Goal: Information Seeking & Learning: Learn about a topic

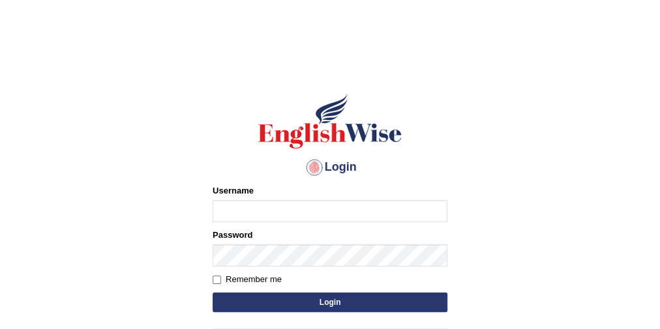
type input "eduardo_pte"
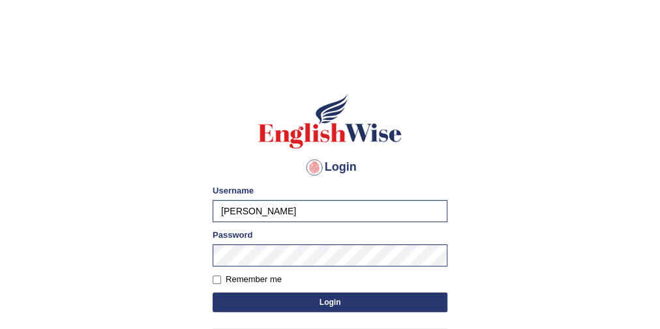
click at [259, 301] on button "Login" at bounding box center [329, 303] width 235 height 20
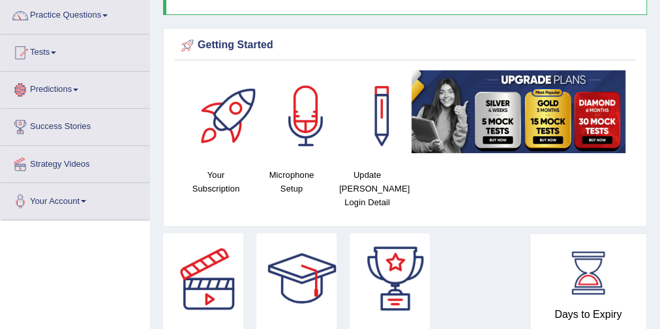
scroll to position [52, 0]
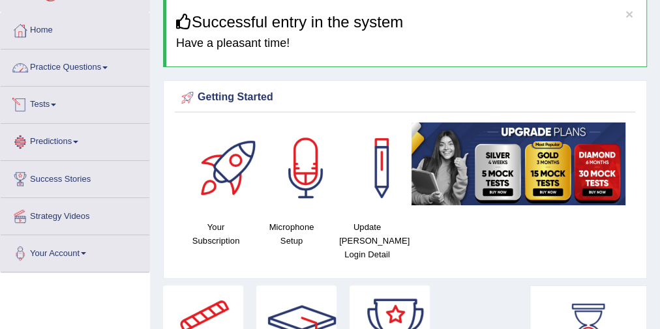
click at [63, 72] on link "Practice Questions" at bounding box center [75, 66] width 149 height 33
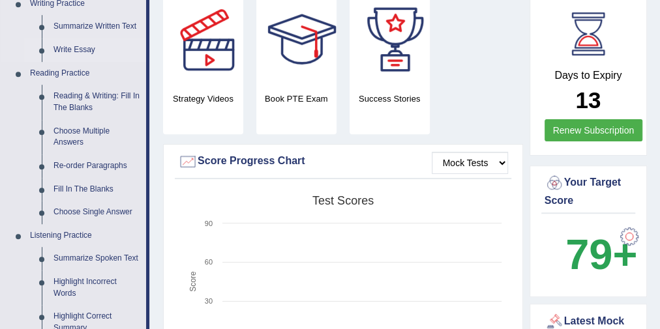
scroll to position [365, 0]
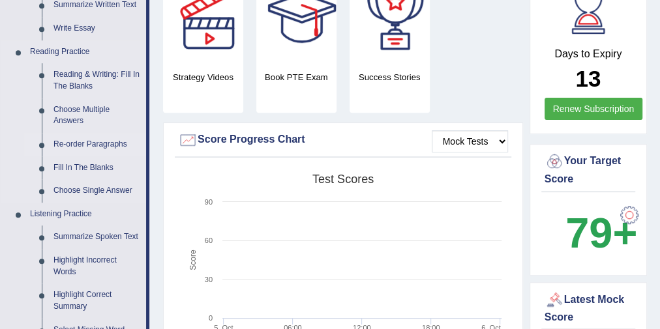
click at [56, 141] on link "Re-order Paragraphs" at bounding box center [97, 144] width 98 height 23
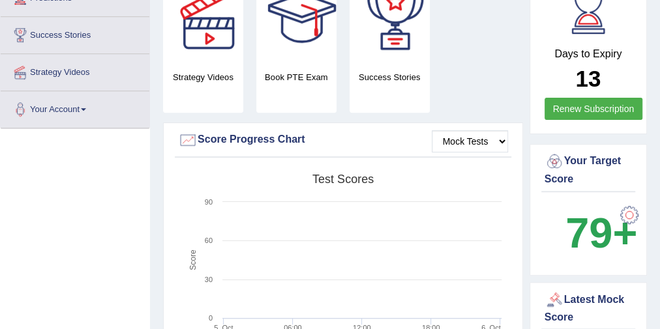
scroll to position [223, 0]
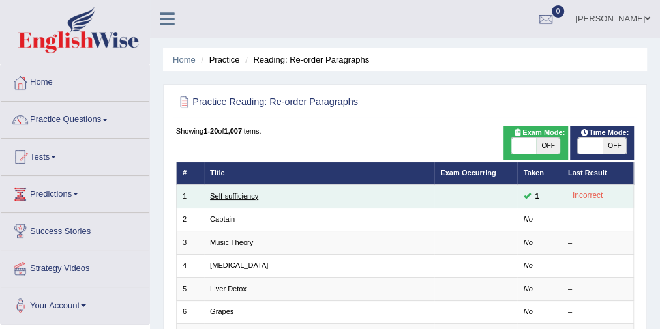
click at [241, 192] on link "Self-sufficiency" at bounding box center [234, 196] width 48 height 8
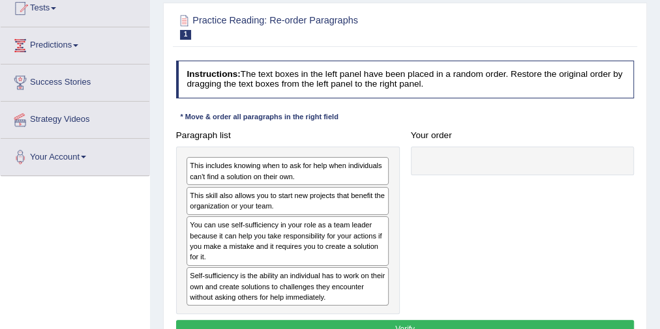
scroll to position [156, 0]
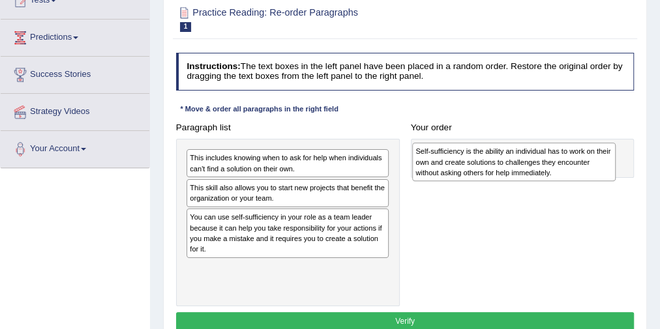
drag, startPoint x: 216, startPoint y: 273, endPoint x: 481, endPoint y: 165, distance: 286.5
click at [482, 164] on div "Self-sufficiency is the ability an individual has to work on their own and crea…" at bounding box center [513, 162] width 203 height 38
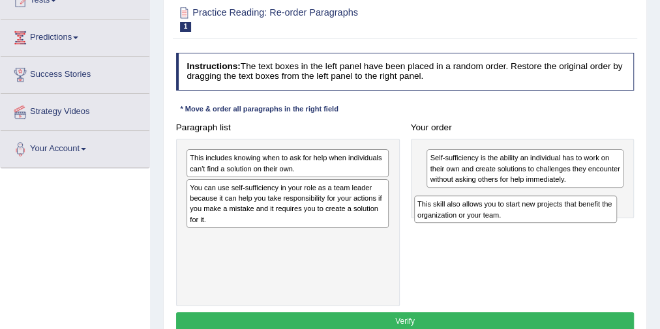
drag, startPoint x: 327, startPoint y: 194, endPoint x: 604, endPoint y: 217, distance: 278.0
click at [604, 217] on div "Paragraph list This includes knowing when to ask for help when individuals can'…" at bounding box center [404, 212] width 469 height 188
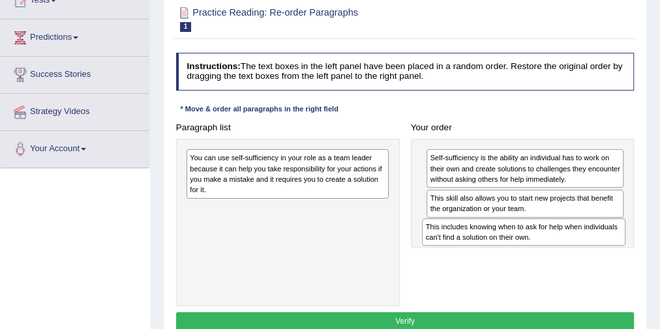
drag, startPoint x: 254, startPoint y: 162, endPoint x: 538, endPoint y: 244, distance: 296.6
click at [538, 244] on div "Paragraph list This includes knowing when to ask for help when individuals can'…" at bounding box center [404, 212] width 469 height 188
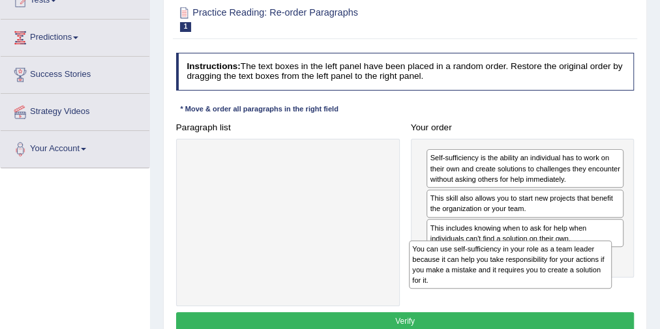
drag, startPoint x: 284, startPoint y: 183, endPoint x: 548, endPoint y: 296, distance: 287.7
click at [548, 296] on div "Paragraph list You can use self-sufficiency in your role as a team leader becau…" at bounding box center [404, 212] width 469 height 188
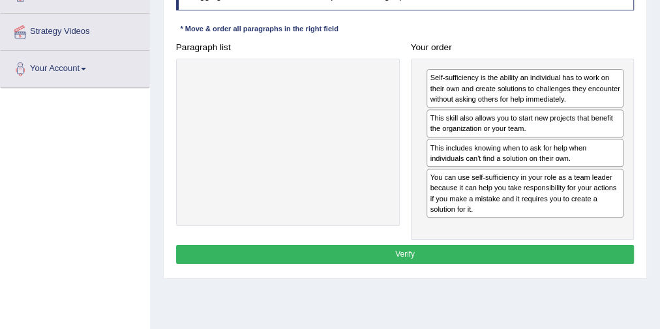
scroll to position [261, 0]
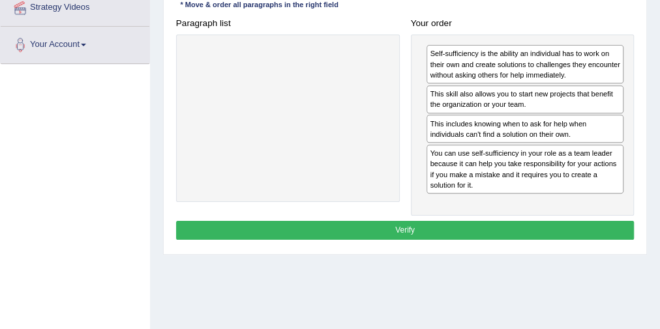
click at [373, 233] on button "Verify" at bounding box center [405, 230] width 458 height 19
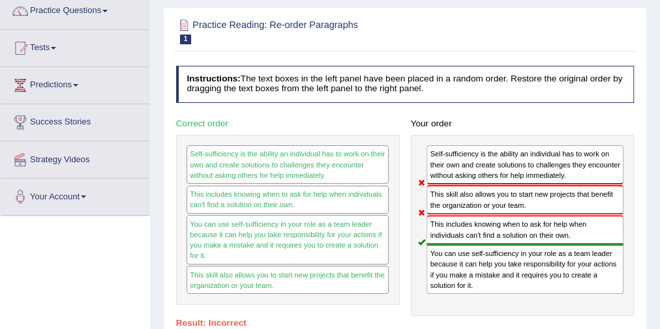
scroll to position [0, 0]
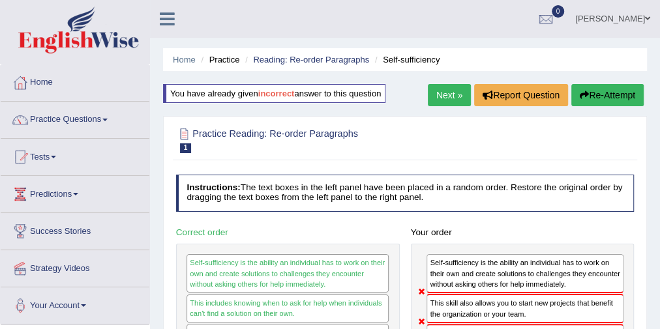
click at [452, 100] on link "Next »" at bounding box center [449, 95] width 43 height 22
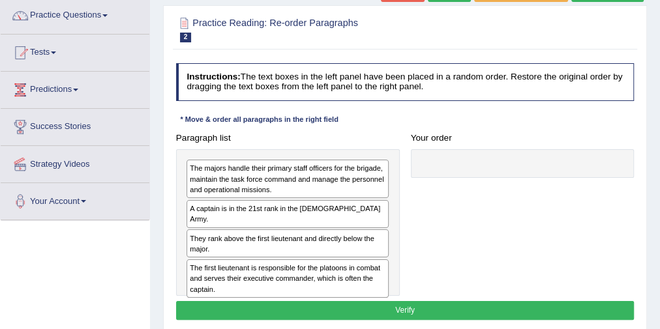
scroll to position [156, 0]
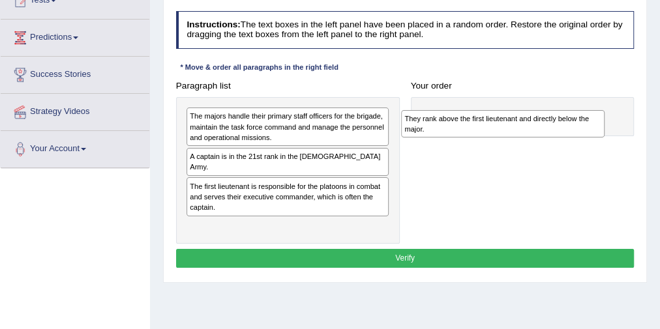
drag, startPoint x: 262, startPoint y: 185, endPoint x: 518, endPoint y: 136, distance: 260.2
click at [519, 135] on div "They rank above the first lieutenant and directly below the major." at bounding box center [502, 123] width 203 height 27
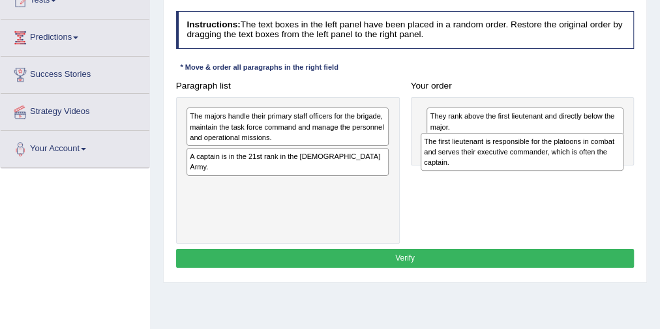
drag, startPoint x: 301, startPoint y: 186, endPoint x: 581, endPoint y: 162, distance: 281.3
click at [581, 162] on div "The first lieutenant is responsible for the platoons in combat and serves their…" at bounding box center [521, 152] width 203 height 38
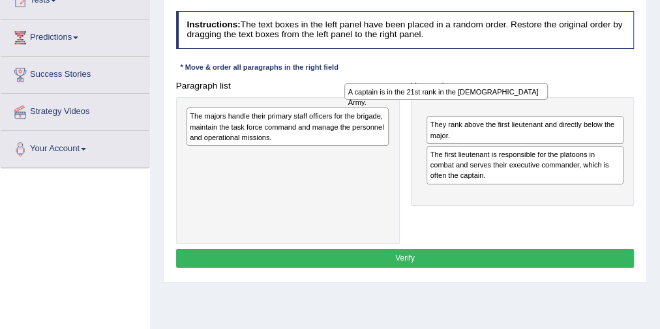
drag, startPoint x: 275, startPoint y: 161, endPoint x: 465, endPoint y: 104, distance: 198.8
click at [465, 104] on div "Paragraph list The majors handle their primary staff officers for the brigade, …" at bounding box center [404, 160] width 469 height 168
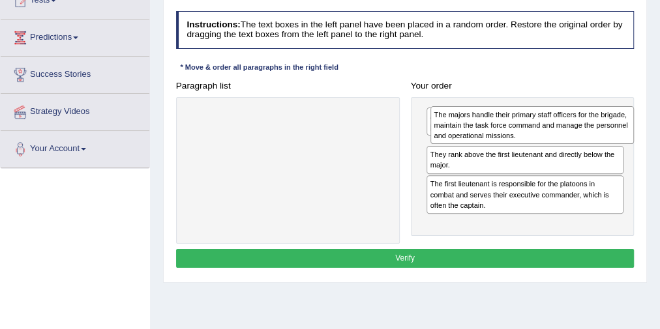
drag, startPoint x: 346, startPoint y: 120, endPoint x: 636, endPoint y: 124, distance: 290.1
click at [636, 124] on div "Paragraph list The majors handle their primary staff officers for the brigade, …" at bounding box center [404, 160] width 469 height 168
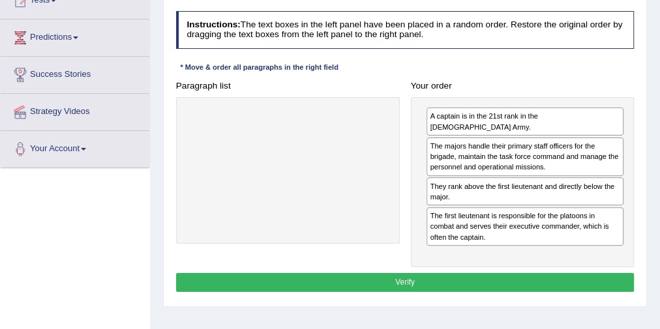
click at [425, 273] on button "Verify" at bounding box center [405, 282] width 458 height 19
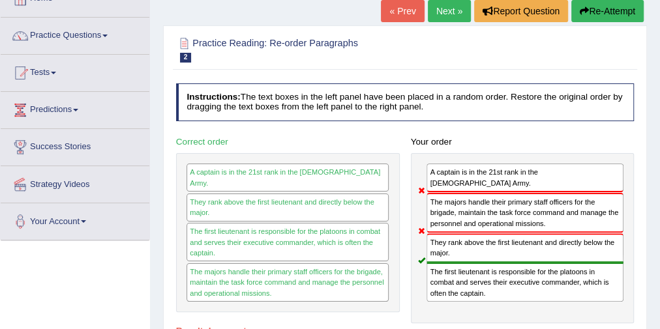
scroll to position [0, 0]
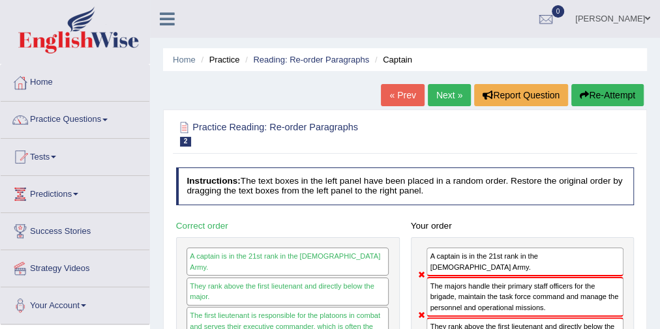
click at [449, 96] on link "Next »" at bounding box center [449, 95] width 43 height 22
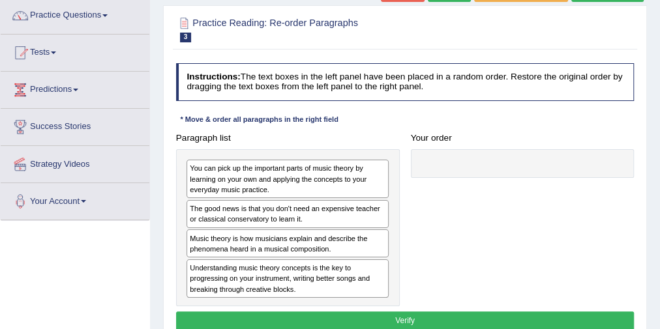
scroll to position [156, 0]
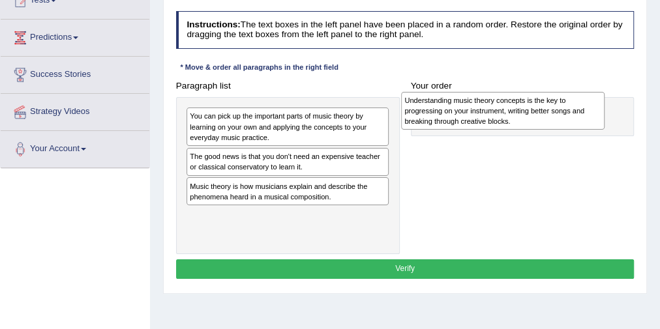
drag, startPoint x: 394, startPoint y: 227, endPoint x: 572, endPoint y: 117, distance: 209.8
click at [572, 117] on div "Understanding music theory concepts is the key to progressing on your instrumen…" at bounding box center [502, 111] width 203 height 38
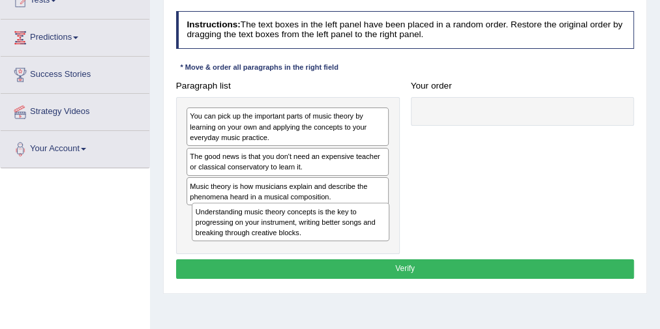
drag, startPoint x: 484, startPoint y: 129, endPoint x: 209, endPoint y: 247, distance: 298.7
click at [210, 247] on div "Paragraph list You can pick up the important parts of music theory by learning …" at bounding box center [404, 165] width 469 height 178
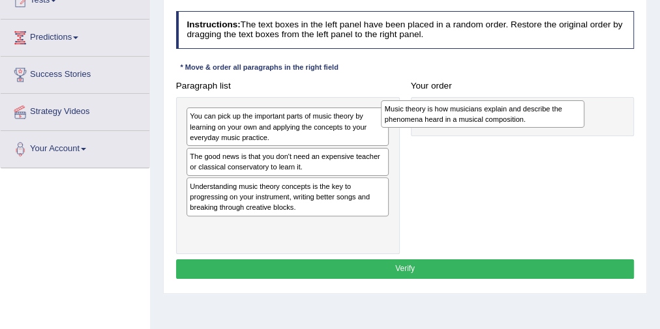
drag, startPoint x: 268, startPoint y: 187, endPoint x: 500, endPoint y: 115, distance: 242.9
click at [500, 115] on div "Music theory is how musicians explain and describe the phenomena heard in a mus…" at bounding box center [482, 113] width 203 height 27
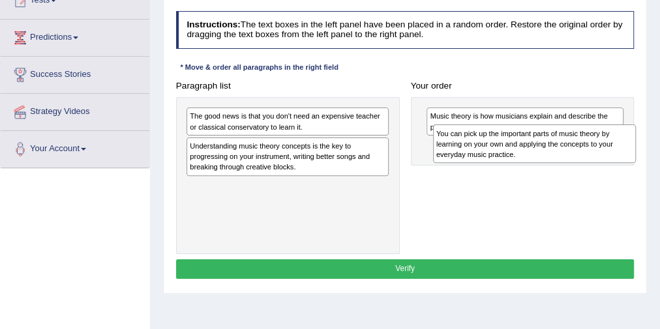
drag, startPoint x: 309, startPoint y: 158, endPoint x: 564, endPoint y: 163, distance: 254.9
click at [564, 163] on div "Paragraph list You can pick up the important parts of music theory by learning …" at bounding box center [404, 165] width 469 height 178
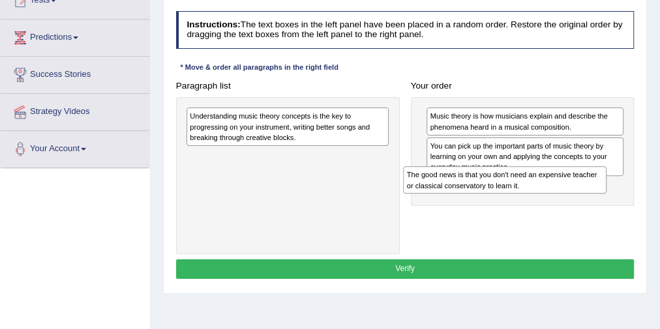
drag, startPoint x: 339, startPoint y: 123, endPoint x: 619, endPoint y: 199, distance: 289.8
click at [619, 199] on div "Paragraph list The good news is that you don't need an expensive teacher or cla…" at bounding box center [404, 165] width 469 height 178
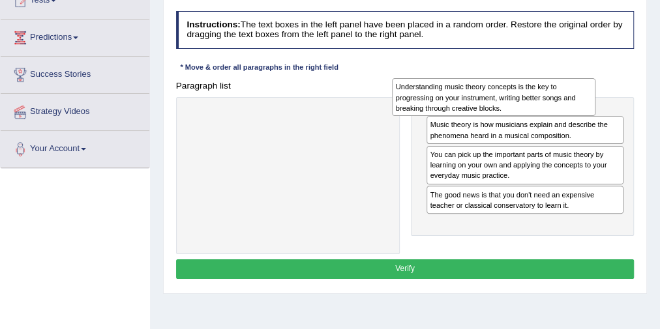
drag, startPoint x: 337, startPoint y: 136, endPoint x: 589, endPoint y: 107, distance: 253.9
click at [589, 107] on div "Understanding music theory concepts is the key to progressing on your instrumen…" at bounding box center [493, 97] width 203 height 38
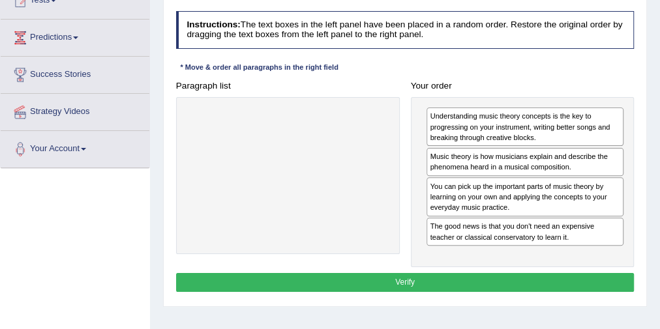
click at [392, 273] on button "Verify" at bounding box center [405, 282] width 458 height 19
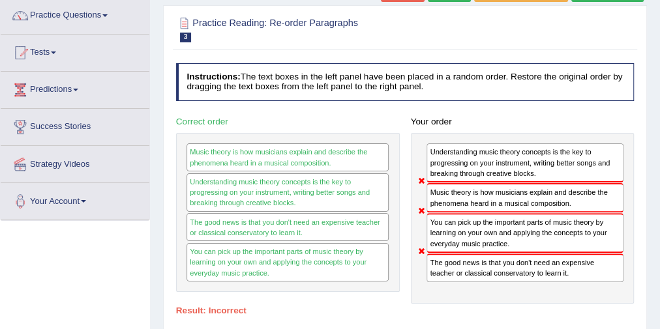
scroll to position [52, 0]
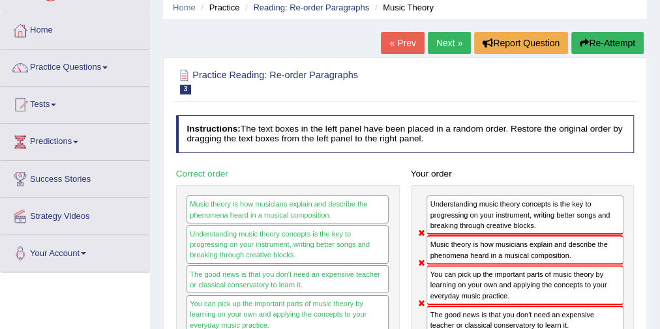
click at [458, 50] on link "Next »" at bounding box center [449, 43] width 43 height 22
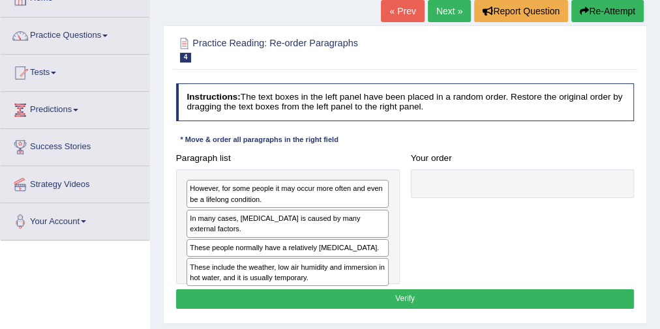
scroll to position [156, 0]
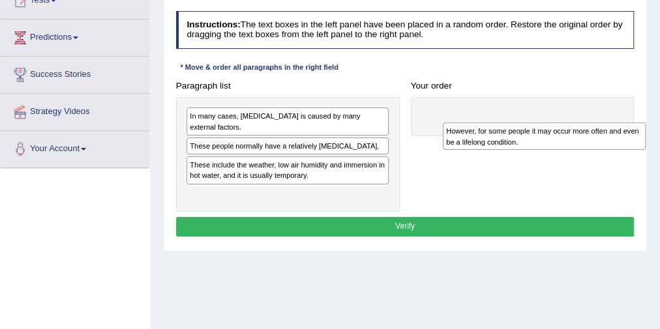
drag, startPoint x: 291, startPoint y: 118, endPoint x: 595, endPoint y: 141, distance: 305.3
click at [595, 141] on div "However, for some people it may occur more often and even be a lifelong conditi…" at bounding box center [544, 136] width 203 height 27
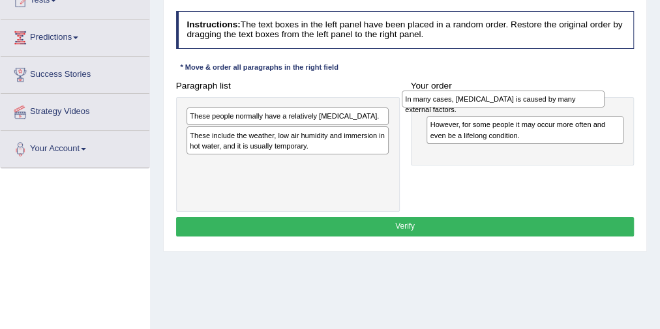
drag, startPoint x: 345, startPoint y: 119, endPoint x: 602, endPoint y: 105, distance: 256.6
click at [602, 105] on div "In many cases, dry skin is caused by many external factors." at bounding box center [503, 99] width 203 height 17
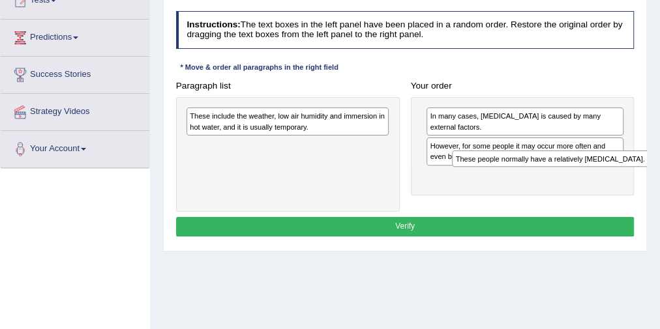
drag, startPoint x: 303, startPoint y: 117, endPoint x: 619, endPoint y: 173, distance: 320.4
click at [619, 173] on div "Paragraph list These people normally have a relatively sensitive skin. These in…" at bounding box center [404, 144] width 469 height 136
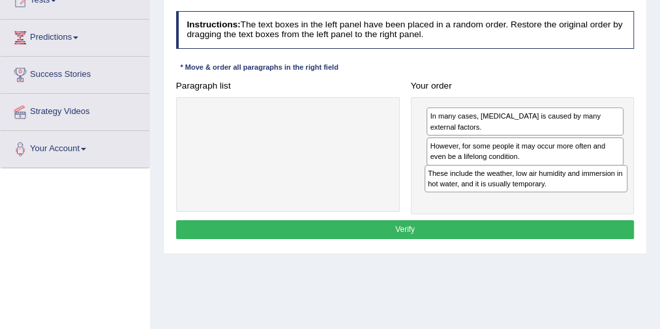
drag, startPoint x: 252, startPoint y: 117, endPoint x: 527, endPoint y: 192, distance: 284.5
click at [527, 192] on div "These include the weather, low air humidity and immersion in hot water, and it …" at bounding box center [525, 178] width 203 height 27
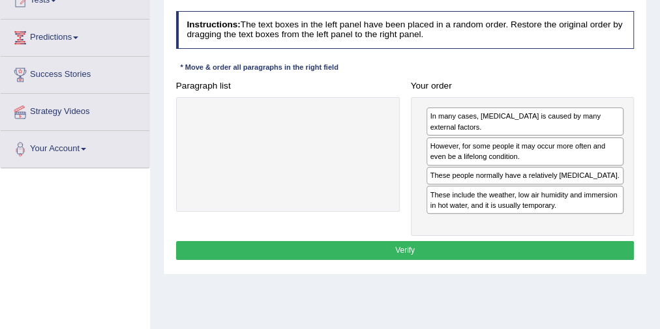
click at [455, 241] on button "Verify" at bounding box center [405, 250] width 458 height 19
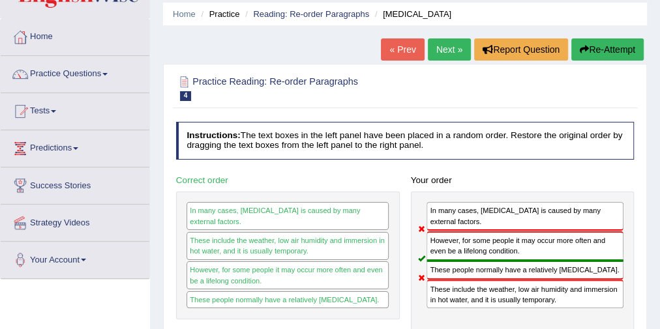
scroll to position [0, 0]
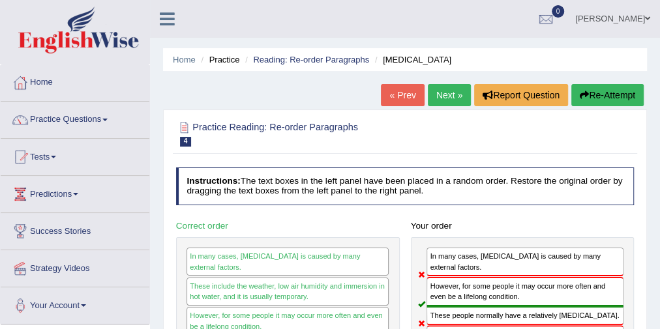
click at [456, 100] on link "Next »" at bounding box center [449, 95] width 43 height 22
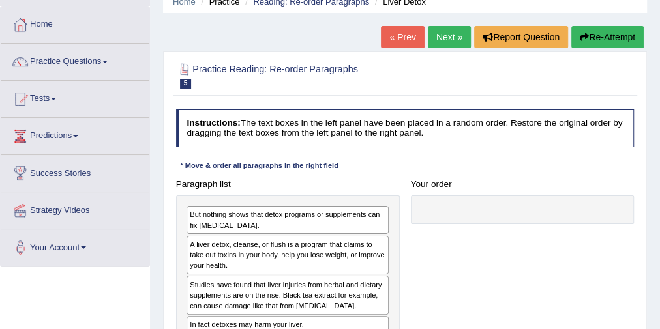
scroll to position [104, 0]
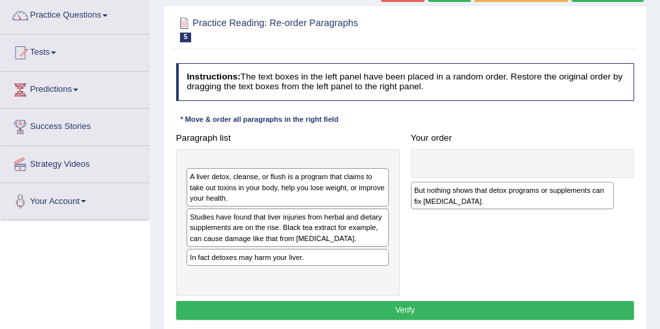
drag, startPoint x: 257, startPoint y: 170, endPoint x: 527, endPoint y: 203, distance: 271.2
click at [525, 203] on div "But nothing shows that detox programs or supplements can fix [MEDICAL_DATA]." at bounding box center [512, 195] width 203 height 27
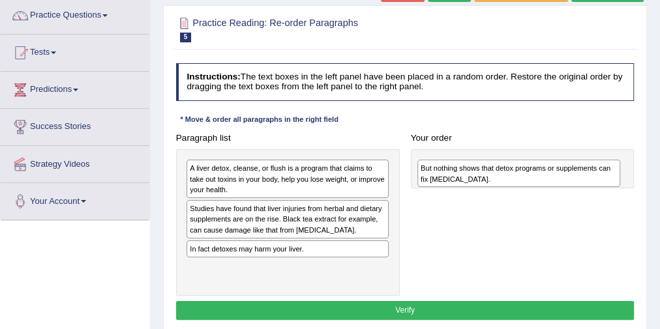
drag, startPoint x: 325, startPoint y: 176, endPoint x: 599, endPoint y: 182, distance: 274.5
click at [599, 182] on div "But nothing shows that detox programs or supplements can fix [MEDICAL_DATA]." at bounding box center [518, 173] width 203 height 27
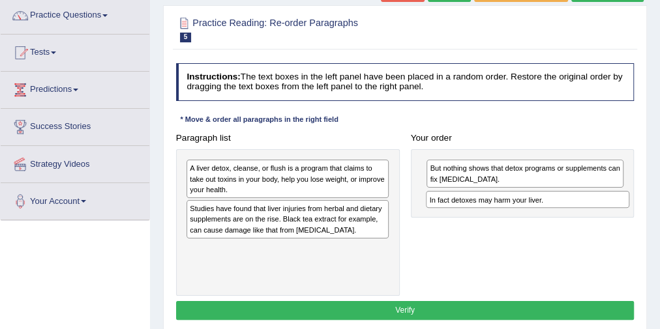
drag, startPoint x: 264, startPoint y: 252, endPoint x: 549, endPoint y: 215, distance: 287.2
click at [549, 215] on div "Paragraph list A liver detox, cleanse, or flush is a program that claims to tak…" at bounding box center [404, 212] width 469 height 168
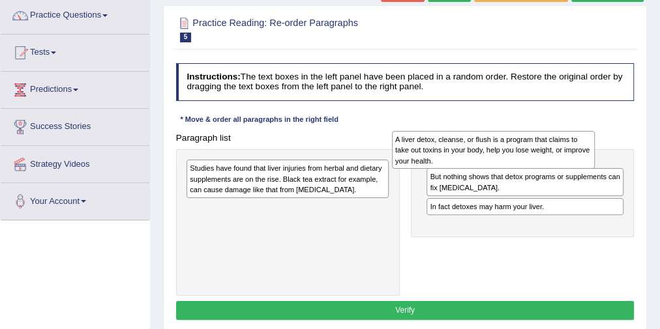
drag, startPoint x: 286, startPoint y: 181, endPoint x: 524, endPoint y: 153, distance: 239.6
click at [524, 153] on div "A liver detox, cleanse, or flush is a program that claims to take out toxins in…" at bounding box center [493, 150] width 203 height 38
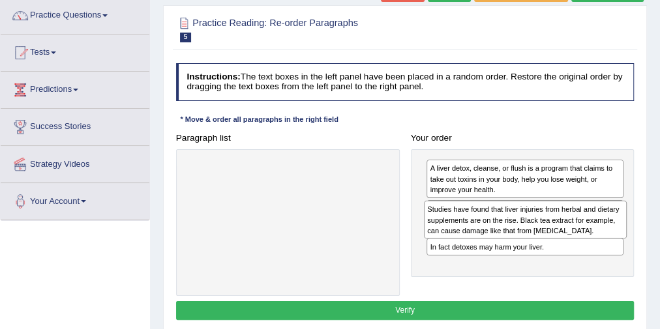
drag, startPoint x: 297, startPoint y: 183, endPoint x: 579, endPoint y: 237, distance: 287.4
click at [579, 237] on div "Studies have found that liver injuries from herbal and dietary supplements are …" at bounding box center [525, 220] width 203 height 38
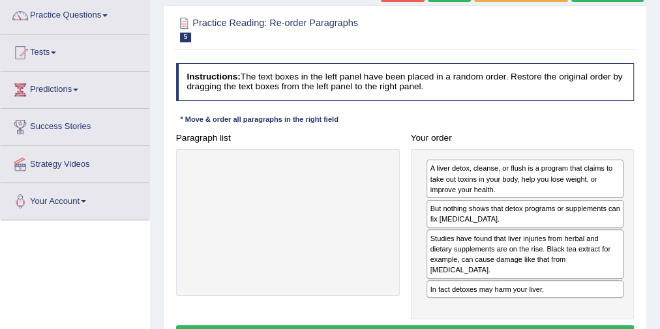
click at [398, 325] on button "Verify" at bounding box center [405, 334] width 458 height 19
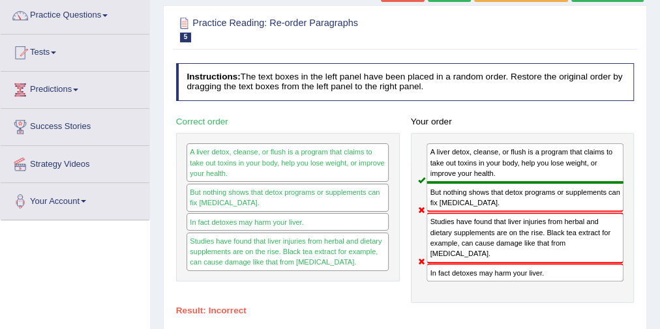
scroll to position [52, 0]
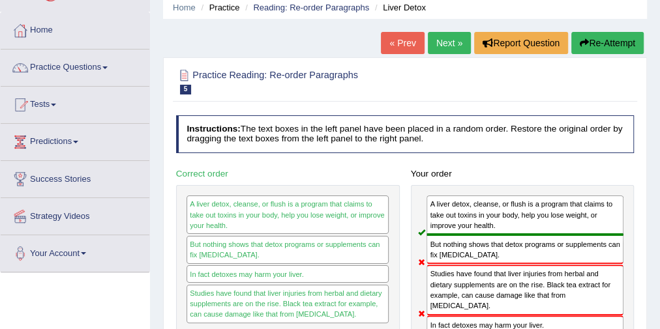
click at [602, 41] on button "Re-Attempt" at bounding box center [607, 43] width 72 height 22
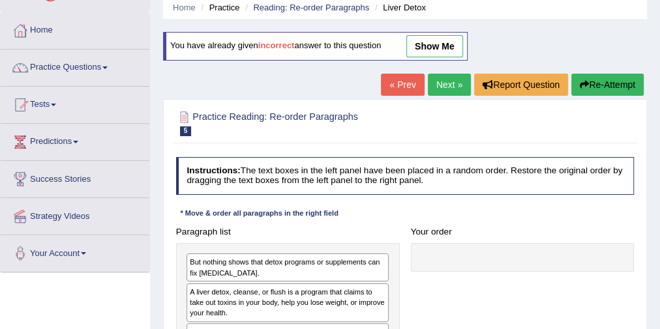
scroll to position [156, 0]
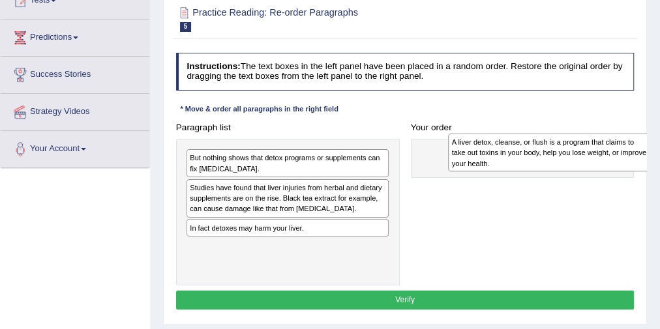
drag, startPoint x: 222, startPoint y: 199, endPoint x: 530, endPoint y: 157, distance: 310.5
click at [530, 157] on div "A liver detox, cleanse, or flush is a program that claims to take out toxins in…" at bounding box center [549, 153] width 203 height 38
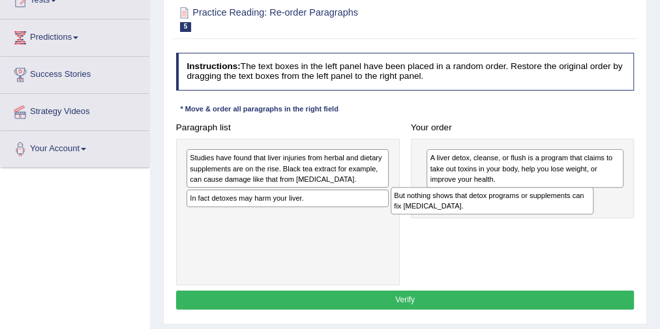
drag, startPoint x: 296, startPoint y: 156, endPoint x: 538, endPoint y: 206, distance: 247.6
click at [538, 206] on div "But nothing shows that detox programs or supplements can fix liver damage." at bounding box center [491, 200] width 203 height 27
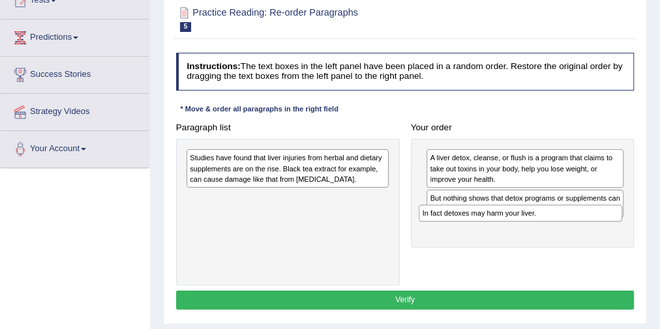
drag, startPoint x: 272, startPoint y: 199, endPoint x: 533, endPoint y: 235, distance: 263.1
click at [533, 235] on div "Paragraph list Studies have found that liver injuries from herbal and dietary s…" at bounding box center [404, 202] width 469 height 168
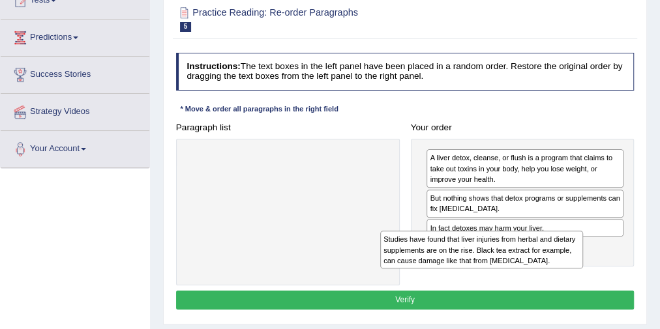
drag, startPoint x: 286, startPoint y: 155, endPoint x: 553, endPoint y: 257, distance: 285.9
click at [553, 257] on div "Studies have found that liver injuries from herbal and dietary supplements are …" at bounding box center [481, 250] width 203 height 38
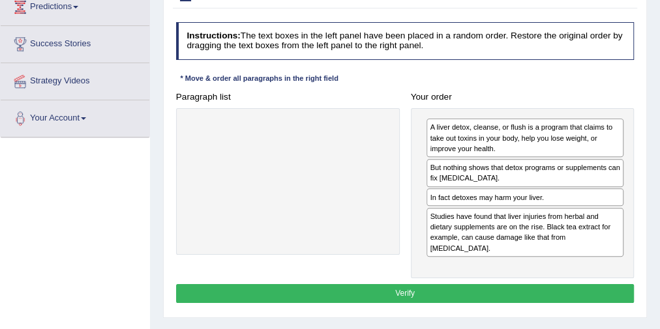
scroll to position [209, 0]
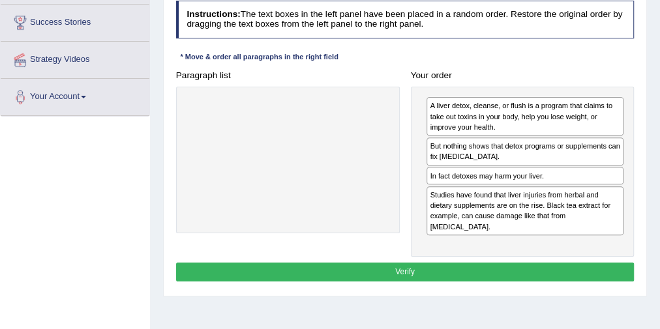
click at [495, 263] on button "Verify" at bounding box center [405, 272] width 458 height 19
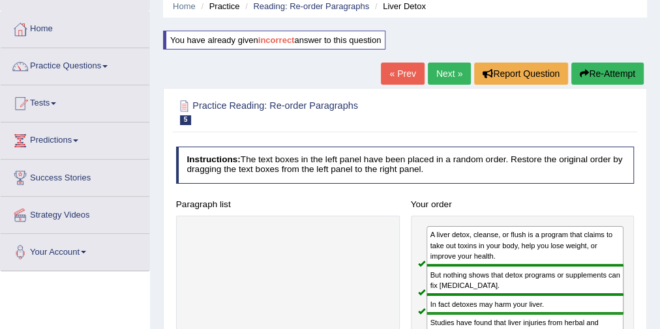
scroll to position [52, 0]
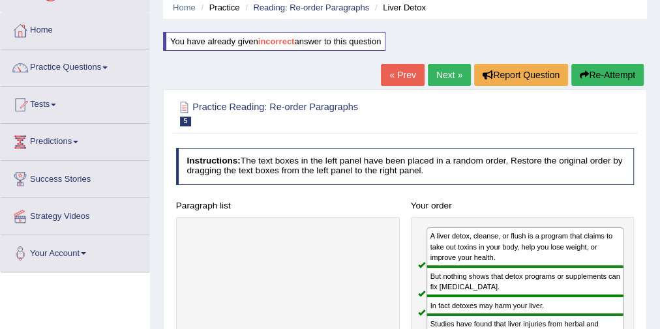
click at [441, 79] on link "Next »" at bounding box center [449, 75] width 43 height 22
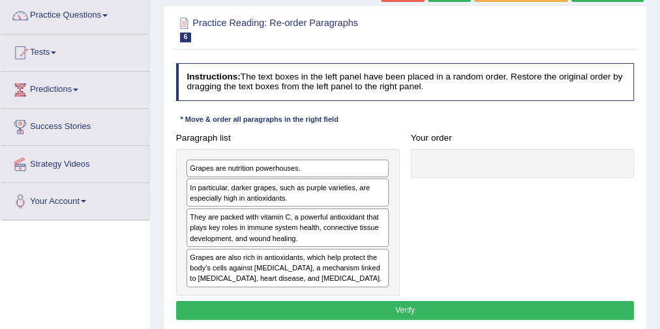
scroll to position [156, 0]
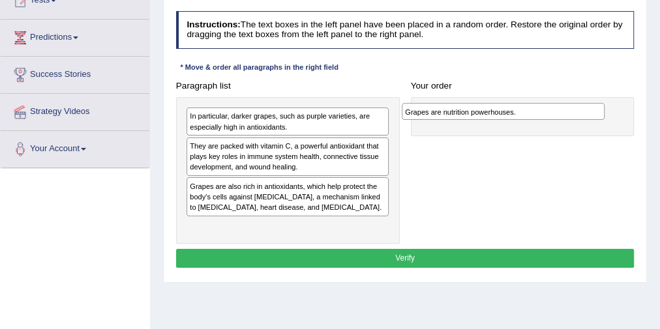
drag, startPoint x: 289, startPoint y: 112, endPoint x: 546, endPoint y: 112, distance: 256.8
click at [546, 112] on div "Grapes are nutrition powerhouses." at bounding box center [503, 111] width 203 height 17
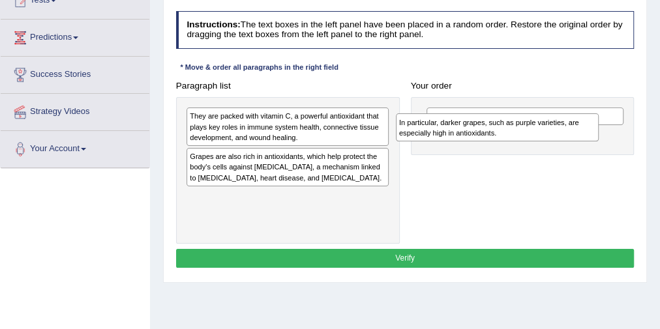
drag, startPoint x: 292, startPoint y: 119, endPoint x: 543, endPoint y: 132, distance: 251.3
click at [543, 132] on div "In particular, darker grapes, such as purple varieties, are especially high in …" at bounding box center [497, 126] width 203 height 27
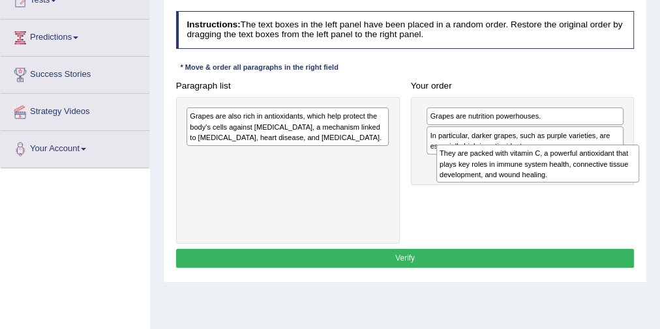
drag, startPoint x: 309, startPoint y: 124, endPoint x: 606, endPoint y: 173, distance: 300.7
click at [606, 173] on div "They are packed with vitamin C, a powerful antioxidant that plays key roles in …" at bounding box center [537, 164] width 203 height 38
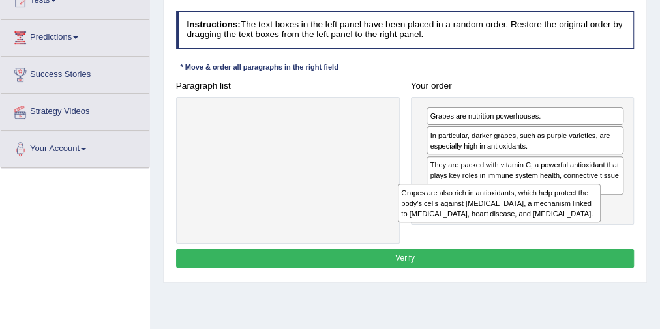
drag, startPoint x: 284, startPoint y: 130, endPoint x: 537, endPoint y: 225, distance: 270.8
click at [537, 225] on div "Paragraph list Grapes are also rich in antioxidants, which help protect the bod…" at bounding box center [404, 160] width 469 height 168
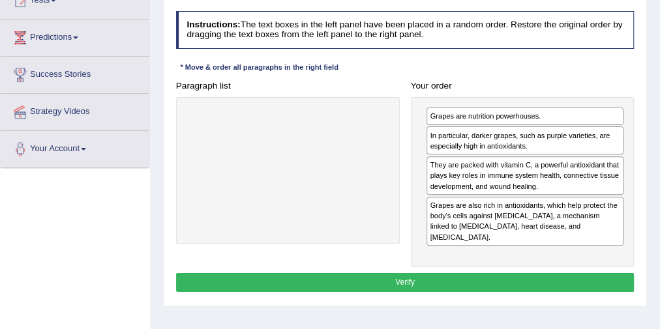
click at [435, 273] on button "Verify" at bounding box center [405, 282] width 458 height 19
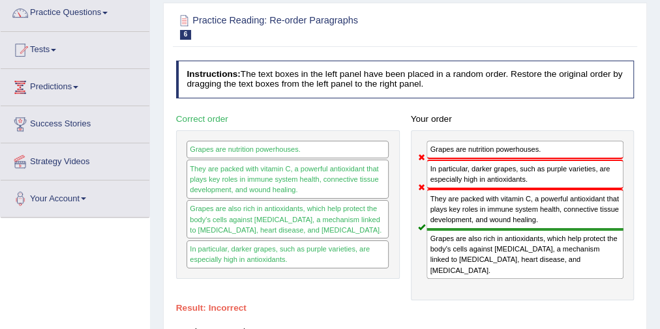
scroll to position [52, 0]
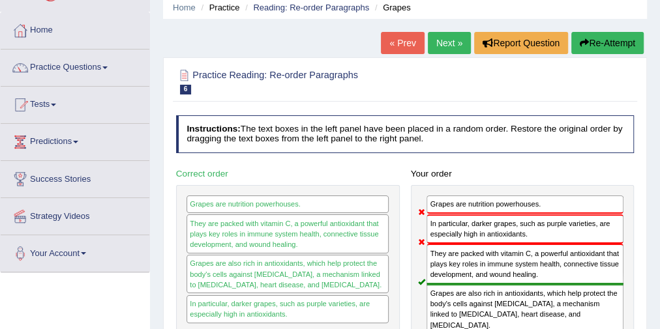
click at [593, 37] on button "Re-Attempt" at bounding box center [607, 43] width 72 height 22
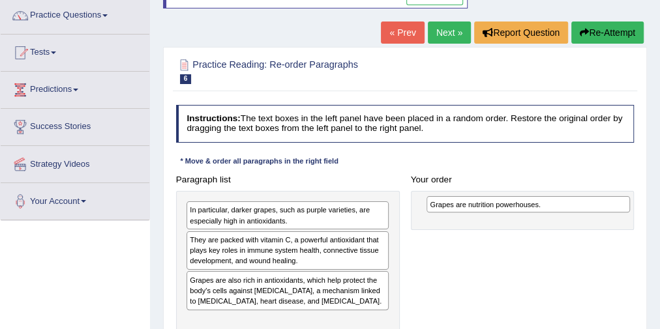
drag, startPoint x: 252, startPoint y: 202, endPoint x: 535, endPoint y: 198, distance: 282.3
click at [535, 198] on div "Grapes are nutrition powerhouses." at bounding box center [527, 204] width 203 height 17
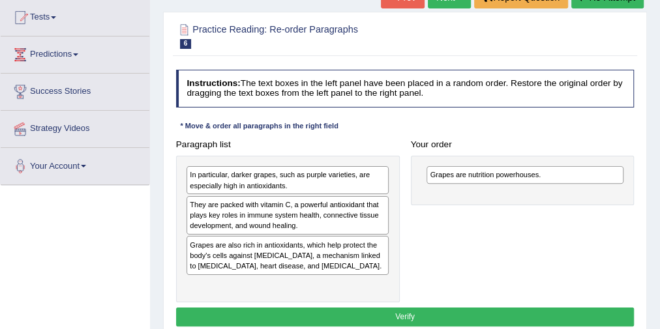
scroll to position [156, 0]
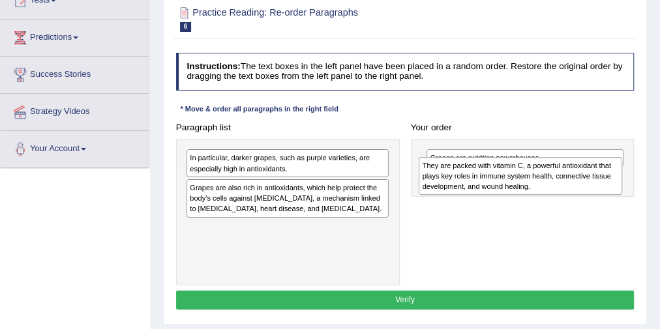
drag, startPoint x: 279, startPoint y: 196, endPoint x: 555, endPoint y: 182, distance: 276.7
click at [555, 182] on div "They are packed with vitamin C, a powerful antioxidant that plays key roles in …" at bounding box center [519, 176] width 203 height 38
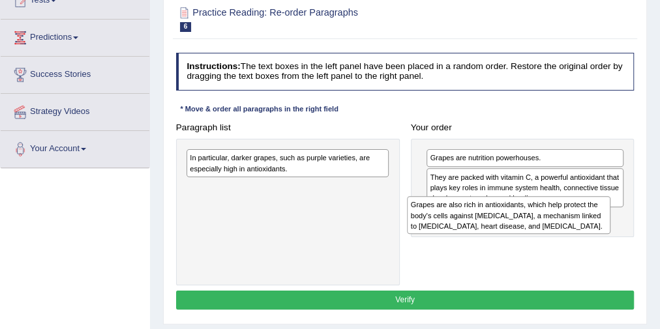
drag, startPoint x: 274, startPoint y: 200, endPoint x: 537, endPoint y: 232, distance: 264.6
click at [537, 232] on div "Paragraph list In particular, darker grapes, such as purple varieties, are espe…" at bounding box center [404, 202] width 469 height 168
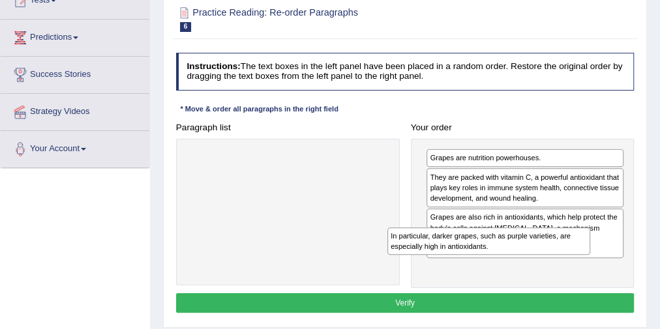
drag, startPoint x: 332, startPoint y: 171, endPoint x: 574, endPoint y: 268, distance: 260.0
click at [574, 268] on div "Paragraph list In particular, darker grapes, such as purple varieties, are espe…" at bounding box center [404, 203] width 469 height 170
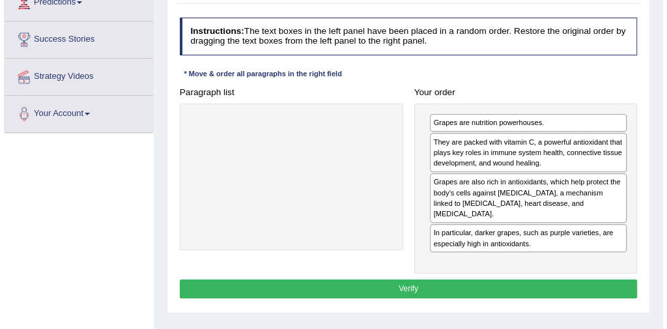
scroll to position [209, 0]
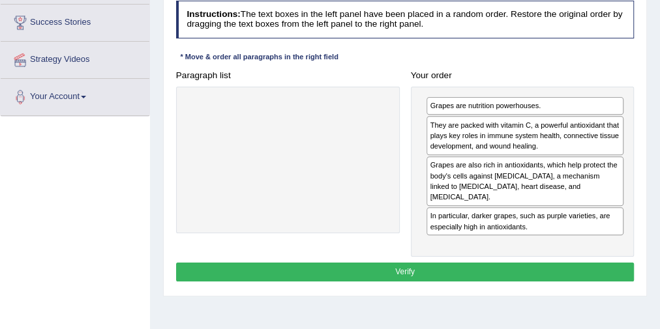
click at [368, 263] on button "Verify" at bounding box center [405, 272] width 458 height 19
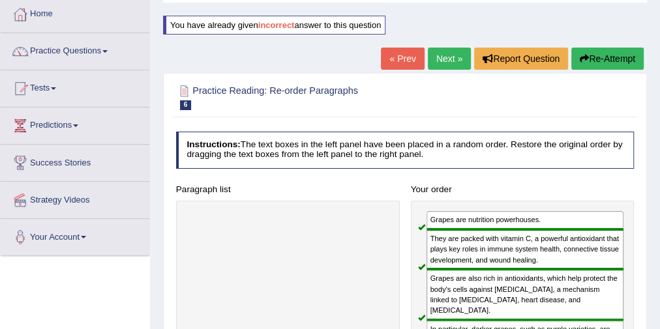
scroll to position [52, 0]
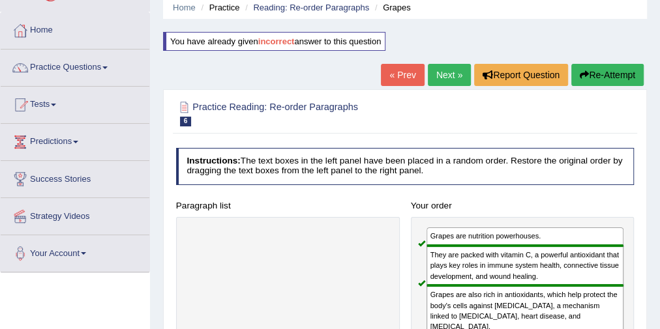
click at [433, 72] on link "Next »" at bounding box center [449, 75] width 43 height 22
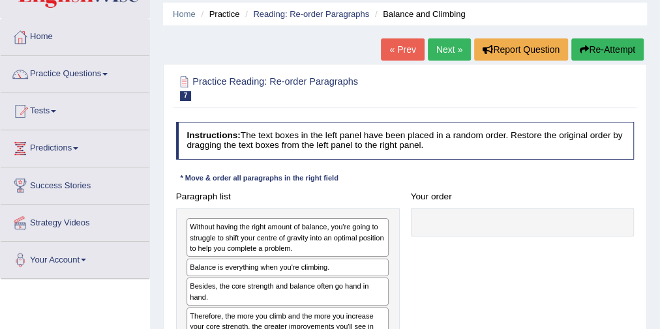
scroll to position [104, 0]
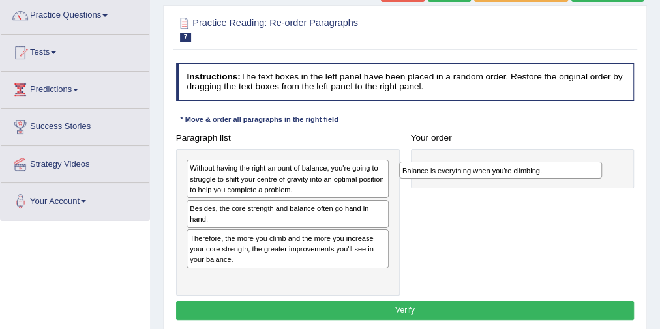
drag, startPoint x: 222, startPoint y: 209, endPoint x: 475, endPoint y: 177, distance: 254.8
click at [475, 177] on div "Paragraph list Without having the right amount of balance, you're going to stru…" at bounding box center [404, 212] width 469 height 168
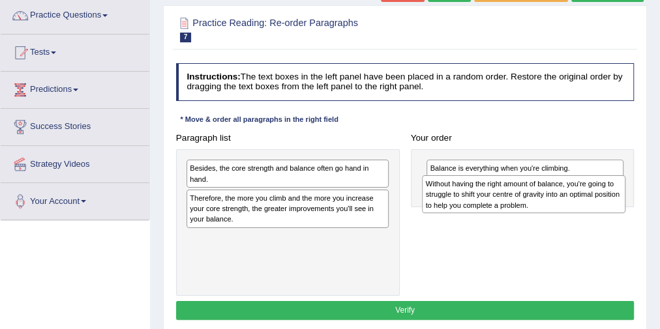
drag, startPoint x: 254, startPoint y: 179, endPoint x: 535, endPoint y: 203, distance: 282.0
click at [535, 203] on div "Without having the right amount of balance, you're going to struggle to shift y…" at bounding box center [523, 194] width 203 height 38
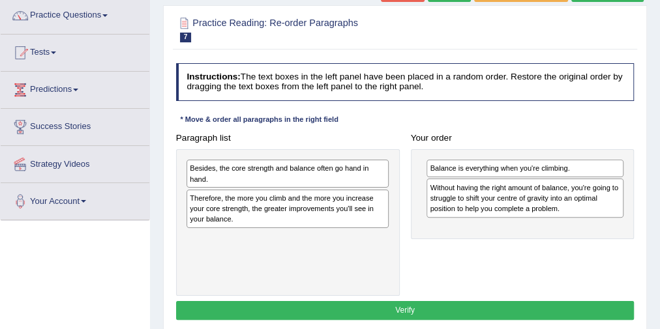
scroll to position [156, 0]
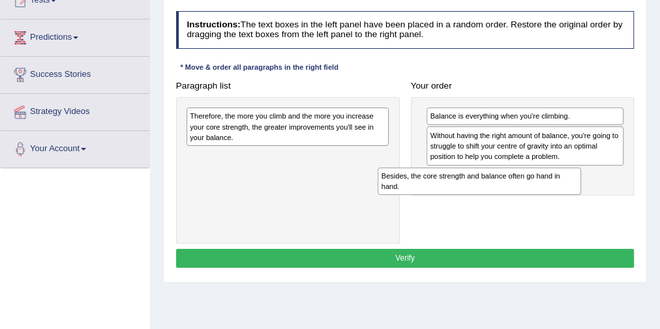
drag, startPoint x: 300, startPoint y: 139, endPoint x: 535, endPoint y: 198, distance: 241.9
click at [535, 198] on div "Paragraph list Besides, the core strength and balance often go hand in hand. Th…" at bounding box center [404, 160] width 469 height 168
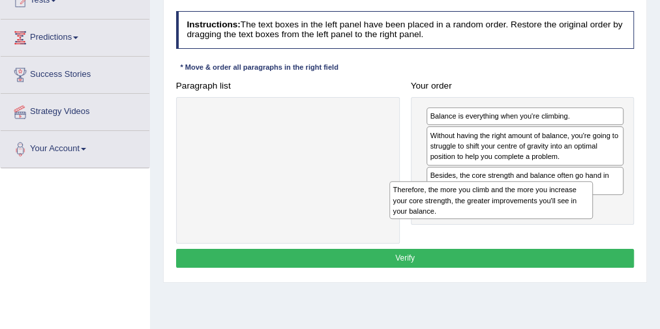
drag, startPoint x: 272, startPoint y: 128, endPoint x: 514, endPoint y: 222, distance: 259.4
click at [514, 222] on div "Paragraph list Therefore, the more you climb and the more you increase your cor…" at bounding box center [404, 160] width 469 height 168
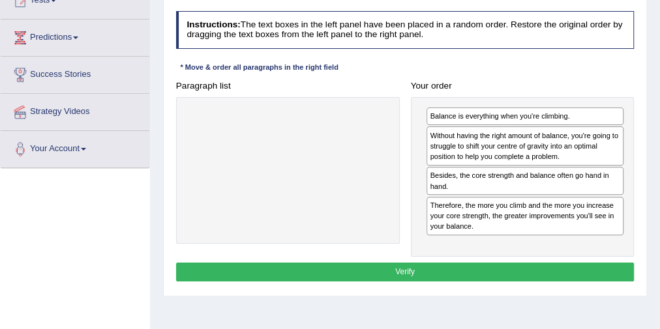
click at [464, 269] on button "Verify" at bounding box center [405, 272] width 458 height 19
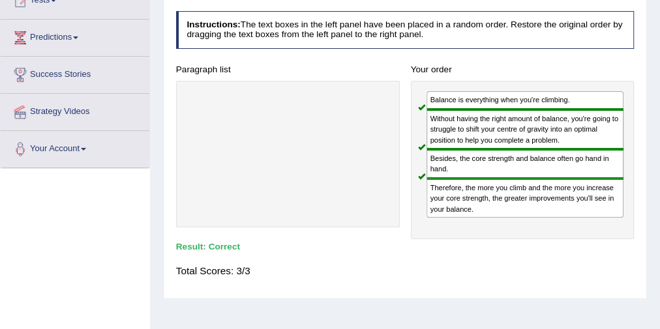
scroll to position [0, 0]
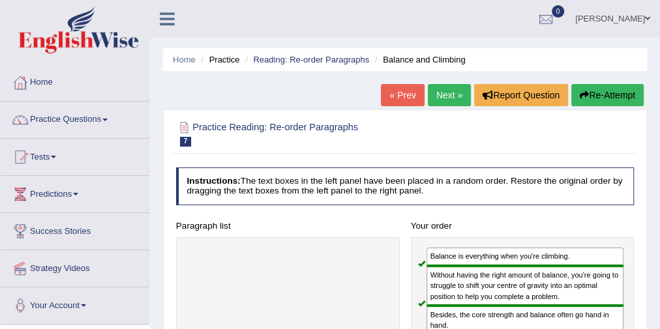
click at [432, 97] on link "Next »" at bounding box center [449, 95] width 43 height 22
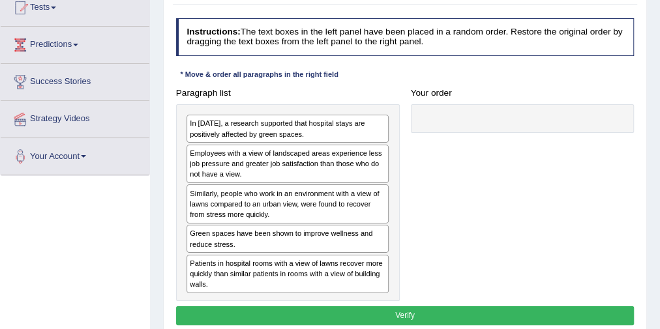
scroll to position [156, 0]
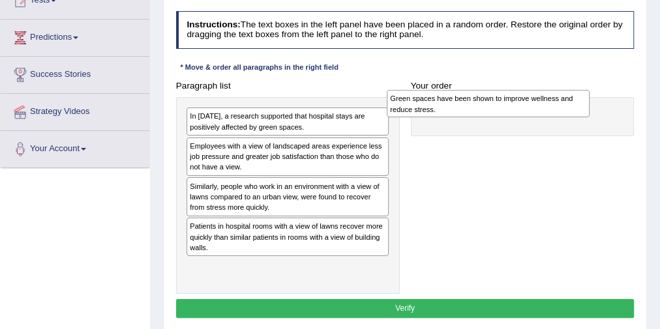
drag, startPoint x: 349, startPoint y: 225, endPoint x: 588, endPoint y: 102, distance: 268.5
click at [588, 102] on div "Green spaces have been shown to improve wellness and reduce stress." at bounding box center [488, 103] width 203 height 27
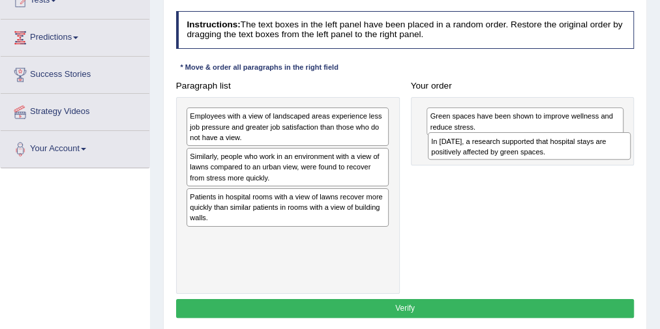
drag, startPoint x: 413, startPoint y: 177, endPoint x: 557, endPoint y: 161, distance: 145.0
click at [557, 161] on div "Paragraph list In [DATE], a research supported that hospital stays are positive…" at bounding box center [404, 185] width 469 height 218
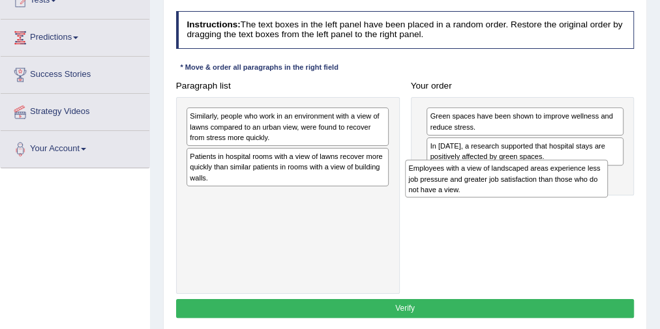
drag, startPoint x: 282, startPoint y: 126, endPoint x: 542, endPoint y: 193, distance: 268.6
click at [542, 193] on div "Employees with a view of landscaped areas experience less job pressure and grea…" at bounding box center [506, 179] width 203 height 38
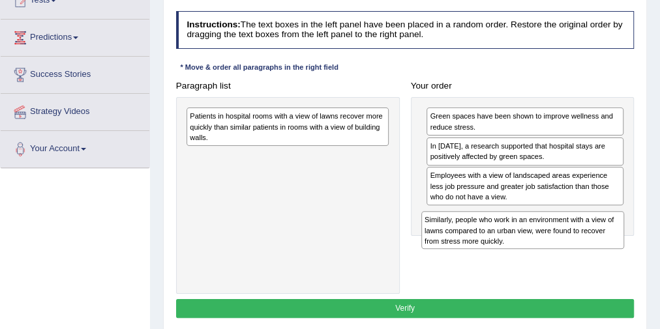
drag, startPoint x: 287, startPoint y: 136, endPoint x: 559, endPoint y: 260, distance: 298.1
click at [559, 260] on div "Paragraph list Similarly, people who work in an environment with a view of lawn…" at bounding box center [404, 185] width 469 height 218
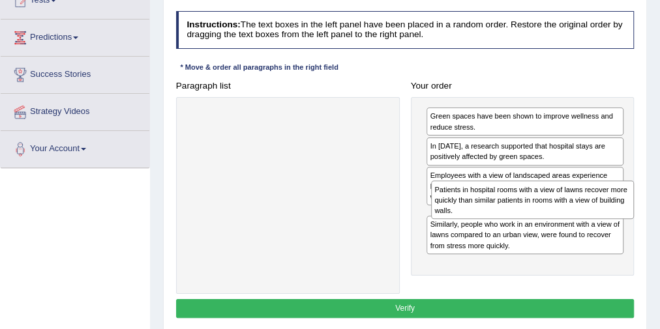
drag, startPoint x: 269, startPoint y: 130, endPoint x: 559, endPoint y: 222, distance: 304.9
click at [559, 222] on div "Paragraph list Patients in hospital rooms with a view of lawns recover more qui…" at bounding box center [404, 185] width 469 height 218
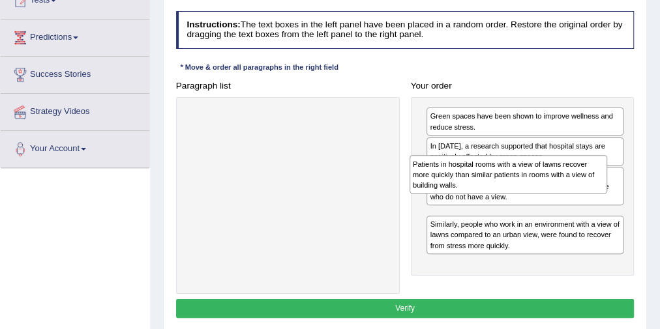
drag, startPoint x: 521, startPoint y: 229, endPoint x: 505, endPoint y: 194, distance: 39.4
click at [505, 194] on div "Green spaces have been shown to improve wellness and reduce stress. In 2002, a …" at bounding box center [523, 186] width 224 height 179
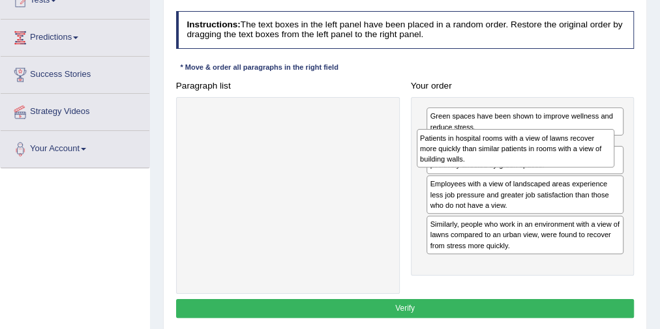
drag, startPoint x: 495, startPoint y: 217, endPoint x: 486, endPoint y: 153, distance: 65.3
click at [486, 151] on div "Patients in hospital rooms with a view of lawns recover more quickly than simil…" at bounding box center [516, 148] width 198 height 38
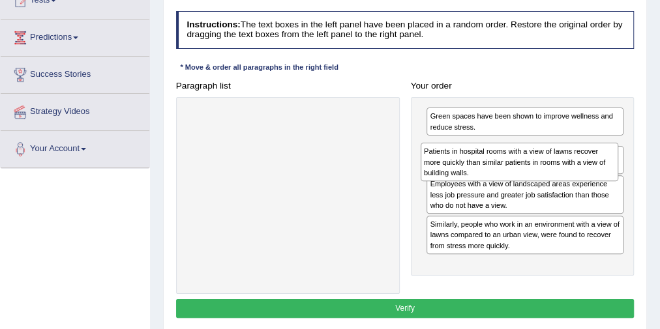
drag, startPoint x: 486, startPoint y: 155, endPoint x: 482, endPoint y: 188, distance: 32.8
click at [482, 181] on div "Patients in hospital rooms with a view of lawns recover more quickly than simil…" at bounding box center [519, 162] width 198 height 38
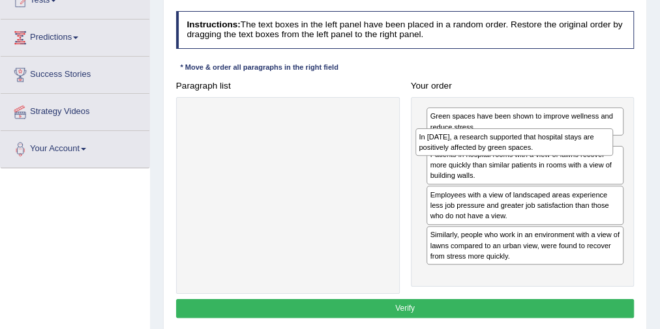
drag, startPoint x: 478, startPoint y: 184, endPoint x: 469, endPoint y: 145, distance: 40.2
click at [469, 145] on div "In [DATE], a research supported that hospital stays are positively affected by …" at bounding box center [514, 141] width 198 height 27
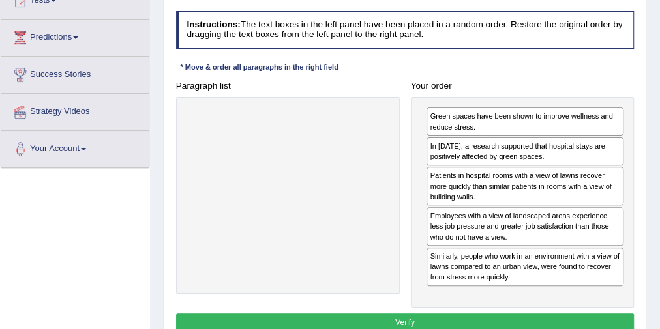
scroll to position [209, 0]
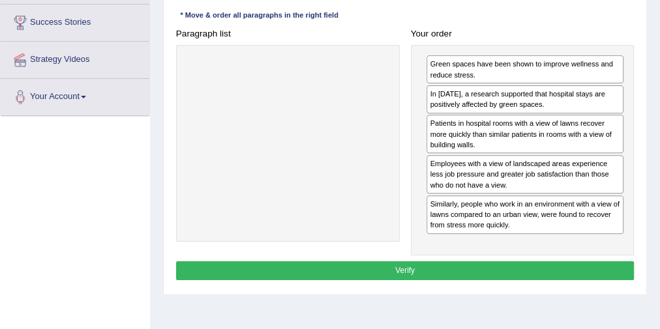
click at [431, 269] on button "Verify" at bounding box center [405, 270] width 458 height 19
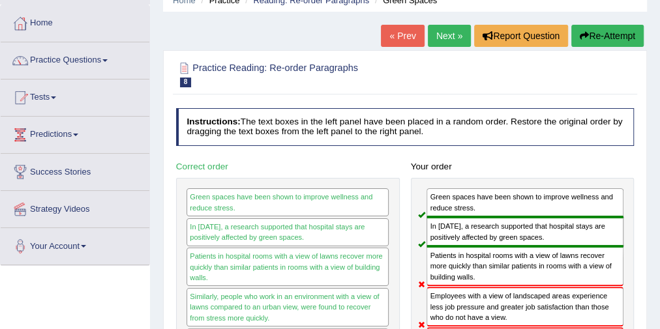
scroll to position [0, 0]
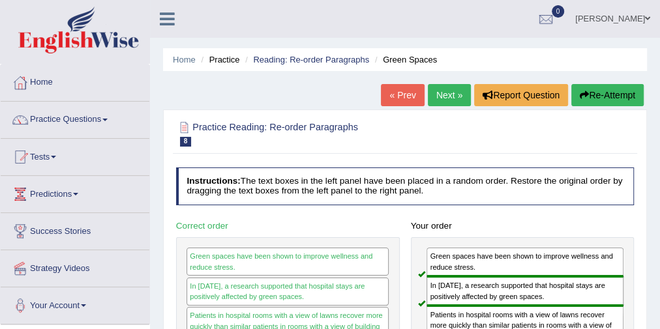
click at [602, 93] on button "Re-Attempt" at bounding box center [607, 95] width 72 height 22
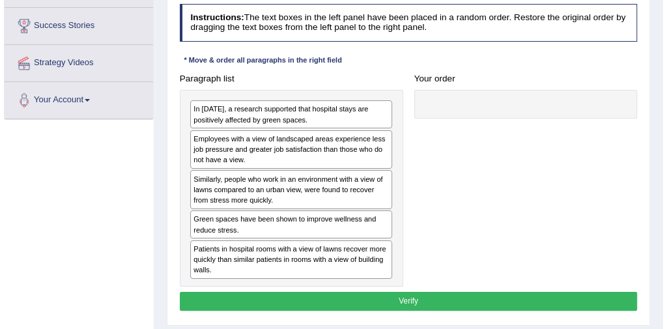
scroll to position [209, 0]
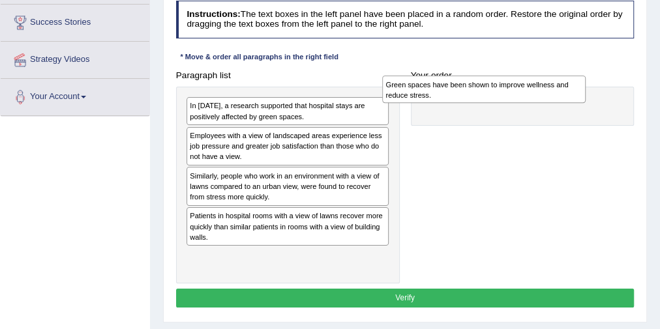
drag, startPoint x: 231, startPoint y: 220, endPoint x: 482, endPoint y: 98, distance: 278.7
click at [482, 98] on div "Green spaces have been shown to improve wellness and reduce stress." at bounding box center [483, 89] width 203 height 27
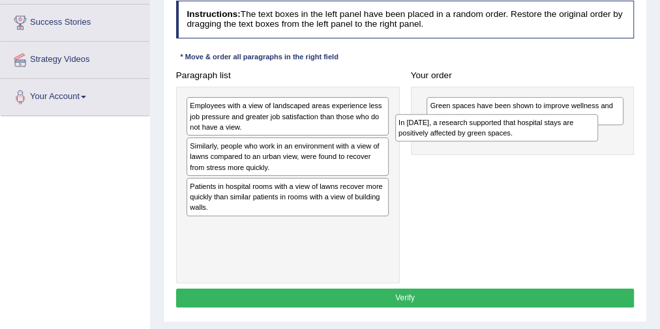
drag, startPoint x: 220, startPoint y: 111, endPoint x: 487, endPoint y: 140, distance: 268.9
click at [487, 140] on div "In [DATE], a research supported that hospital stays are positively affected by …" at bounding box center [496, 127] width 203 height 27
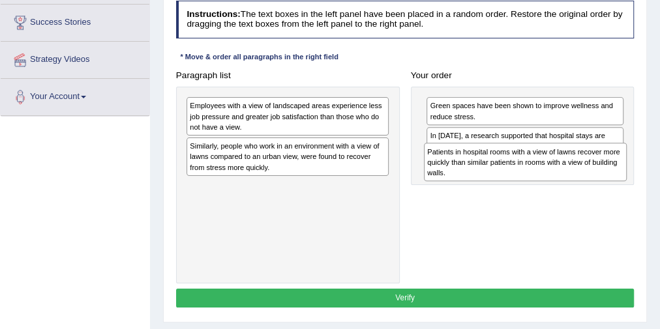
drag, startPoint x: 213, startPoint y: 199, endPoint x: 495, endPoint y: 180, distance: 282.9
click at [495, 180] on div "Paragraph list Employees with a view of landscaped areas experience less job pr…" at bounding box center [404, 175] width 469 height 218
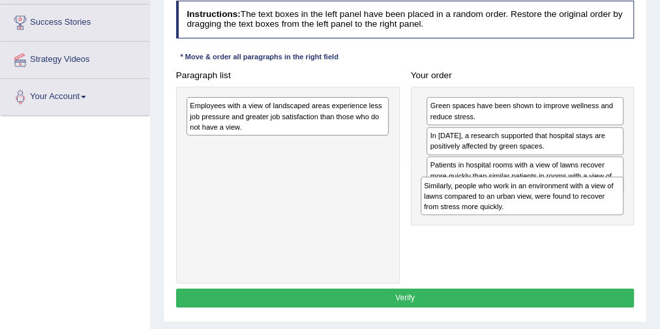
drag, startPoint x: 283, startPoint y: 162, endPoint x: 561, endPoint y: 222, distance: 284.7
click at [561, 222] on div "Paragraph list Employees with a view of landscaped areas experience less job pr…" at bounding box center [404, 175] width 469 height 218
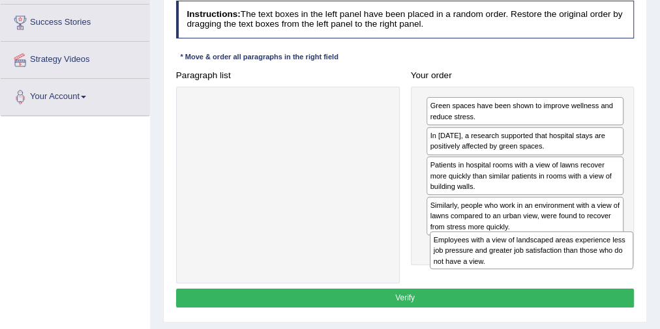
drag, startPoint x: 274, startPoint y: 111, endPoint x: 564, endPoint y: 274, distance: 332.5
click at [564, 274] on div "Paragraph list Employees with a view of landscaped areas experience less job pr…" at bounding box center [404, 175] width 469 height 218
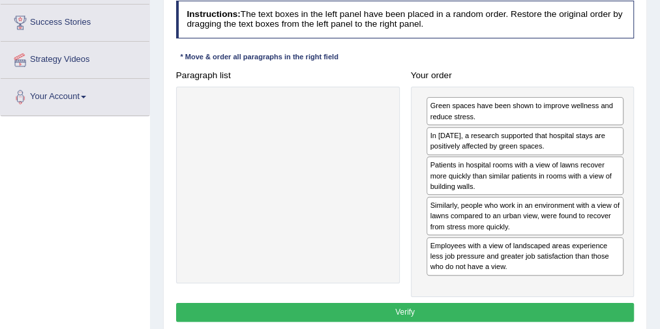
click at [461, 307] on button "Verify" at bounding box center [405, 312] width 458 height 19
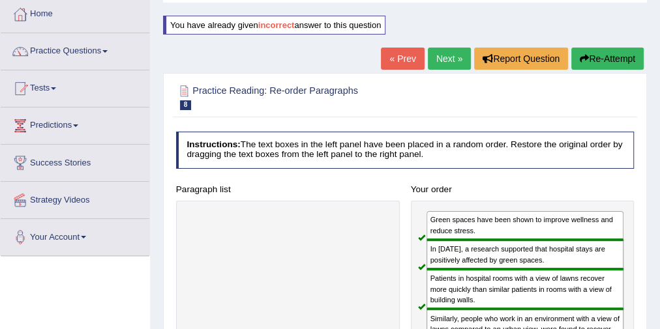
scroll to position [52, 0]
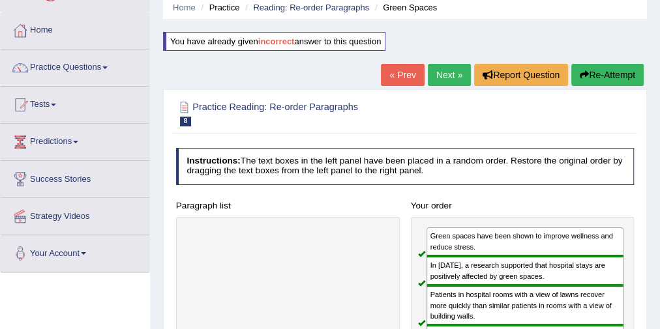
click at [433, 79] on link "Next »" at bounding box center [449, 75] width 43 height 22
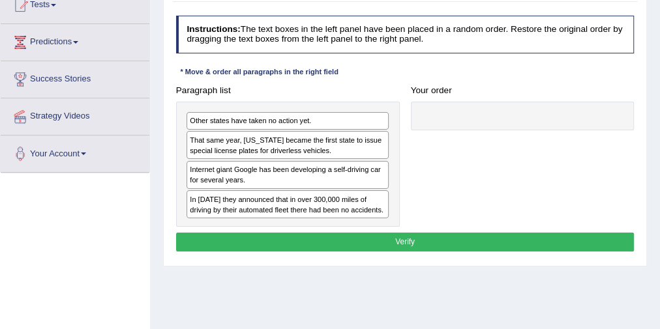
scroll to position [156, 0]
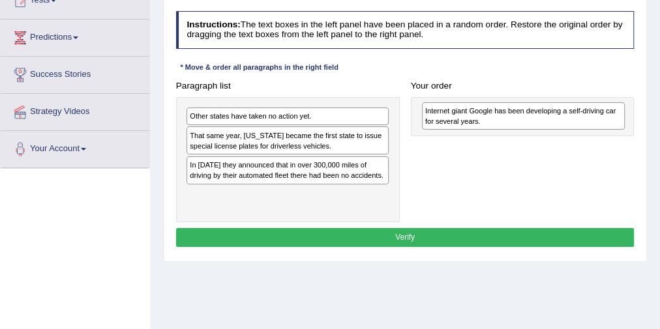
drag, startPoint x: 262, startPoint y: 171, endPoint x: 544, endPoint y: 120, distance: 286.9
click at [544, 120] on div "Internet giant Google has been developing a self-driving car for several years." at bounding box center [523, 115] width 203 height 27
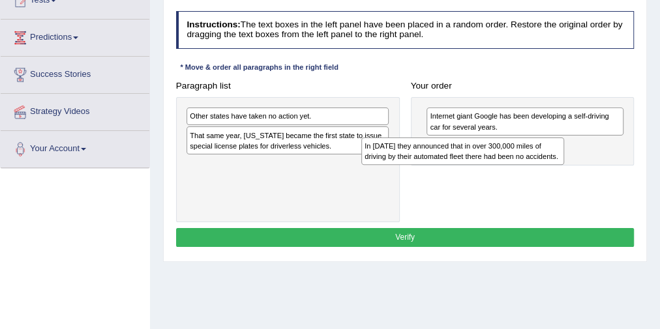
drag, startPoint x: 314, startPoint y: 168, endPoint x: 531, endPoint y: 160, distance: 217.2
click at [531, 160] on div "In 2012 they announced that in over 300,000 miles of driving by their automated…" at bounding box center [462, 151] width 203 height 27
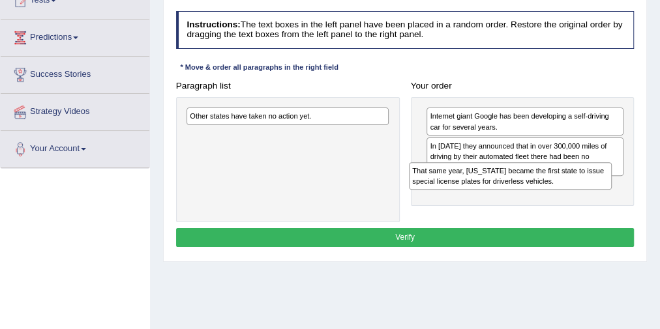
drag, startPoint x: 248, startPoint y: 149, endPoint x: 509, endPoint y: 198, distance: 265.9
click at [509, 198] on div "Paragraph list Other states have taken no action yet. That same year, Nevada be…" at bounding box center [404, 149] width 469 height 146
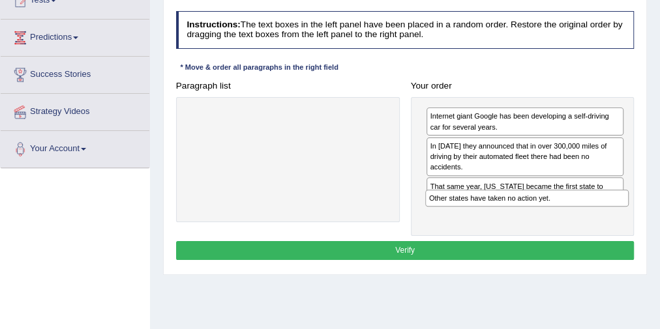
drag, startPoint x: 237, startPoint y: 119, endPoint x: 527, endPoint y: 224, distance: 308.9
click at [527, 224] on div "Paragraph list Other states have taken no action yet. Correct order Internet gi…" at bounding box center [404, 156] width 469 height 160
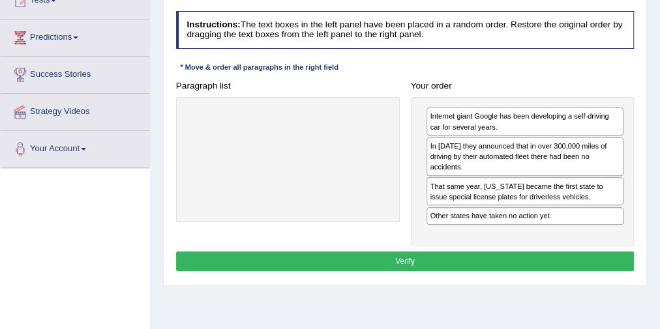
click at [443, 255] on button "Verify" at bounding box center [405, 261] width 458 height 19
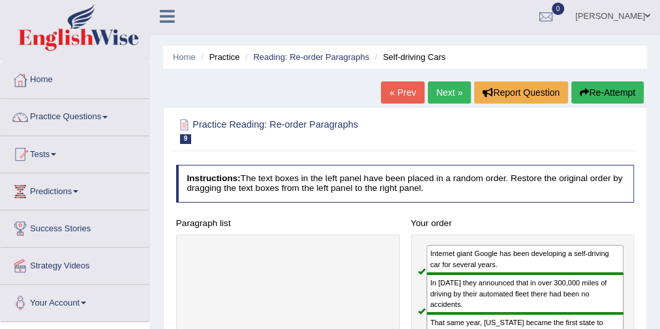
scroll to position [0, 0]
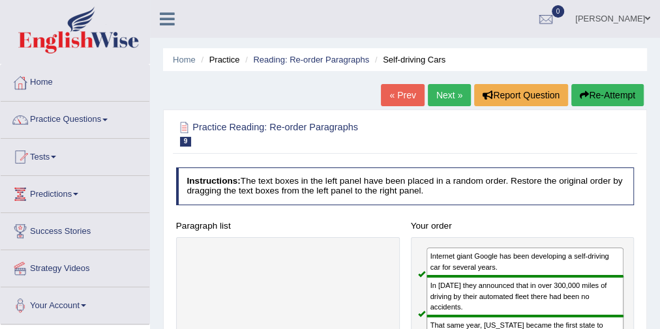
click at [439, 100] on link "Next »" at bounding box center [449, 95] width 43 height 22
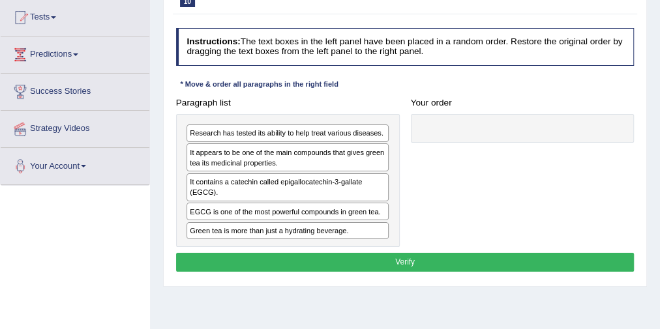
scroll to position [156, 0]
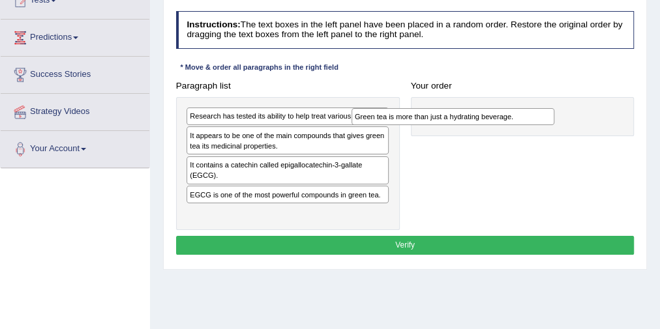
drag, startPoint x: 265, startPoint y: 212, endPoint x: 503, endPoint y: 113, distance: 257.7
click at [503, 113] on div "Green tea is more than just a hydrating beverage." at bounding box center [452, 116] width 203 height 17
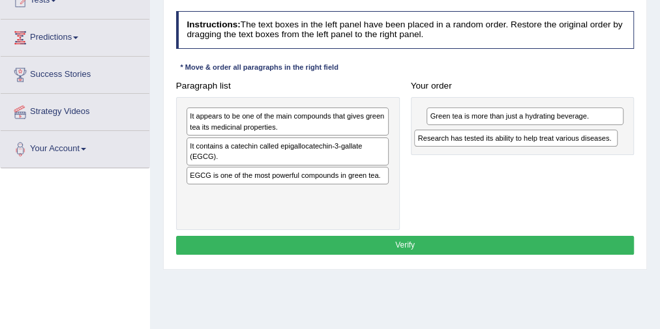
drag, startPoint x: 220, startPoint y: 113, endPoint x: 491, endPoint y: 147, distance: 272.5
click at [491, 147] on div "Paragraph list Research has tested its ability to help treat various diseases. …" at bounding box center [404, 153] width 469 height 154
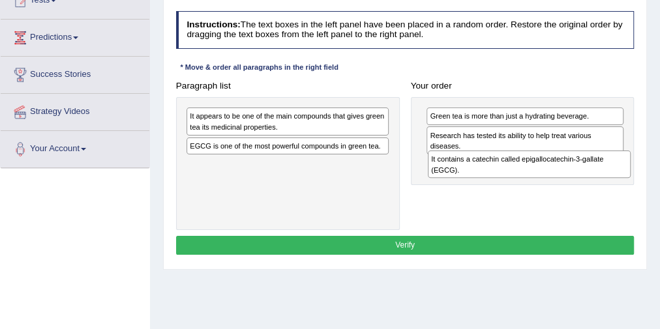
drag, startPoint x: 264, startPoint y: 155, endPoint x: 551, endPoint y: 183, distance: 288.1
click at [551, 183] on div "Paragraph list It appears to be one of the main compounds that gives green tea …" at bounding box center [404, 153] width 469 height 154
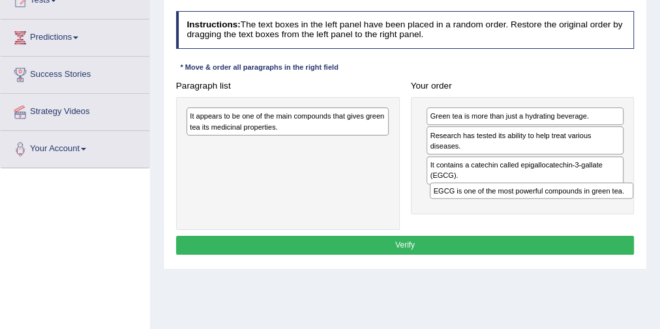
drag, startPoint x: 315, startPoint y: 143, endPoint x: 604, endPoint y: 208, distance: 296.5
click at [604, 208] on div "Paragraph list It appears to be one of the main compounds that gives green tea …" at bounding box center [404, 153] width 469 height 154
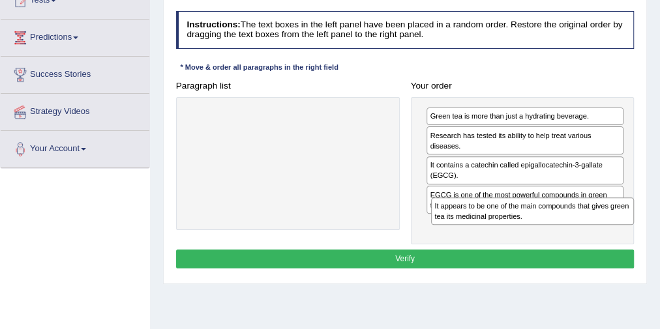
drag, startPoint x: 293, startPoint y: 120, endPoint x: 584, endPoint y: 231, distance: 311.4
click at [584, 231] on div "Instructions: The text boxes in the left panel have been placed in a random ord…" at bounding box center [404, 142] width 463 height 272
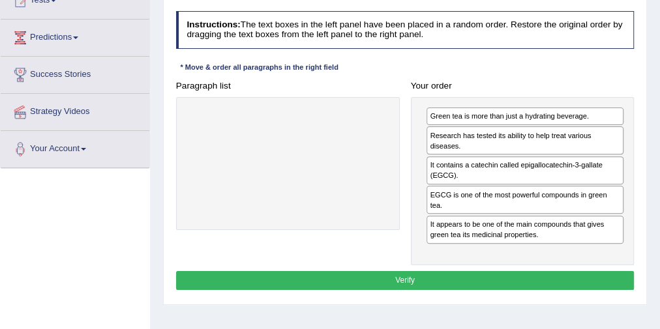
click at [422, 271] on button "Verify" at bounding box center [405, 280] width 458 height 19
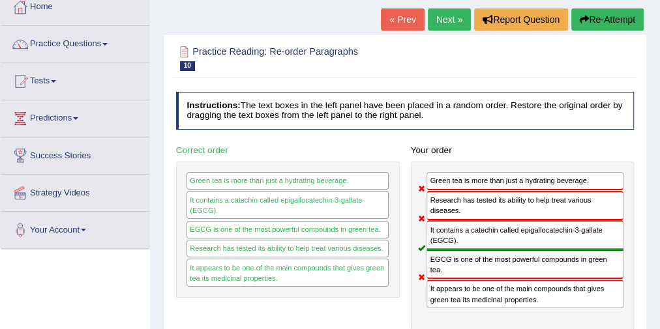
scroll to position [52, 0]
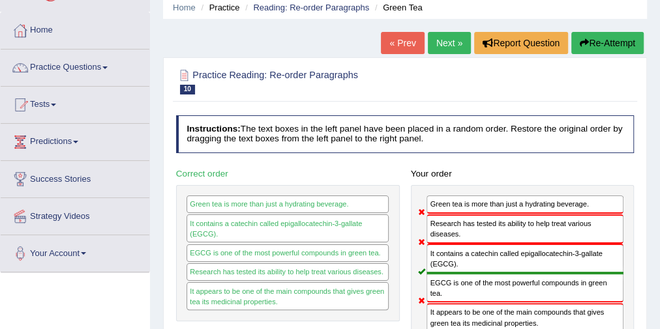
click at [600, 48] on button "Re-Attempt" at bounding box center [607, 43] width 72 height 22
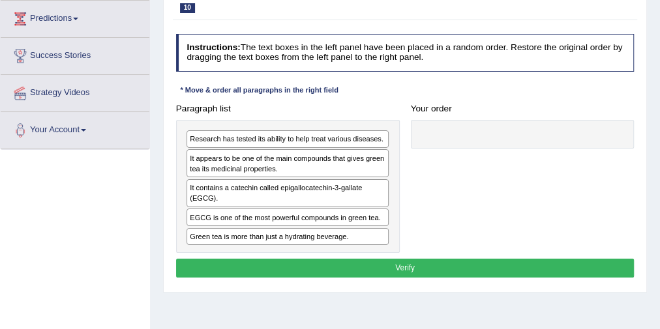
scroll to position [209, 0]
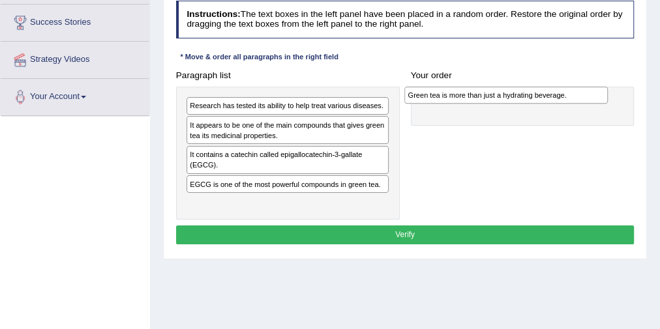
drag, startPoint x: 231, startPoint y: 203, endPoint x: 488, endPoint y: 102, distance: 275.4
click at [488, 102] on div "Paragraph list Research has tested its ability to help treat various diseases. …" at bounding box center [404, 143] width 469 height 154
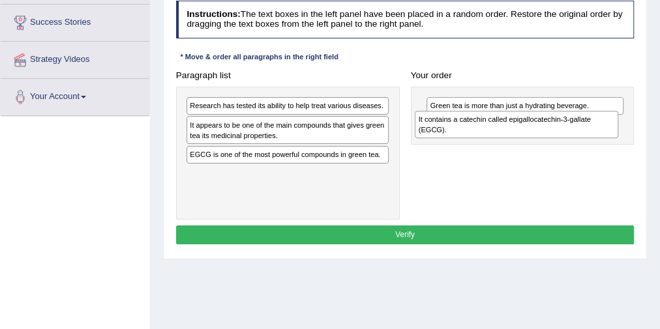
drag, startPoint x: 274, startPoint y: 158, endPoint x: 521, endPoint y: 132, distance: 249.1
click at [521, 132] on div "It contains a catechin called epigallocatechin-3-gallate (EGCG)." at bounding box center [516, 124] width 203 height 27
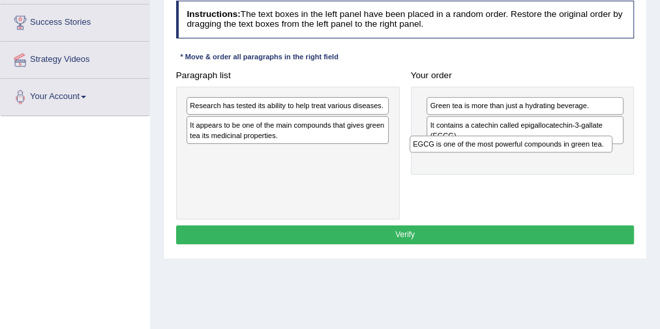
drag, startPoint x: 300, startPoint y: 153, endPoint x: 565, endPoint y: 156, distance: 265.3
click at [565, 156] on div "Paragraph list Research has tested its ability to help treat various diseases. …" at bounding box center [404, 143] width 469 height 154
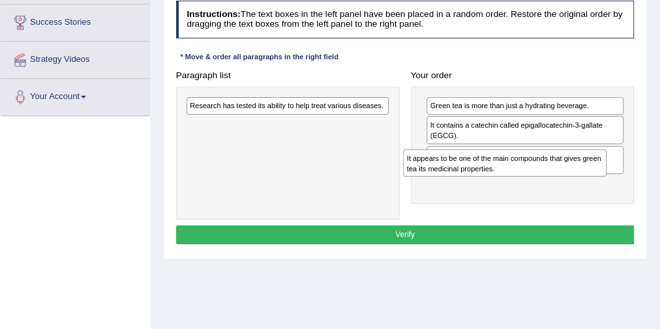
drag, startPoint x: 343, startPoint y: 131, endPoint x: 601, endPoint y: 180, distance: 262.7
click at [601, 180] on div "Paragraph list Research has tested its ability to help treat various diseases. …" at bounding box center [404, 143] width 469 height 154
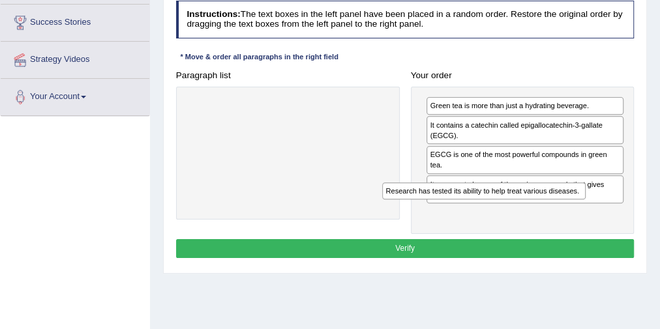
drag, startPoint x: 331, startPoint y: 107, endPoint x: 604, endPoint y: 213, distance: 292.4
click at [604, 213] on div "Paragraph list Research has tested its ability to help treat various diseases. …" at bounding box center [404, 150] width 469 height 168
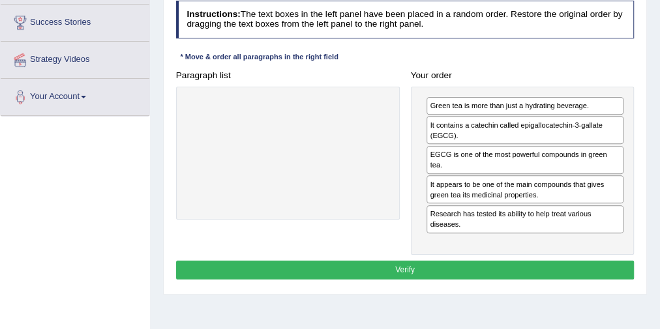
click at [414, 261] on button "Verify" at bounding box center [405, 270] width 458 height 19
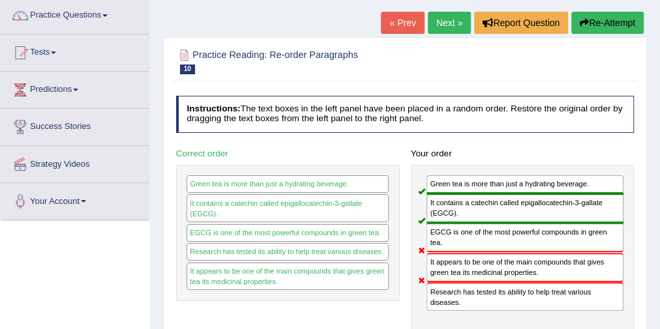
scroll to position [104, 0]
click at [585, 16] on button "Re-Attempt" at bounding box center [607, 23] width 72 height 22
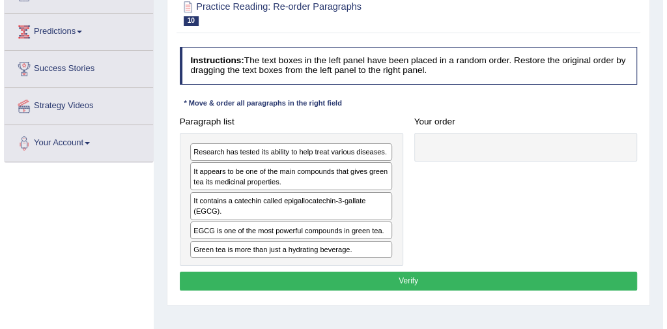
scroll to position [212, 0]
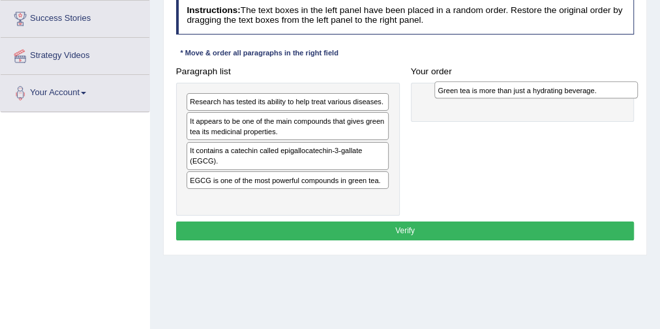
drag, startPoint x: 244, startPoint y: 196, endPoint x: 533, endPoint y: 95, distance: 305.9
click at [533, 95] on div "Green tea is more than just a hydrating beverage." at bounding box center [535, 89] width 203 height 17
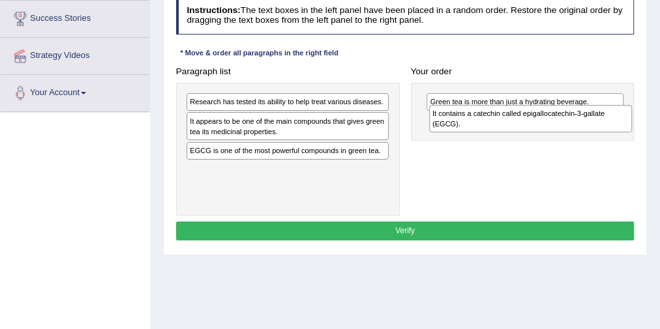
drag, startPoint x: 284, startPoint y: 155, endPoint x: 540, endPoint y: 127, distance: 257.7
click at [540, 127] on div "It contains a catechin called epigallocatechin-3-gallate (EGCG)." at bounding box center [530, 118] width 203 height 27
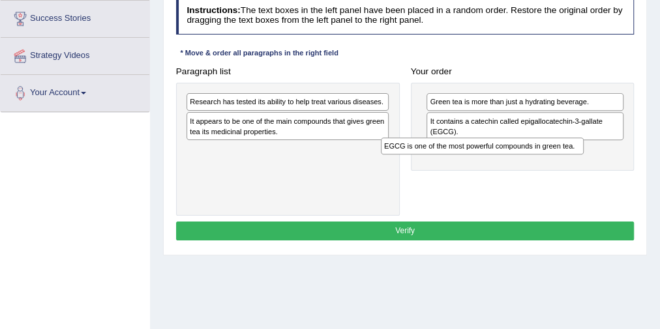
drag, startPoint x: 360, startPoint y: 147, endPoint x: 591, endPoint y: 157, distance: 231.6
click at [591, 157] on div "Paragraph list Research has tested its ability to help treat various diseases. …" at bounding box center [404, 139] width 469 height 154
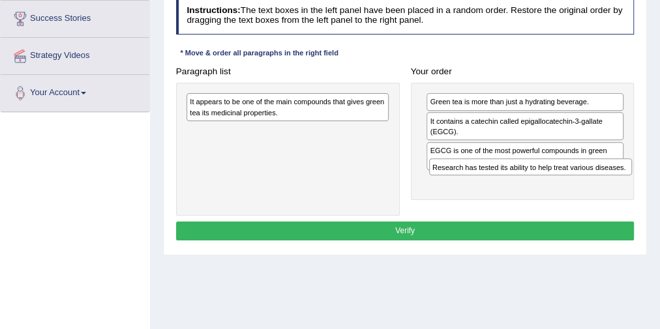
drag, startPoint x: 239, startPoint y: 104, endPoint x: 527, endPoint y: 186, distance: 299.6
click at [527, 186] on div "Paragraph list Research has tested its ability to help treat various diseases. …" at bounding box center [404, 139] width 469 height 154
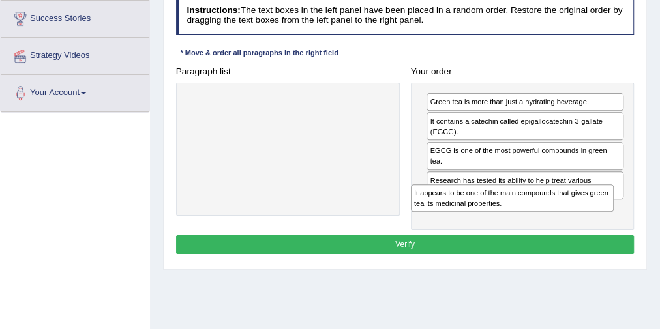
drag, startPoint x: 306, startPoint y: 101, endPoint x: 579, endPoint y: 212, distance: 294.1
click at [579, 212] on div "Paragraph list It appears to be one of the main compounds that gives green tea …" at bounding box center [404, 146] width 469 height 168
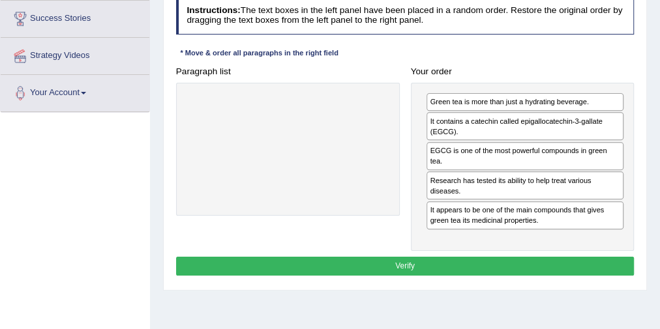
click at [434, 257] on button "Verify" at bounding box center [405, 266] width 458 height 19
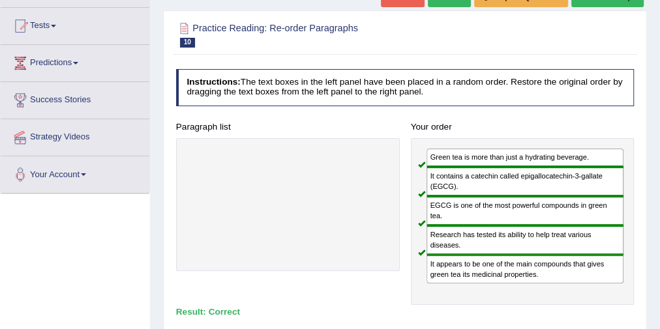
scroll to position [108, 0]
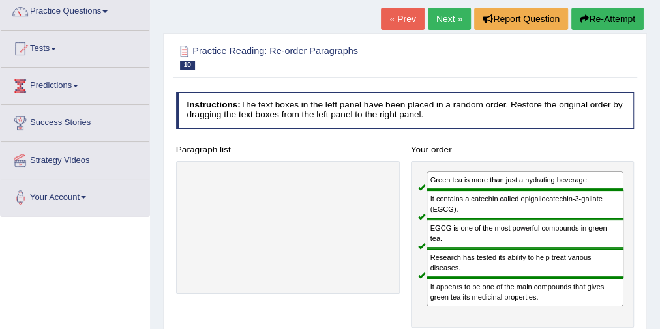
click at [445, 18] on link "Next »" at bounding box center [449, 19] width 43 height 22
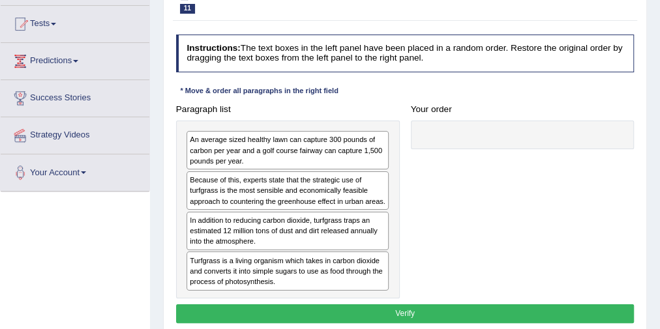
scroll to position [156, 0]
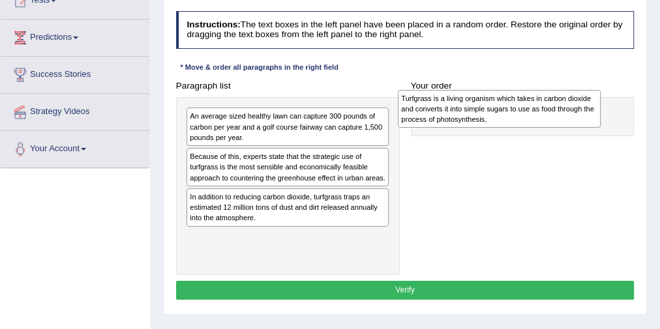
drag, startPoint x: 320, startPoint y: 259, endPoint x: 572, endPoint y: 124, distance: 285.2
click at [572, 124] on div "Turfgrass is a living organism which takes in carbon dioxide and converts it in…" at bounding box center [499, 109] width 203 height 38
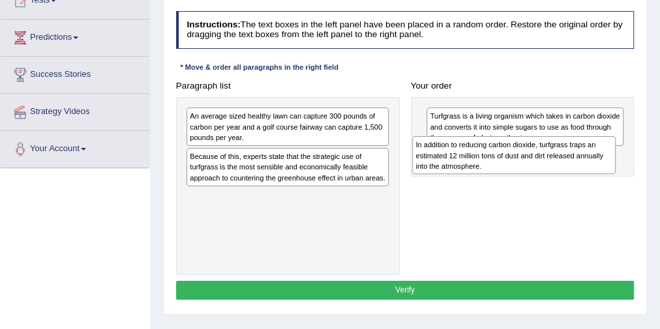
drag, startPoint x: 317, startPoint y: 212, endPoint x: 586, endPoint y: 173, distance: 272.1
click at [586, 173] on div "In addition to reducing carbon dioxide, turfgrass traps an estimated 12 million…" at bounding box center [513, 155] width 203 height 38
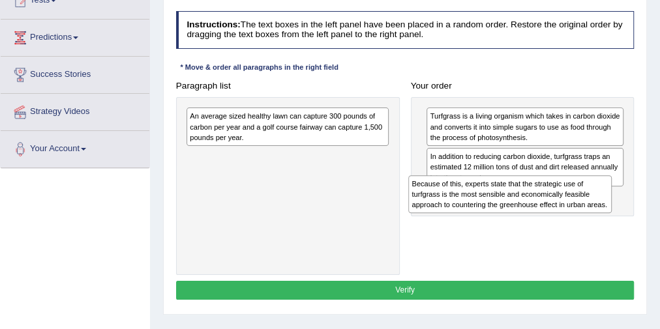
drag, startPoint x: 264, startPoint y: 173, endPoint x: 529, endPoint y: 219, distance: 268.5
click at [529, 219] on div "Paragraph list An average sized healthy lawn can capture 300 pounds of carbon p…" at bounding box center [404, 175] width 469 height 199
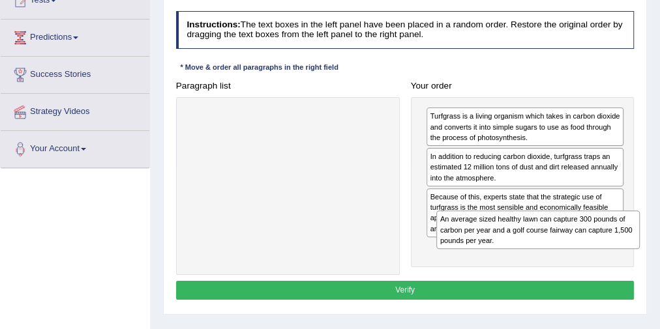
drag, startPoint x: 288, startPoint y: 126, endPoint x: 561, endPoint y: 260, distance: 303.5
click at [561, 260] on div "Paragraph list An average sized healthy lawn can capture 300 pounds of carbon p…" at bounding box center [404, 175] width 469 height 199
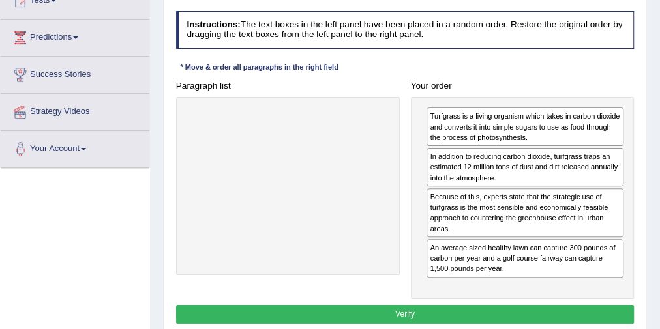
click at [449, 305] on button "Verify" at bounding box center [405, 314] width 458 height 19
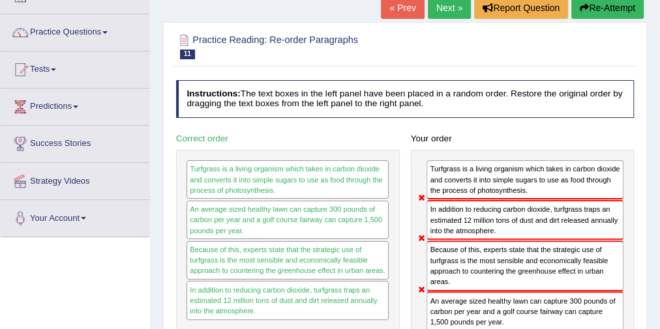
scroll to position [0, 0]
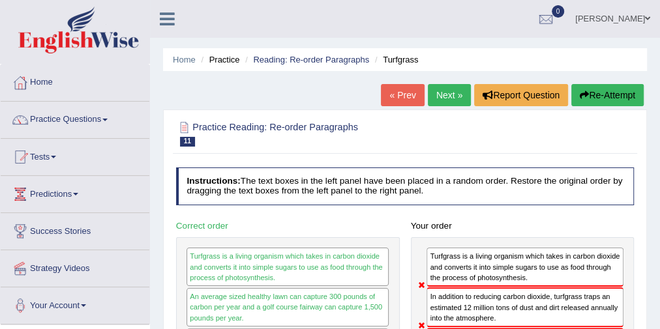
click at [624, 93] on button "Re-Attempt" at bounding box center [607, 95] width 72 height 22
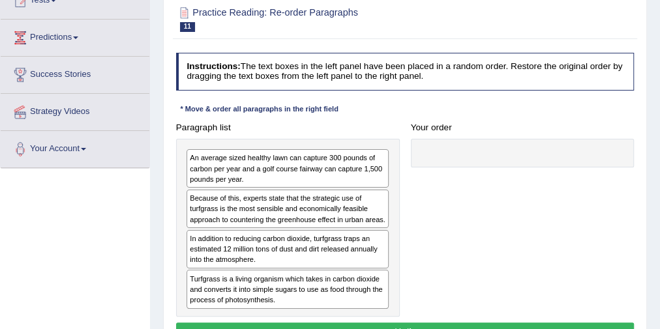
scroll to position [209, 0]
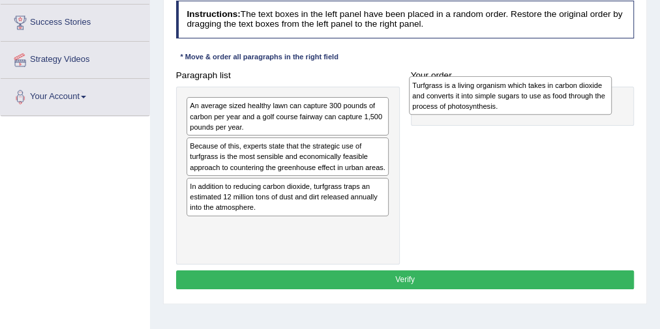
drag, startPoint x: 328, startPoint y: 186, endPoint x: 473, endPoint y: 92, distance: 172.8
click at [473, 92] on div "Turfgrass is a living organism which takes in carbon dioxide and converts it in…" at bounding box center [510, 95] width 203 height 38
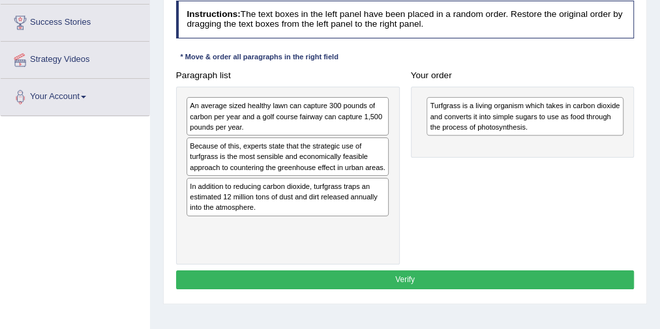
click at [257, 204] on div "In addition to reducing carbon dioxide, turfgrass traps an estimated 12 million…" at bounding box center [287, 197] width 202 height 38
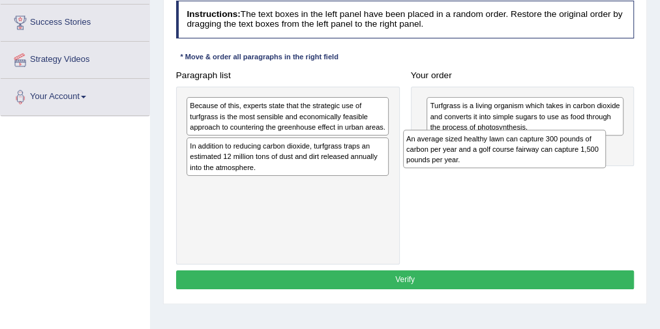
drag, startPoint x: 236, startPoint y: 116, endPoint x: 493, endPoint y: 160, distance: 261.3
click at [493, 160] on div "An average sized healthy lawn can capture 300 pounds of carbon per year and a g…" at bounding box center [504, 149] width 203 height 38
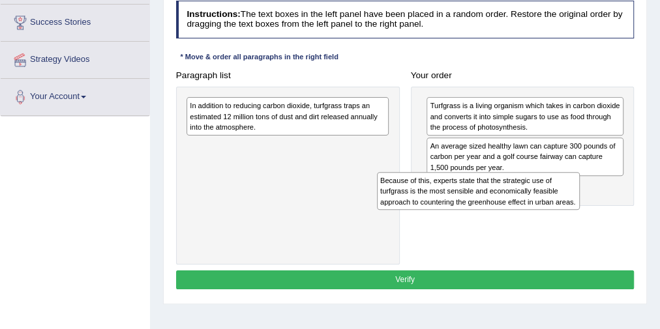
drag, startPoint x: 278, startPoint y: 110, endPoint x: 505, endPoint y: 203, distance: 245.5
click at [505, 203] on div "Because of this, experts state that the strategic use of turfgrass is the most …" at bounding box center [478, 191] width 203 height 38
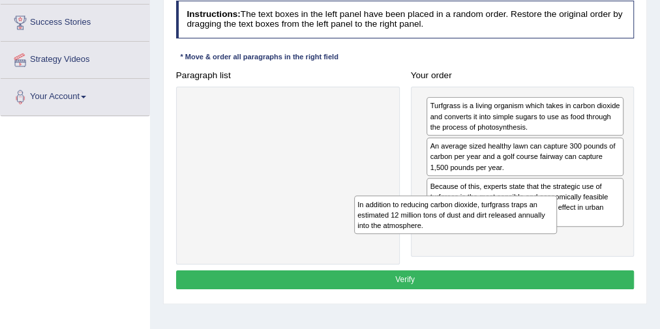
drag, startPoint x: 283, startPoint y: 124, endPoint x: 510, endPoint y: 258, distance: 264.2
click at [510, 258] on div "Paragraph list In addition to reducing carbon dioxide, turfgrass traps an estim…" at bounding box center [404, 165] width 469 height 199
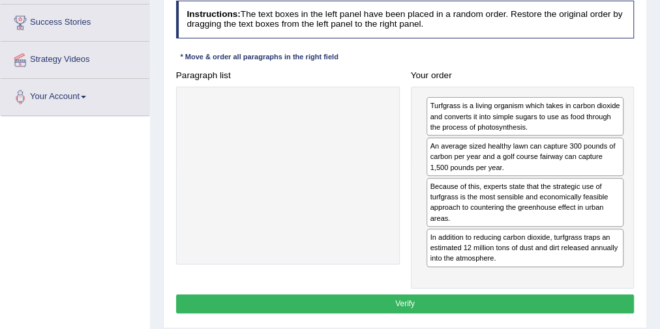
click at [440, 295] on button "Verify" at bounding box center [405, 304] width 458 height 19
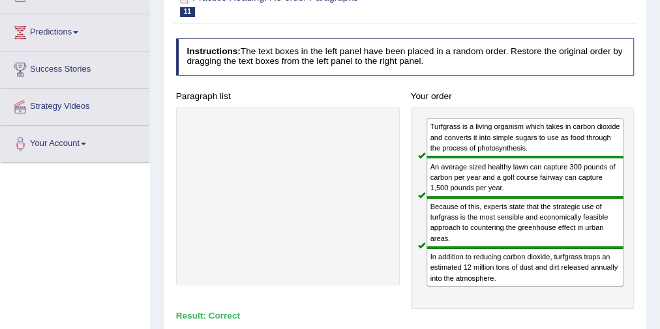
scroll to position [104, 0]
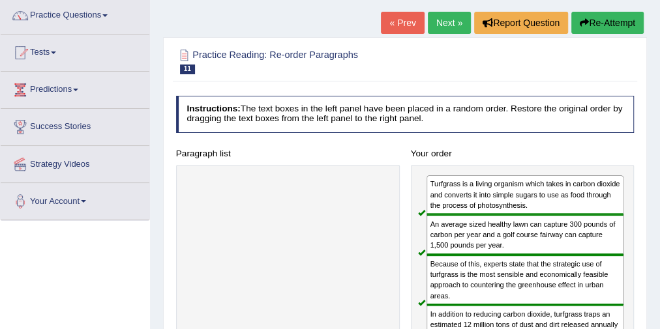
click at [446, 16] on link "Next »" at bounding box center [449, 23] width 43 height 22
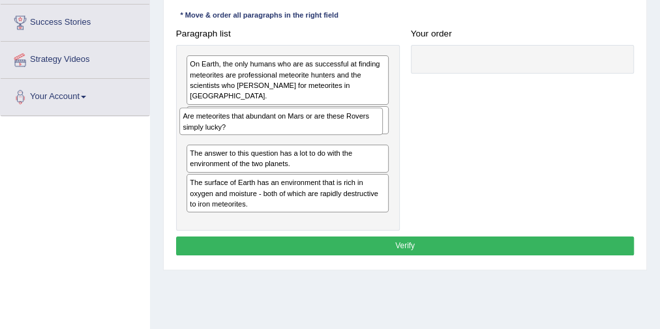
drag, startPoint x: 248, startPoint y: 67, endPoint x: 243, endPoint y: 134, distance: 67.3
click at [243, 134] on div "Are meteorites that abundant on Mars or are these Rovers simply lucky? On Earth…" at bounding box center [288, 138] width 224 height 186
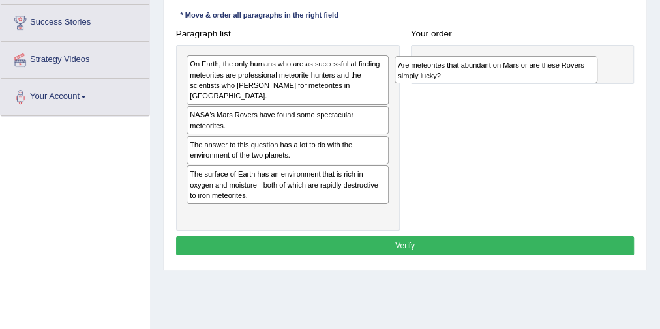
drag, startPoint x: 226, startPoint y: 145, endPoint x: 473, endPoint y: 83, distance: 255.3
click at [473, 83] on div "Paragraph list On Earth, the only humans who are as successful at finding meteo…" at bounding box center [404, 127] width 469 height 207
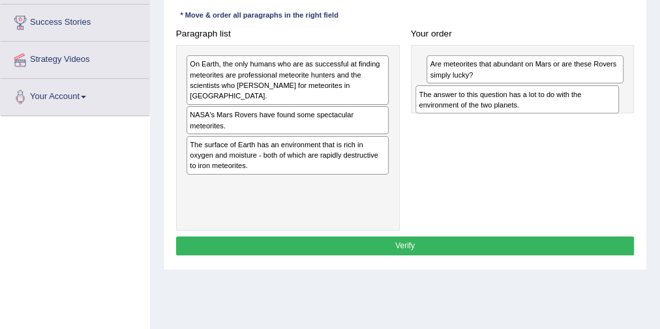
drag, startPoint x: 263, startPoint y: 146, endPoint x: 553, endPoint y: 110, distance: 292.9
click at [553, 110] on div "Paragraph list On Earth, the only humans who are as successful at finding meteo…" at bounding box center [404, 127] width 469 height 207
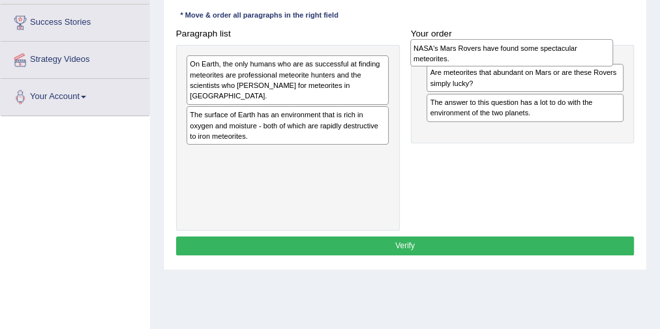
drag, startPoint x: 273, startPoint y: 109, endPoint x: 539, endPoint y: 56, distance: 271.1
click at [539, 56] on div "NASA's Mars Rovers have found some spectacular meteorites." at bounding box center [511, 52] width 203 height 27
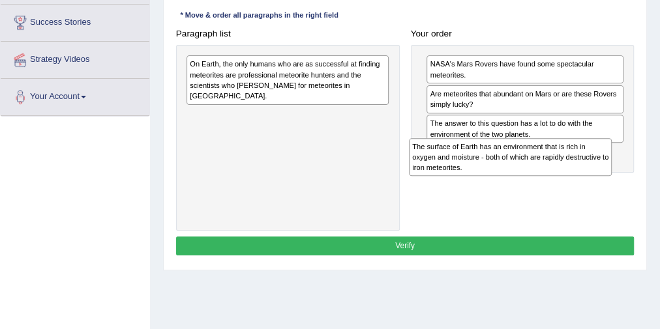
drag, startPoint x: 256, startPoint y: 119, endPoint x: 523, endPoint y: 181, distance: 275.0
click at [523, 181] on div "Paragraph list On Earth, the only humans who are as successful at finding meteo…" at bounding box center [404, 127] width 469 height 207
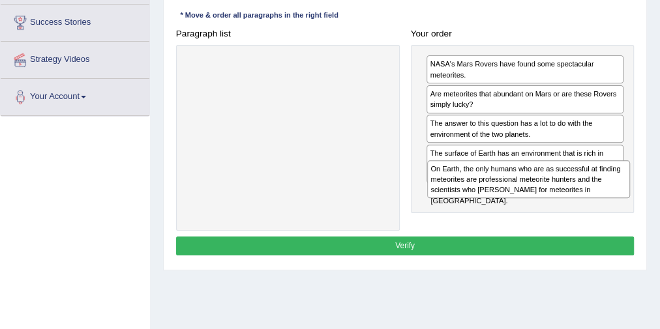
drag, startPoint x: 288, startPoint y: 72, endPoint x: 574, endPoint y: 201, distance: 313.3
click at [574, 201] on div "Paragraph list On Earth, the only humans who are as successful at finding meteo…" at bounding box center [404, 127] width 469 height 207
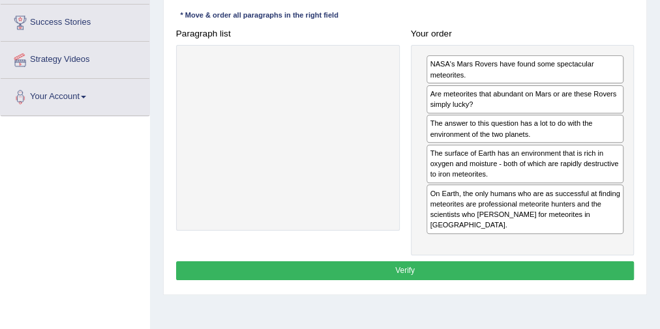
click at [456, 261] on button "Verify" at bounding box center [405, 270] width 458 height 19
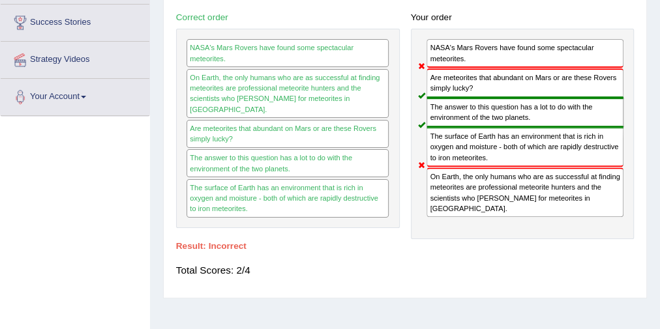
scroll to position [52, 0]
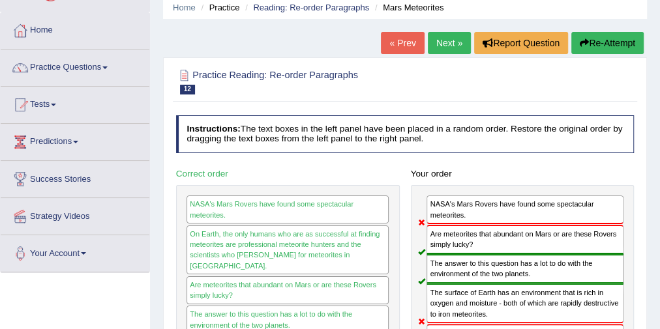
click at [596, 48] on button "Re-Attempt" at bounding box center [607, 43] width 72 height 22
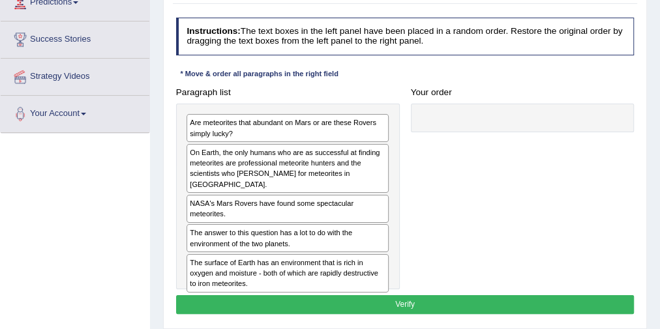
scroll to position [209, 0]
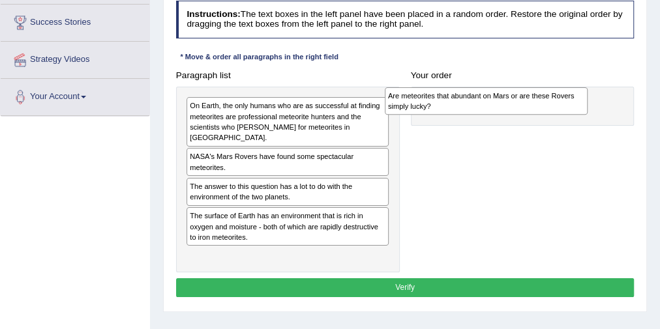
drag, startPoint x: 272, startPoint y: 113, endPoint x: 526, endPoint y: 110, distance: 254.2
click at [526, 110] on div "Are meteorites that abundant on Mars or are these Rovers simply lucky?" at bounding box center [486, 100] width 203 height 27
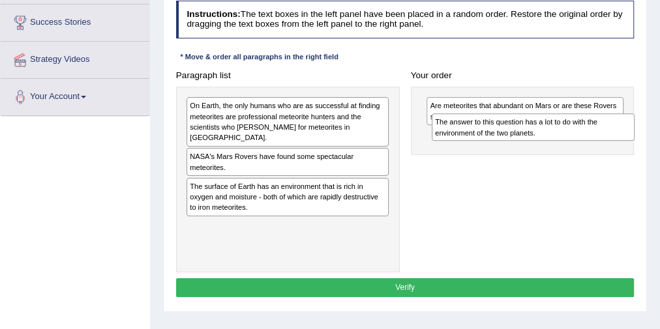
drag, startPoint x: 243, startPoint y: 186, endPoint x: 535, endPoint y: 142, distance: 294.6
click at [535, 142] on div "Paragraph list On Earth, the only humans who are as successful at finding meteo…" at bounding box center [404, 169] width 469 height 207
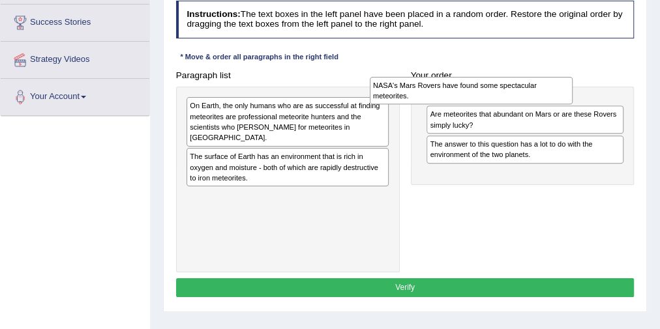
drag, startPoint x: 287, startPoint y: 157, endPoint x: 505, endPoint y: 99, distance: 225.9
click at [505, 99] on div "NASA's Mars Rovers have found some spectacular meteorites." at bounding box center [471, 90] width 203 height 27
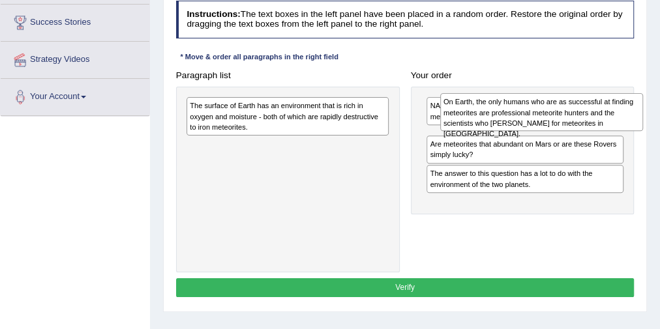
drag, startPoint x: 311, startPoint y: 124, endPoint x: 612, endPoint y: 125, distance: 301.1
click at [612, 125] on div "On Earth, the only humans who are as successful at finding meteorites are profe…" at bounding box center [541, 112] width 203 height 38
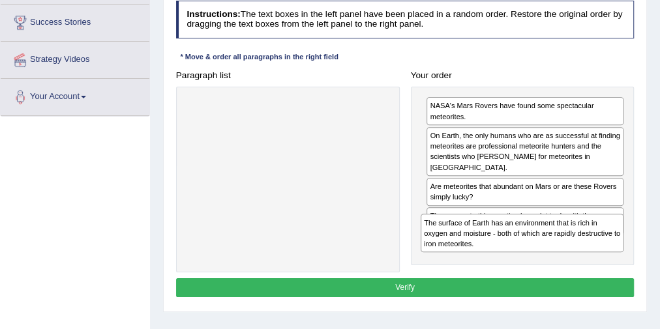
drag, startPoint x: 330, startPoint y: 120, endPoint x: 608, endPoint y: 263, distance: 312.5
click at [608, 263] on div "Paragraph list The surface of Earth has an environment that is rich in oxygen a…" at bounding box center [404, 169] width 469 height 207
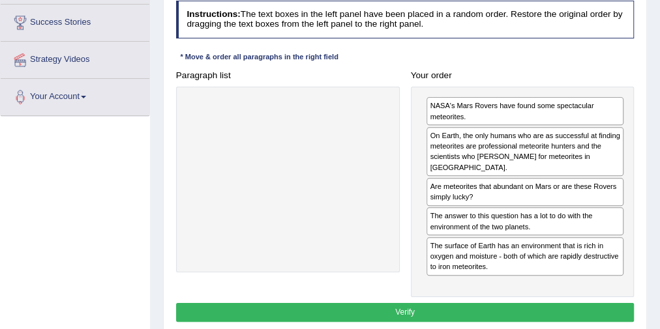
click at [465, 303] on button "Verify" at bounding box center [405, 312] width 458 height 19
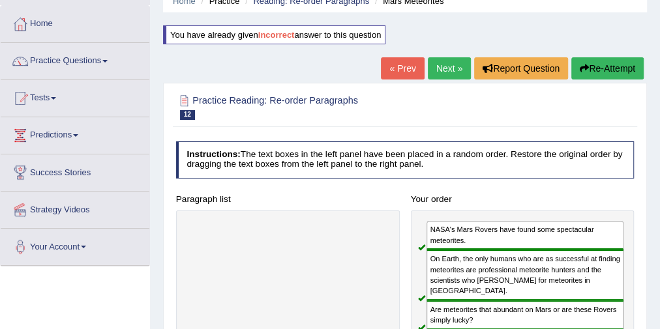
scroll to position [0, 0]
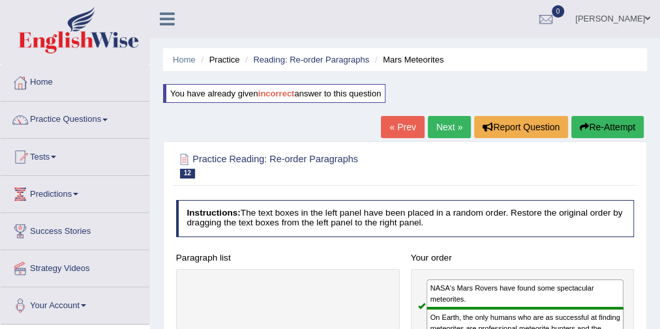
click at [441, 133] on link "Next »" at bounding box center [449, 127] width 43 height 22
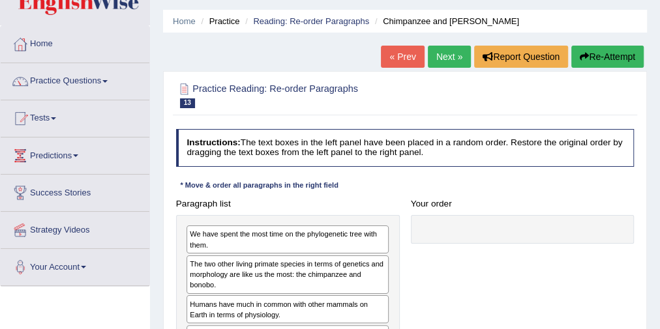
scroll to position [156, 0]
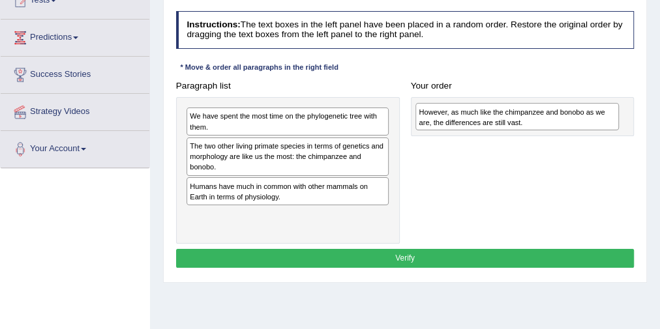
drag, startPoint x: 220, startPoint y: 216, endPoint x: 492, endPoint y: 119, distance: 288.6
click at [492, 119] on div "However, as much like the chimpanzee and bonobo as we are, the differences are …" at bounding box center [516, 116] width 203 height 27
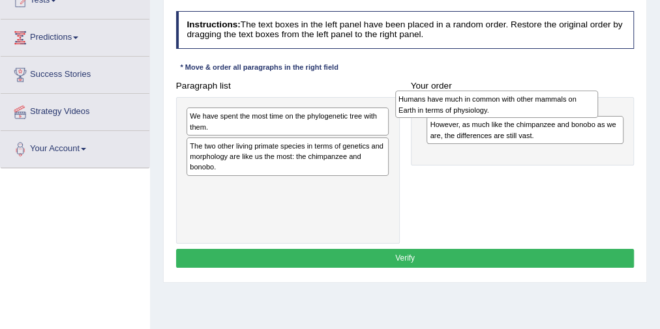
drag, startPoint x: 238, startPoint y: 196, endPoint x: 486, endPoint y: 112, distance: 262.0
click at [486, 112] on div "Humans have much in common with other mammals on Earth in terms of physiology." at bounding box center [496, 104] width 203 height 27
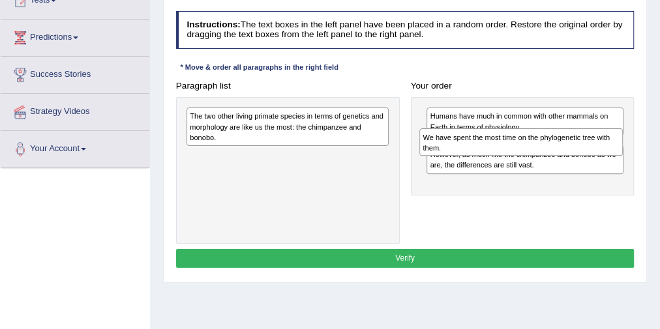
drag, startPoint x: 330, startPoint y: 117, endPoint x: 607, endPoint y: 148, distance: 278.7
click at [607, 148] on div "We have spent the most time on the phylogenetic tree with them." at bounding box center [520, 141] width 203 height 27
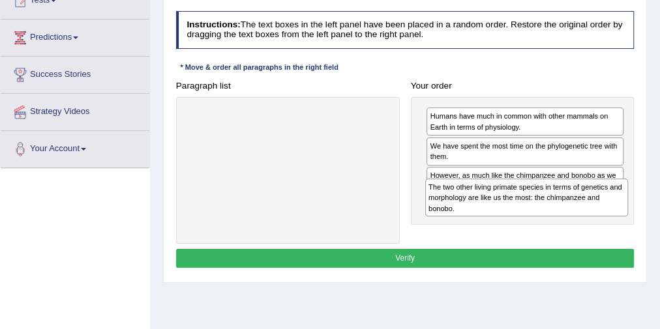
drag, startPoint x: 293, startPoint y: 126, endPoint x: 576, endPoint y: 215, distance: 297.3
click at [576, 215] on div "The two other living primate species in terms of genetics and morphology are li…" at bounding box center [526, 198] width 203 height 38
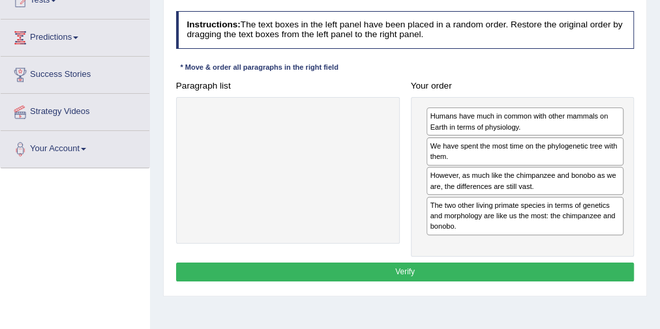
click at [437, 274] on button "Verify" at bounding box center [405, 272] width 458 height 19
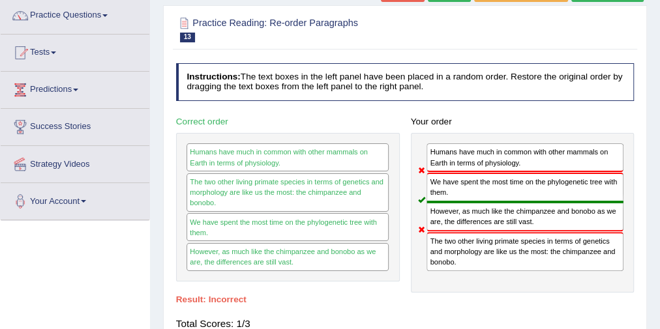
scroll to position [0, 0]
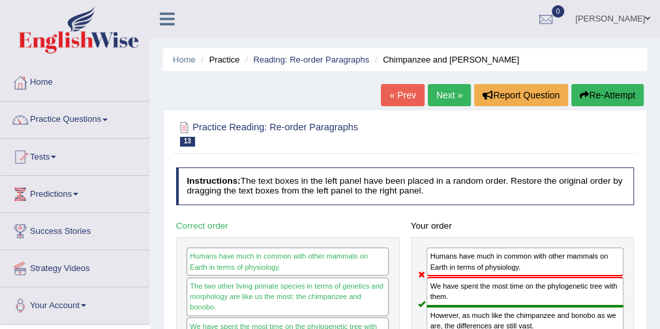
click at [608, 99] on button "Re-Attempt" at bounding box center [607, 95] width 72 height 22
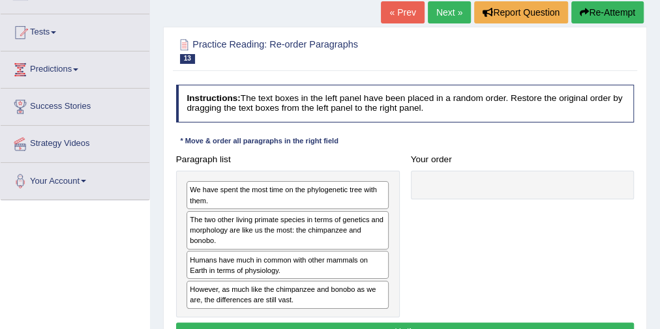
scroll to position [156, 0]
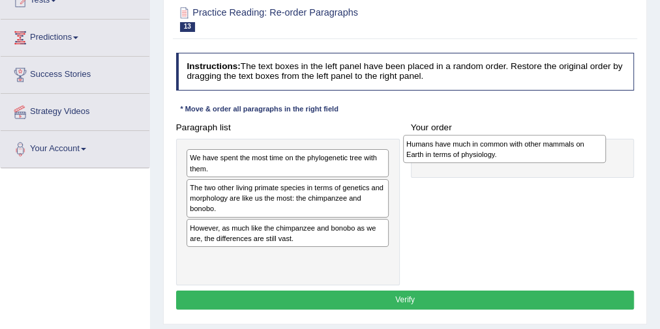
drag, startPoint x: 267, startPoint y: 229, endPoint x: 515, endPoint y: 154, distance: 258.6
click at [515, 154] on div "Humans have much in common with other mammals on Earth in terms of physiology." at bounding box center [504, 148] width 203 height 27
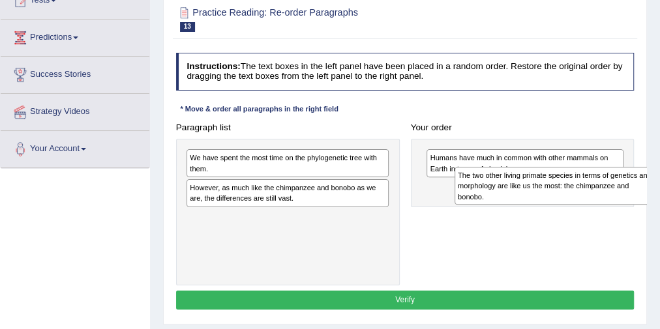
drag, startPoint x: 230, startPoint y: 193, endPoint x: 529, endPoint y: 190, distance: 299.2
click at [529, 190] on div "The two other living primate species in terms of genetics and morphology are li…" at bounding box center [555, 186] width 203 height 38
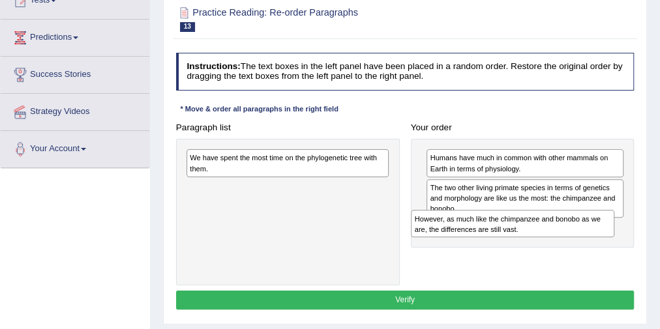
drag, startPoint x: 351, startPoint y: 202, endPoint x: 561, endPoint y: 242, distance: 213.1
click at [561, 242] on div "Paragraph list We have spent the most time on the phylogenetic tree with them. …" at bounding box center [404, 202] width 469 height 168
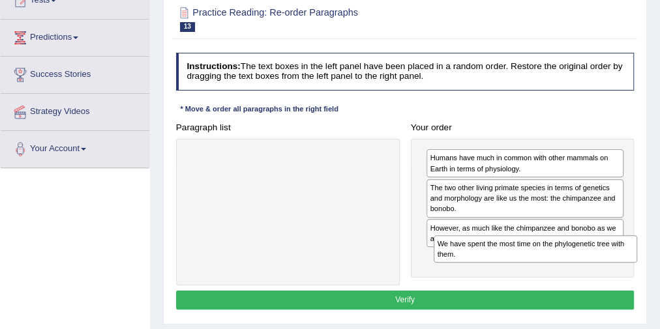
drag, startPoint x: 259, startPoint y: 169, endPoint x: 553, endPoint y: 276, distance: 312.8
click at [553, 276] on div "Paragraph list We have spent the most time on the phylogenetic tree with them. …" at bounding box center [404, 202] width 469 height 168
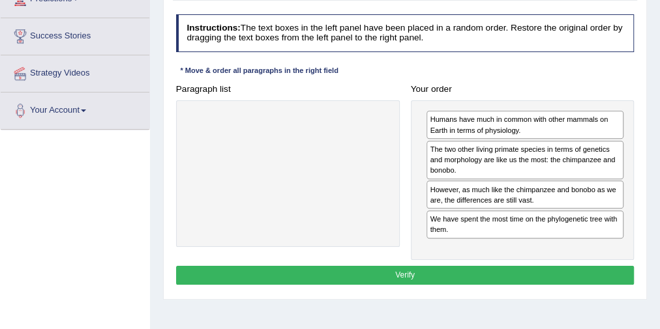
scroll to position [209, 0]
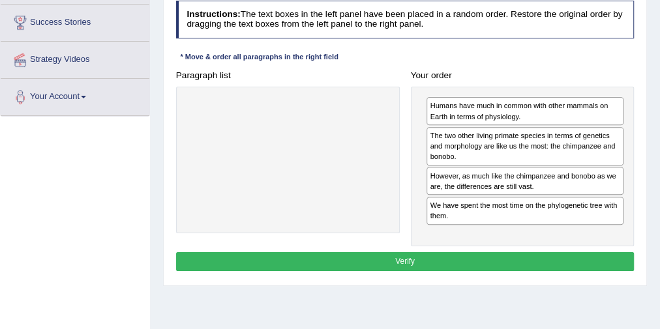
click at [403, 252] on button "Verify" at bounding box center [405, 261] width 458 height 19
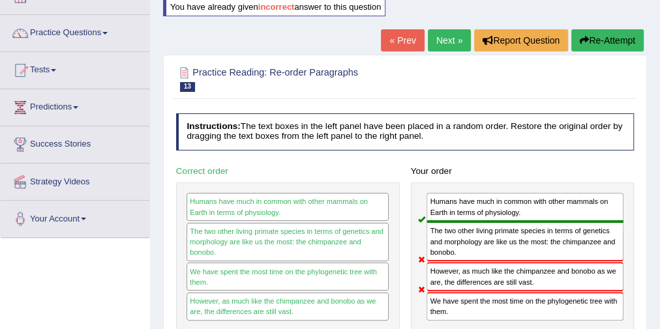
scroll to position [0, 0]
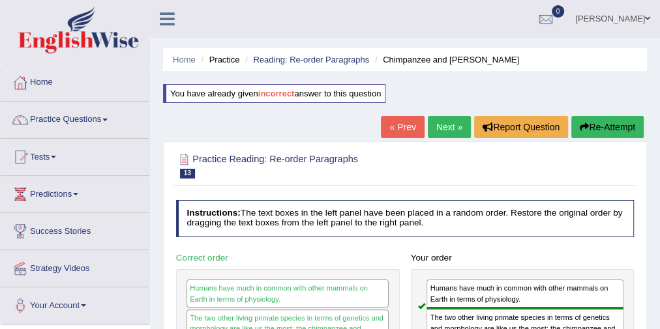
click at [597, 123] on button "Re-Attempt" at bounding box center [607, 127] width 72 height 22
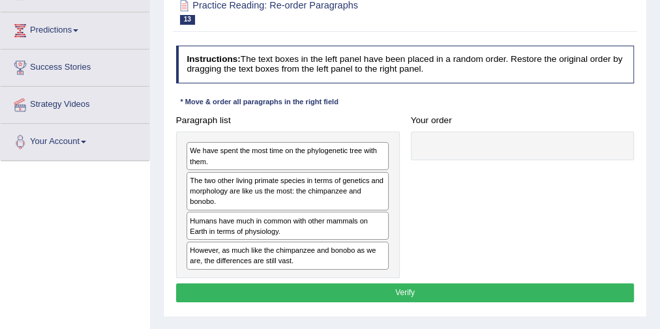
scroll to position [209, 0]
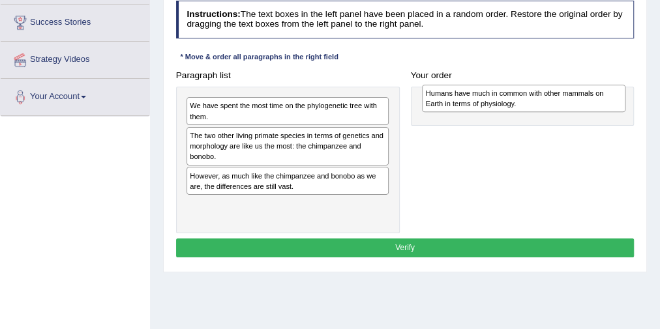
drag, startPoint x: 263, startPoint y: 179, endPoint x: 513, endPoint y: 98, distance: 263.2
click at [513, 98] on div "Humans have much in common with other mammals on Earth in terms of physiology." at bounding box center [523, 98] width 203 height 27
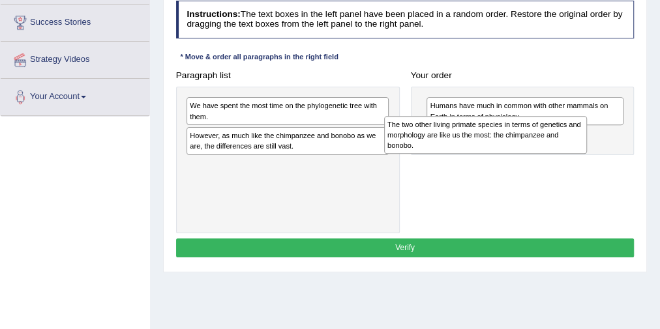
drag, startPoint x: 261, startPoint y: 137, endPoint x: 508, endPoint y: 135, distance: 247.1
click at [525, 138] on div "The two other living primate species in terms of genetics and morphology are li…" at bounding box center [485, 135] width 203 height 38
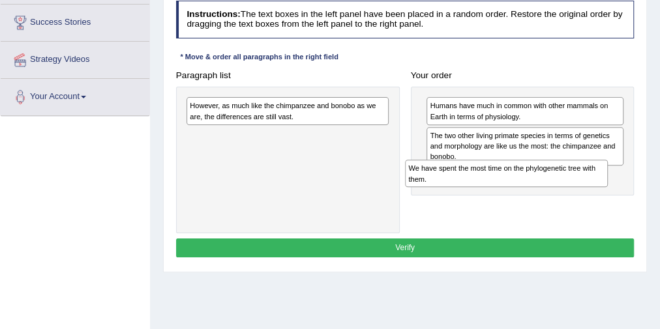
drag, startPoint x: 285, startPoint y: 103, endPoint x: 540, endPoint y: 180, distance: 266.8
click at [542, 182] on div "We have spent the most time on the phylogenetic tree with them." at bounding box center [506, 173] width 203 height 27
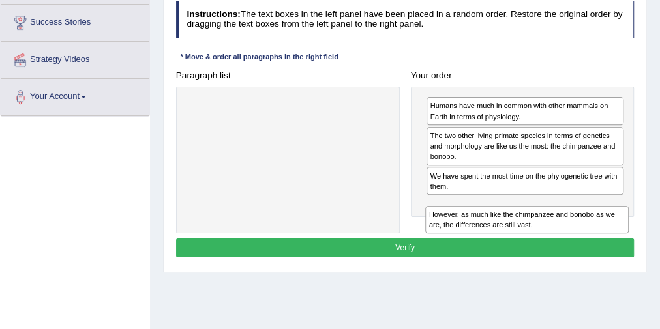
drag, startPoint x: 302, startPoint y: 177, endPoint x: 578, endPoint y: 219, distance: 279.0
click at [578, 219] on div "Paragraph list However, as much like the chimpanzee and bonobo as we are, the d…" at bounding box center [404, 150] width 469 height 168
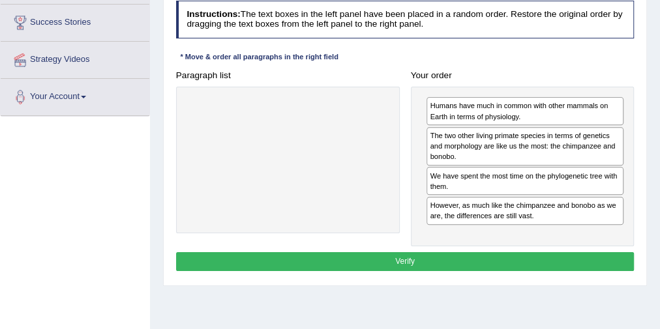
click at [437, 252] on button "Verify" at bounding box center [405, 261] width 458 height 19
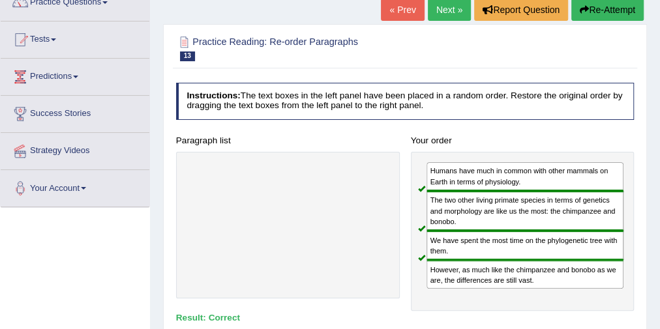
scroll to position [52, 0]
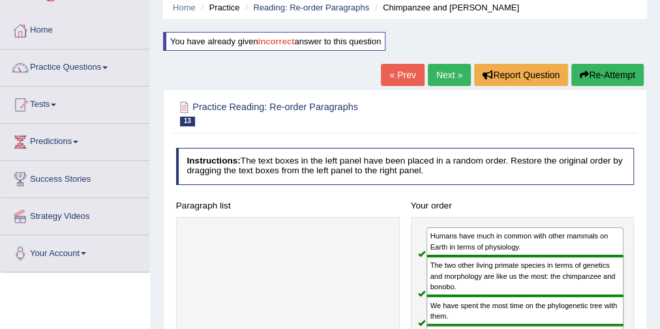
click at [441, 84] on link "Next »" at bounding box center [449, 75] width 43 height 22
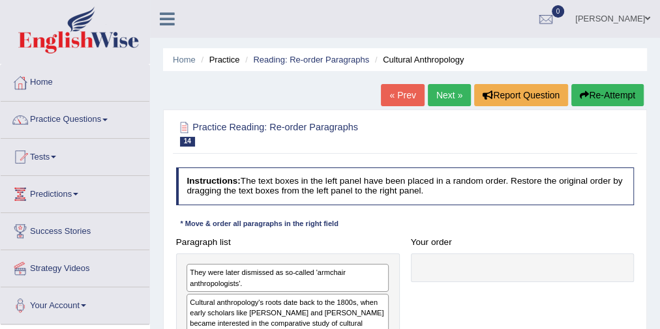
scroll to position [156, 0]
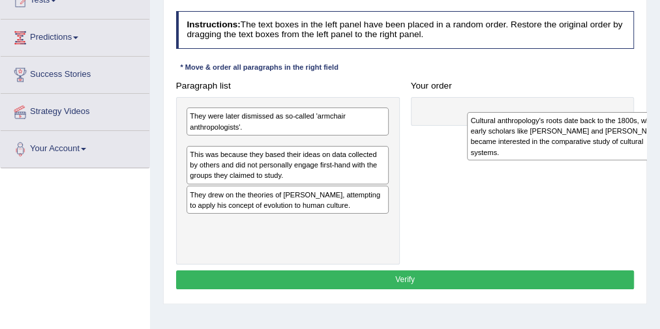
drag, startPoint x: 216, startPoint y: 158, endPoint x: 531, endPoint y: 107, distance: 318.3
click at [531, 112] on div "Cultural anthropology's roots date back to the 1800s, when early scholars like …" at bounding box center [568, 136] width 203 height 49
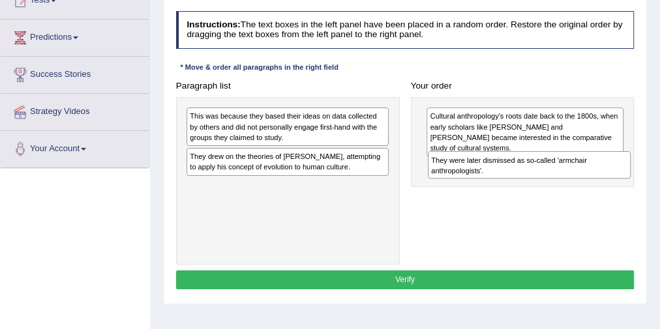
drag, startPoint x: 242, startPoint y: 120, endPoint x: 528, endPoint y: 175, distance: 291.5
click at [528, 175] on div "Paragraph list They were later dismissed as so-called 'armchair anthropologists…" at bounding box center [404, 170] width 469 height 188
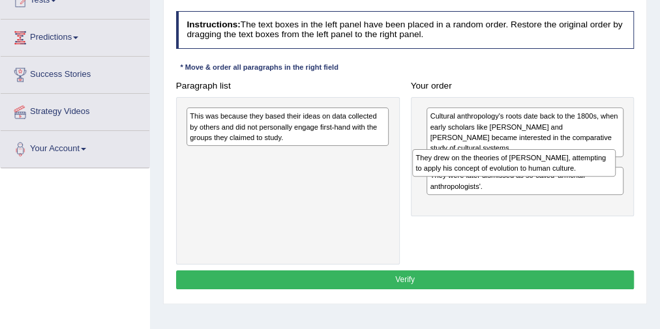
drag, startPoint x: 257, startPoint y: 151, endPoint x: 525, endPoint y: 166, distance: 269.0
click at [525, 166] on div "They drew on the theories of Charles Darwin, attempting to apply his concept of…" at bounding box center [513, 162] width 203 height 27
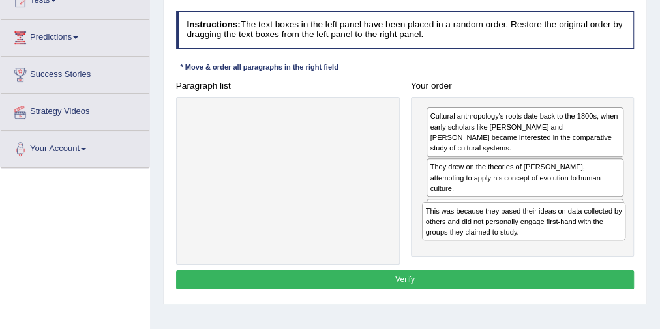
drag, startPoint x: 265, startPoint y: 130, endPoint x: 545, endPoint y: 248, distance: 303.9
click at [545, 248] on div "Paragraph list This was because they based their ideas on data collected by oth…" at bounding box center [404, 170] width 469 height 188
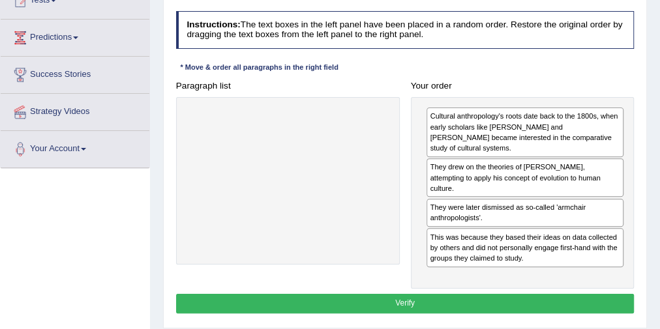
click at [444, 294] on button "Verify" at bounding box center [405, 303] width 458 height 19
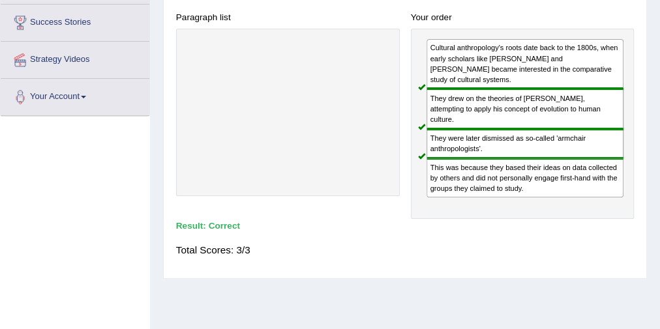
scroll to position [0, 0]
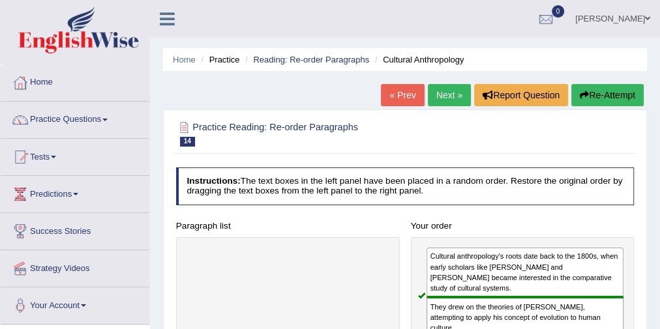
click at [444, 87] on link "Next »" at bounding box center [449, 95] width 43 height 22
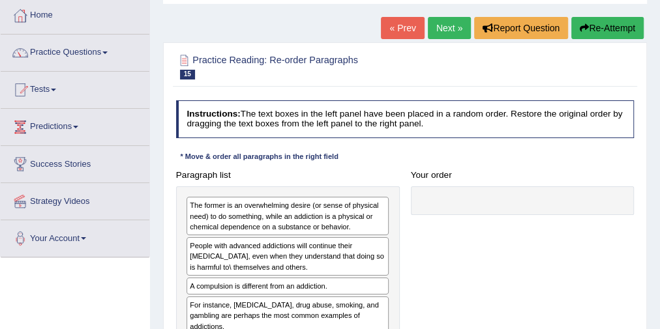
scroll to position [156, 0]
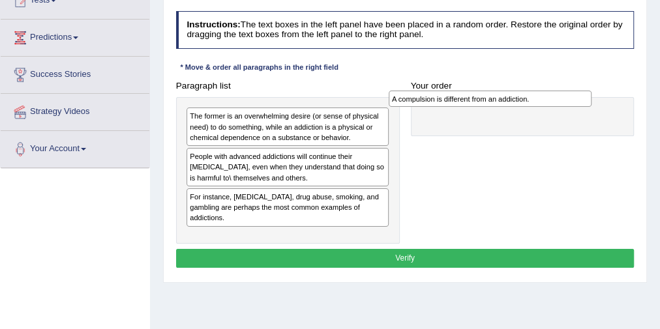
drag, startPoint x: 229, startPoint y: 198, endPoint x: 469, endPoint y: 104, distance: 258.2
click at [469, 104] on div "A compulsion is different from an addiction." at bounding box center [489, 99] width 203 height 17
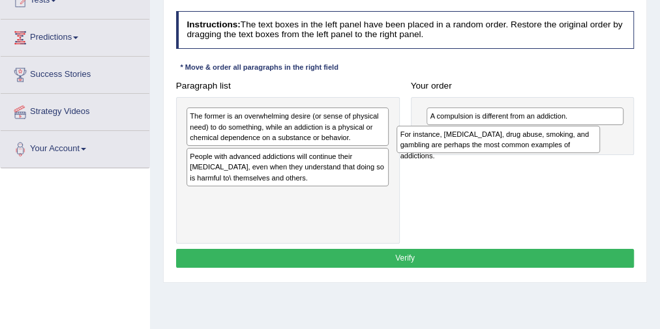
drag, startPoint x: 268, startPoint y: 207, endPoint x: 518, endPoint y: 154, distance: 255.7
click at [518, 154] on div "Paragraph list The former is an overwhelming desire (or sense of physical need)…" at bounding box center [404, 160] width 469 height 168
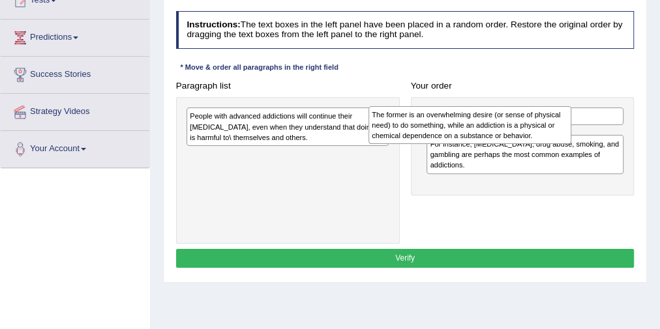
drag, startPoint x: 300, startPoint y: 137, endPoint x: 518, endPoint y: 141, distance: 217.1
click at [518, 141] on div "The former is an overwhelming desire (or sense of physical need) to do somethin…" at bounding box center [469, 125] width 203 height 38
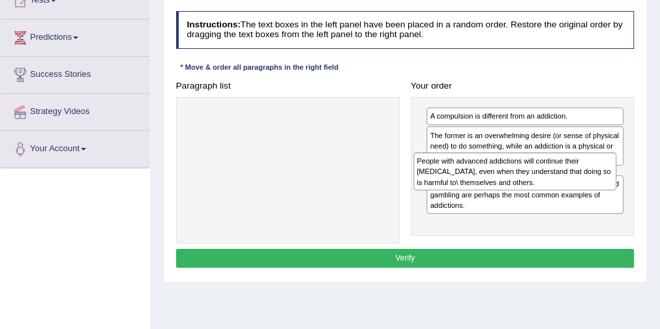
drag, startPoint x: 340, startPoint y: 132, endPoint x: 609, endPoint y: 191, distance: 276.2
click at [609, 191] on div "Paragraph list People with advanced addictions will continue their [MEDICAL_DAT…" at bounding box center [404, 160] width 469 height 168
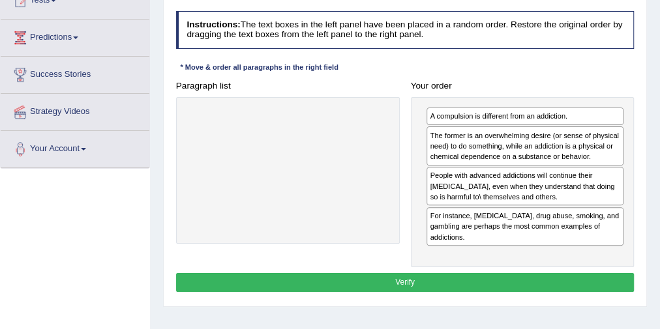
click at [430, 274] on button "Verify" at bounding box center [405, 282] width 458 height 19
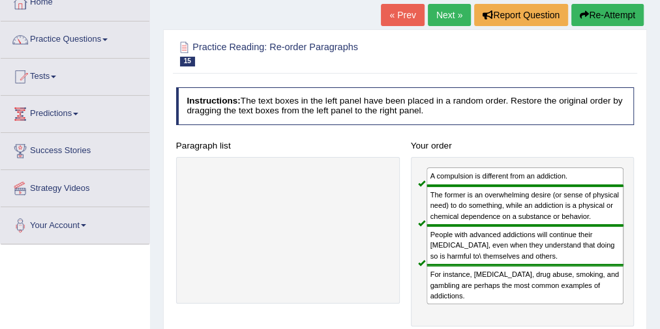
scroll to position [0, 0]
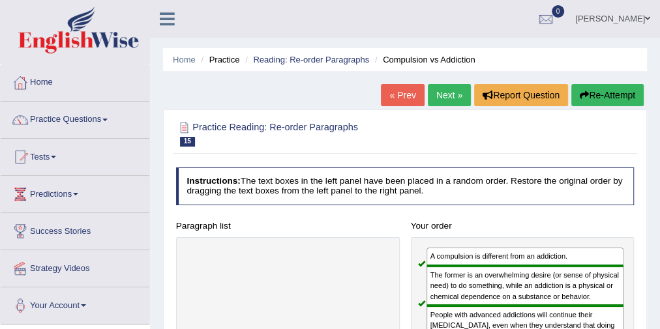
click at [458, 102] on link "Next »" at bounding box center [449, 95] width 43 height 22
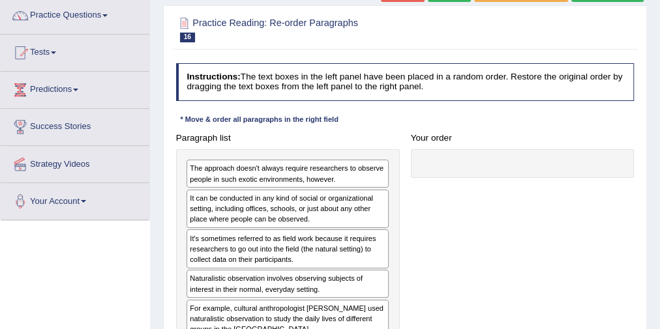
scroll to position [156, 0]
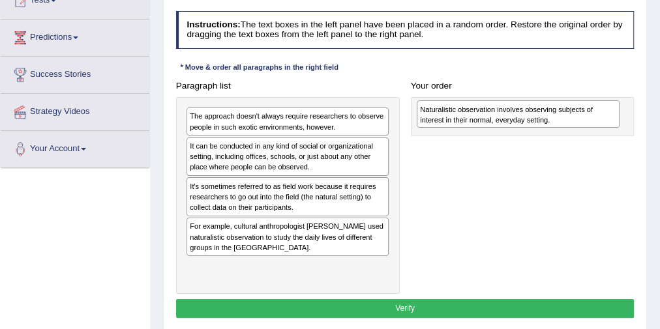
drag, startPoint x: 289, startPoint y: 228, endPoint x: 563, endPoint y: 117, distance: 295.3
click at [563, 117] on div "Naturalistic observation involves observing subjects of interest in their norma…" at bounding box center [518, 113] width 203 height 27
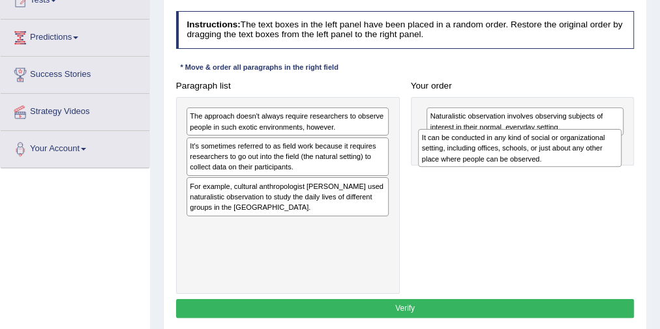
drag, startPoint x: 265, startPoint y: 154, endPoint x: 548, endPoint y: 158, distance: 282.9
click at [548, 158] on div "It can be conducted in any kind of social or organizational setting, including …" at bounding box center [519, 148] width 203 height 38
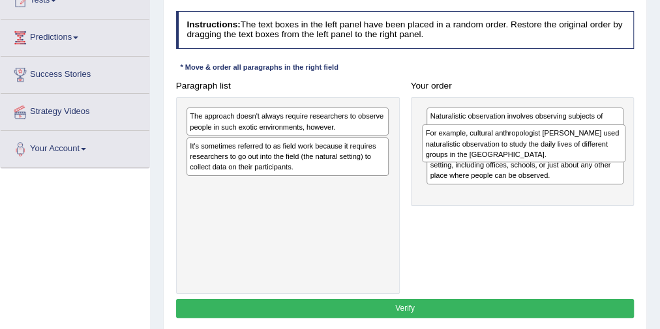
drag, startPoint x: 278, startPoint y: 198, endPoint x: 558, endPoint y: 155, distance: 283.6
click at [558, 155] on div "For example, cultural anthropologist Margaret Mead used naturalistic observatio…" at bounding box center [523, 143] width 203 height 38
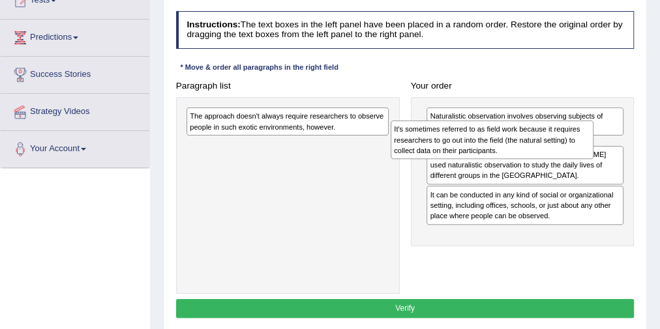
drag, startPoint x: 357, startPoint y: 159, endPoint x: 600, endPoint y: 151, distance: 243.3
click at [600, 151] on div "Paragraph list The approach doesn't always require researchers to observe peopl…" at bounding box center [404, 185] width 469 height 218
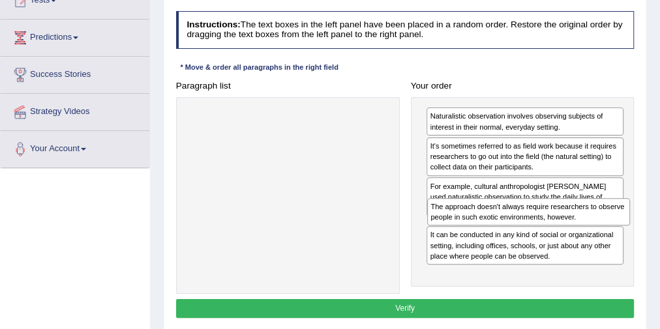
drag, startPoint x: 278, startPoint y: 123, endPoint x: 574, endPoint y: 232, distance: 315.5
click at [574, 232] on div "Paragraph list The approach doesn't always require researchers to observe peopl…" at bounding box center [404, 185] width 469 height 218
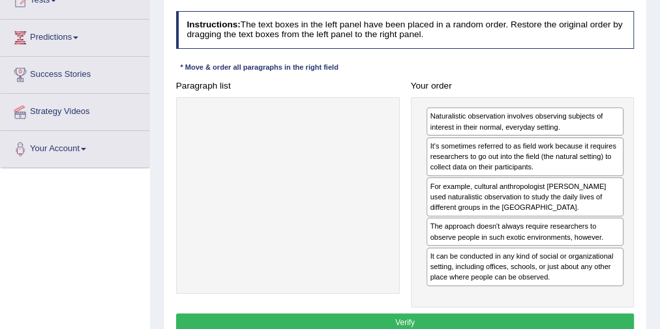
click at [440, 314] on button "Verify" at bounding box center [405, 323] width 458 height 19
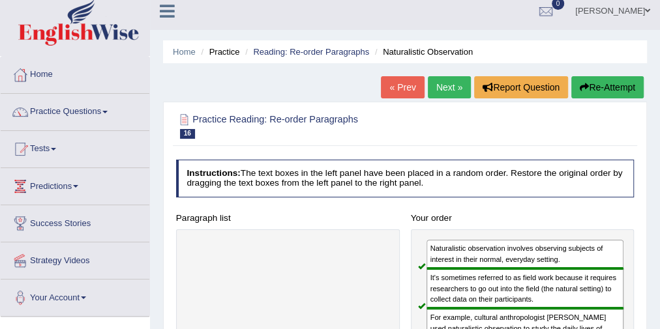
scroll to position [0, 0]
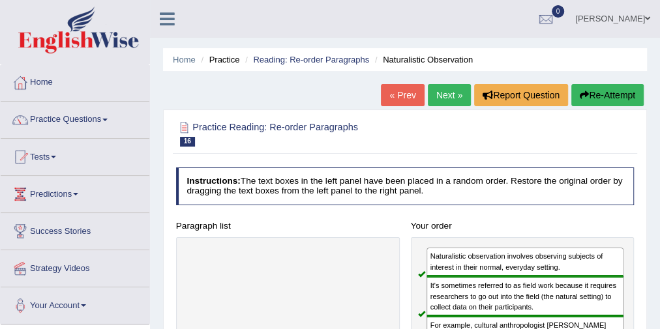
click at [440, 99] on link "Next »" at bounding box center [449, 95] width 43 height 22
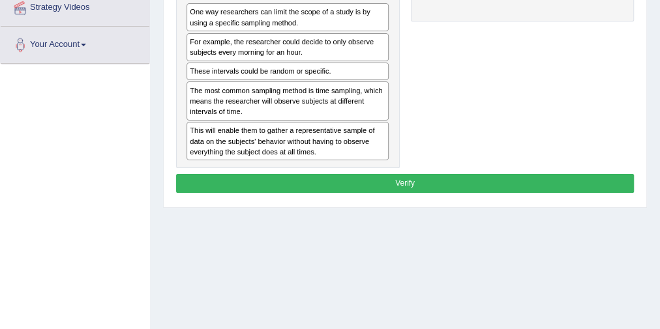
scroll to position [209, 0]
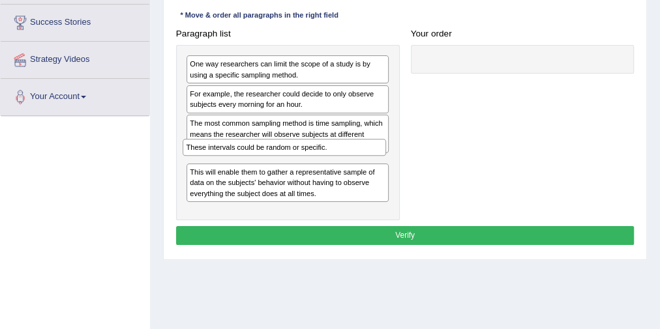
drag, startPoint x: 274, startPoint y: 121, endPoint x: 273, endPoint y: 168, distance: 46.3
click at [273, 168] on div "One way researchers can limit the scope of a study is by using a specific sampl…" at bounding box center [288, 132] width 224 height 175
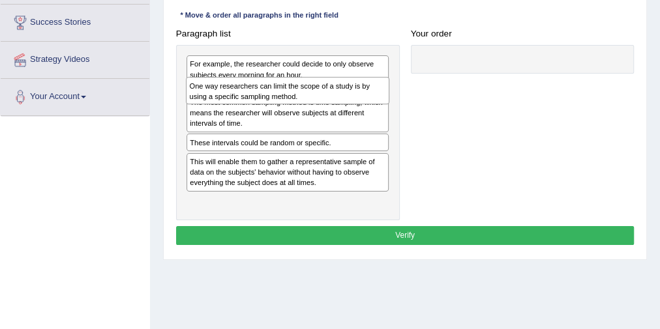
drag, startPoint x: 252, startPoint y: 67, endPoint x: 254, endPoint y: 98, distance: 30.7
click at [254, 98] on div "One way researchers can limit the scope of a study is by using a specific sampl…" at bounding box center [287, 90] width 203 height 27
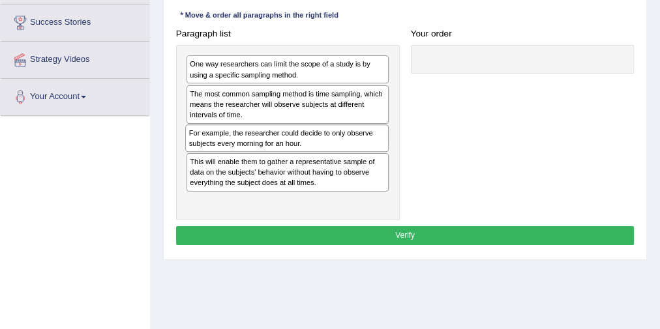
drag, startPoint x: 230, startPoint y: 69, endPoint x: 232, endPoint y: 156, distance: 86.7
click at [232, 156] on div "For example, the researcher could decide to only observe subjects every morning…" at bounding box center [288, 132] width 224 height 175
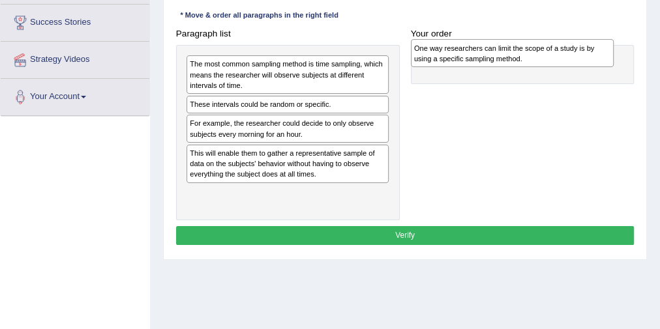
drag, startPoint x: 328, startPoint y: 63, endPoint x: 602, endPoint y: 48, distance: 274.1
click at [602, 48] on div "One way researchers can limit the scope of a study is by using a specific sampl…" at bounding box center [512, 52] width 203 height 27
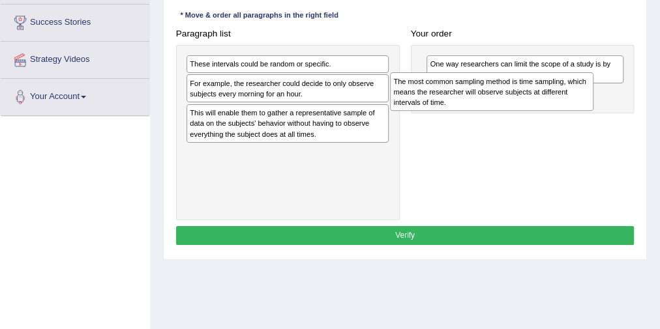
drag, startPoint x: 373, startPoint y: 71, endPoint x: 616, endPoint y: 97, distance: 243.9
click at [616, 97] on div "Paragraph list The most common sampling method is time sampling, which means th…" at bounding box center [404, 122] width 469 height 196
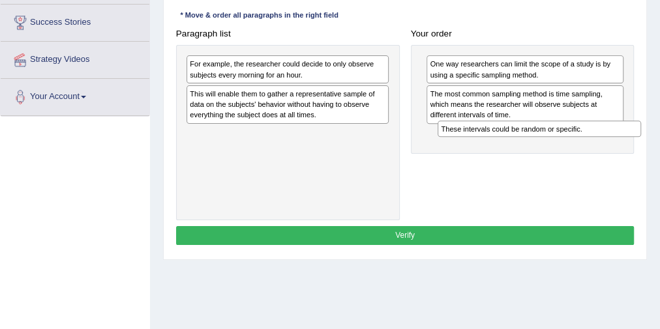
drag, startPoint x: 411, startPoint y: 83, endPoint x: 634, endPoint y: 144, distance: 231.2
click at [634, 144] on div "Paragraph list These intervals could be random or specific. For example, the re…" at bounding box center [404, 122] width 469 height 196
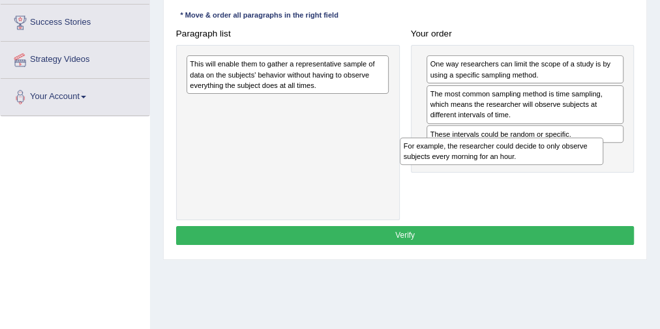
drag, startPoint x: 363, startPoint y: 74, endPoint x: 617, endPoint y: 176, distance: 274.0
click at [617, 176] on div "Paragraph list For example, the researcher could decide to only observe subject…" at bounding box center [404, 122] width 469 height 196
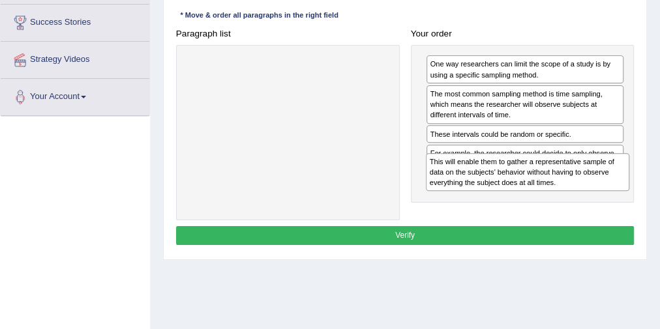
drag, startPoint x: 318, startPoint y: 68, endPoint x: 603, endPoint y: 189, distance: 309.3
click at [603, 189] on div "This will enable them to gather a representative sample of data on the subjects…" at bounding box center [527, 172] width 203 height 38
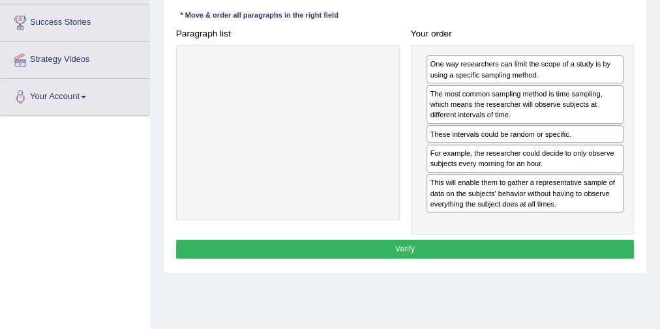
click at [476, 242] on button "Verify" at bounding box center [405, 249] width 458 height 19
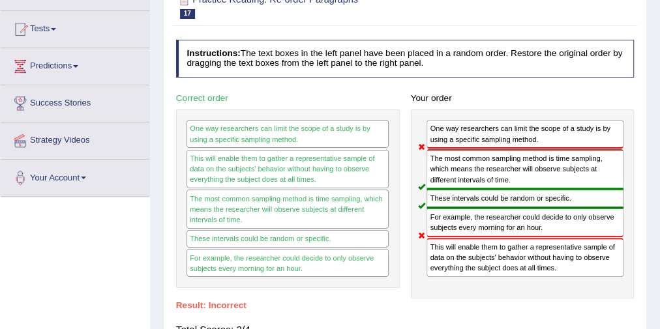
scroll to position [52, 0]
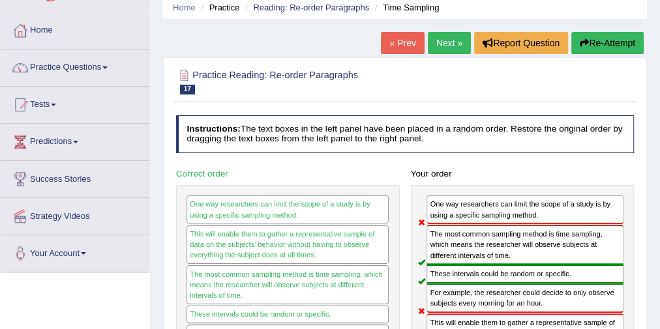
click at [619, 47] on button "Re-Attempt" at bounding box center [607, 43] width 72 height 22
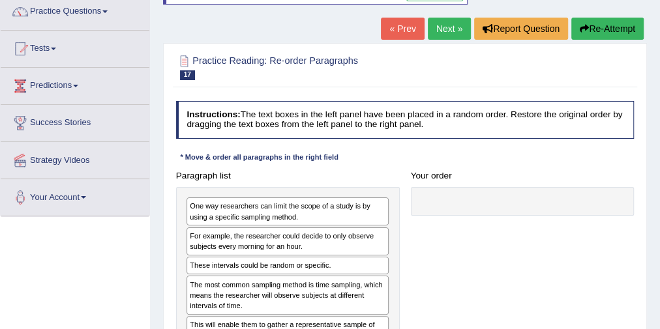
scroll to position [261, 0]
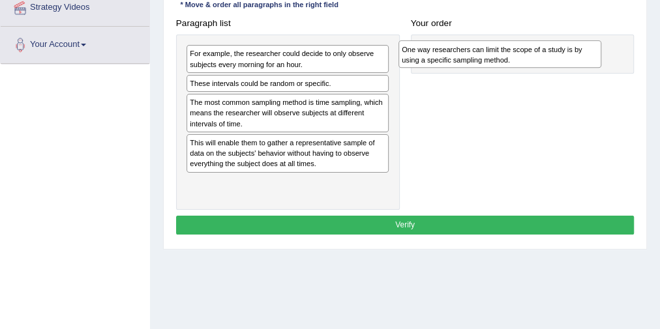
drag, startPoint x: 300, startPoint y: 55, endPoint x: 552, endPoint y: 55, distance: 252.3
click at [552, 55] on div "One way researchers can limit the scope of a study is by using a specific sampl…" at bounding box center [499, 53] width 203 height 27
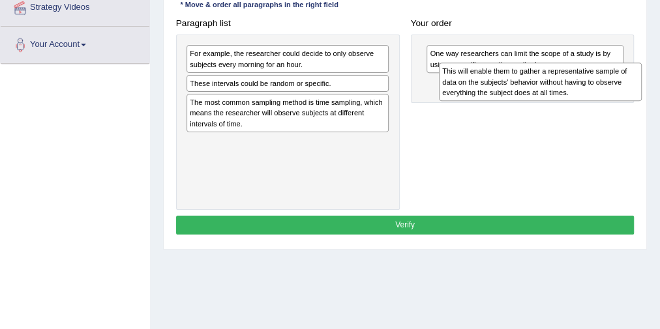
drag, startPoint x: 342, startPoint y: 150, endPoint x: 581, endPoint y: 83, distance: 248.9
click at [581, 83] on div "This will enable them to gather a representative sample of data on the subjects…" at bounding box center [540, 82] width 203 height 38
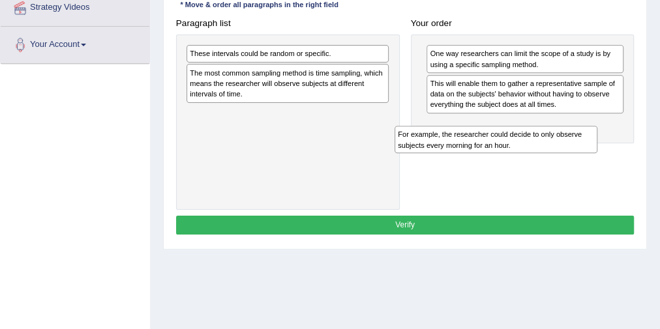
drag, startPoint x: 316, startPoint y: 53, endPoint x: 578, endPoint y: 157, distance: 281.4
click at [578, 157] on div "Paragraph list For example, the researcher could decide to only observe subject…" at bounding box center [404, 112] width 469 height 196
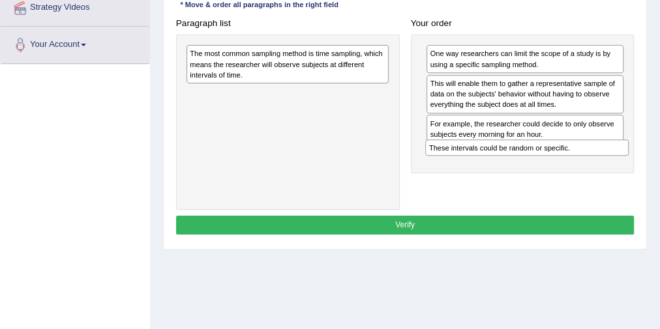
drag, startPoint x: 287, startPoint y: 54, endPoint x: 572, endPoint y: 171, distance: 307.2
click at [572, 171] on div "Paragraph list These intervals could be random or specific. The most common sam…" at bounding box center [404, 112] width 469 height 196
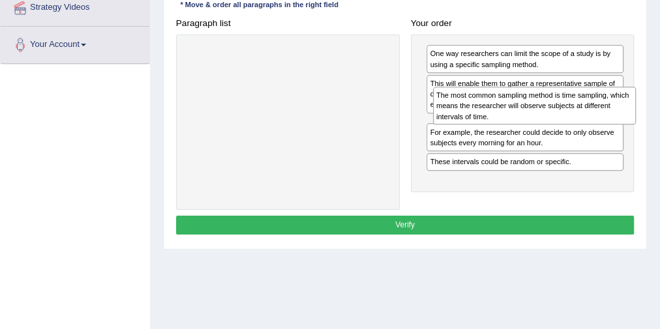
drag, startPoint x: 247, startPoint y: 57, endPoint x: 540, endPoint y: 111, distance: 297.8
click at [540, 111] on div "The most common sampling method is time sampling, which means the researcher wi…" at bounding box center [534, 106] width 203 height 38
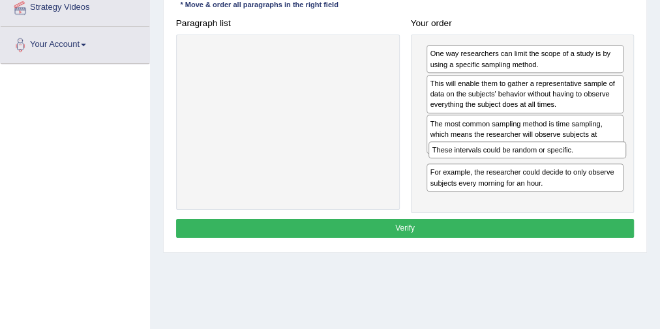
drag, startPoint x: 484, startPoint y: 193, endPoint x: 490, endPoint y: 175, distance: 19.4
click at [490, 175] on div "One way researchers can limit the scope of a study is by using a specific sampl…" at bounding box center [523, 124] width 224 height 179
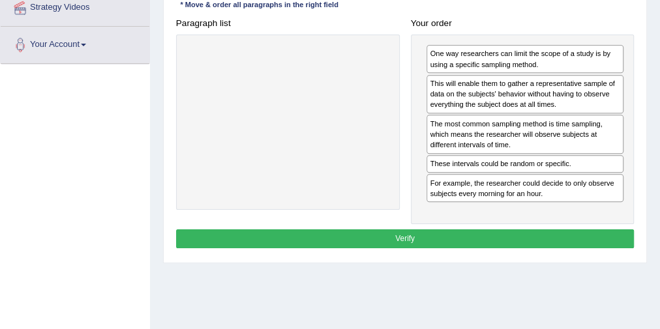
click at [463, 236] on button "Verify" at bounding box center [405, 238] width 458 height 19
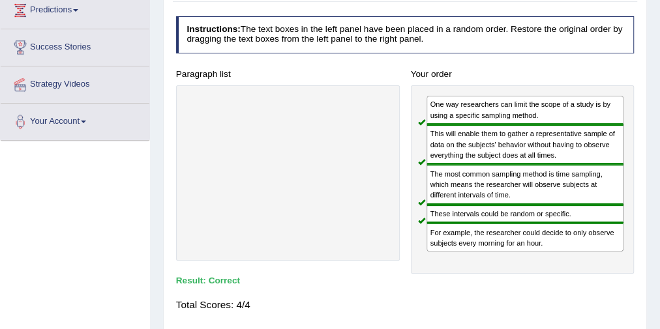
scroll to position [52, 0]
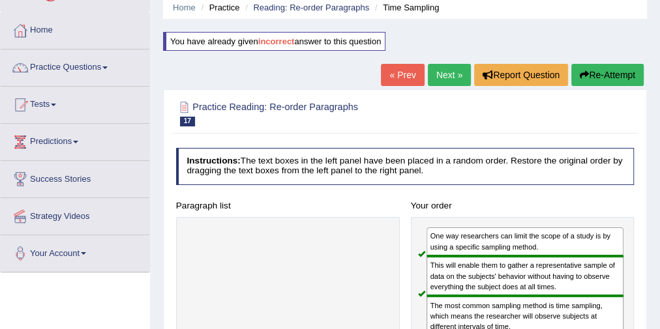
click at [441, 74] on link "Next »" at bounding box center [449, 75] width 43 height 22
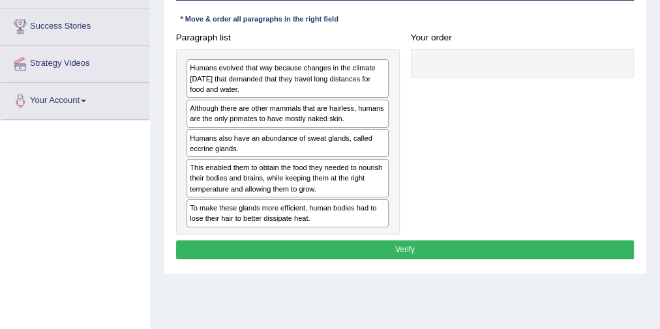
scroll to position [209, 0]
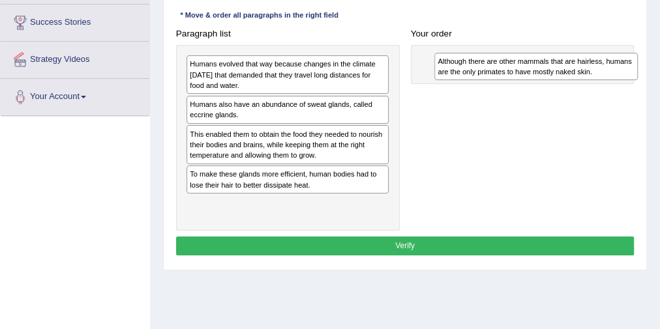
drag, startPoint x: 356, startPoint y: 104, endPoint x: 650, endPoint y: 66, distance: 296.3
click at [650, 66] on div "Home Practice Reading: Re-order Paragraphs Sweat Glands « Prev Next » Report Qu…" at bounding box center [405, 117] width 510 height 652
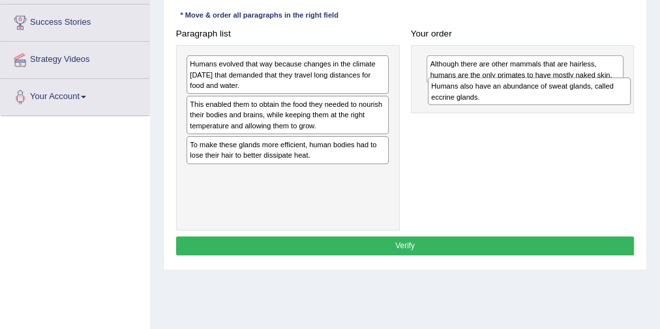
drag, startPoint x: 335, startPoint y: 114, endPoint x: 622, endPoint y: 106, distance: 286.9
click at [622, 106] on div "Paragraph list Humans evolved that way because changes in the climate [DATE] th…" at bounding box center [404, 127] width 469 height 207
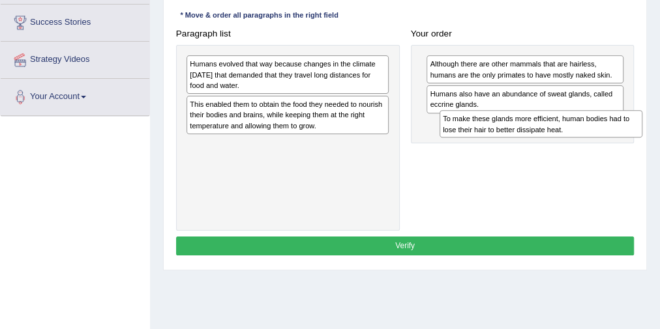
drag, startPoint x: 263, startPoint y: 156, endPoint x: 548, endPoint y: 138, distance: 285.5
click at [548, 138] on div "Paragraph list Humans evolved that way because changes in the climate 200,000 y…" at bounding box center [404, 127] width 469 height 207
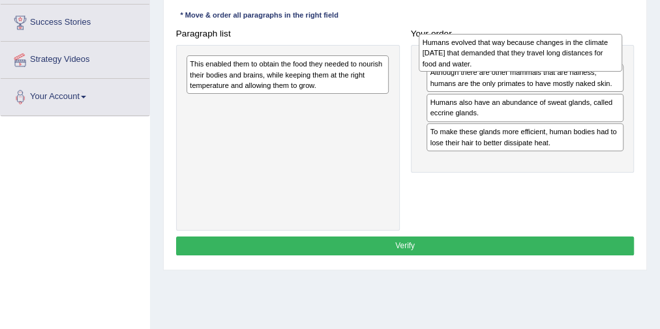
drag, startPoint x: 269, startPoint y: 80, endPoint x: 545, endPoint y: 60, distance: 277.1
click at [545, 60] on div "Humans evolved that way because changes in the climate 200,000 years ago that d…" at bounding box center [519, 53] width 203 height 38
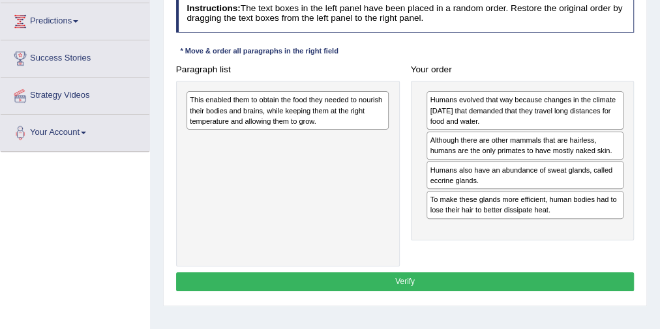
scroll to position [156, 0]
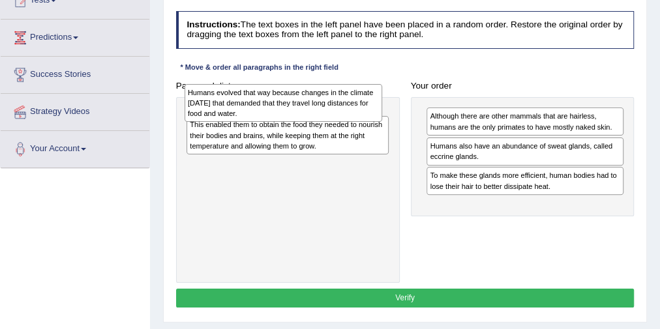
drag, startPoint x: 456, startPoint y: 129, endPoint x: 175, endPoint y: 107, distance: 281.8
click at [175, 107] on div "Paragraph list This enabled them to obtain the food they needed to nourish thei…" at bounding box center [404, 179] width 469 height 207
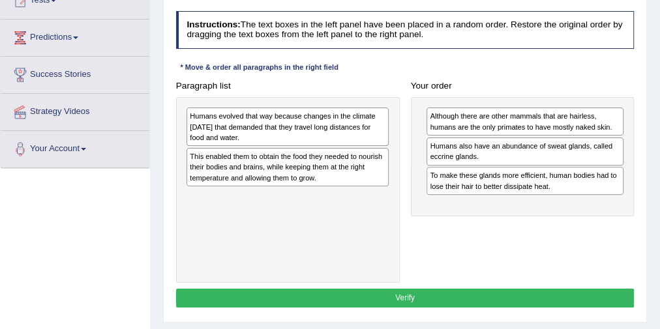
scroll to position [104, 0]
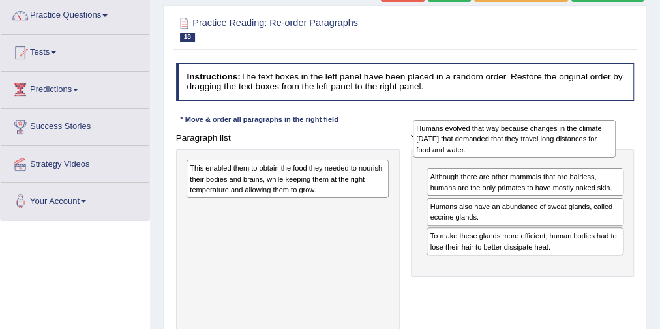
drag, startPoint x: 237, startPoint y: 189, endPoint x: 506, endPoint y: 156, distance: 271.2
click at [506, 156] on div "Humans evolved that way because changes in the climate 200,000 years ago that d…" at bounding box center [514, 139] width 203 height 38
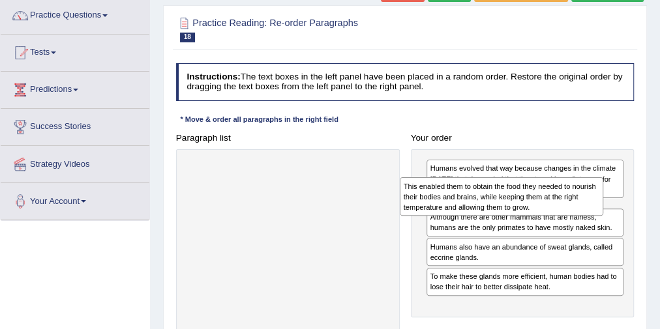
drag, startPoint x: 303, startPoint y: 175, endPoint x: 557, endPoint y: 202, distance: 255.6
click at [557, 202] on div "This enabled them to obtain the food they needed to nourish their bodies and br…" at bounding box center [501, 196] width 203 height 38
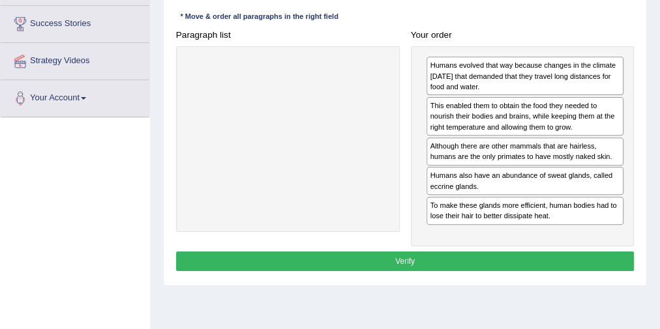
scroll to position [209, 0]
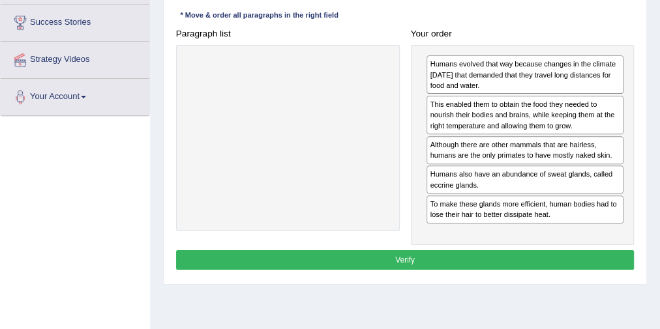
click at [355, 250] on button "Verify" at bounding box center [405, 259] width 458 height 19
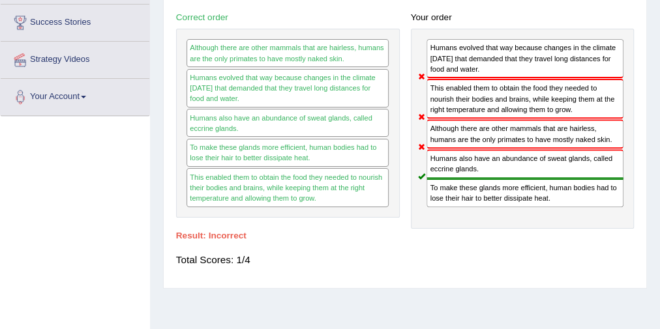
scroll to position [0, 0]
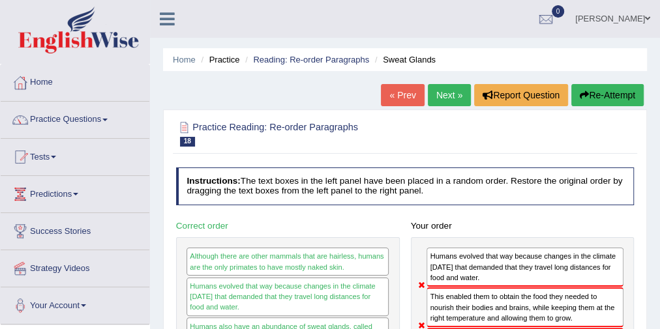
click at [605, 87] on button "Re-Attempt" at bounding box center [607, 95] width 72 height 22
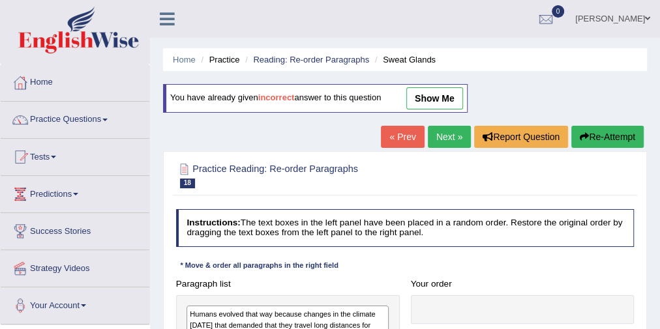
scroll to position [209, 0]
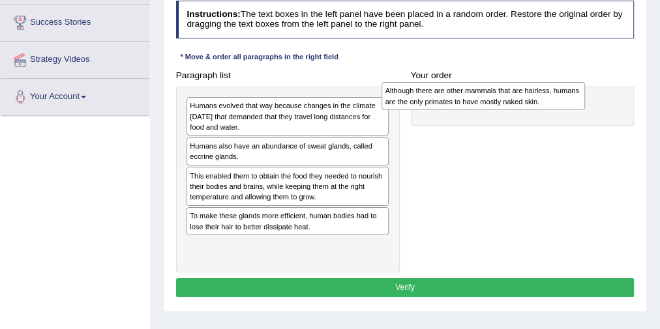
drag, startPoint x: 235, startPoint y: 142, endPoint x: 476, endPoint y: 91, distance: 245.8
click at [475, 92] on div "Although there are other mammals that are hairless, humans are the only primate…" at bounding box center [482, 95] width 203 height 27
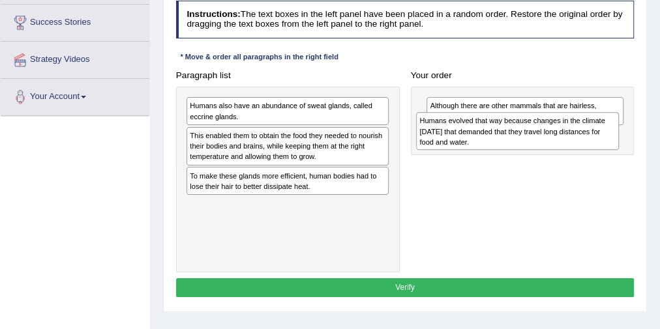
drag, startPoint x: 299, startPoint y: 107, endPoint x: 572, endPoint y: 130, distance: 274.1
click at [572, 130] on div "Humans evolved that way because changes in the climate [DATE] that demanded tha…" at bounding box center [517, 131] width 203 height 38
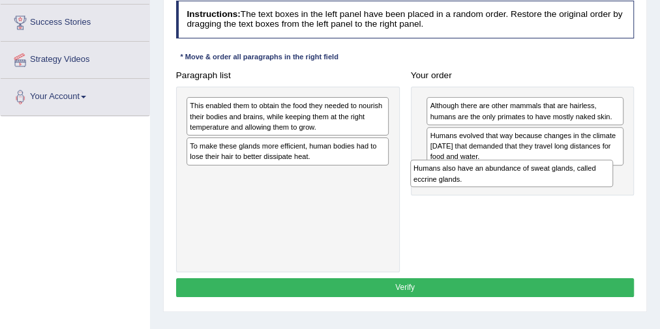
drag, startPoint x: 305, startPoint y: 111, endPoint x: 579, endPoint y: 194, distance: 286.0
click at [579, 194] on div "Paragraph list Humans also have an abundance of sweat glands, called eccrine gl…" at bounding box center [404, 169] width 469 height 207
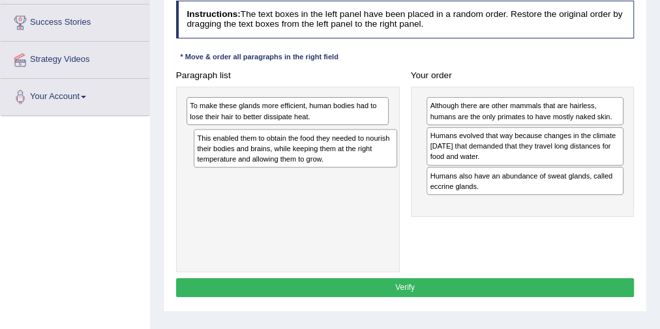
drag, startPoint x: 266, startPoint y: 116, endPoint x: 277, endPoint y: 159, distance: 44.4
click at [277, 159] on div "This enabled them to obtain the food they needed to nourish their bodies and br…" at bounding box center [295, 148] width 203 height 38
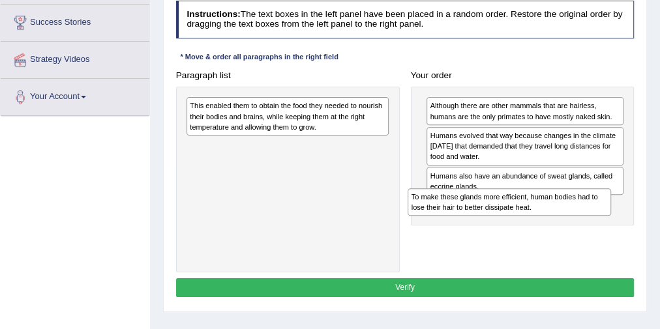
drag, startPoint x: 269, startPoint y: 110, endPoint x: 531, endPoint y: 223, distance: 285.5
click at [531, 223] on div "Paragraph list To make these glands more efficient, human bodies had to lose th…" at bounding box center [404, 169] width 469 height 207
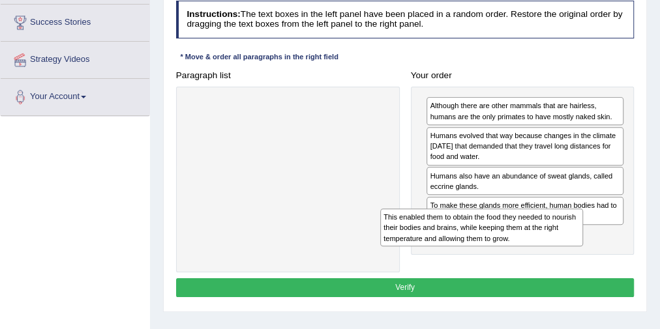
drag, startPoint x: 257, startPoint y: 106, endPoint x: 515, endPoint y: 241, distance: 290.7
click at [515, 241] on div "This enabled them to obtain the food they needed to nourish their bodies and br…" at bounding box center [481, 228] width 203 height 38
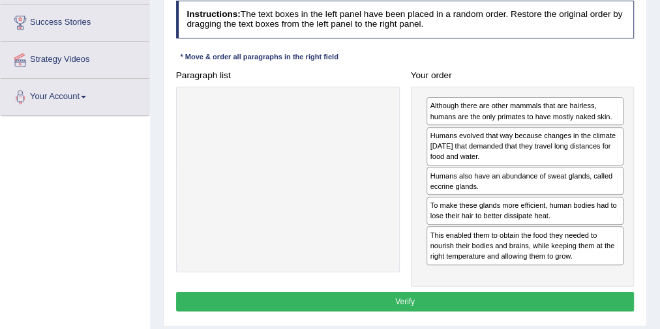
click at [425, 292] on button "Verify" at bounding box center [405, 301] width 458 height 19
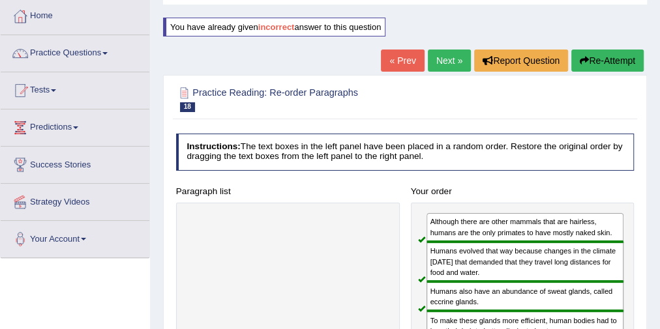
scroll to position [52, 0]
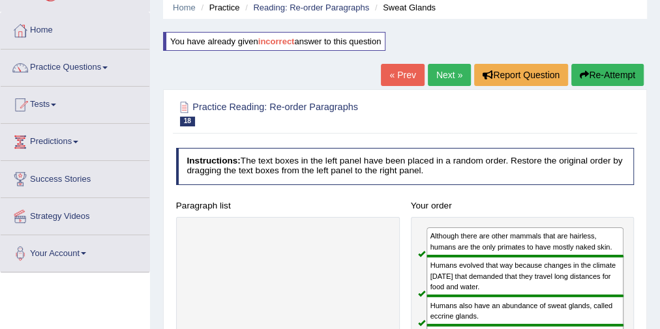
click at [446, 78] on link "Next »" at bounding box center [449, 75] width 43 height 22
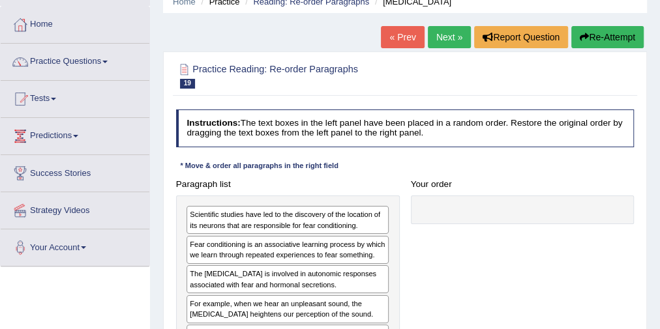
scroll to position [156, 0]
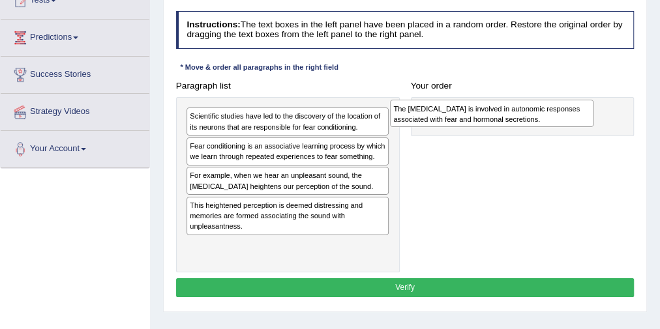
drag, startPoint x: 248, startPoint y: 184, endPoint x: 488, endPoint y: 123, distance: 246.9
click at [488, 123] on div "The [MEDICAL_DATA] is involved in autonomic responses associated with fear and …" at bounding box center [491, 113] width 203 height 27
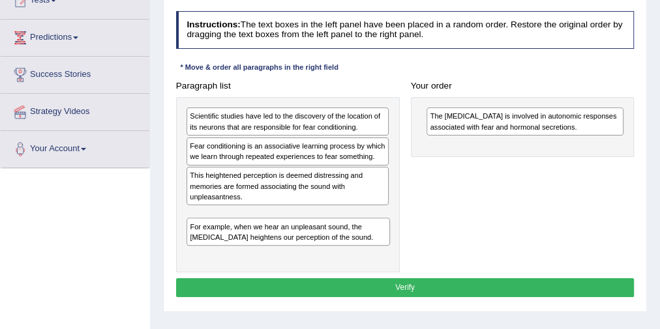
drag, startPoint x: 273, startPoint y: 179, endPoint x: 276, endPoint y: 256, distance: 77.6
click at [276, 256] on div "Scientific studies have led to the discovery of the location of its neurons tha…" at bounding box center [288, 184] width 224 height 175
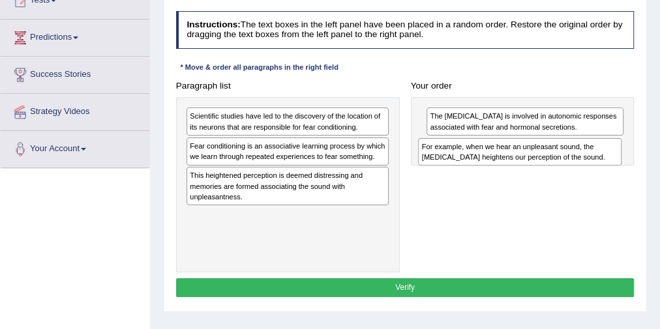
drag, startPoint x: 267, startPoint y: 224, endPoint x: 559, endPoint y: 165, distance: 297.3
click at [559, 165] on div "Paragraph list Scientific studies have led to the discovery of the location of …" at bounding box center [404, 174] width 469 height 196
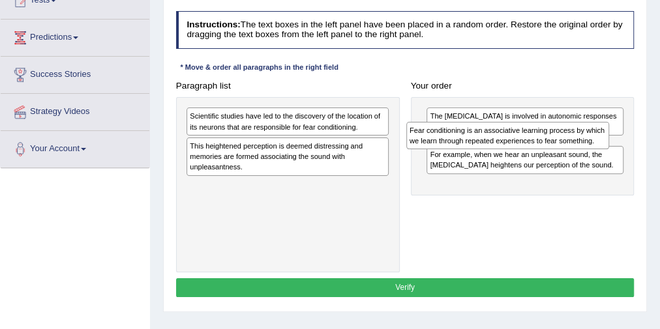
drag, startPoint x: 263, startPoint y: 155, endPoint x: 525, endPoint y: 149, distance: 261.5
click at [525, 149] on div "Paragraph list Scientific studies have led to the discovery of the location of …" at bounding box center [404, 174] width 469 height 196
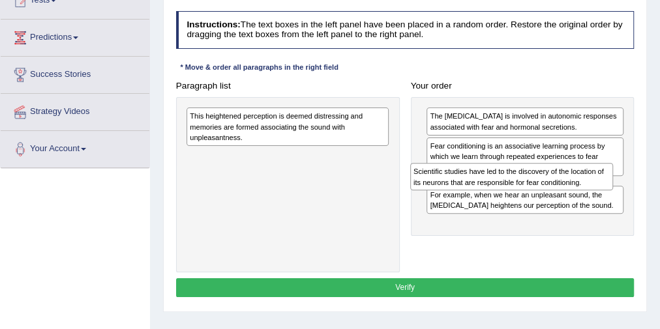
drag, startPoint x: 272, startPoint y: 122, endPoint x: 538, endPoint y: 193, distance: 275.3
click at [538, 193] on div "Paragraph list Scientific studies have led to the discovery of the location of …" at bounding box center [404, 174] width 469 height 196
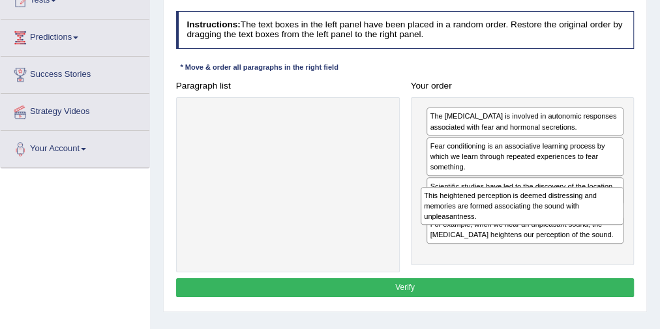
drag, startPoint x: 294, startPoint y: 121, endPoint x: 572, endPoint y: 220, distance: 295.4
click at [572, 220] on div "This heightened perception is deemed distressing and memories are formed associ…" at bounding box center [521, 206] width 203 height 38
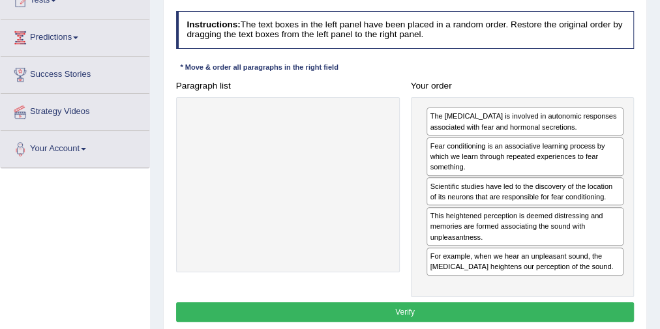
click at [478, 308] on button "Verify" at bounding box center [405, 311] width 458 height 19
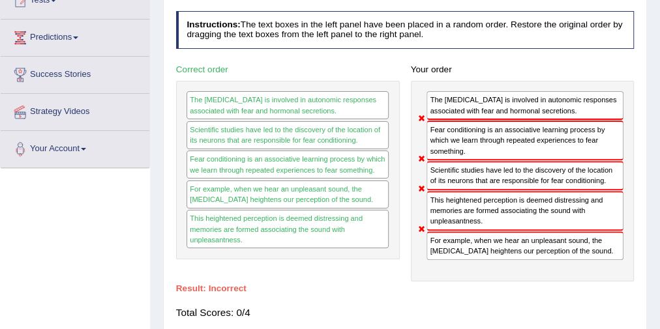
drag, startPoint x: 477, startPoint y: 176, endPoint x: 467, endPoint y: 149, distance: 28.5
click at [467, 149] on div "The [MEDICAL_DATA] is involved in autonomic responses associated with fear and …" at bounding box center [523, 181] width 224 height 201
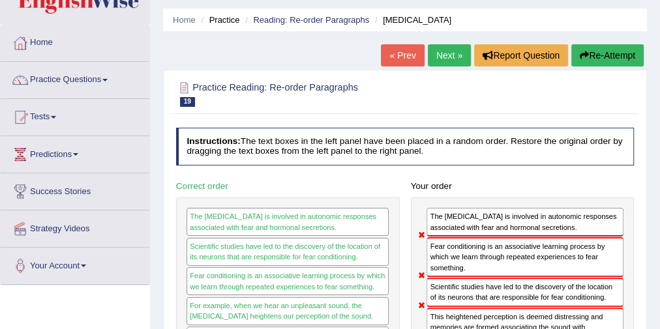
scroll to position [0, 0]
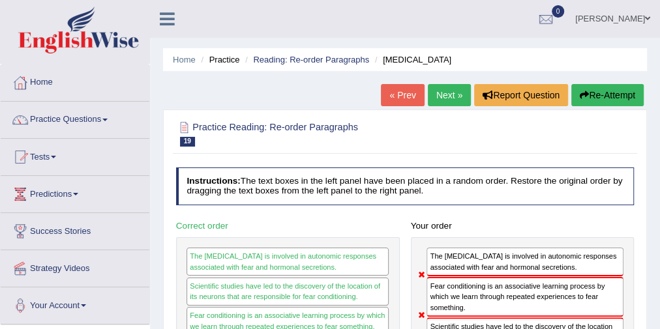
click at [633, 95] on button "Re-Attempt" at bounding box center [607, 95] width 72 height 22
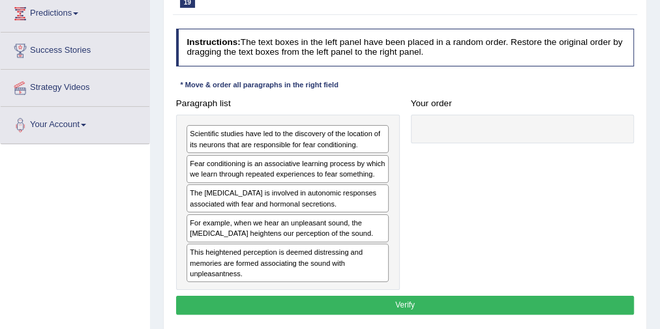
scroll to position [233, 0]
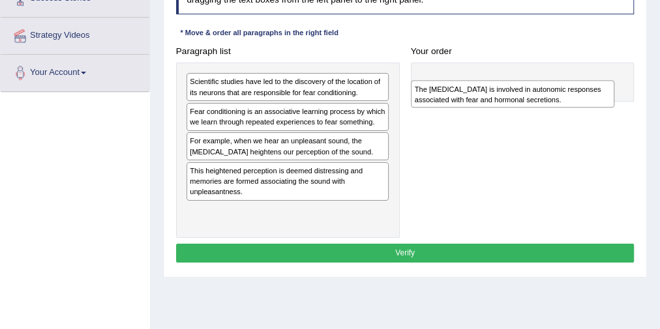
drag, startPoint x: 218, startPoint y: 147, endPoint x: 486, endPoint y: 103, distance: 270.9
click at [486, 103] on div "The [MEDICAL_DATA] is involved in autonomic responses associated with fear and …" at bounding box center [512, 93] width 203 height 27
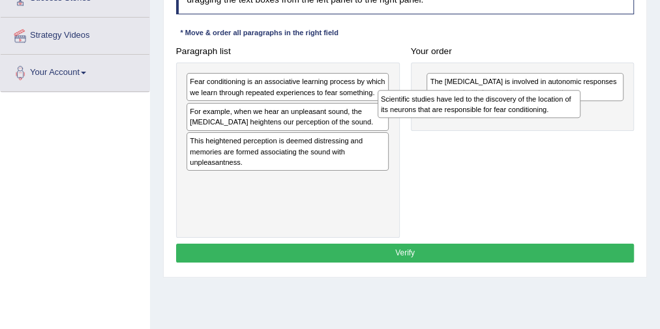
drag, startPoint x: 258, startPoint y: 85, endPoint x: 486, endPoint y: 111, distance: 228.9
click at [486, 111] on div "Scientific studies have led to the discovery of the location of its neurons tha…" at bounding box center [478, 103] width 203 height 27
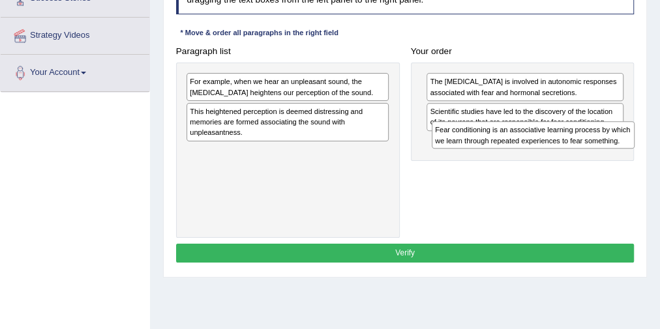
drag, startPoint x: 286, startPoint y: 83, endPoint x: 563, endPoint y: 141, distance: 283.2
click at [563, 141] on div "Fear conditioning is an associative learning process by which we learn through …" at bounding box center [533, 134] width 203 height 27
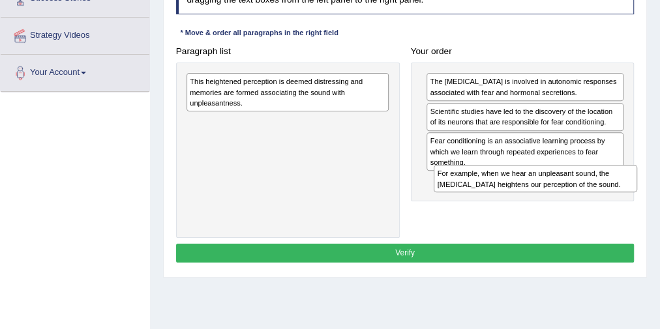
drag, startPoint x: 207, startPoint y: 89, endPoint x: 501, endPoint y: 203, distance: 315.3
click at [501, 203] on div "Paragraph list For example, when we hear an unpleasant sound, the amygdala heig…" at bounding box center [404, 140] width 469 height 196
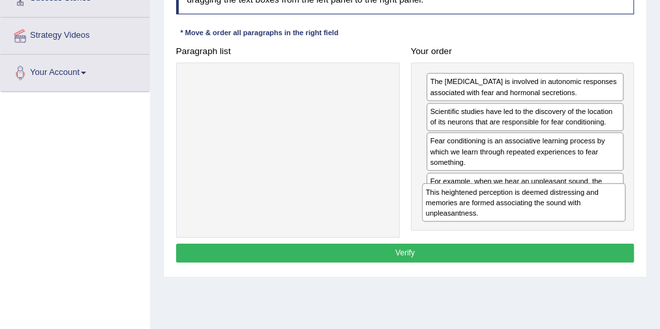
drag, startPoint x: 307, startPoint y: 86, endPoint x: 587, endPoint y: 222, distance: 311.6
click at [587, 222] on div "Paragraph list This heightened perception is deemed distressing and memories ar…" at bounding box center [404, 140] width 469 height 196
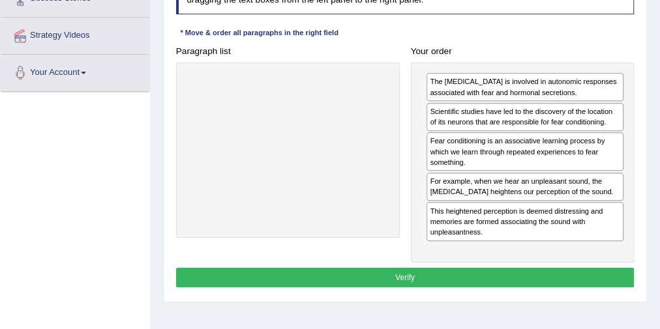
click at [407, 280] on button "Verify" at bounding box center [405, 277] width 458 height 19
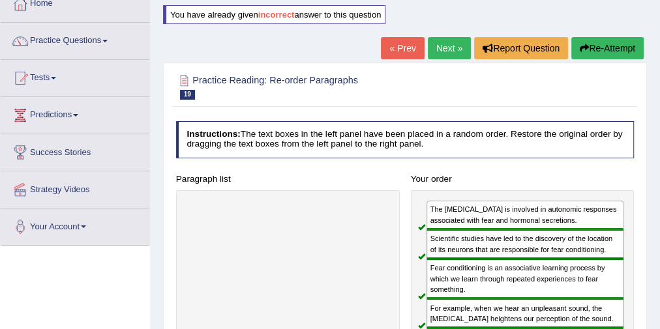
scroll to position [24, 0]
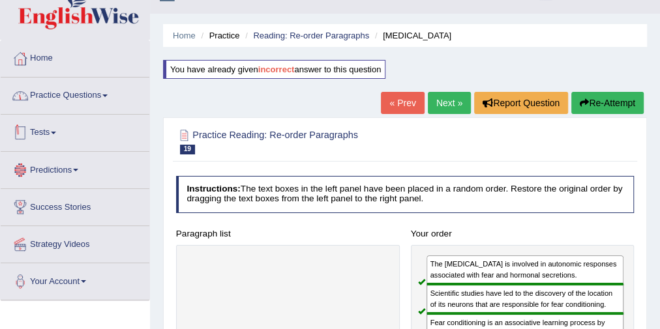
click at [69, 89] on link "Practice Questions" at bounding box center [75, 94] width 149 height 33
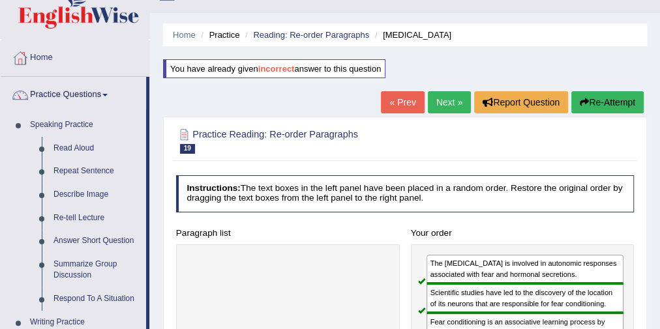
scroll to position [0, 0]
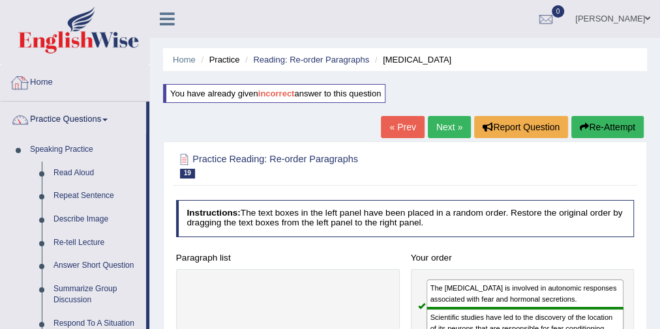
click at [50, 78] on link "Home" at bounding box center [75, 81] width 149 height 33
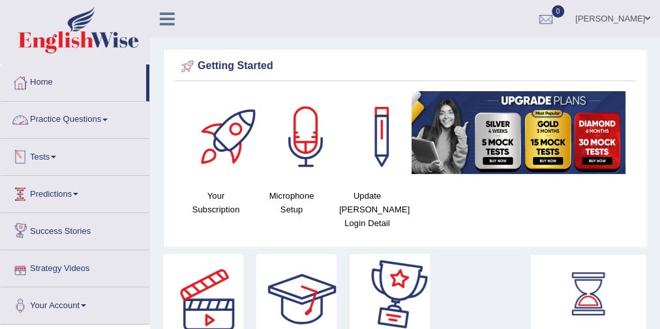
click at [82, 123] on link "Practice Questions" at bounding box center [75, 118] width 149 height 33
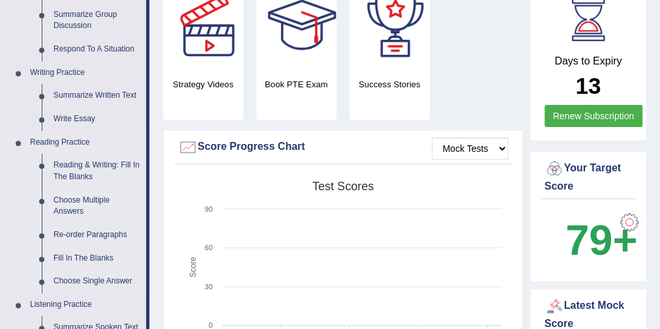
scroll to position [313, 0]
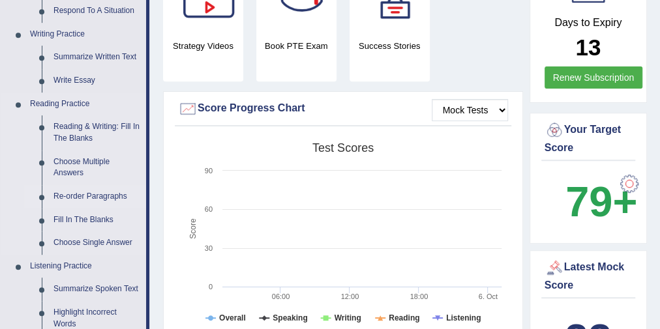
click at [83, 191] on link "Re-order Paragraphs" at bounding box center [97, 196] width 98 height 23
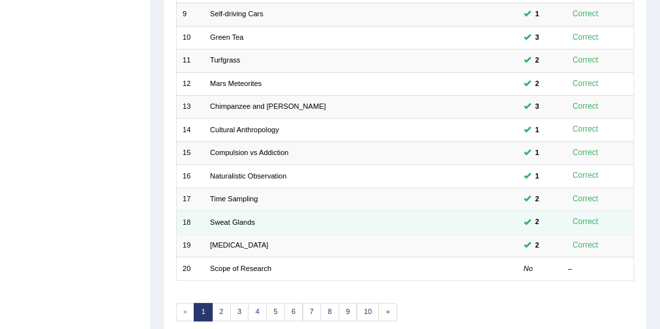
scroll to position [417, 0]
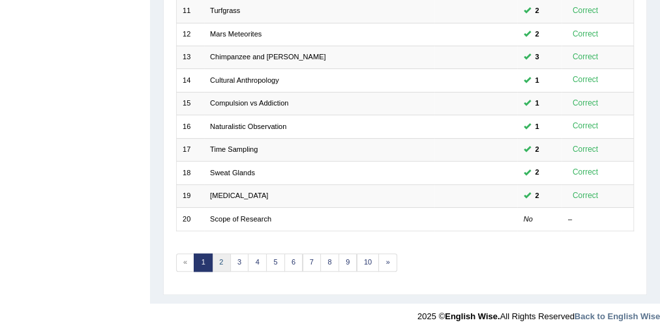
click at [222, 254] on link "2" at bounding box center [221, 263] width 19 height 18
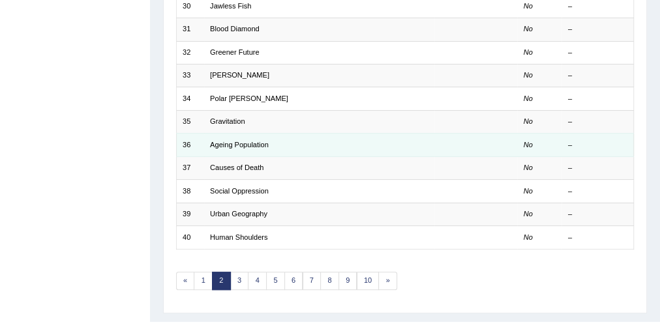
scroll to position [417, 0]
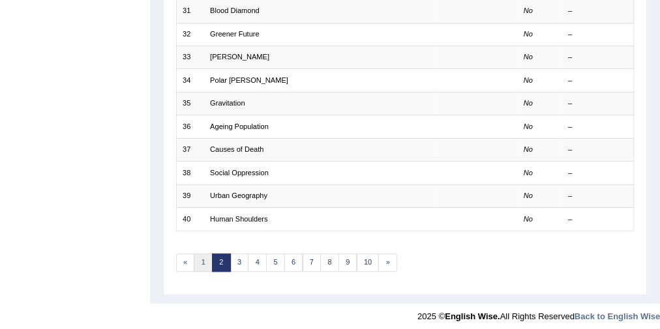
click at [201, 257] on link "1" at bounding box center [203, 263] width 19 height 18
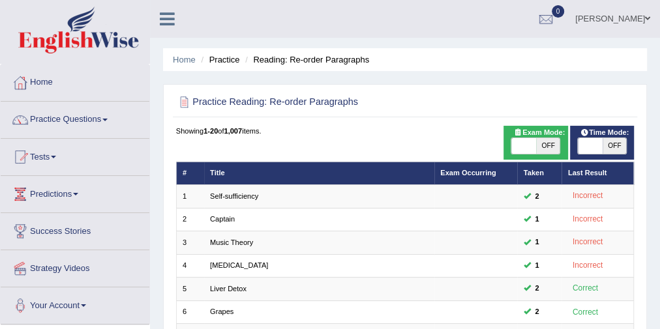
click at [545, 151] on span "OFF" at bounding box center [548, 146] width 24 height 16
checkbox input "true"
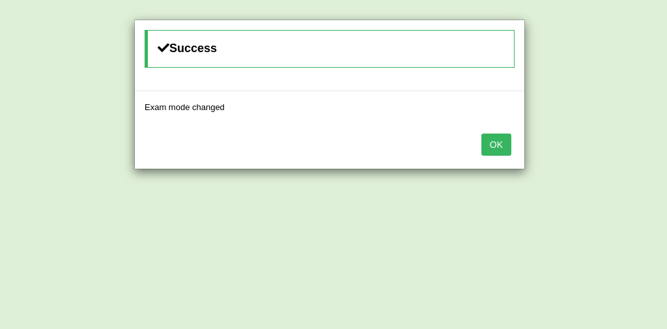
click at [486, 141] on button "OK" at bounding box center [497, 145] width 30 height 22
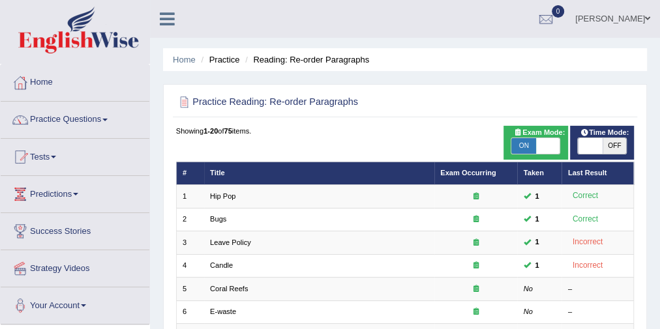
click at [602, 147] on span "OFF" at bounding box center [614, 146] width 24 height 16
checkbox input "true"
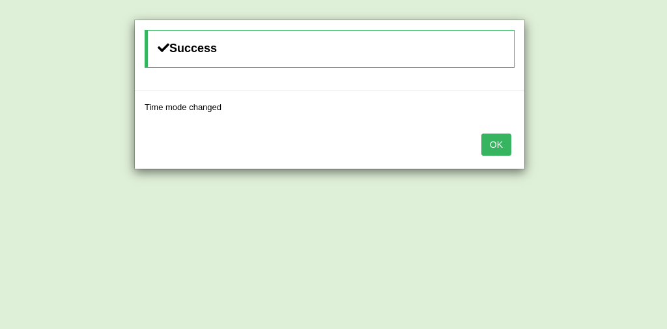
click at [507, 143] on button "OK" at bounding box center [497, 145] width 30 height 22
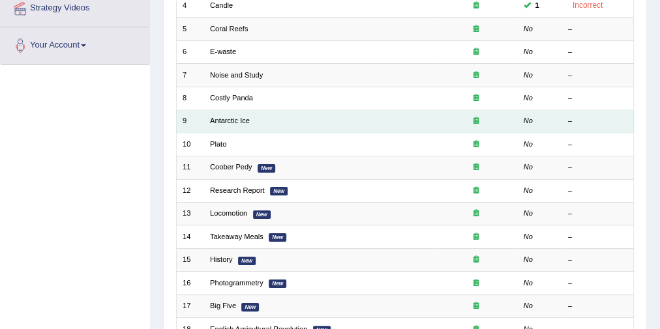
scroll to position [208, 0]
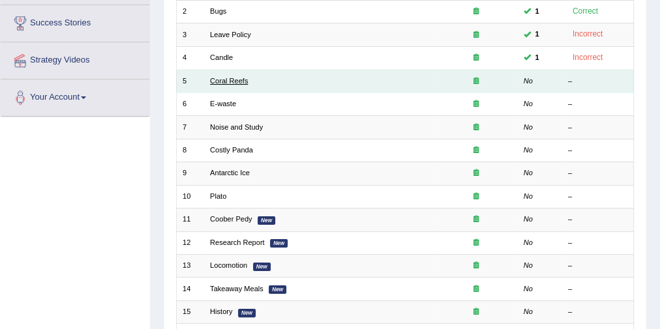
click at [233, 82] on link "Coral Reefs" at bounding box center [229, 81] width 38 height 8
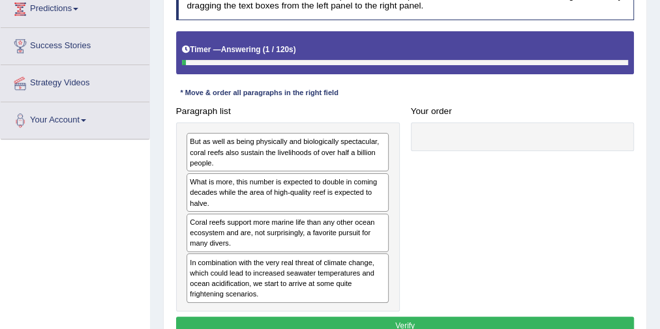
scroll to position [209, 0]
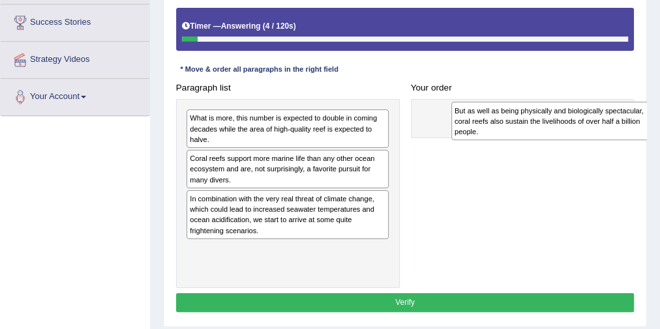
drag, startPoint x: 319, startPoint y: 126, endPoint x: 628, endPoint y: 121, distance: 309.0
click at [628, 121] on div "But as well as being physically and biologically spectacular, coral reefs also …" at bounding box center [552, 121] width 203 height 38
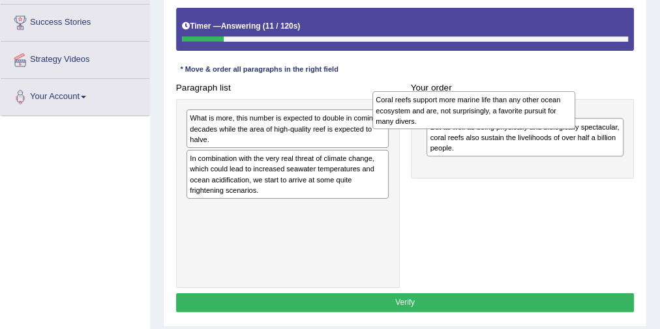
drag, startPoint x: 318, startPoint y: 166, endPoint x: 540, endPoint y: 111, distance: 228.4
click at [540, 111] on div "Coral reefs support more marine life than any other ocean ecosystem and are, no…" at bounding box center [473, 110] width 203 height 38
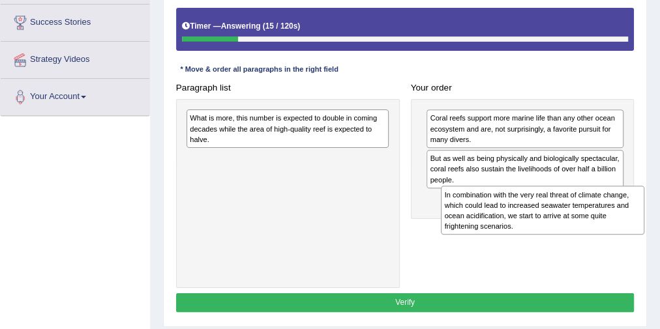
drag, startPoint x: 317, startPoint y: 173, endPoint x: 604, endPoint y: 224, distance: 291.9
click at [604, 224] on div "In combination with the very real threat of climate change, which could lead to…" at bounding box center [542, 210] width 203 height 49
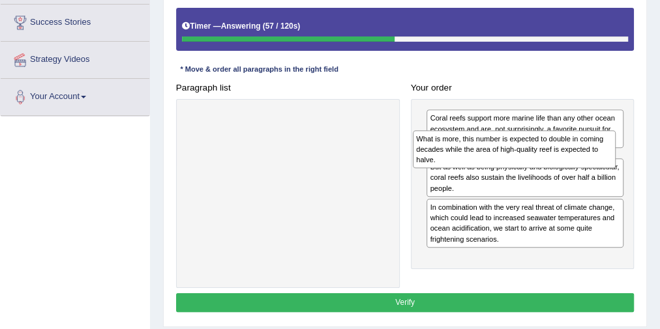
drag, startPoint x: 250, startPoint y: 136, endPoint x: 520, endPoint y: 166, distance: 272.2
click at [520, 166] on div "What is more, this number is expected to double in coming decades while the are…" at bounding box center [514, 149] width 203 height 38
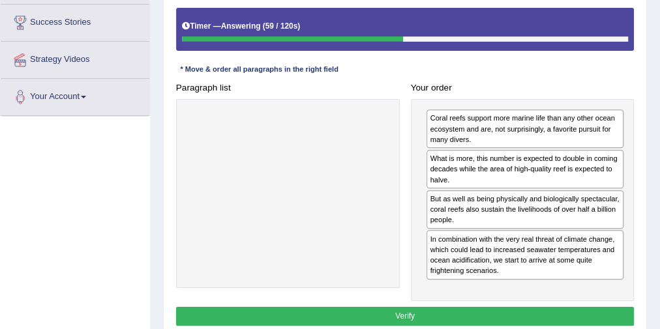
click at [422, 309] on button "Verify" at bounding box center [405, 316] width 458 height 19
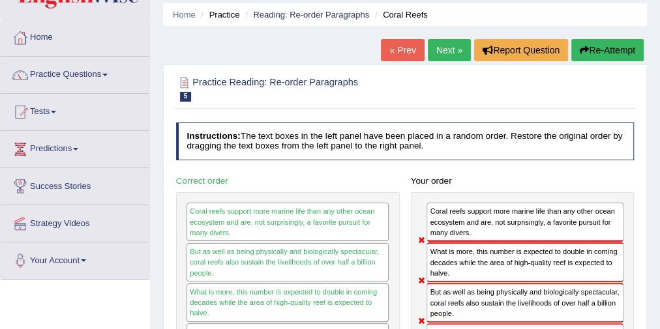
scroll to position [0, 0]
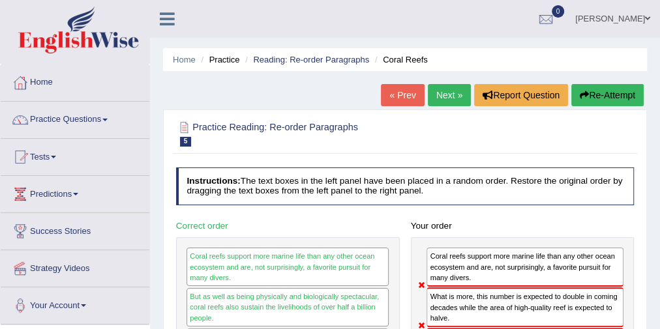
click at [598, 97] on button "Re-Attempt" at bounding box center [607, 95] width 72 height 22
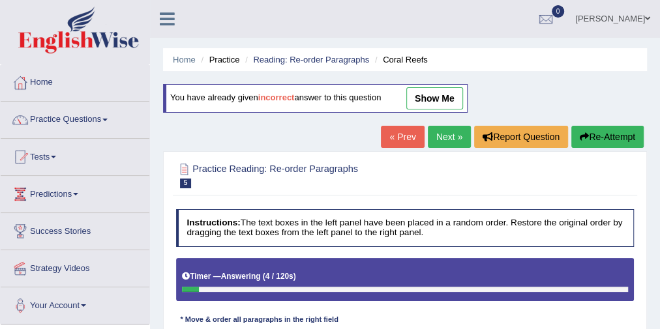
scroll to position [261, 0]
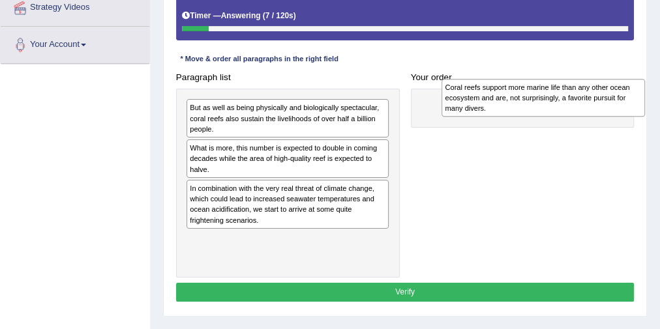
drag, startPoint x: 233, startPoint y: 197, endPoint x: 536, endPoint y: 99, distance: 318.5
click at [536, 99] on div "Coral reefs support more marine life than any other ocean ecosystem and are, no…" at bounding box center [542, 98] width 203 height 38
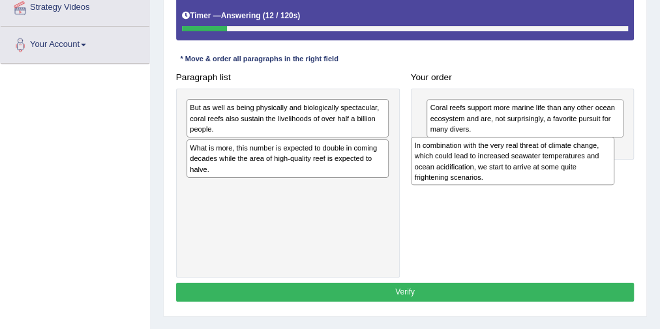
drag, startPoint x: 380, startPoint y: 207, endPoint x: 575, endPoint y: 168, distance: 198.9
click at [575, 168] on div "In combination with the very real threat of climate change, which could lead to…" at bounding box center [512, 161] width 203 height 49
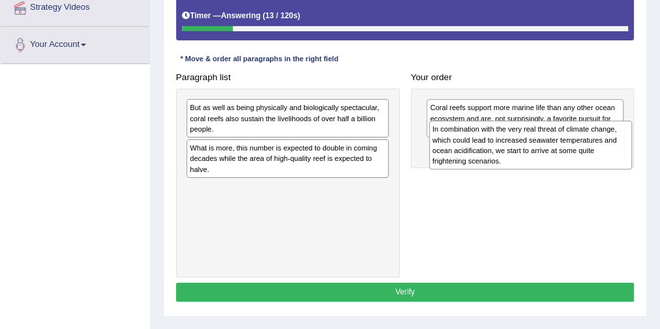
drag, startPoint x: 319, startPoint y: 207, endPoint x: 609, endPoint y: 162, distance: 294.3
click at [609, 162] on div "In combination with the very real threat of climate change, which could lead to…" at bounding box center [530, 145] width 203 height 49
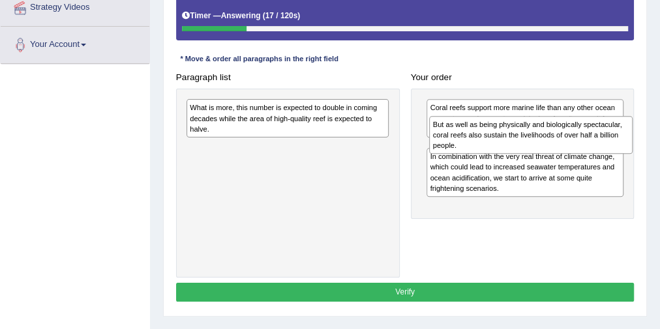
drag, startPoint x: 256, startPoint y: 121, endPoint x: 544, endPoint y: 147, distance: 289.9
click at [544, 147] on div "But as well as being physically and biologically spectacular, coral reefs also …" at bounding box center [530, 135] width 203 height 38
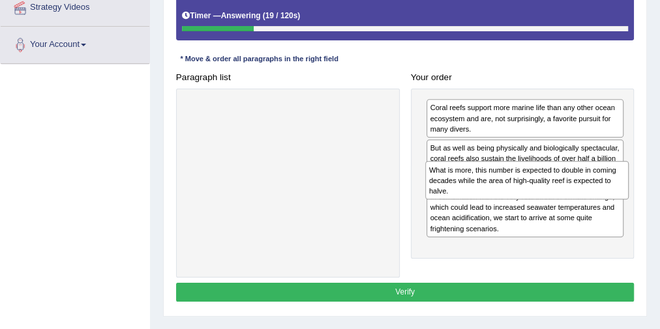
drag, startPoint x: 256, startPoint y: 119, endPoint x: 541, endPoint y: 197, distance: 295.4
click at [541, 197] on div "Paragraph list What is more, this number is expected to double in coming decade…" at bounding box center [404, 173] width 469 height 210
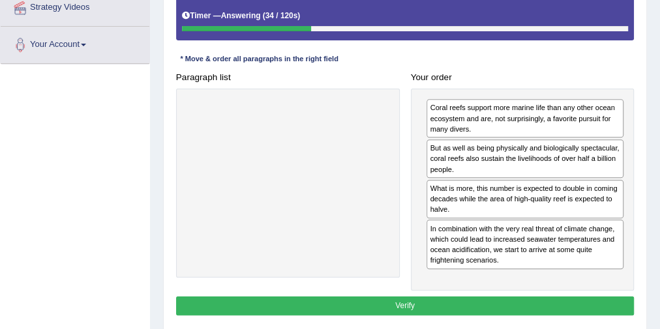
click at [409, 297] on button "Verify" at bounding box center [405, 306] width 458 height 19
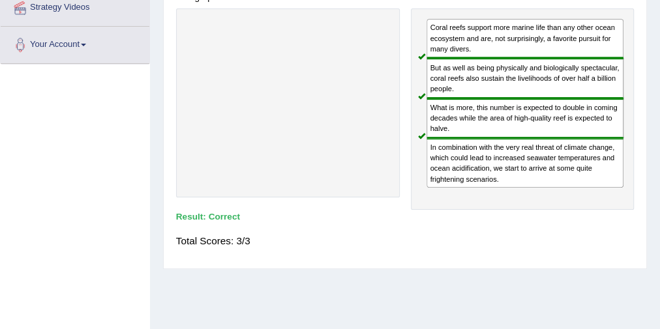
scroll to position [104, 0]
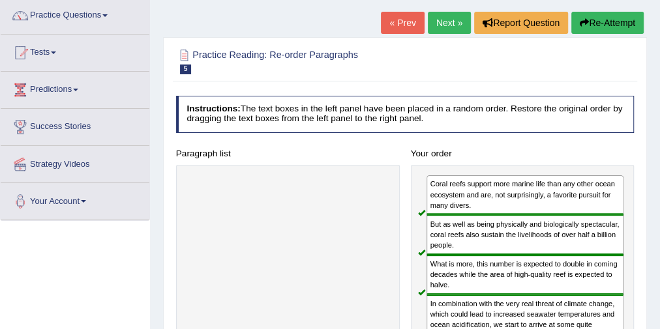
click at [450, 29] on link "Next »" at bounding box center [449, 23] width 43 height 22
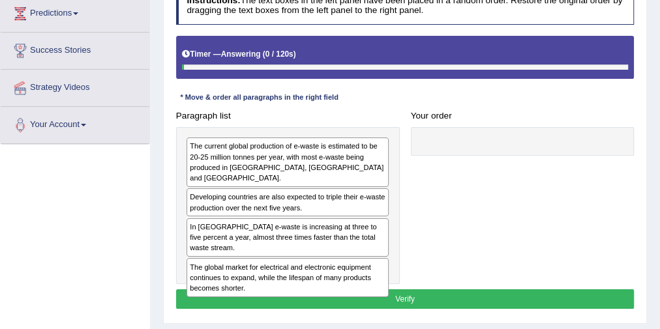
scroll to position [209, 0]
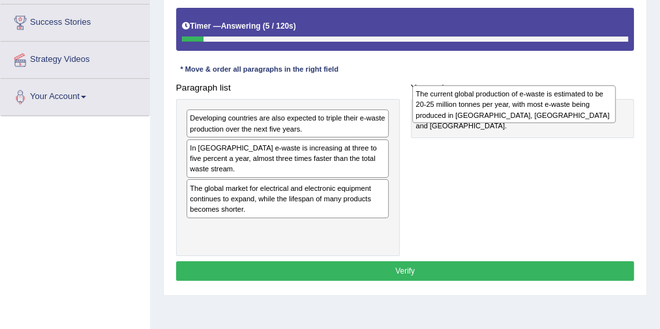
drag, startPoint x: 222, startPoint y: 132, endPoint x: 490, endPoint y: 110, distance: 269.5
click at [490, 110] on div "The current global production of e-waste is estimated to be 20-25 million tonne…" at bounding box center [513, 104] width 203 height 38
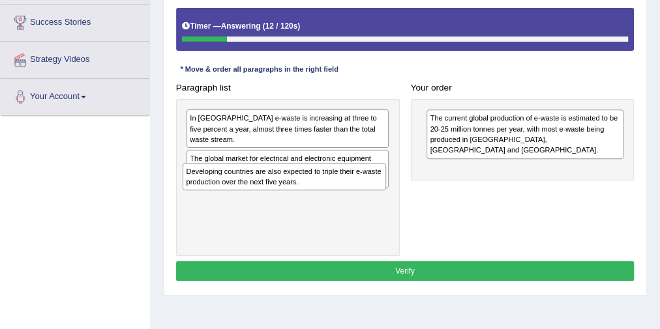
drag, startPoint x: 244, startPoint y: 127, endPoint x: 241, endPoint y: 209, distance: 81.5
click at [241, 209] on div "Developing countries are also expected to triple their e-waste production over …" at bounding box center [288, 177] width 224 height 157
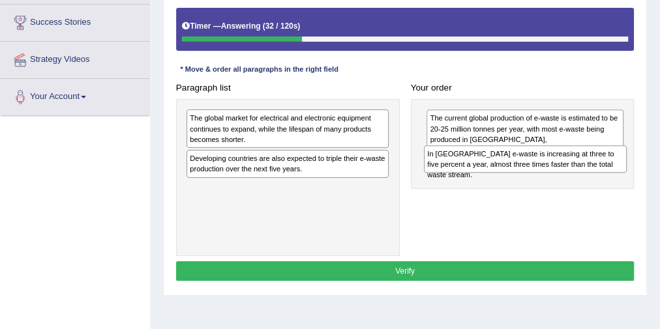
drag, startPoint x: 334, startPoint y: 129, endPoint x: 616, endPoint y: 177, distance: 286.2
click at [616, 177] on div "Paragraph list In [GEOGRAPHIC_DATA] e-waste is increasing at three to five perc…" at bounding box center [404, 167] width 469 height 178
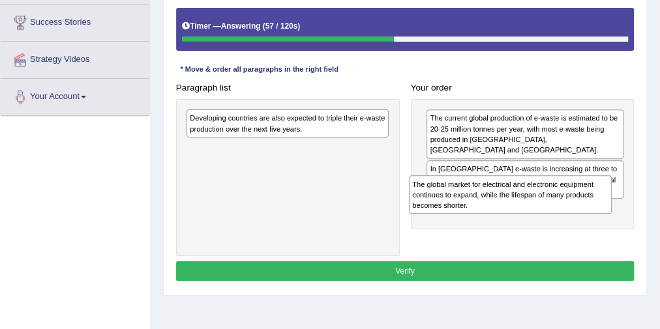
drag, startPoint x: 304, startPoint y: 134, endPoint x: 569, endPoint y: 218, distance: 277.5
click at [569, 218] on div "Paragraph list The global market for electrical and electronic equipment contin…" at bounding box center [404, 167] width 469 height 178
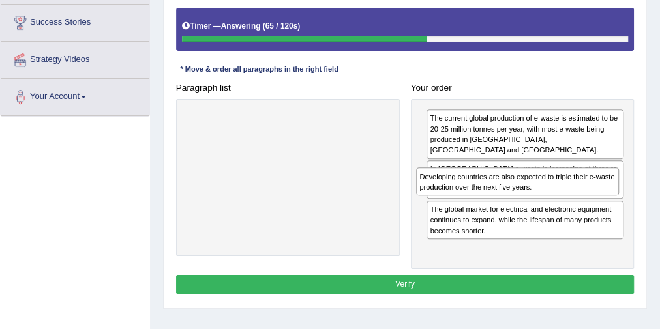
drag, startPoint x: 347, startPoint y: 125, endPoint x: 621, endPoint y: 199, distance: 283.0
click at [621, 199] on div "Paragraph list Developing countries are also expected to triple their e-waste p…" at bounding box center [404, 174] width 469 height 192
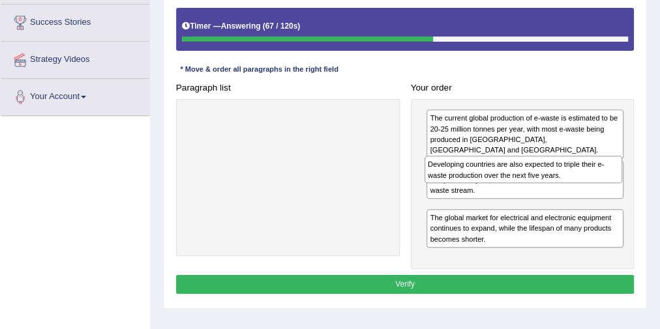
drag, startPoint x: 527, startPoint y: 238, endPoint x: 528, endPoint y: 190, distance: 48.3
click at [528, 190] on div "The current global production of e-waste is estimated to be 20-25 million tonne…" at bounding box center [523, 184] width 224 height 171
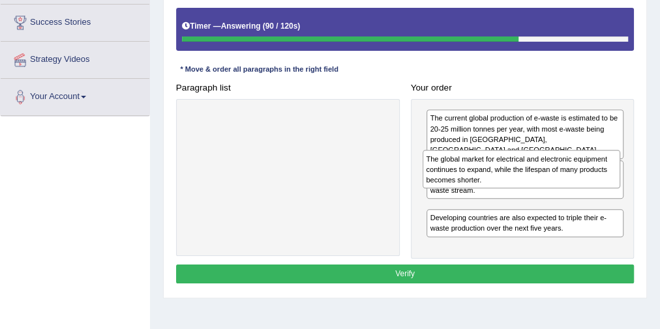
drag, startPoint x: 477, startPoint y: 230, endPoint x: 478, endPoint y: 190, distance: 40.4
click at [477, 188] on div "The global market for electrical and electronic equipment continues to expand, …" at bounding box center [521, 169] width 198 height 38
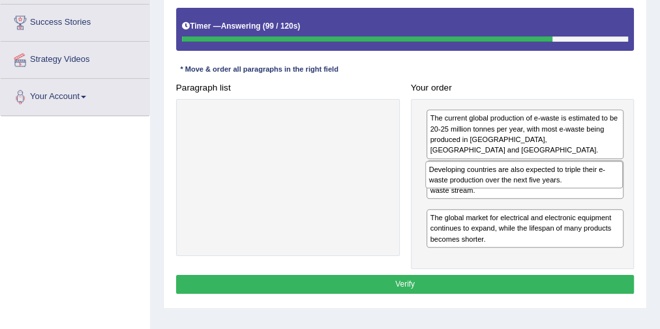
drag, startPoint x: 512, startPoint y: 228, endPoint x: 514, endPoint y: 186, distance: 41.8
click at [514, 186] on div "Developing countries are also expected to triple their e-waste production over …" at bounding box center [524, 174] width 198 height 27
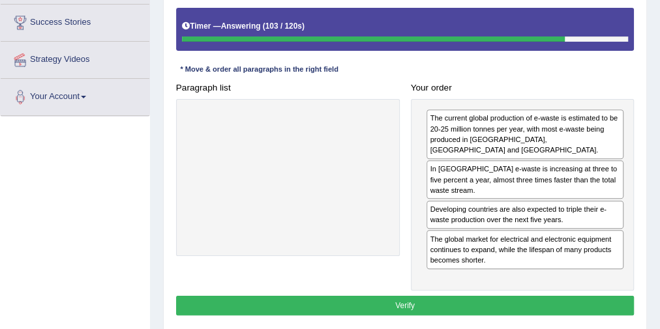
click at [502, 296] on button "Verify" at bounding box center [405, 305] width 458 height 19
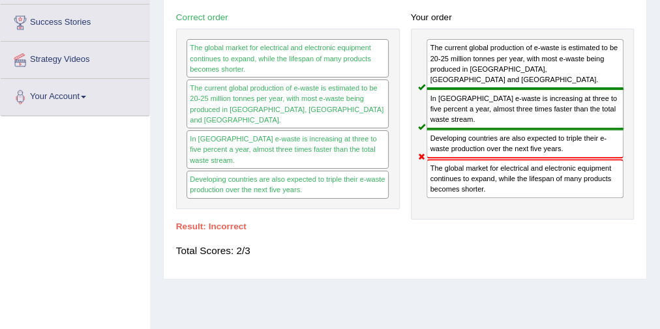
scroll to position [52, 0]
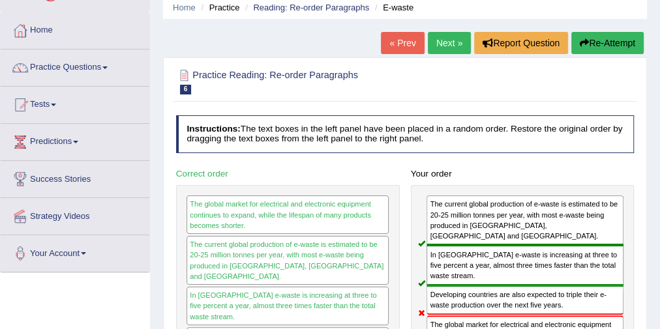
click at [602, 45] on button "Re-Attempt" at bounding box center [607, 43] width 72 height 22
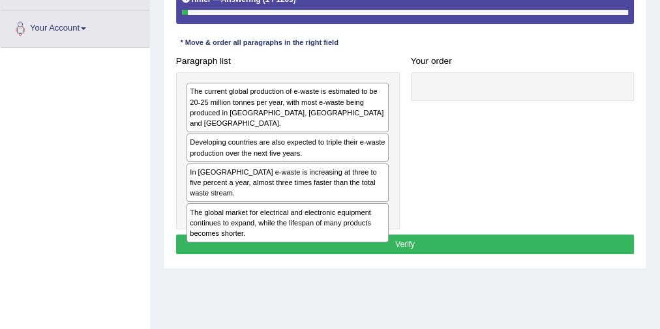
scroll to position [261, 0]
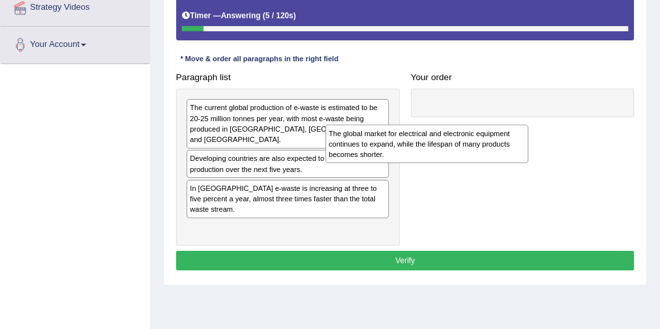
drag, startPoint x: 235, startPoint y: 225, endPoint x: 478, endPoint y: 104, distance: 272.3
click at [475, 124] on div "The global market for electrical and electronic equipment continues to expand, …" at bounding box center [426, 143] width 203 height 38
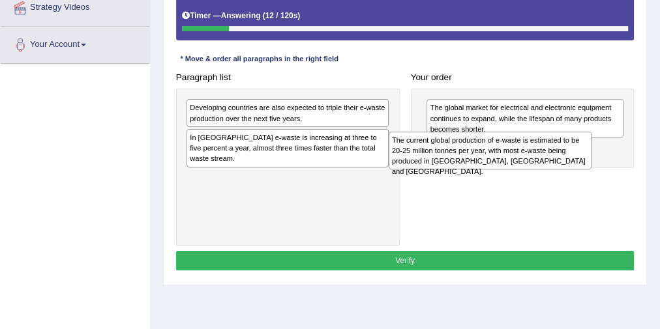
drag, startPoint x: 325, startPoint y: 130, endPoint x: 546, endPoint y: 169, distance: 223.9
click at [546, 169] on div "Paragraph list The current global production of e-waste is estimated to be 20-2…" at bounding box center [404, 157] width 469 height 178
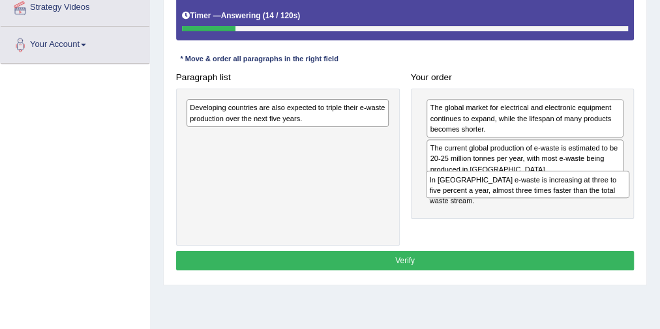
drag, startPoint x: 276, startPoint y: 148, endPoint x: 561, endPoint y: 209, distance: 291.4
click at [561, 209] on div "Paragraph list Developing countries are also expected to triple their e-waste p…" at bounding box center [404, 157] width 469 height 178
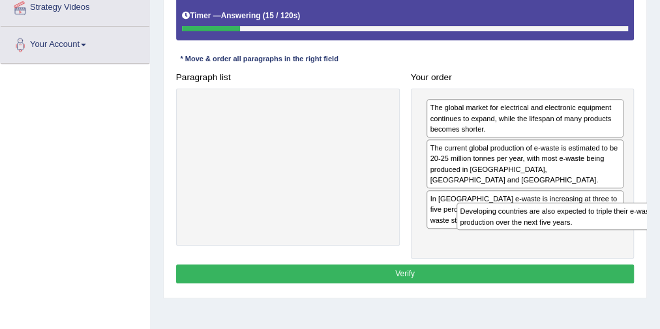
drag, startPoint x: 237, startPoint y: 123, endPoint x: 555, endPoint y: 250, distance: 343.2
click at [555, 250] on div "Instructions: The text boxes in the left panel have been placed in a random ord…" at bounding box center [404, 117] width 463 height 349
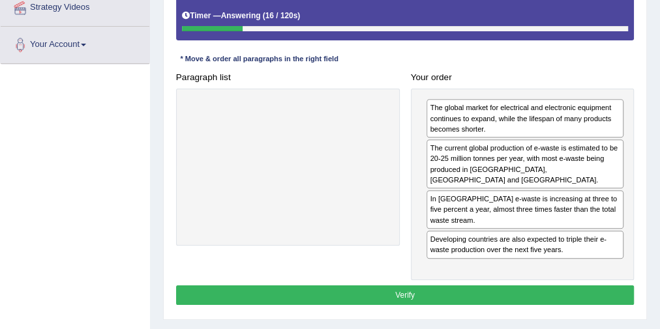
click at [467, 286] on button "Verify" at bounding box center [405, 295] width 458 height 19
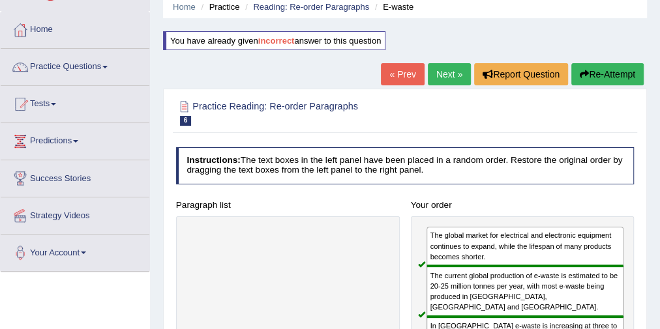
scroll to position [52, 0]
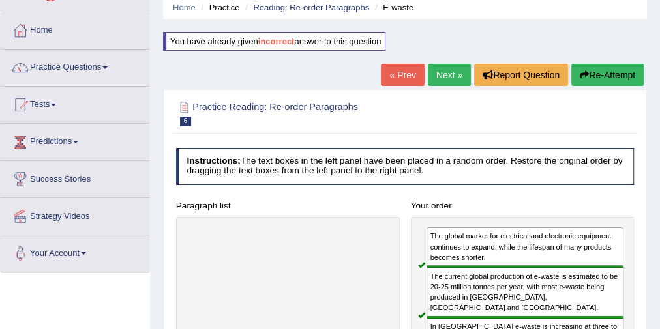
click at [431, 72] on link "Next »" at bounding box center [449, 75] width 43 height 22
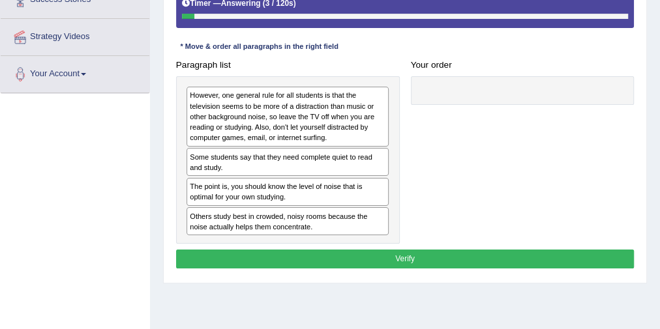
scroll to position [209, 0]
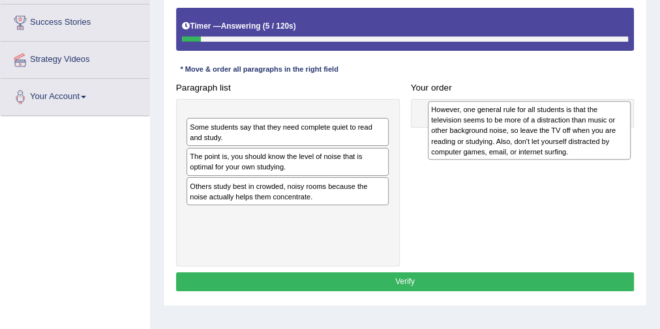
drag, startPoint x: 292, startPoint y: 149, endPoint x: 579, endPoint y: 145, distance: 286.8
click at [579, 145] on div "However, one general rule for all students is that the television seems to be m…" at bounding box center [529, 130] width 203 height 59
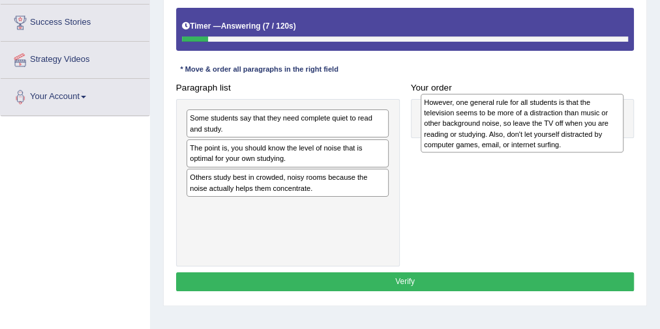
drag, startPoint x: 279, startPoint y: 143, endPoint x: 557, endPoint y: 130, distance: 278.6
click at [557, 130] on div "However, one general rule for all students is that the television seems to be m…" at bounding box center [521, 123] width 203 height 59
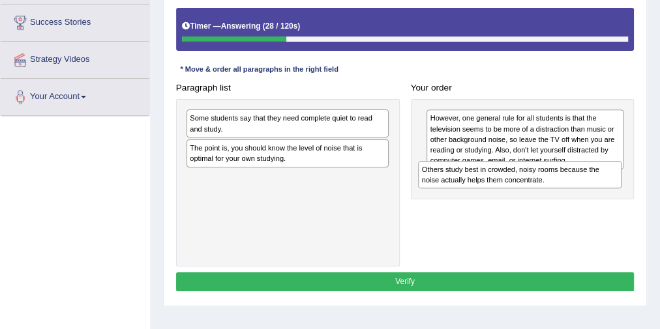
drag, startPoint x: 254, startPoint y: 186, endPoint x: 529, endPoint y: 194, distance: 275.8
click at [529, 194] on div "Paragraph list Some students say that they need complete quiet to read and stud…" at bounding box center [404, 172] width 469 height 188
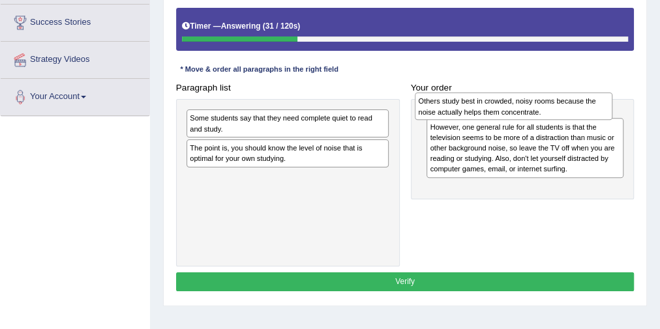
drag, startPoint x: 482, startPoint y: 189, endPoint x: 472, endPoint y: 114, distance: 75.6
click at [472, 114] on div "Others study best in crowded, noisy rooms because the noise actually helps them…" at bounding box center [514, 106] width 198 height 27
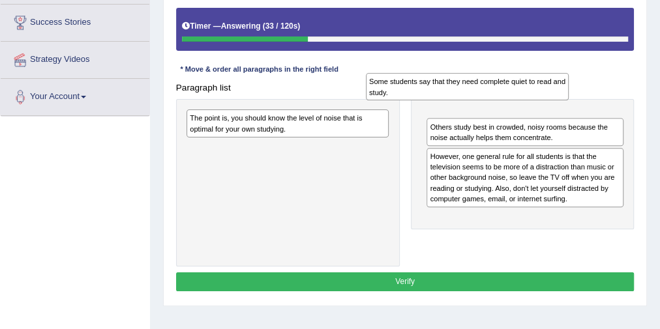
drag, startPoint x: 358, startPoint y: 131, endPoint x: 585, endPoint y: 111, distance: 227.7
click at [585, 111] on div "Paragraph list Some students say that they need complete quiet to read and stud…" at bounding box center [404, 172] width 469 height 188
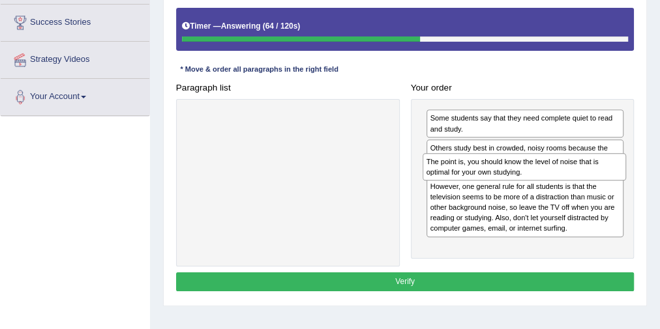
drag, startPoint x: 343, startPoint y: 121, endPoint x: 624, endPoint y: 177, distance: 286.6
click at [624, 177] on div "The point is, you should know the level of noise that is optimal for your own s…" at bounding box center [523, 166] width 203 height 27
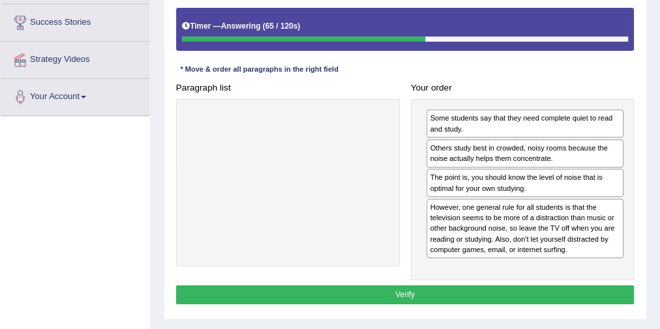
click at [435, 286] on button "Verify" at bounding box center [405, 295] width 458 height 19
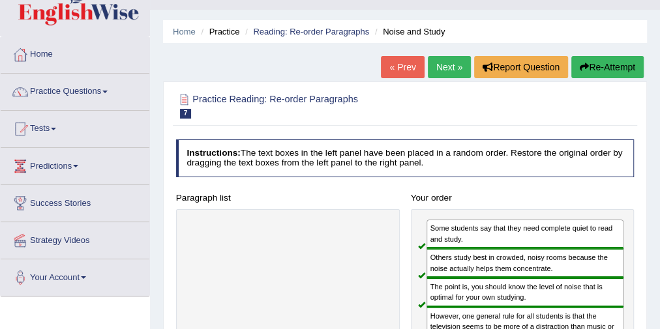
scroll to position [0, 0]
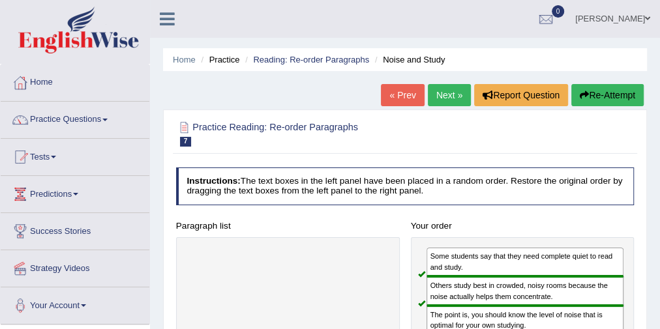
click at [439, 87] on link "Next »" at bounding box center [449, 95] width 43 height 22
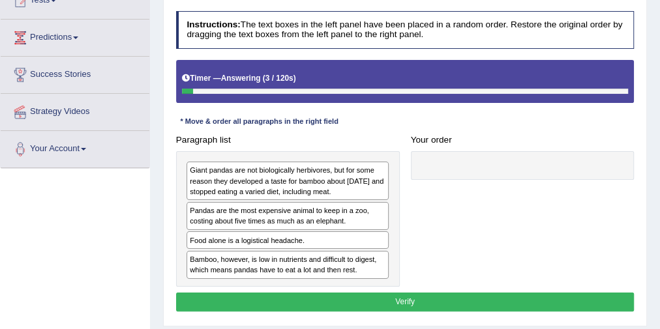
scroll to position [209, 0]
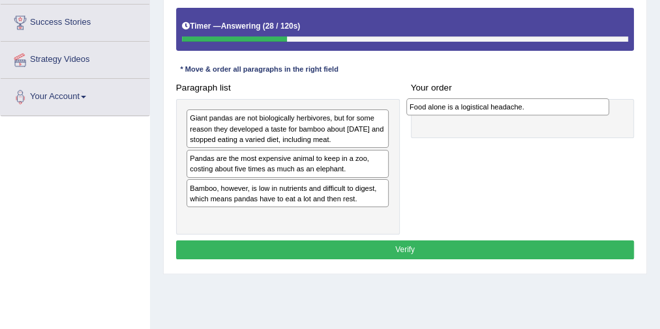
drag, startPoint x: 227, startPoint y: 187, endPoint x: 489, endPoint y: 111, distance: 272.3
click at [489, 111] on div "Food alone is a logistical headache." at bounding box center [507, 106] width 203 height 17
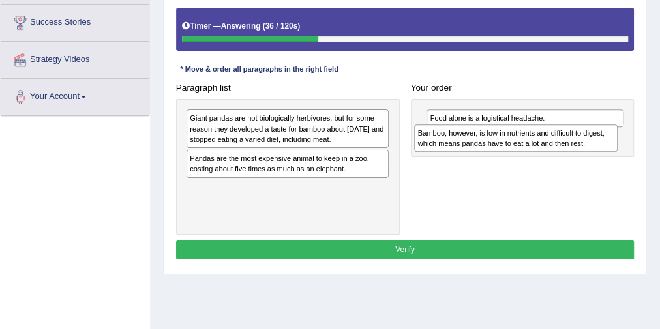
drag, startPoint x: 242, startPoint y: 201, endPoint x: 513, endPoint y: 155, distance: 275.0
click at [513, 155] on div "Paragraph list Giant pandas are not biologically herbivores, but for some reaso…" at bounding box center [404, 156] width 469 height 156
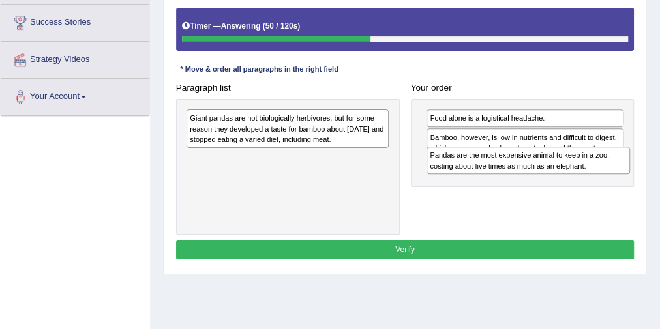
drag, startPoint x: 306, startPoint y: 166, endPoint x: 591, endPoint y: 176, distance: 285.7
click at [591, 176] on div "Paragraph list Giant pandas are not biologically herbivores, but for some reaso…" at bounding box center [404, 156] width 469 height 156
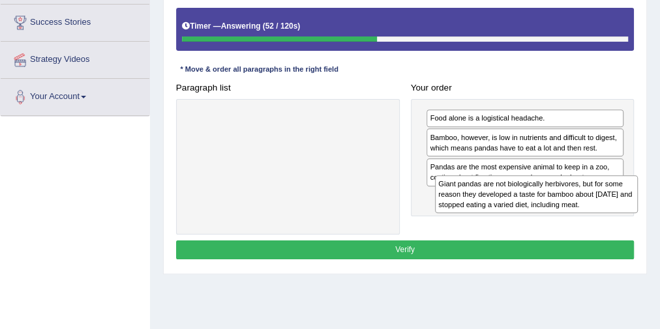
drag, startPoint x: 334, startPoint y: 155, endPoint x: 622, endPoint y: 213, distance: 293.3
click at [622, 213] on div "Paragraph list Giant pandas are not biologically herbivores, but for some reaso…" at bounding box center [404, 156] width 469 height 156
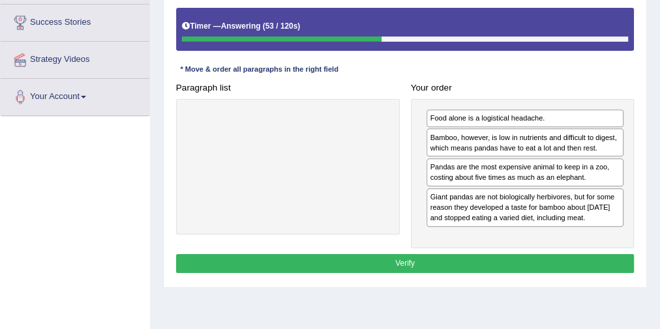
click at [452, 254] on button "Verify" at bounding box center [405, 263] width 458 height 19
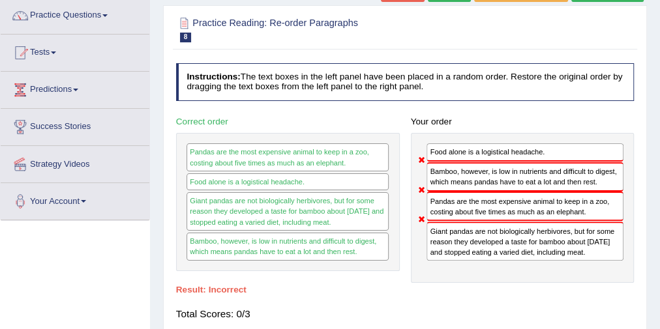
scroll to position [0, 0]
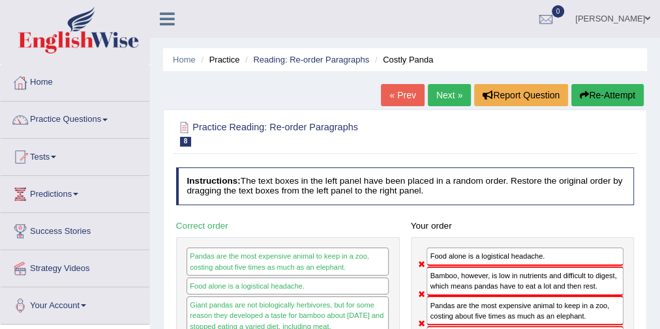
click at [588, 90] on button "Re-Attempt" at bounding box center [607, 95] width 72 height 22
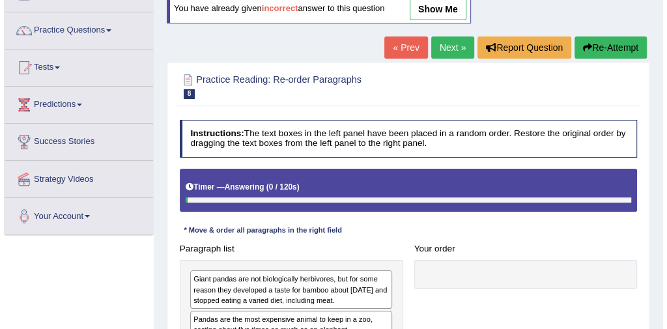
scroll to position [209, 0]
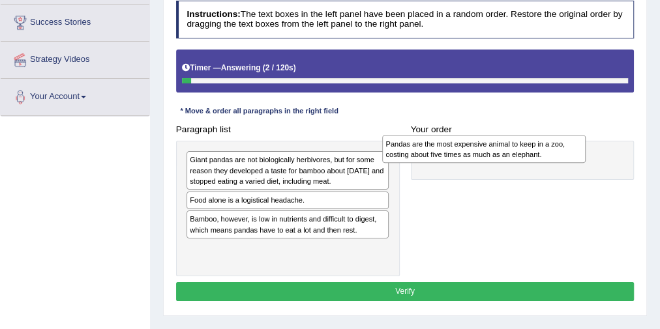
drag, startPoint x: 245, startPoint y: 211, endPoint x: 482, endPoint y: 158, distance: 243.1
click at [482, 158] on div "Pandas are the most expensive animal to keep in a zoo, costing about five times…" at bounding box center [483, 148] width 203 height 27
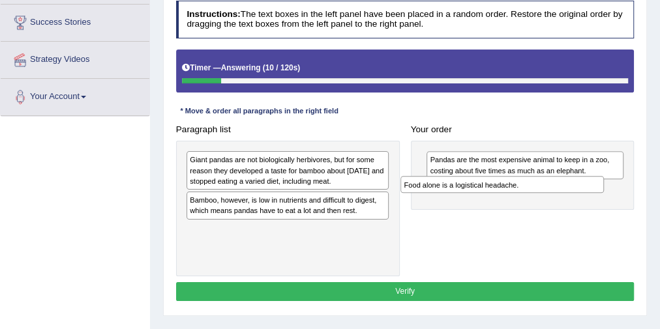
drag, startPoint x: 322, startPoint y: 197, endPoint x: 577, endPoint y: 192, distance: 254.9
click at [577, 192] on div "Paragraph list Giant pandas are not biologically herbivores, but for some reaso…" at bounding box center [404, 198] width 469 height 156
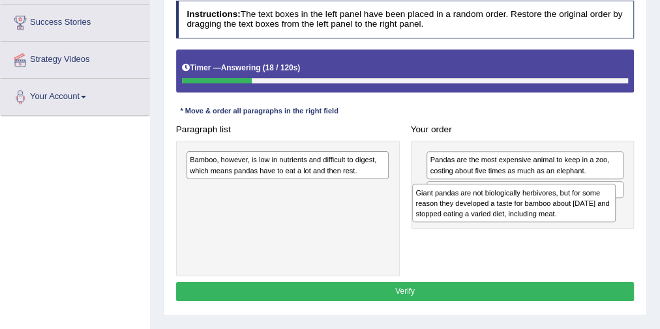
drag, startPoint x: 315, startPoint y: 169, endPoint x: 579, endPoint y: 212, distance: 268.0
click at [583, 213] on div "Giant pandas are not biologically herbivores, but for some reason they develope…" at bounding box center [513, 203] width 203 height 38
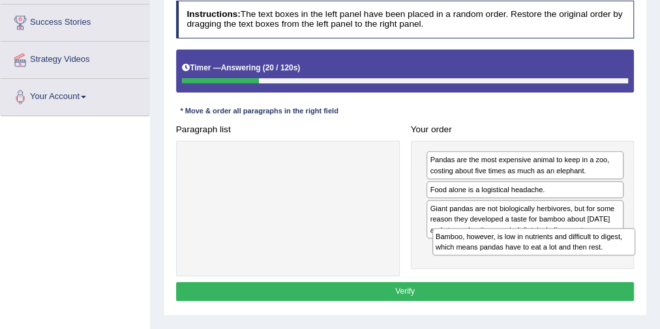
drag, startPoint x: 322, startPoint y: 169, endPoint x: 614, endPoint y: 265, distance: 307.3
click at [614, 265] on div "Paragraph list Bamboo, however, is low in nutrients and difficult to digest, wh…" at bounding box center [404, 198] width 469 height 156
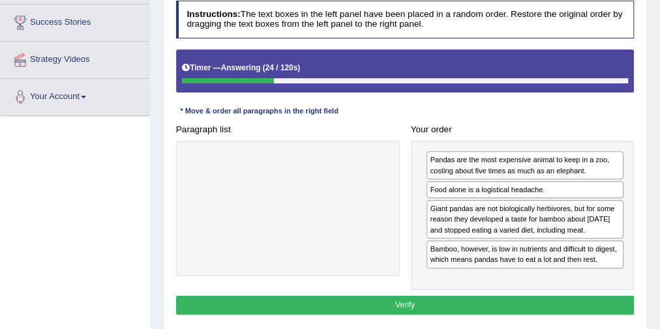
click at [479, 300] on button "Verify" at bounding box center [405, 305] width 458 height 19
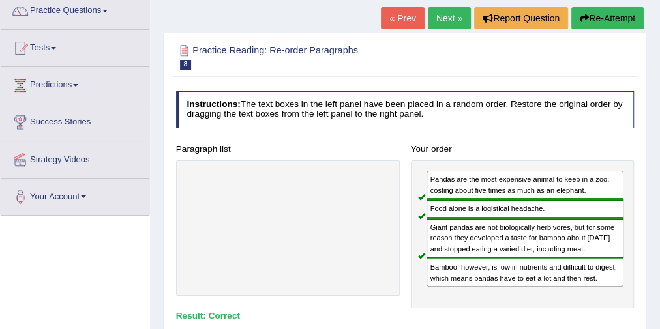
scroll to position [52, 0]
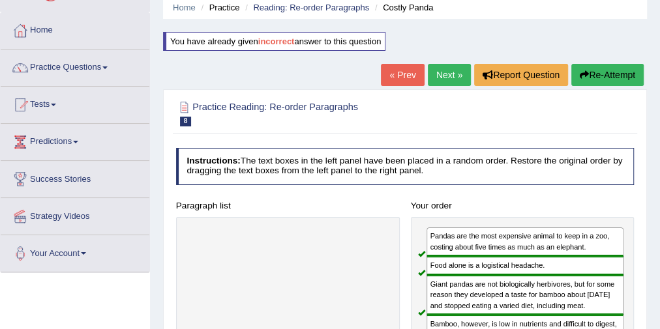
click at [446, 76] on link "Next »" at bounding box center [449, 75] width 43 height 22
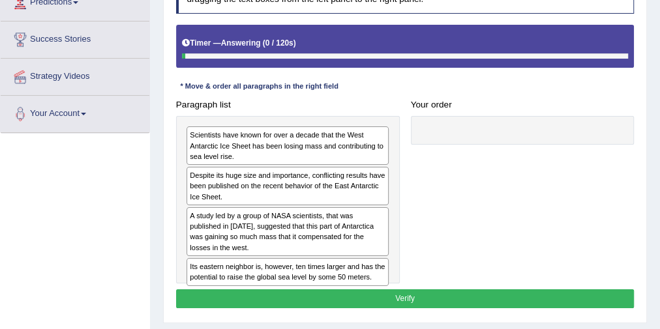
scroll to position [209, 0]
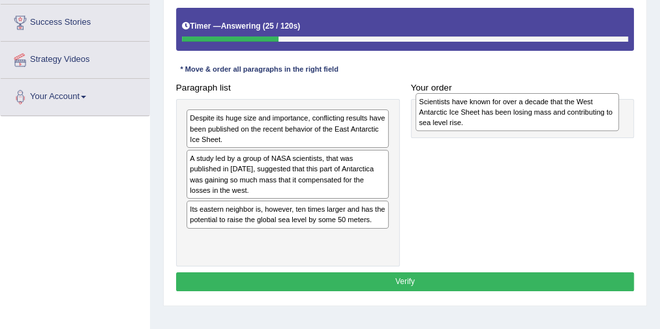
drag, startPoint x: 250, startPoint y: 140, endPoint x: 522, endPoint y: 126, distance: 272.8
click at [522, 126] on div "Scientists have known for over a decade that the West Antarctic Ice Sheet has b…" at bounding box center [516, 112] width 203 height 38
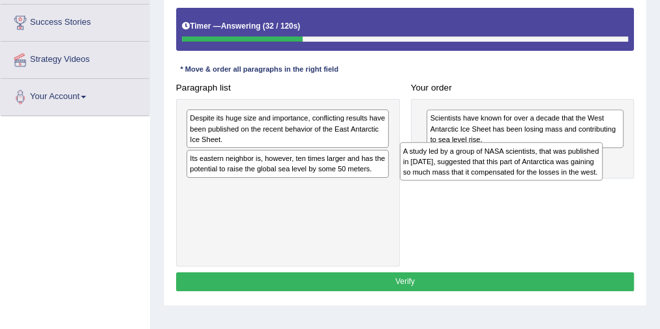
drag, startPoint x: 344, startPoint y: 175, endPoint x: 585, endPoint y: 178, distance: 241.2
click at [585, 178] on div "A study led by a group of NASA scientists, that was published in [DATE], sugges…" at bounding box center [501, 161] width 203 height 38
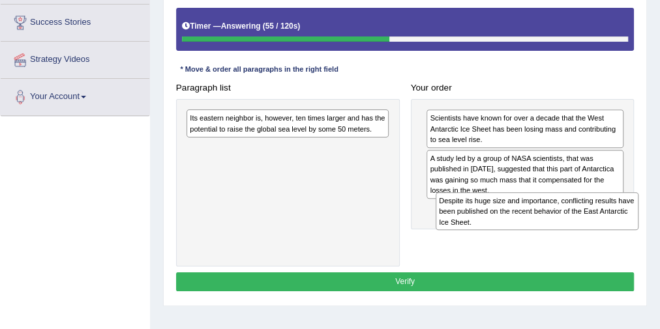
drag, startPoint x: 253, startPoint y: 129, endPoint x: 549, endPoint y: 232, distance: 313.3
click at [549, 232] on div "Paragraph list Despite its huge size and importance, conflicting results have b…" at bounding box center [404, 172] width 469 height 188
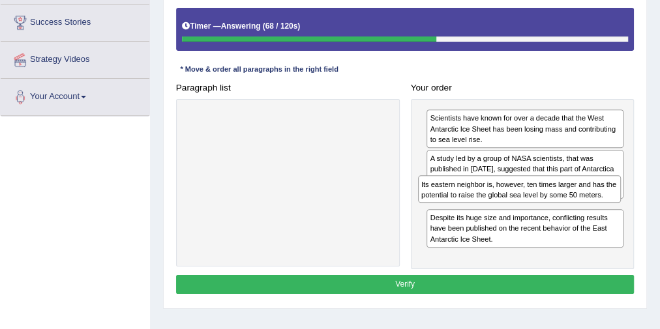
drag, startPoint x: 284, startPoint y: 126, endPoint x: 559, endPoint y: 209, distance: 287.4
click at [559, 209] on div "Paragraph list Its eastern neighbor is, however, ten times larger and has the p…" at bounding box center [404, 174] width 469 height 192
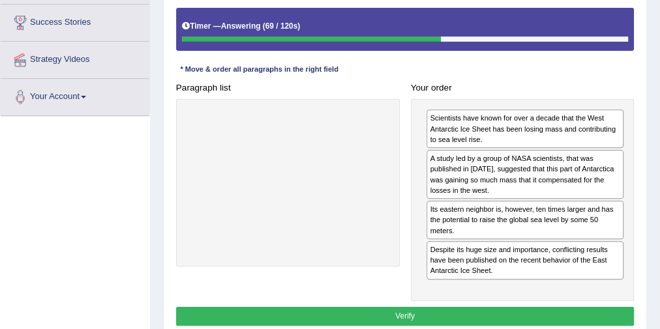
click at [438, 309] on button "Verify" at bounding box center [405, 316] width 458 height 19
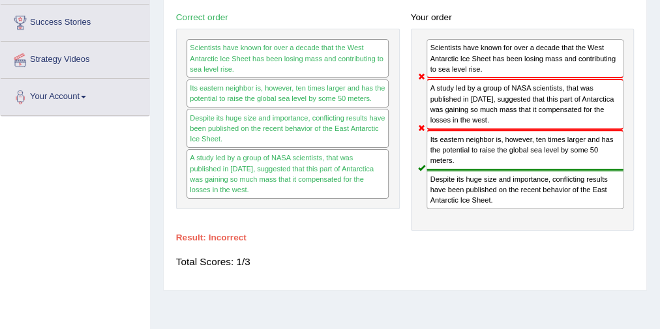
scroll to position [52, 0]
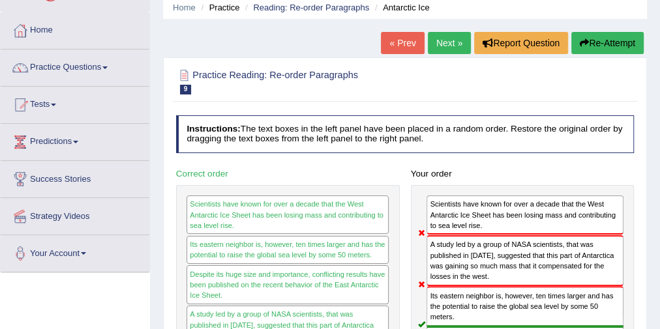
click at [606, 40] on button "Re-Attempt" at bounding box center [607, 43] width 72 height 22
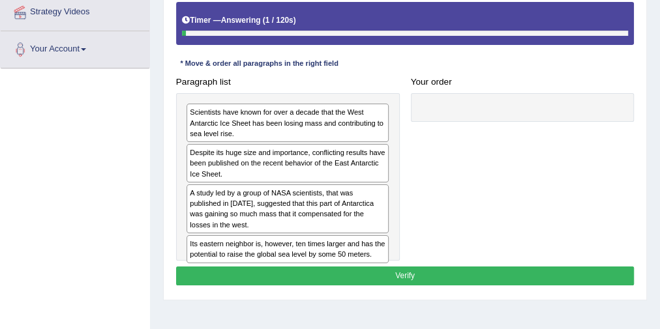
scroll to position [261, 0]
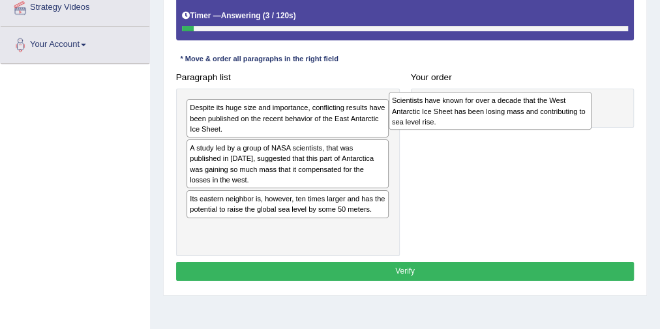
drag, startPoint x: 310, startPoint y: 117, endPoint x: 555, endPoint y: 114, distance: 245.1
click at [555, 114] on div "Scientists have known for over a decade that the West Antarctic Ice Sheet has b…" at bounding box center [489, 111] width 203 height 38
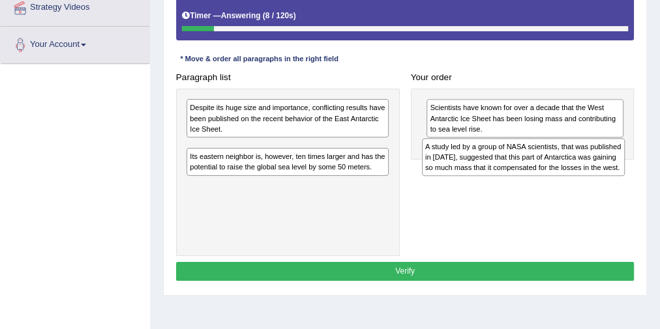
drag, startPoint x: 284, startPoint y: 164, endPoint x: 566, endPoint y: 178, distance: 283.2
click at [566, 178] on div "Paragraph list Despite its huge size and importance, conflicting results have b…" at bounding box center [404, 162] width 469 height 188
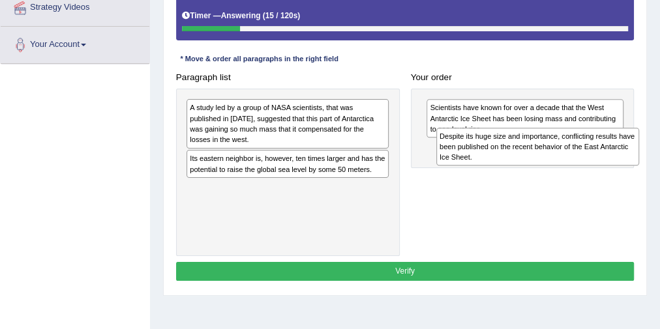
drag, startPoint x: 332, startPoint y: 118, endPoint x: 628, endPoint y: 157, distance: 299.2
click at [628, 157] on div "Despite its huge size and importance, conflicting results have been published o…" at bounding box center [537, 147] width 203 height 38
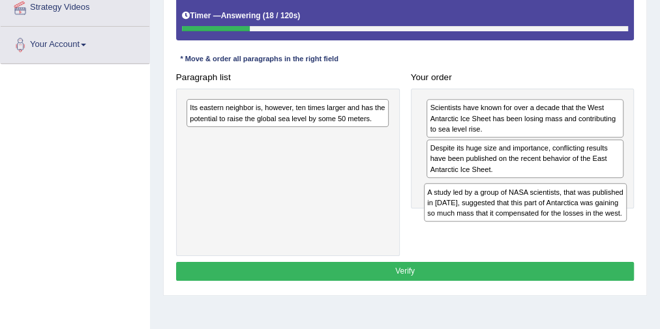
drag, startPoint x: 276, startPoint y: 130, endPoint x: 559, endPoint y: 235, distance: 301.1
click at [559, 235] on div "Paragraph list A study led by a group of NASA scientists, that was published in…" at bounding box center [404, 162] width 469 height 188
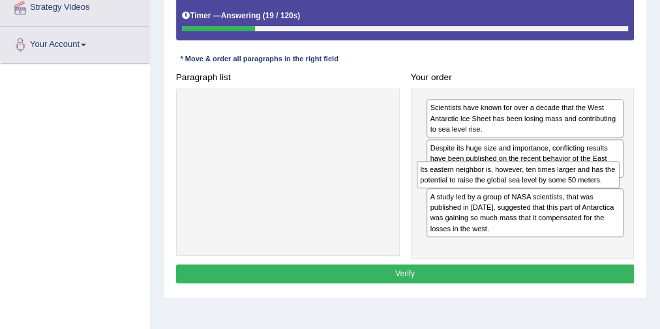
drag, startPoint x: 289, startPoint y: 115, endPoint x: 587, endPoint y: 198, distance: 309.0
click at [587, 198] on div "Paragraph list Its eastern neighbor is, however, ten times larger and has the p…" at bounding box center [404, 164] width 469 height 192
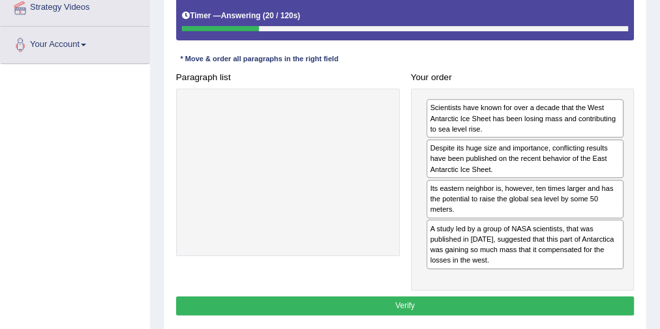
click at [444, 297] on button "Verify" at bounding box center [405, 306] width 458 height 19
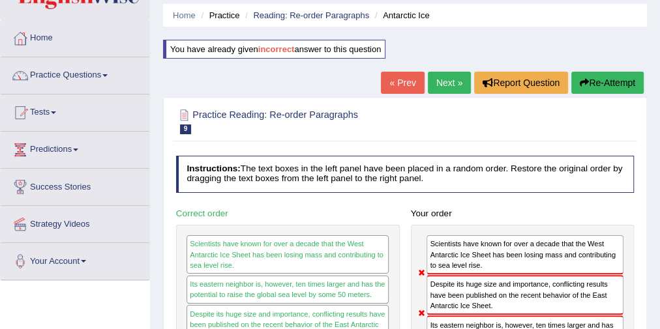
scroll to position [0, 0]
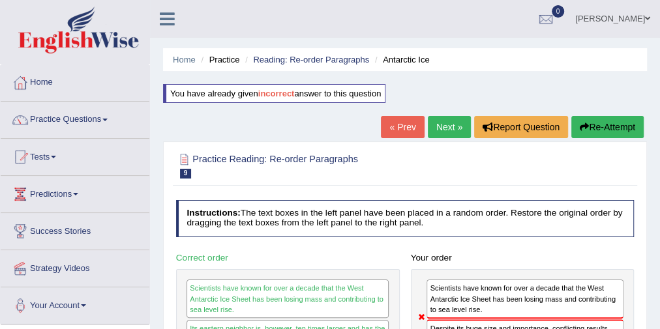
click at [610, 127] on button "Re-Attempt" at bounding box center [607, 127] width 72 height 22
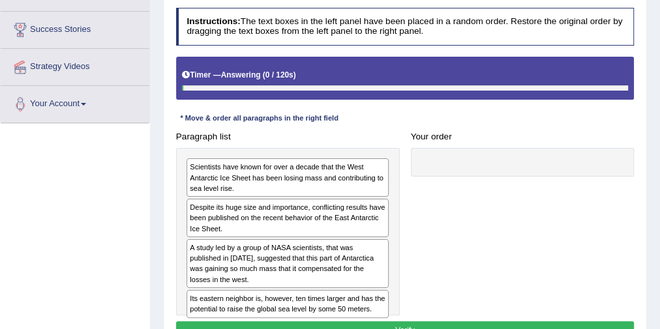
scroll to position [209, 0]
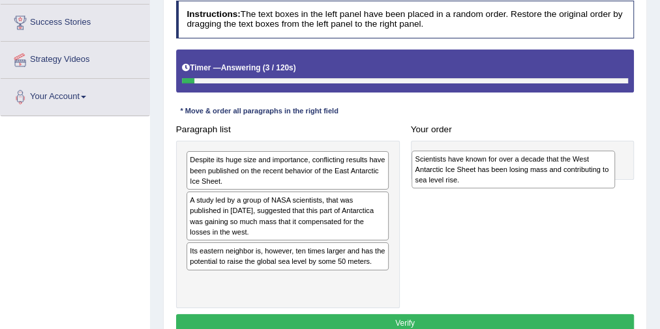
drag, startPoint x: 318, startPoint y: 164, endPoint x: 591, endPoint y: 168, distance: 273.1
click at [591, 168] on div "Scientists have known for over a decade that the West Antarctic Ice Sheet has b…" at bounding box center [512, 170] width 203 height 38
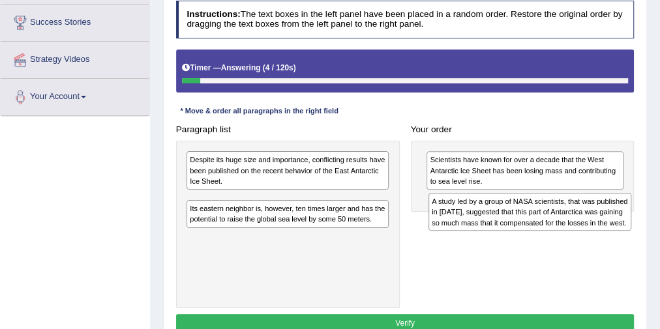
drag, startPoint x: 397, startPoint y: 216, endPoint x: 628, endPoint y: 220, distance: 231.4
click at [628, 220] on div "A study led by a group of NASA scientists, that was published in [DATE], sugges…" at bounding box center [529, 212] width 203 height 38
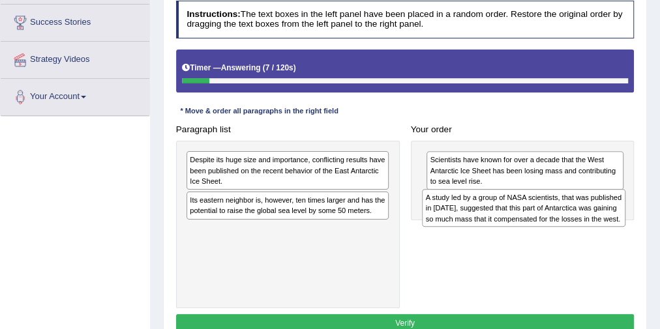
drag, startPoint x: 327, startPoint y: 213, endPoint x: 579, endPoint y: 224, distance: 253.1
click at [579, 224] on div "A study led by a group of NASA scientists, that was published in 2015, suggeste…" at bounding box center [523, 208] width 203 height 38
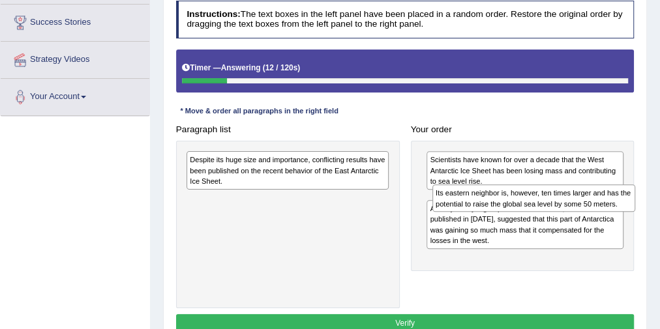
drag, startPoint x: 287, startPoint y: 206, endPoint x: 576, endPoint y: 212, distance: 289.5
click at [576, 212] on div "Paragraph list Despite its huge size and importance, conflicting results have b…" at bounding box center [404, 214] width 469 height 188
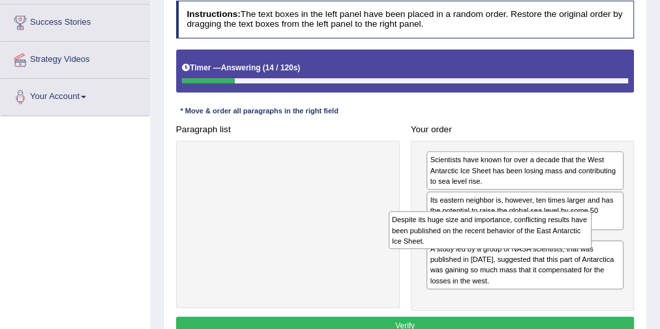
drag, startPoint x: 358, startPoint y: 188, endPoint x: 569, endPoint y: 250, distance: 220.1
click at [569, 250] on div "Paragraph list Despite its huge size and importance, conflicting results have b…" at bounding box center [404, 216] width 469 height 192
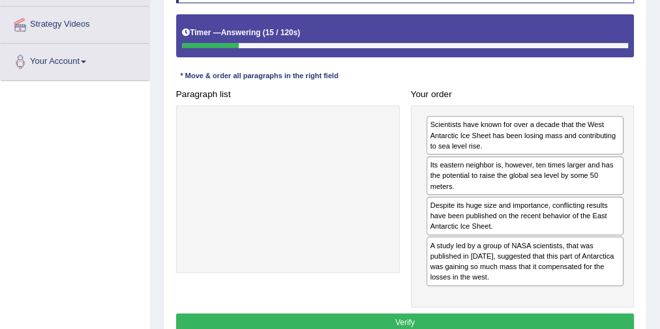
scroll to position [261, 0]
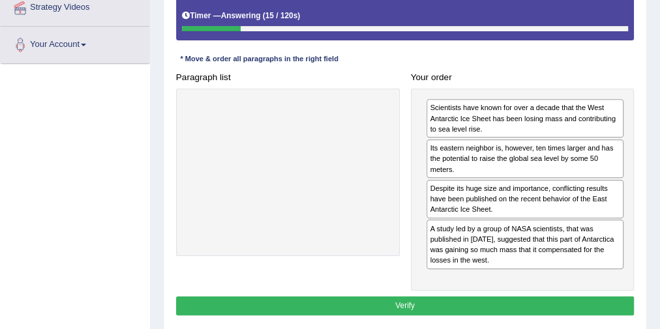
click at [381, 299] on button "Verify" at bounding box center [405, 306] width 458 height 19
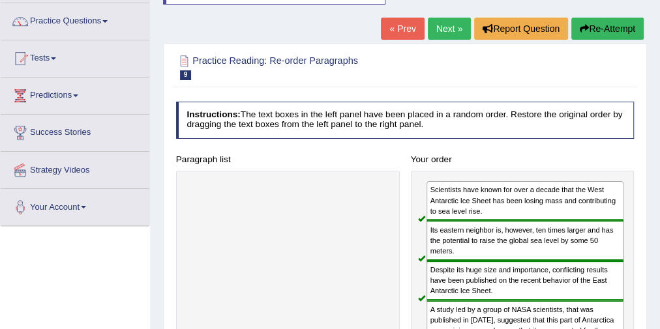
scroll to position [0, 0]
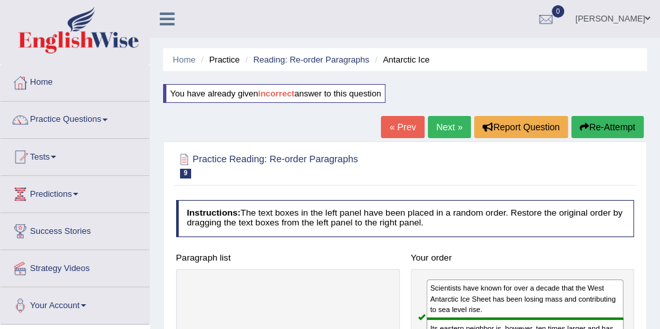
click at [454, 124] on link "Next »" at bounding box center [449, 127] width 43 height 22
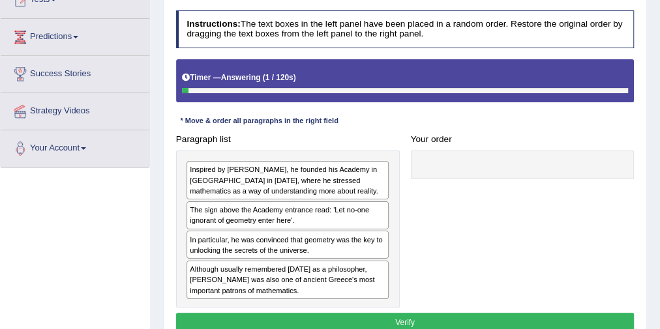
scroll to position [209, 0]
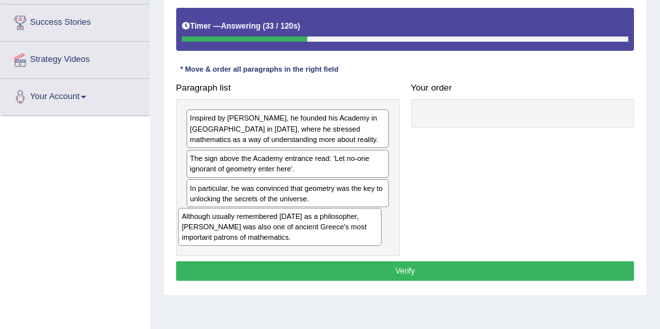
drag, startPoint x: 280, startPoint y: 232, endPoint x: 274, endPoint y: 256, distance: 24.4
click at [274, 256] on div "Instructions: The text boxes in the left panel have been placed in a random ord…" at bounding box center [404, 122] width 463 height 336
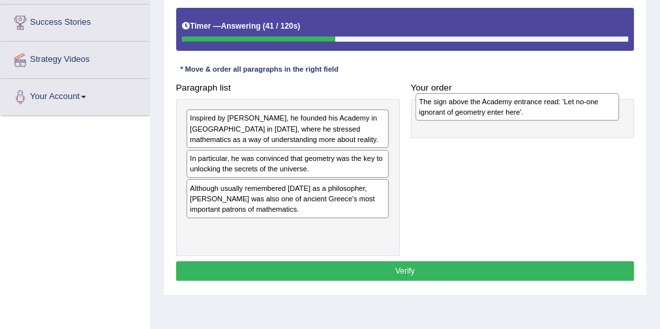
drag, startPoint x: 330, startPoint y: 162, endPoint x: 603, endPoint y: 110, distance: 277.4
click at [603, 110] on div "The sign above the Academy entrance read: 'Let no-one ignorant of geometry ente…" at bounding box center [516, 106] width 203 height 27
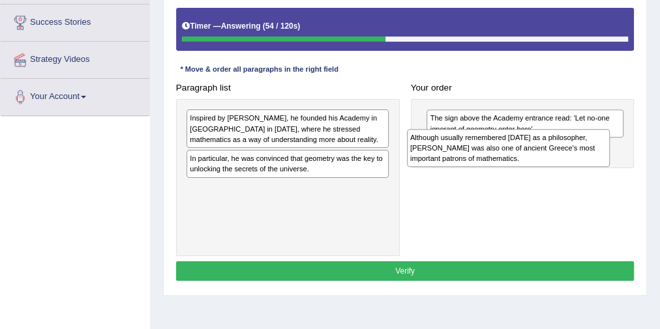
drag, startPoint x: 226, startPoint y: 200, endPoint x: 491, endPoint y: 158, distance: 267.9
click at [491, 158] on div "Although usually remembered today as a philosopher, Plato was also one of ancie…" at bounding box center [508, 148] width 203 height 38
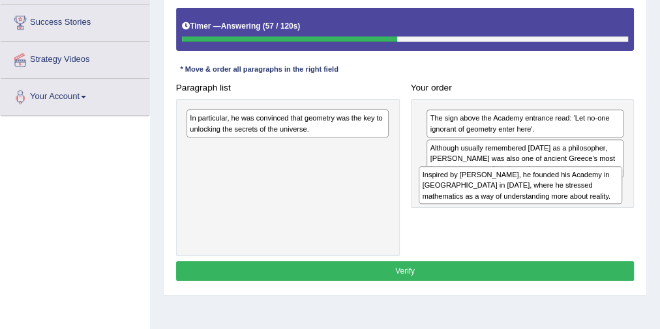
drag, startPoint x: 310, startPoint y: 134, endPoint x: 586, endPoint y: 206, distance: 285.7
click at [586, 206] on div "Paragraph list Inspired by Pythagoras, he founded his Academy in Athens in 387 …" at bounding box center [404, 167] width 469 height 178
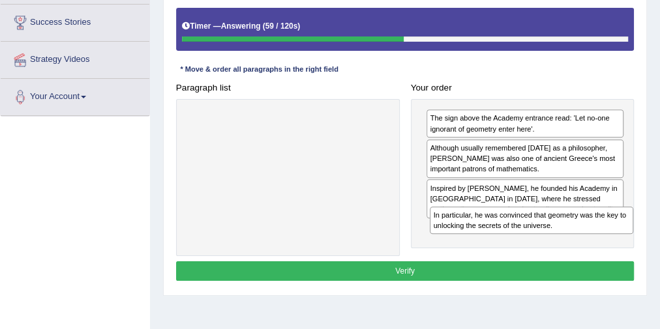
drag, startPoint x: 329, startPoint y: 124, endPoint x: 610, endPoint y: 244, distance: 306.1
click at [610, 244] on div "Paragraph list In particular, he was convinced that geometry was the key to unl…" at bounding box center [404, 167] width 469 height 178
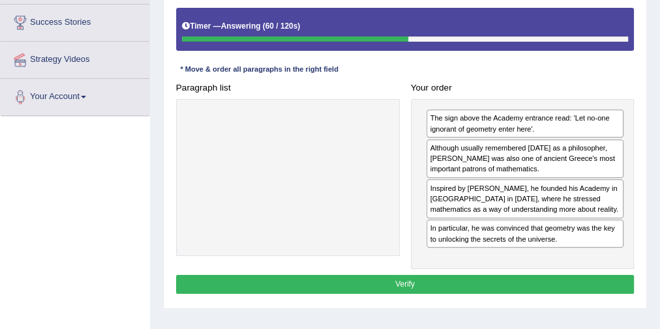
click at [482, 277] on button "Verify" at bounding box center [405, 284] width 458 height 19
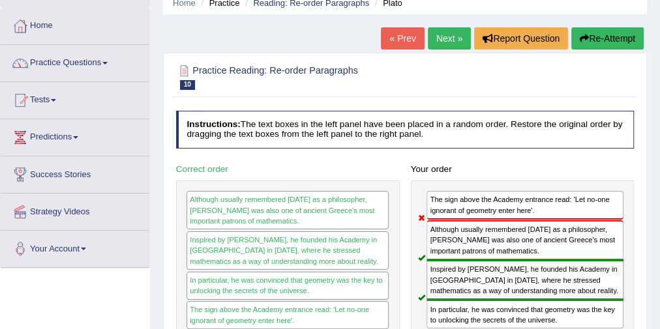
scroll to position [52, 0]
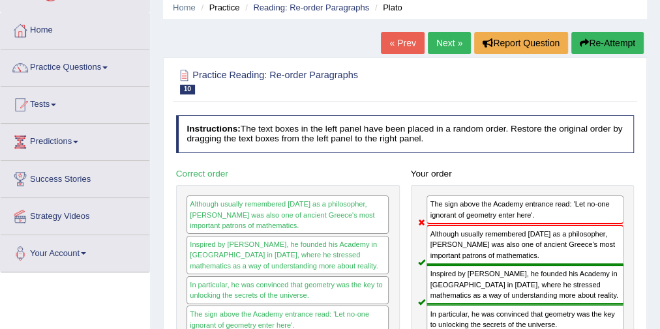
click at [445, 43] on link "Next »" at bounding box center [449, 43] width 43 height 22
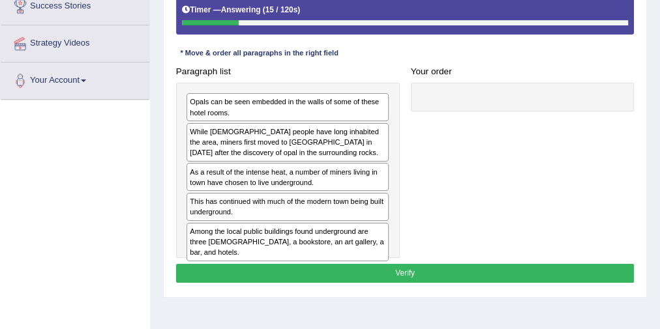
scroll to position [209, 0]
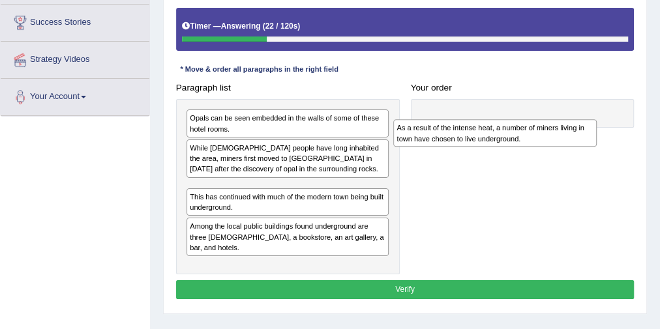
drag, startPoint x: 331, startPoint y: 189, endPoint x: 578, endPoint y: 138, distance: 251.7
click at [578, 138] on div "As a result of the intense heat, a number of miners living in town have chosen …" at bounding box center [494, 132] width 203 height 27
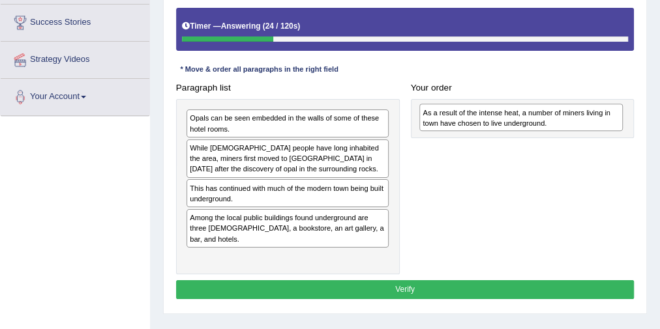
drag, startPoint x: 349, startPoint y: 190, endPoint x: 600, endPoint y: 126, distance: 258.8
click at [600, 126] on div "As a result of the intense heat, a number of miners living in town have chosen …" at bounding box center [520, 117] width 203 height 27
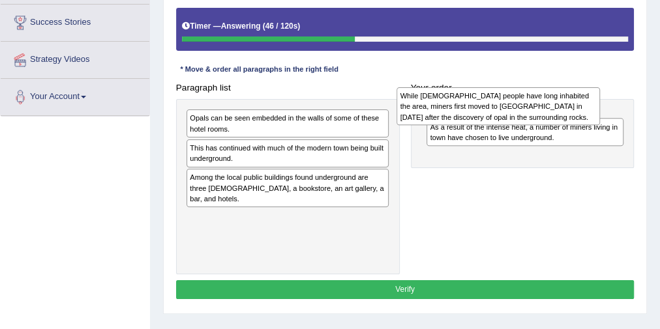
drag, startPoint x: 284, startPoint y: 169, endPoint x: 484, endPoint y: 121, distance: 205.7
click at [484, 121] on div "While [DEMOGRAPHIC_DATA] people have long inhabited the area, miners first move…" at bounding box center [497, 106] width 203 height 38
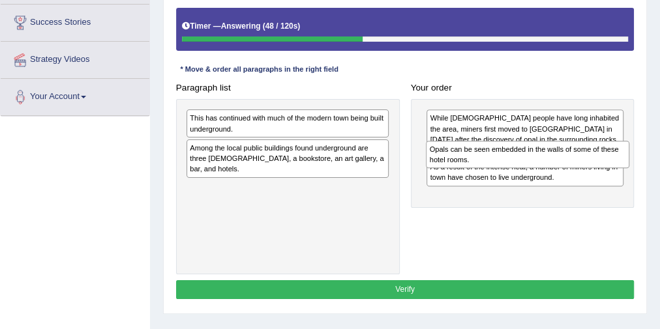
drag, startPoint x: 244, startPoint y: 116, endPoint x: 529, endPoint y: 158, distance: 288.0
click at [529, 158] on div "Opals can be seen embedded in the walls of some of these hotel rooms." at bounding box center [527, 154] width 203 height 27
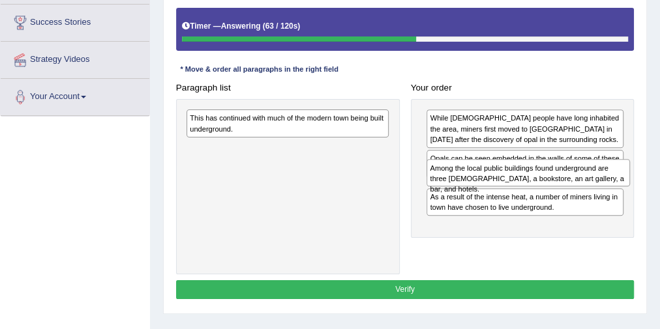
drag, startPoint x: 276, startPoint y: 158, endPoint x: 562, endPoint y: 193, distance: 287.7
click at [562, 193] on div "Paragraph list This has continued with much of the modern town being built unde…" at bounding box center [404, 176] width 469 height 196
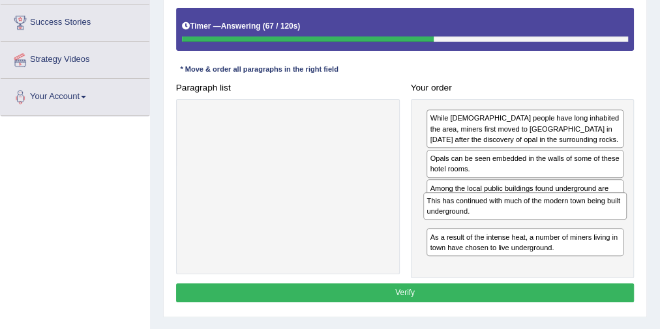
drag, startPoint x: 337, startPoint y: 124, endPoint x: 619, endPoint y: 227, distance: 299.8
click at [619, 227] on div "Paragraph list This has continued with much of the modern town being built unde…" at bounding box center [404, 178] width 469 height 200
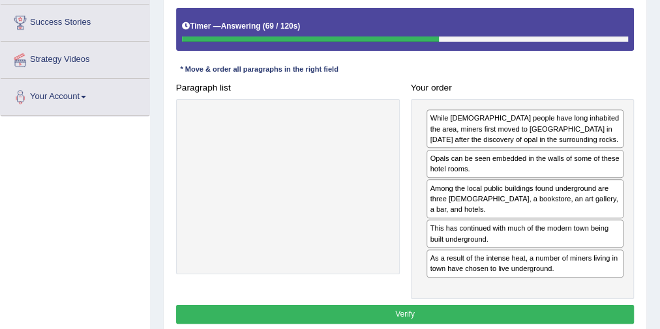
click at [415, 311] on button "Verify" at bounding box center [405, 314] width 458 height 19
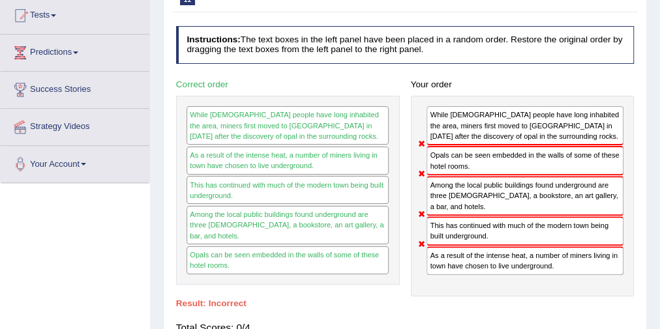
scroll to position [0, 0]
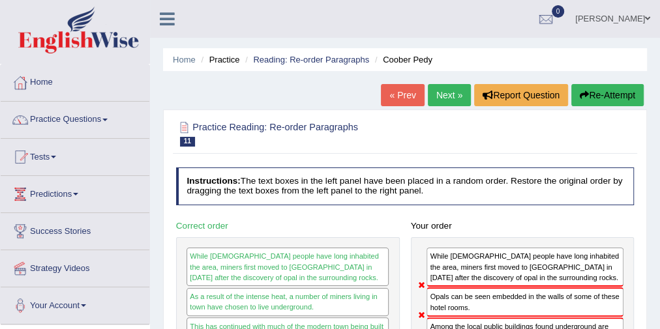
click at [606, 98] on button "Re-Attempt" at bounding box center [607, 95] width 72 height 22
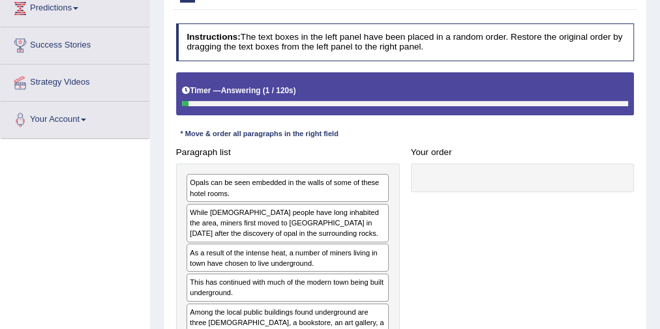
scroll to position [261, 0]
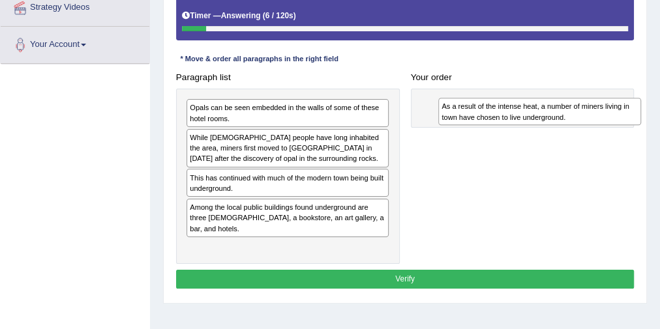
drag, startPoint x: 237, startPoint y: 183, endPoint x: 536, endPoint y: 119, distance: 306.1
click at [536, 119] on div "As a result of the intense heat, a number of miners living in town have chosen …" at bounding box center [539, 111] width 203 height 27
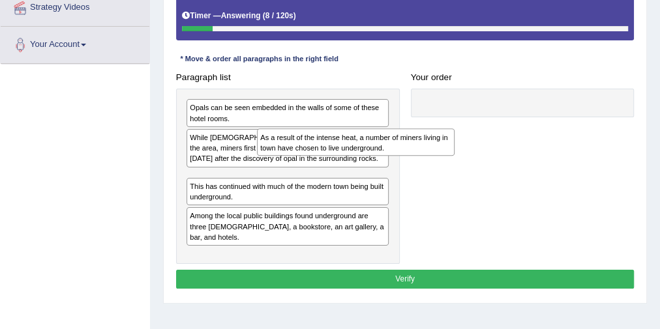
drag, startPoint x: 488, startPoint y: 115, endPoint x: 280, endPoint y: 166, distance: 214.1
click at [280, 166] on div "Paragraph list Opals can be seen embedded in the walls of some of these hotel r…" at bounding box center [404, 166] width 469 height 196
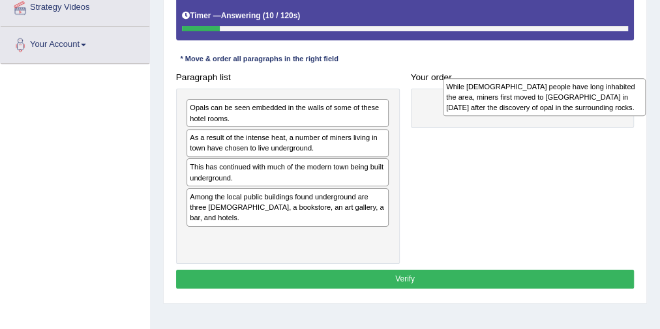
drag, startPoint x: 241, startPoint y: 147, endPoint x: 543, endPoint y: 105, distance: 304.7
click at [544, 99] on div "While Aboriginal people have long inhabited the area, miners first moved to Coo…" at bounding box center [544, 97] width 203 height 38
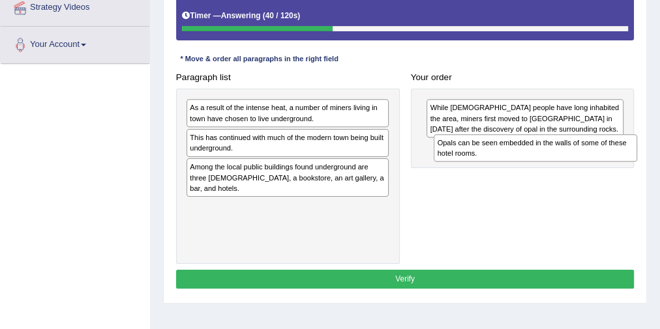
drag, startPoint x: 252, startPoint y: 116, endPoint x: 546, endPoint y: 163, distance: 297.7
click at [546, 163] on div "Paragraph list Opals can be seen embedded in the walls of some of these hotel r…" at bounding box center [404, 166] width 469 height 196
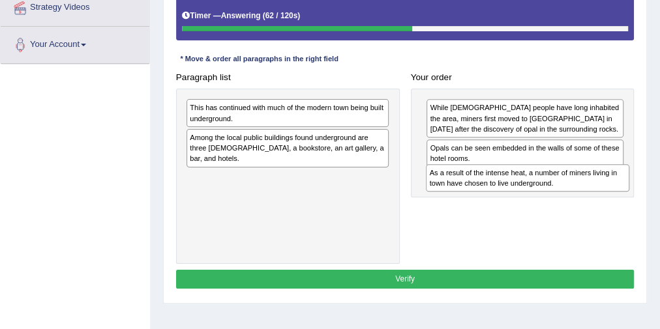
drag, startPoint x: 323, startPoint y: 113, endPoint x: 608, endPoint y: 196, distance: 296.5
click at [608, 196] on div "Paragraph list As a result of the intense heat, a number of miners living in to…" at bounding box center [404, 166] width 469 height 196
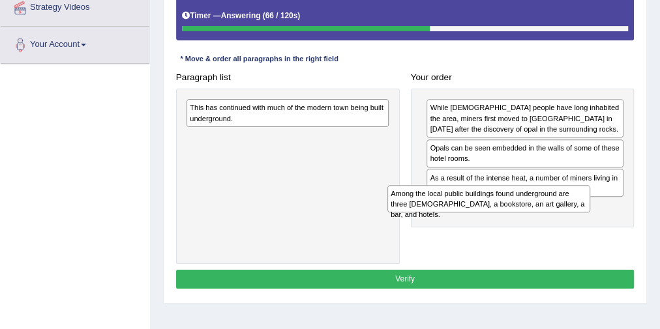
drag, startPoint x: 319, startPoint y: 148, endPoint x: 572, endPoint y: 229, distance: 266.1
click at [572, 229] on div "Paragraph list This has continued with much of the modern town being built unde…" at bounding box center [404, 166] width 469 height 196
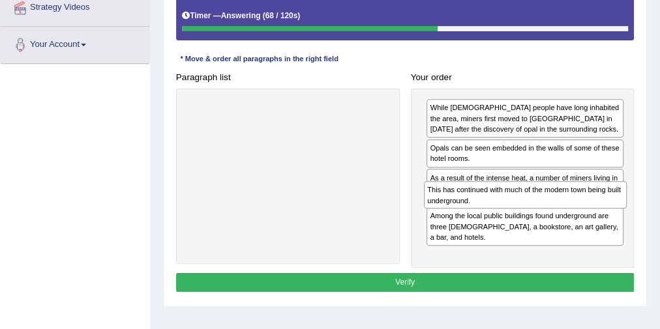
drag, startPoint x: 302, startPoint y: 118, endPoint x: 584, endPoint y: 220, distance: 300.2
click at [584, 220] on div "Paragraph list This has continued with much of the modern town being built unde…" at bounding box center [404, 168] width 469 height 200
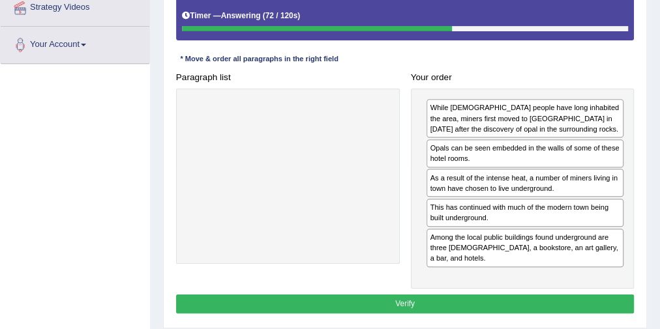
click at [338, 297] on button "Verify" at bounding box center [405, 304] width 458 height 19
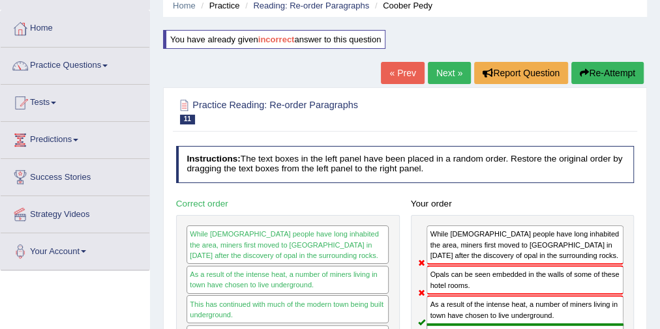
scroll to position [52, 0]
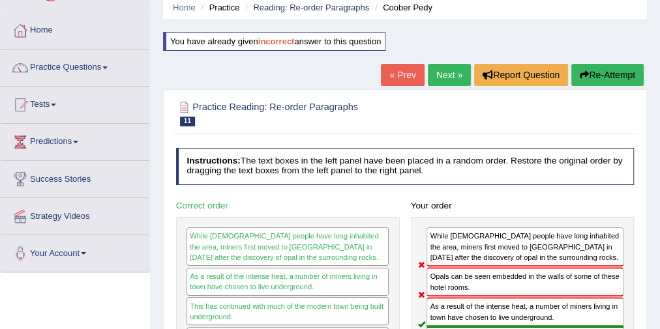
click at [454, 69] on link "Next »" at bounding box center [449, 75] width 43 height 22
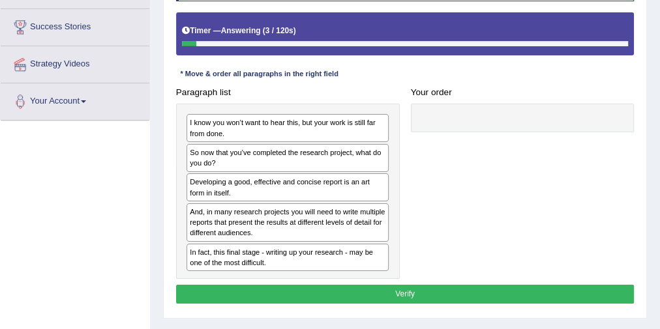
scroll to position [209, 0]
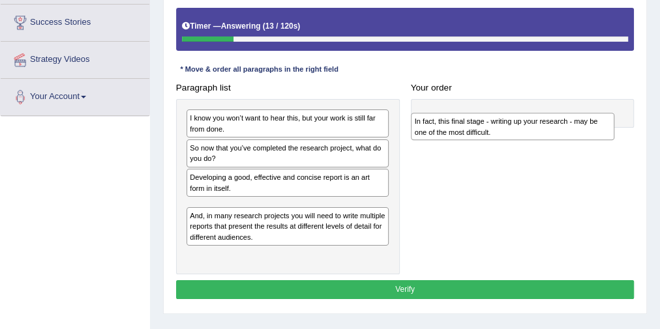
drag, startPoint x: 273, startPoint y: 248, endPoint x: 533, endPoint y: 130, distance: 285.0
click at [533, 130] on div "In fact, this final stage - writing up your research - may be one of the most d…" at bounding box center [512, 126] width 203 height 27
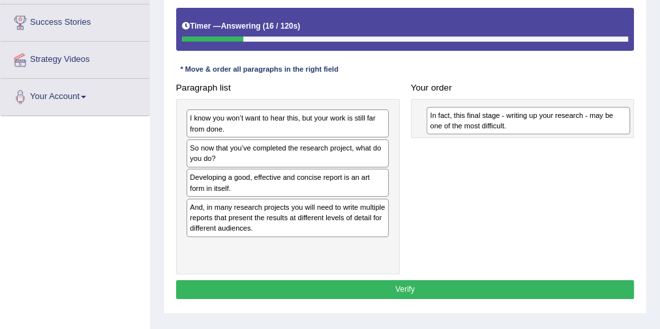
drag, startPoint x: 317, startPoint y: 218, endPoint x: 602, endPoint y: 132, distance: 297.6
click at [602, 132] on div "Paragraph list I know you won’t want to hear this, but your work is still far f…" at bounding box center [404, 176] width 469 height 196
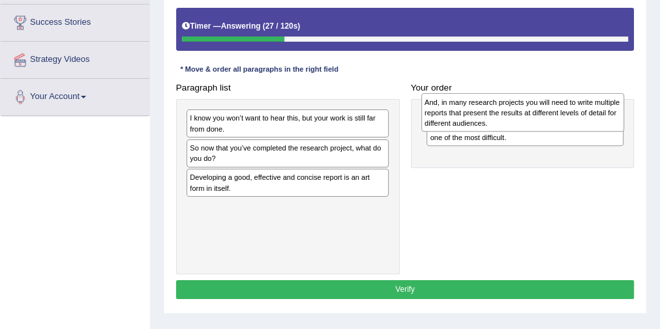
drag, startPoint x: 335, startPoint y: 220, endPoint x: 614, endPoint y: 120, distance: 296.5
click at [614, 120] on div "And, in many research projects you will need to write multiple reports that pre…" at bounding box center [522, 112] width 203 height 38
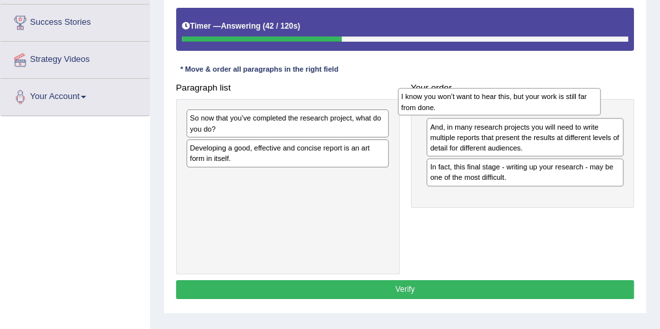
drag, startPoint x: 344, startPoint y: 126, endPoint x: 595, endPoint y: 107, distance: 252.4
click at [595, 107] on div "I know you won’t want to hear this, but your work is still far from done." at bounding box center [499, 101] width 203 height 27
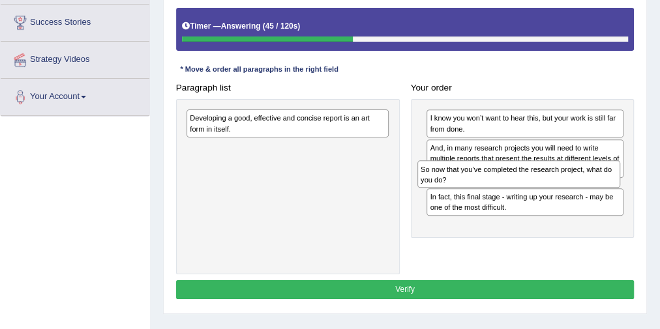
drag, startPoint x: 291, startPoint y: 124, endPoint x: 565, endPoint y: 190, distance: 282.2
click at [565, 190] on div "Paragraph list So now that you’ve completed the research project, what do you d…" at bounding box center [404, 176] width 469 height 196
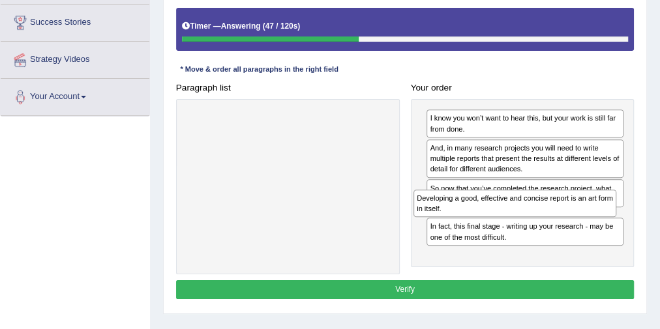
drag, startPoint x: 287, startPoint y: 154, endPoint x: 549, endPoint y: 219, distance: 269.2
click at [549, 219] on div "Paragraph list Developing a good, effective and concise report is an art form i…" at bounding box center [404, 176] width 469 height 196
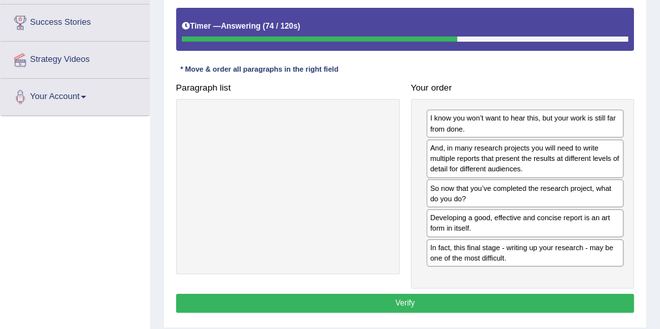
click at [304, 294] on button "Verify" at bounding box center [405, 303] width 458 height 19
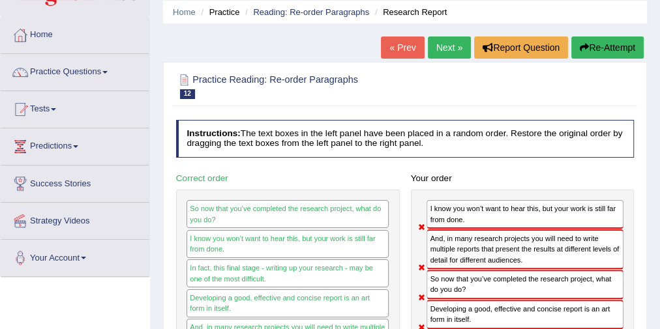
scroll to position [0, 0]
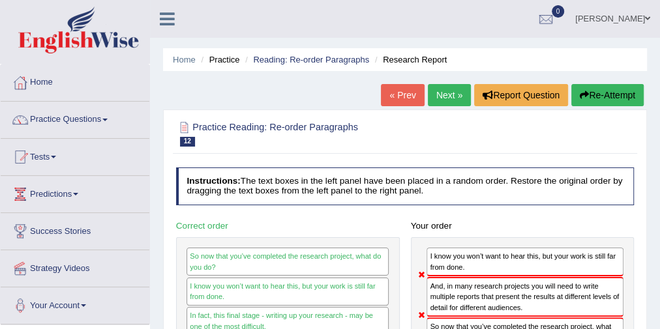
click at [587, 89] on button "Re-Attempt" at bounding box center [607, 95] width 72 height 22
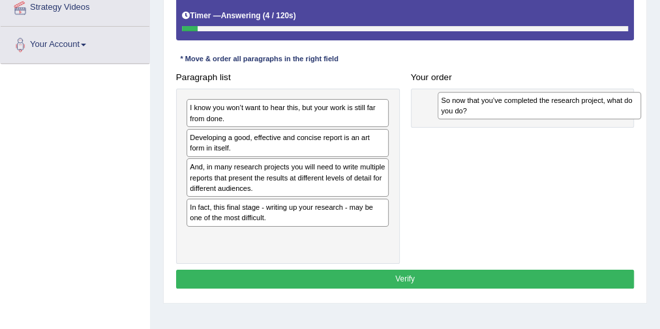
drag, startPoint x: 443, startPoint y: 134, endPoint x: 557, endPoint y: 108, distance: 117.0
click at [557, 108] on div "So now that you’ve completed the research project, what do you do?" at bounding box center [538, 105] width 203 height 27
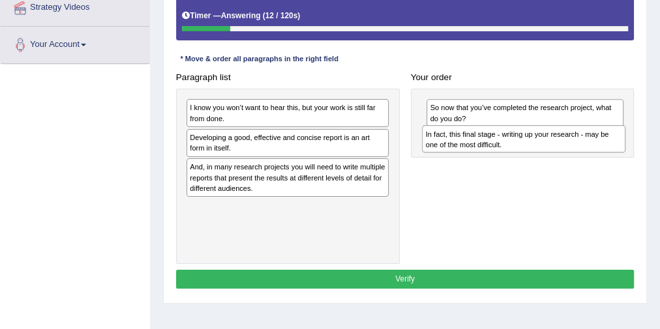
drag, startPoint x: 284, startPoint y: 211, endPoint x: 564, endPoint y: 150, distance: 286.9
click at [564, 150] on div "Paragraph list I know you won’t want to hear this, but your work is still far f…" at bounding box center [404, 166] width 469 height 196
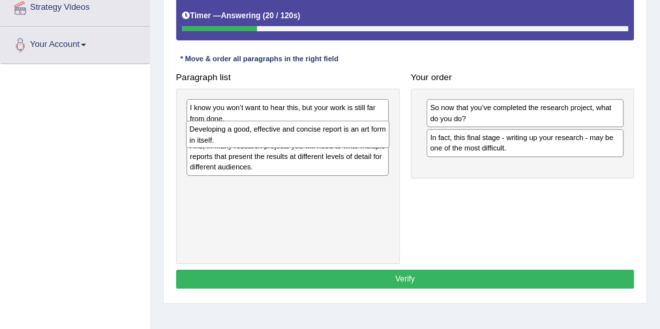
click at [288, 147] on div "I know you won’t want to hear this, but your work is still far from done. Devel…" at bounding box center [288, 176] width 224 height 175
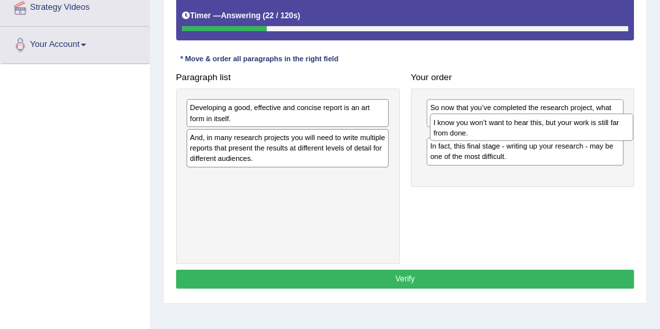
drag, startPoint x: 355, startPoint y: 125, endPoint x: 577, endPoint y: 136, distance: 221.9
click at [577, 136] on div "I know you won’t want to hear this, but your work is still far from done." at bounding box center [531, 126] width 203 height 27
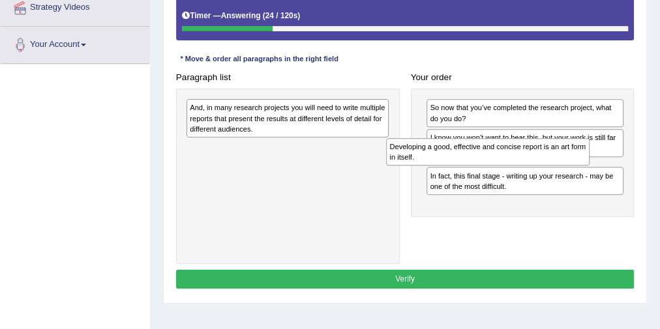
drag, startPoint x: 429, startPoint y: 137, endPoint x: 568, endPoint y: 163, distance: 141.3
click at [568, 163] on div "Developing a good, effective and concise report is an art form in itself." at bounding box center [487, 151] width 203 height 27
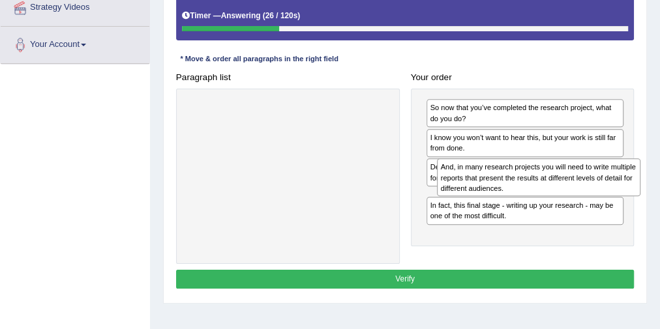
drag, startPoint x: 313, startPoint y: 109, endPoint x: 611, endPoint y: 184, distance: 307.3
click at [611, 184] on div "And, in many research projects you will need to write multiple reports that pre…" at bounding box center [538, 177] width 203 height 38
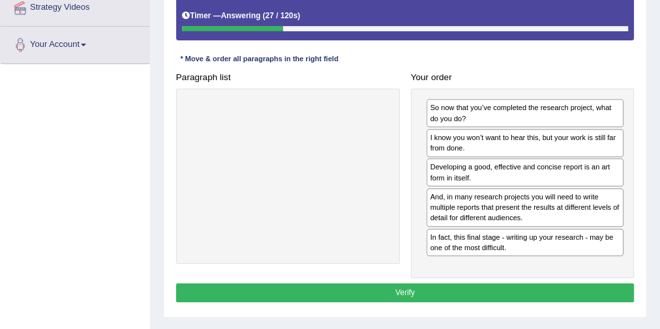
click at [481, 284] on button "Verify" at bounding box center [405, 293] width 458 height 19
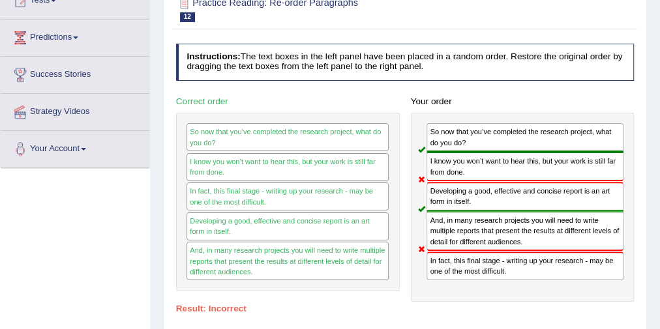
scroll to position [52, 0]
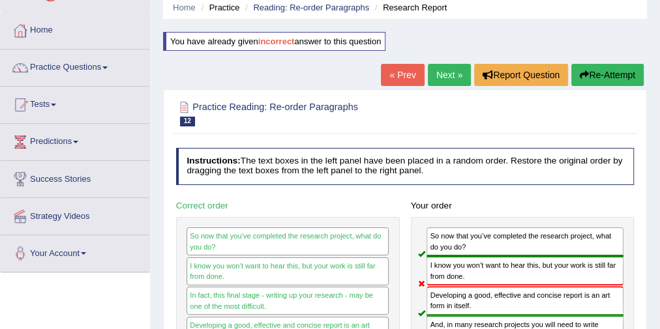
click at [598, 70] on button "Re-Attempt" at bounding box center [607, 75] width 72 height 22
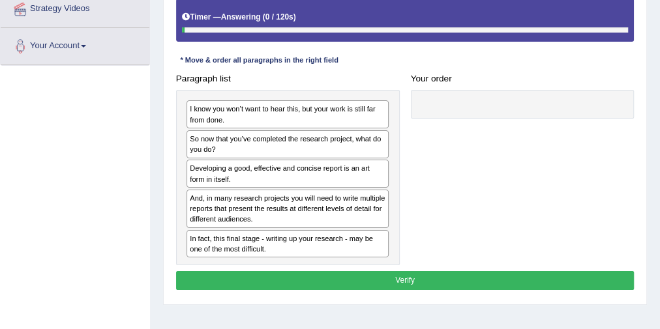
scroll to position [261, 0]
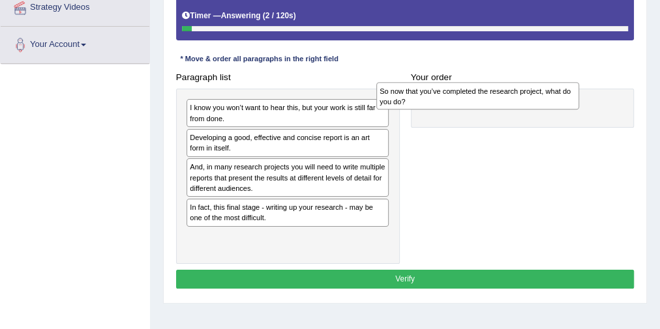
drag, startPoint x: 247, startPoint y: 147, endPoint x: 473, endPoint y: 104, distance: 230.2
click at [473, 104] on div "So now that you’ve completed the research project, what do you do?" at bounding box center [477, 95] width 203 height 27
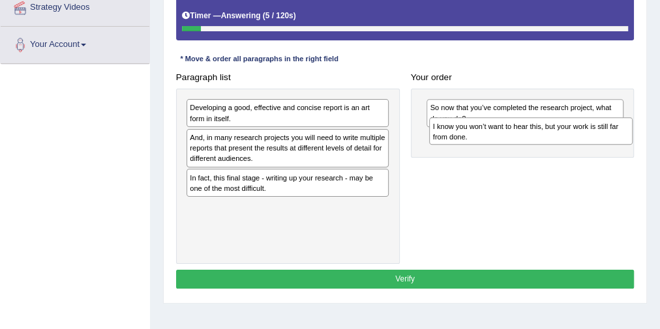
drag, startPoint x: 326, startPoint y: 123, endPoint x: 588, endPoint y: 143, distance: 262.8
click at [588, 143] on div "Paragraph list I know you won’t want to hear this, but your work is still far f…" at bounding box center [404, 166] width 469 height 196
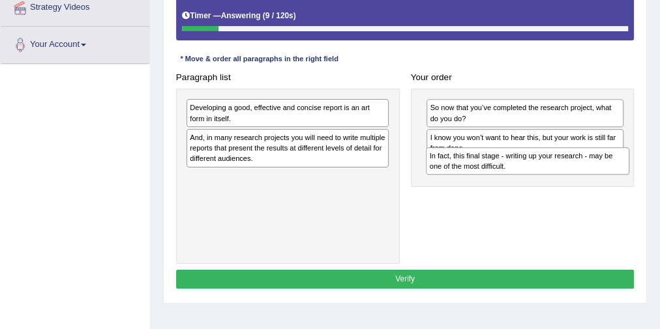
drag, startPoint x: 235, startPoint y: 183, endPoint x: 520, endPoint y: 176, distance: 284.9
click at [520, 176] on div "Paragraph list Developing a good, effective and concise report is an art form i…" at bounding box center [404, 166] width 469 height 196
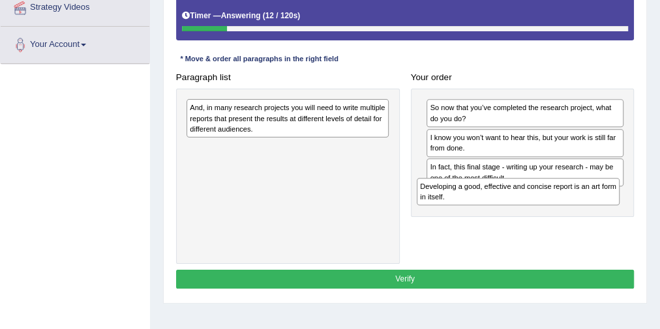
drag, startPoint x: 296, startPoint y: 113, endPoint x: 572, endPoint y: 212, distance: 293.4
click at [572, 212] on div "Paragraph list Developing a good, effective and concise report is an art form i…" at bounding box center [404, 166] width 469 height 196
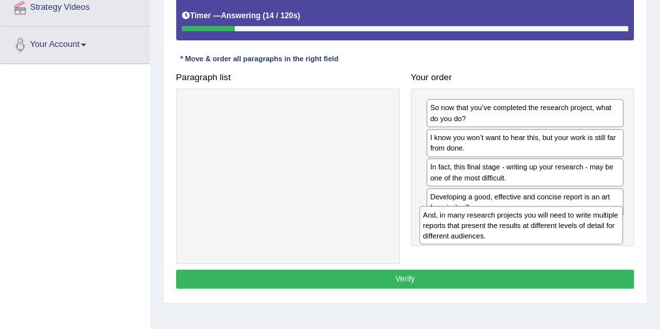
drag, startPoint x: 300, startPoint y: 118, endPoint x: 577, endPoint y: 245, distance: 304.8
click at [577, 245] on div "Paragraph list And, in many research projects you will need to write multiple r…" at bounding box center [404, 166] width 469 height 196
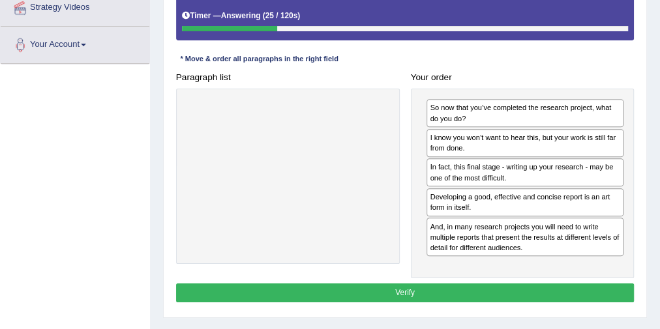
click at [428, 284] on button "Verify" at bounding box center [405, 293] width 458 height 19
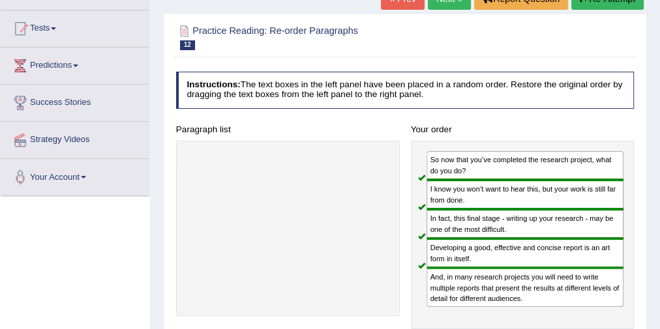
scroll to position [104, 0]
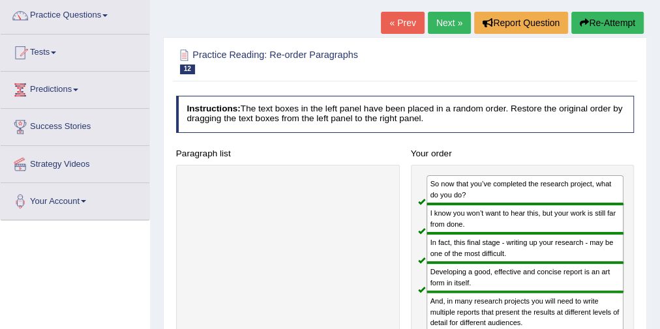
click at [444, 25] on link "Next »" at bounding box center [449, 23] width 43 height 22
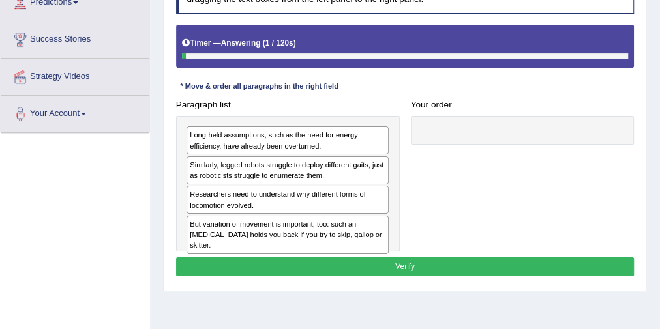
scroll to position [209, 0]
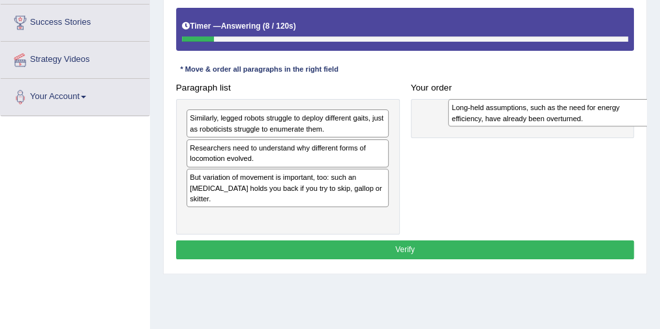
drag, startPoint x: 276, startPoint y: 128, endPoint x: 549, endPoint y: 131, distance: 272.5
click at [549, 126] on div "Long-held assumptions, such as the need for energy efficiency, have already bee…" at bounding box center [549, 112] width 203 height 27
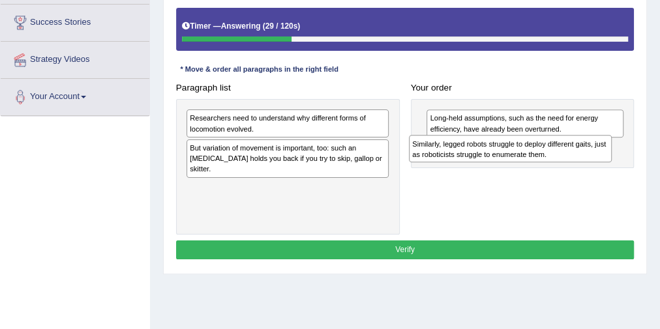
drag, startPoint x: 291, startPoint y: 127, endPoint x: 560, endPoint y: 156, distance: 270.1
click at [560, 156] on div "Paragraph list Similarly, legged robots struggle to deploy different gaits, jus…" at bounding box center [404, 156] width 469 height 156
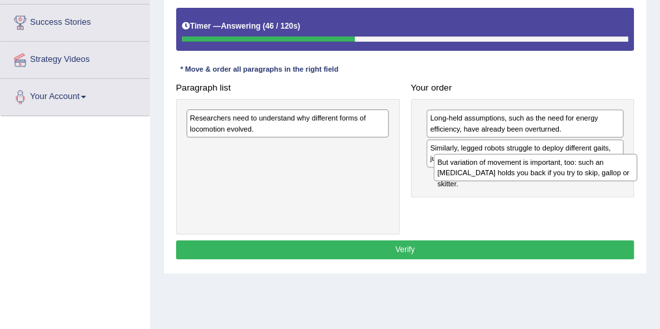
drag, startPoint x: 268, startPoint y: 160, endPoint x: 562, endPoint y: 188, distance: 295.4
click at [562, 188] on div "Paragraph list Researchers need to understand why different forms of locomotion…" at bounding box center [404, 156] width 469 height 156
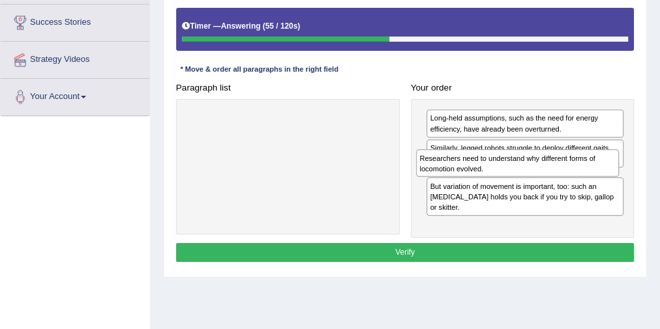
drag, startPoint x: 322, startPoint y: 117, endPoint x: 596, endPoint y: 169, distance: 278.8
click at [596, 169] on div "Researchers need to understand why different forms of locomotion evolved." at bounding box center [517, 162] width 203 height 27
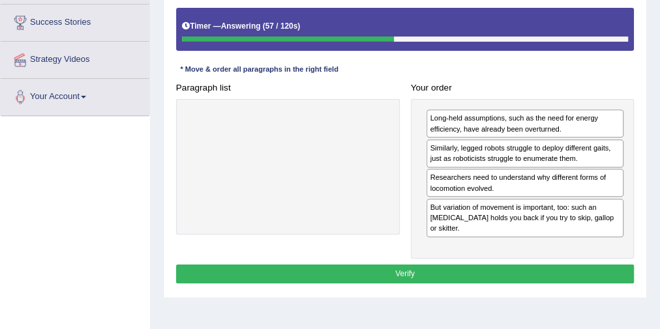
click at [467, 265] on button "Verify" at bounding box center [405, 274] width 458 height 19
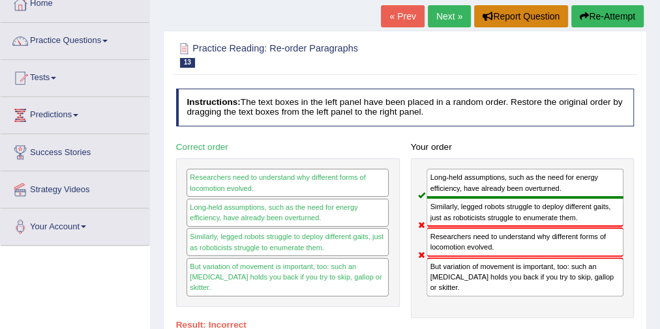
scroll to position [0, 0]
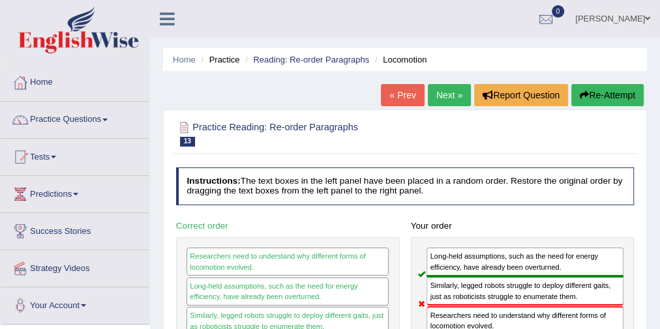
click at [588, 95] on button "Re-Attempt" at bounding box center [607, 95] width 72 height 22
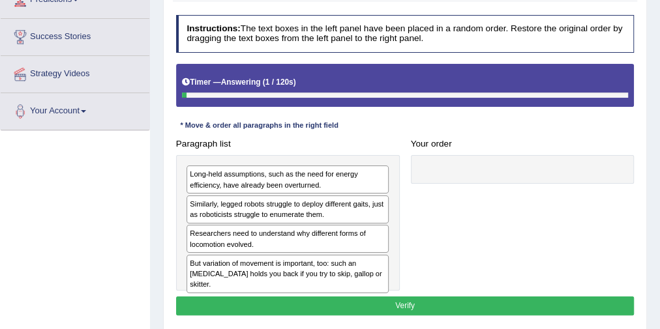
scroll to position [261, 0]
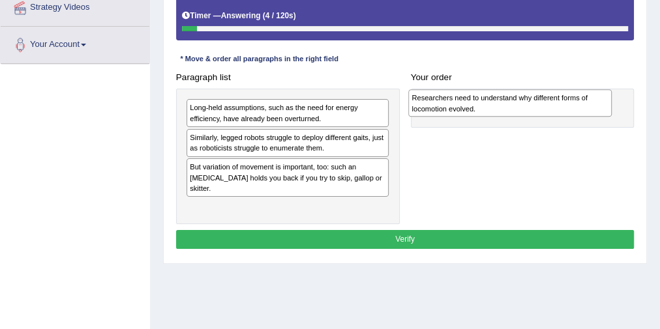
drag, startPoint x: 301, startPoint y: 173, endPoint x: 565, endPoint y: 109, distance: 271.6
click at [565, 109] on div "Researchers need to understand why different forms of locomotion evolved." at bounding box center [509, 102] width 203 height 27
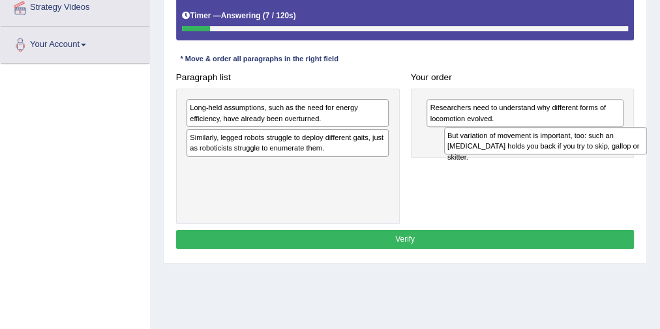
drag, startPoint x: 379, startPoint y: 162, endPoint x: 602, endPoint y: 147, distance: 223.5
click at [602, 147] on div "But variation of movement is important, too: such an [MEDICAL_DATA] holds you b…" at bounding box center [545, 140] width 203 height 27
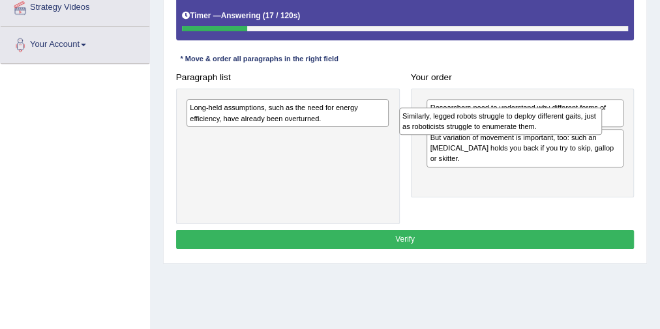
drag, startPoint x: 327, startPoint y: 149, endPoint x: 587, endPoint y: 136, distance: 260.4
click at [587, 136] on div "Paragraph list Long-held assumptions, such as the need for energy efficiency, h…" at bounding box center [404, 146] width 469 height 156
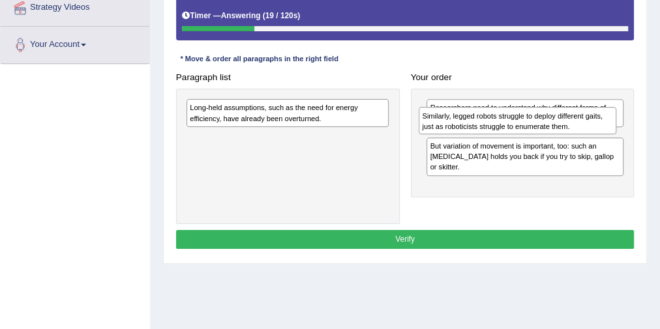
drag, startPoint x: 476, startPoint y: 171, endPoint x: 471, endPoint y: 128, distance: 43.3
click at [471, 128] on div "Similarly, legged robots struggle to deploy different gaits, just as roboticist…" at bounding box center [517, 120] width 198 height 27
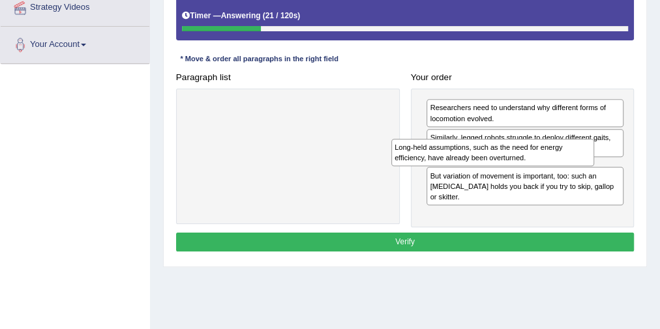
drag, startPoint x: 336, startPoint y: 112, endPoint x: 574, endPoint y: 165, distance: 243.7
click at [574, 165] on div "Paragraph list Long-held assumptions, such as the need for energy efficiency, h…" at bounding box center [404, 148] width 469 height 160
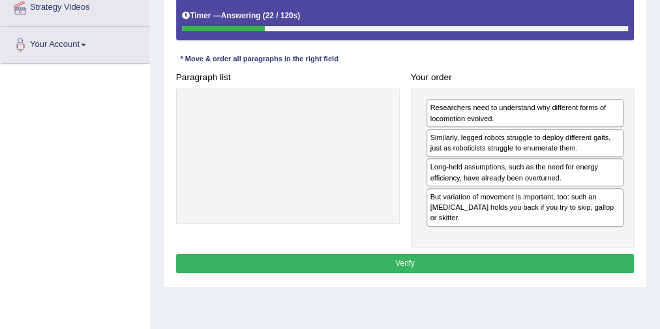
click at [409, 254] on button "Verify" at bounding box center [405, 263] width 458 height 19
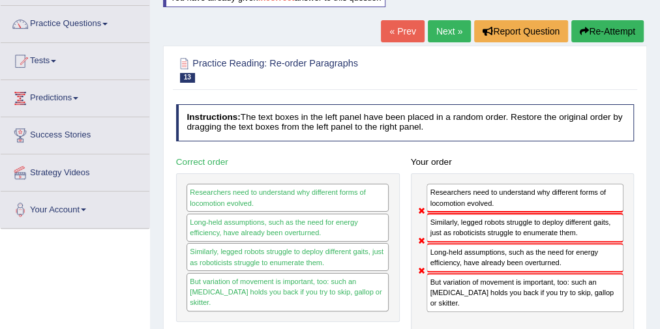
scroll to position [52, 0]
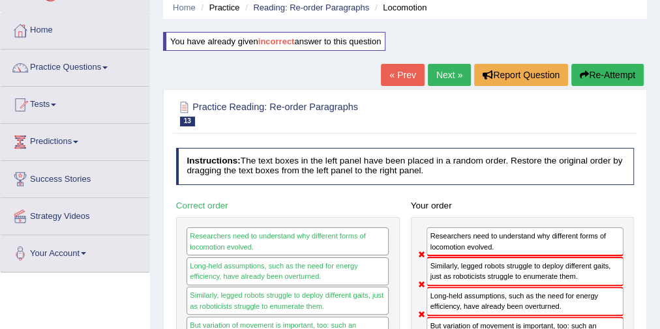
click at [604, 78] on button "Re-Attempt" at bounding box center [607, 75] width 72 height 22
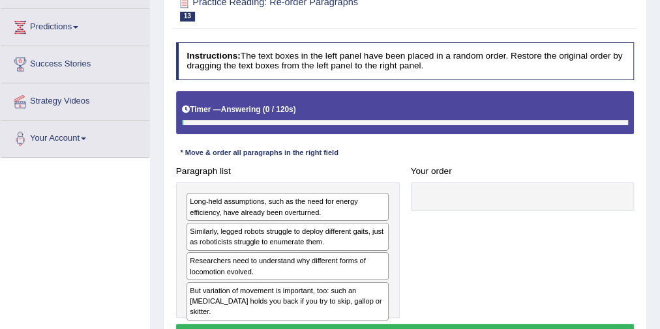
scroll to position [209, 0]
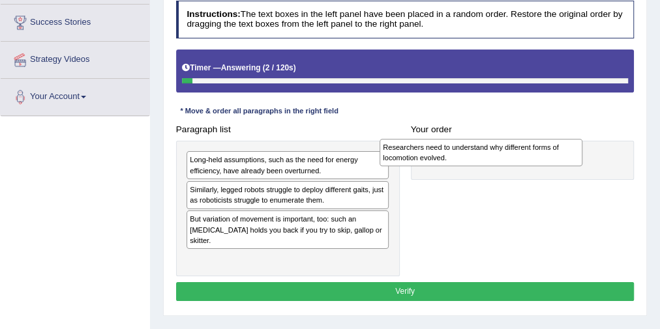
drag, startPoint x: 272, startPoint y: 225, endPoint x: 502, endPoint y: 157, distance: 239.9
click at [502, 157] on div "Researchers need to understand why different forms of locomotion evolved." at bounding box center [480, 152] width 203 height 27
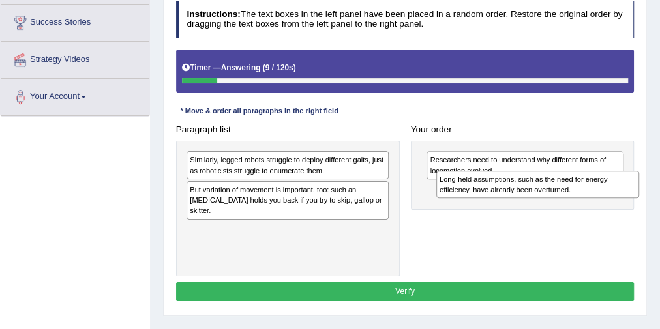
drag, startPoint x: 340, startPoint y: 174, endPoint x: 574, endPoint y: 187, distance: 234.4
click at [574, 187] on div "Long-held assumptions, such as the need for energy efficiency, have already bee…" at bounding box center [537, 184] width 203 height 27
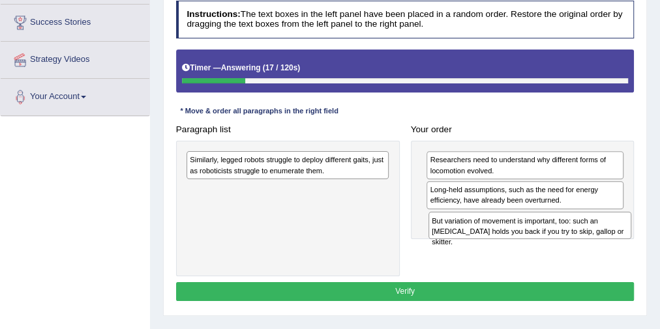
drag, startPoint x: 274, startPoint y: 199, endPoint x: 544, endPoint y: 240, distance: 273.6
click at [544, 240] on div "Paragraph list Similarly, legged robots struggle to deploy different gaits, jus…" at bounding box center [404, 198] width 469 height 156
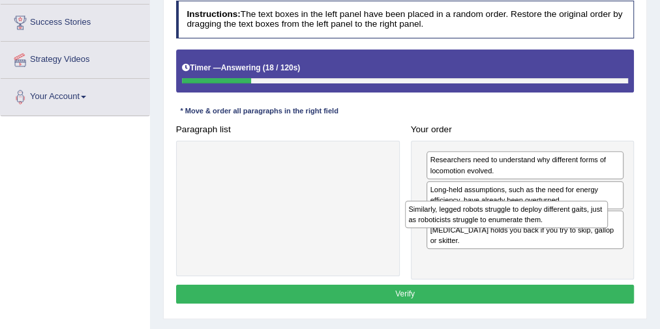
drag, startPoint x: 445, startPoint y: 204, endPoint x: 559, endPoint y: 232, distance: 116.8
click at [559, 232] on div "Paragraph list Similarly, legged robots struggle to deploy different gaits, jus…" at bounding box center [404, 200] width 469 height 160
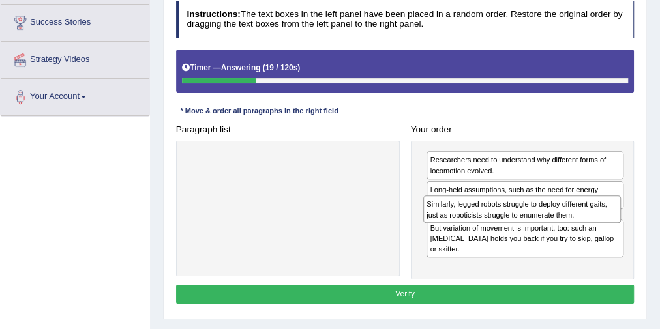
drag, startPoint x: 510, startPoint y: 244, endPoint x: 510, endPoint y: 214, distance: 29.3
click at [510, 214] on div "Similarly, legged robots struggle to deploy different gaits, just as roboticist…" at bounding box center [522, 209] width 198 height 27
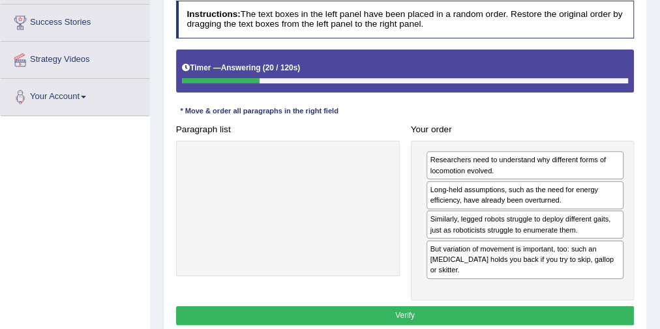
click at [427, 306] on button "Verify" at bounding box center [405, 315] width 458 height 19
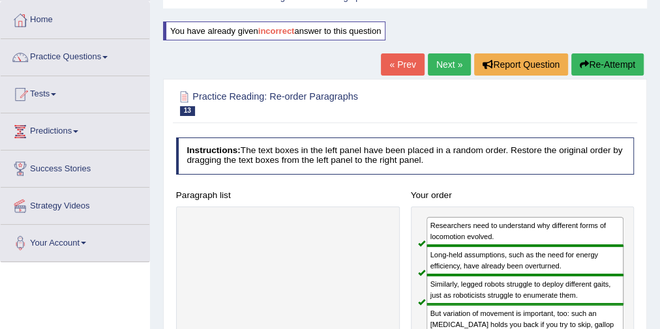
scroll to position [52, 0]
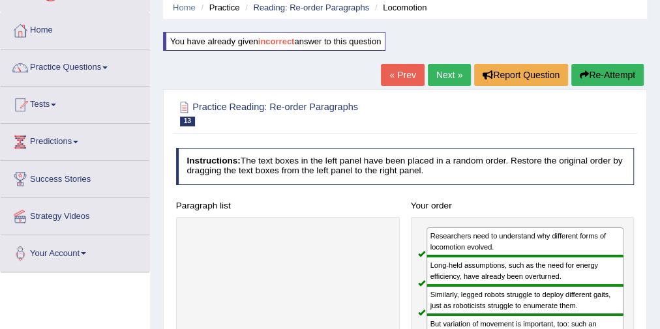
click at [453, 73] on link "Next »" at bounding box center [449, 75] width 43 height 22
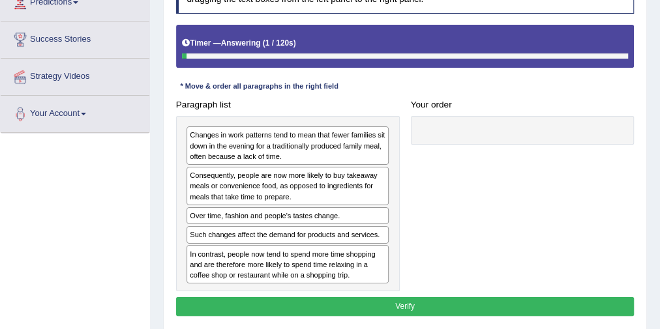
scroll to position [209, 0]
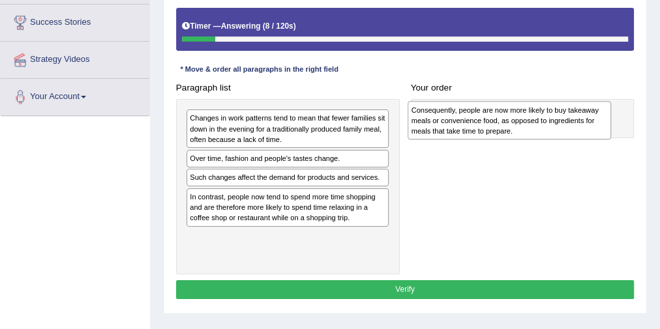
drag, startPoint x: 254, startPoint y: 173, endPoint x: 517, endPoint y: 128, distance: 267.0
click at [517, 128] on div "Consequently, people are now more likely to buy takeaway meals or convenience f…" at bounding box center [508, 120] width 203 height 38
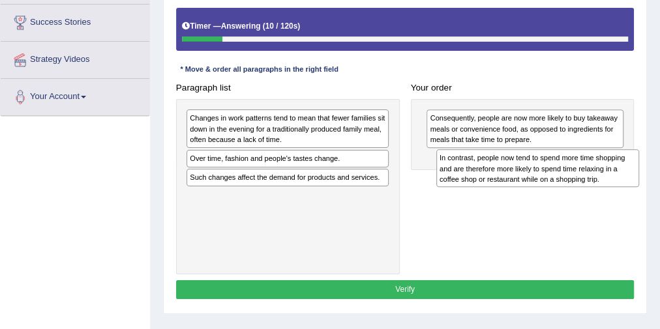
drag, startPoint x: 286, startPoint y: 215, endPoint x: 582, endPoint y: 191, distance: 297.6
click at [582, 191] on div "Paragraph list Changes in work patterns tend to mean that fewer families sit do…" at bounding box center [404, 176] width 469 height 196
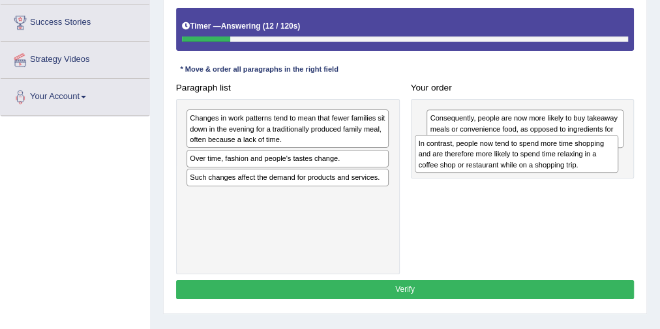
drag, startPoint x: 304, startPoint y: 214, endPoint x: 574, endPoint y: 173, distance: 273.0
click at [574, 173] on div "Paragraph list Changes in work patterns tend to mean that fewer families sit do…" at bounding box center [404, 176] width 469 height 196
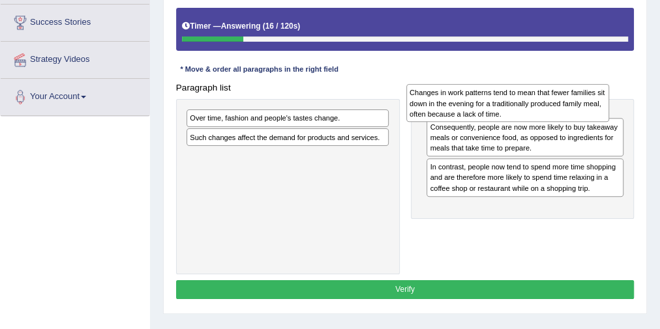
drag, startPoint x: 390, startPoint y: 125, endPoint x: 509, endPoint y: 102, distance: 120.8
click at [509, 102] on div "Changes in work patterns tend to mean that fewer families sit down in the eveni…" at bounding box center [507, 103] width 203 height 38
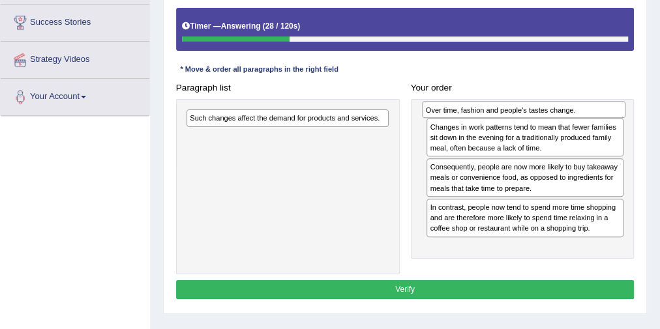
drag, startPoint x: 362, startPoint y: 123, endPoint x: 642, endPoint y: 119, distance: 280.3
click at [642, 119] on div "Practice Reading: Re-order Paragraphs 14 Takeaway Meals Instructions: The text …" at bounding box center [405, 107] width 484 height 413
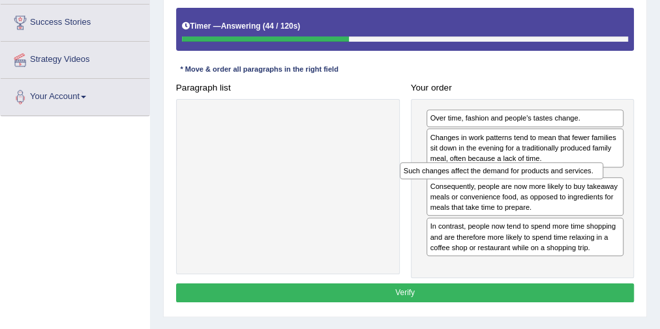
drag, startPoint x: 316, startPoint y: 118, endPoint x: 570, endPoint y: 186, distance: 263.1
click at [570, 186] on div "Paragraph list Such changes affect the demand for products and services. Correc…" at bounding box center [404, 178] width 469 height 200
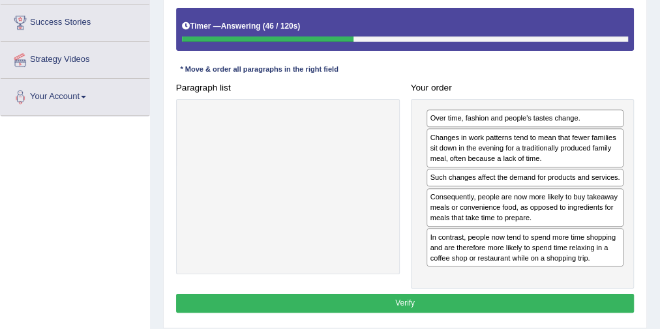
click at [405, 295] on button "Verify" at bounding box center [405, 303] width 458 height 19
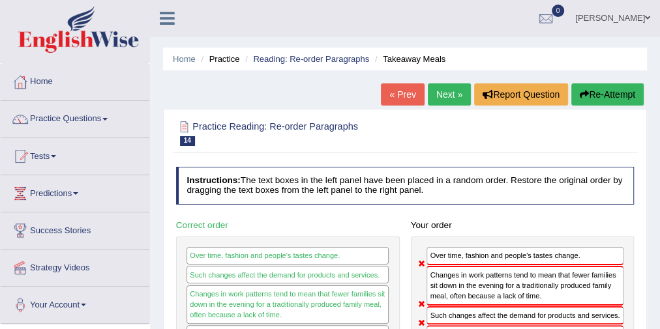
scroll to position [0, 0]
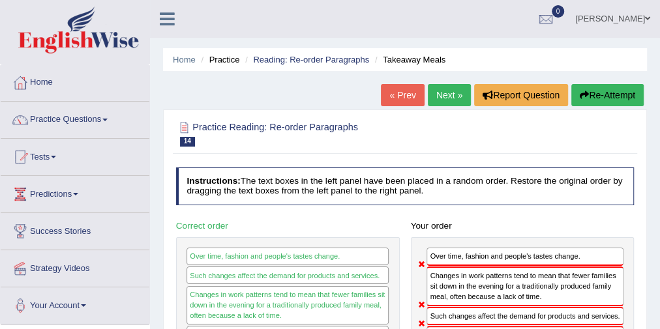
click at [624, 98] on button "Re-Attempt" at bounding box center [607, 95] width 72 height 22
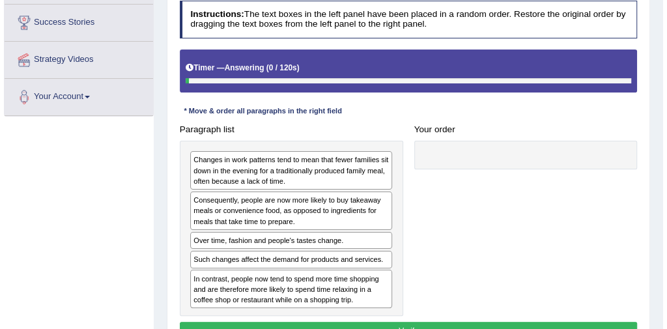
scroll to position [261, 0]
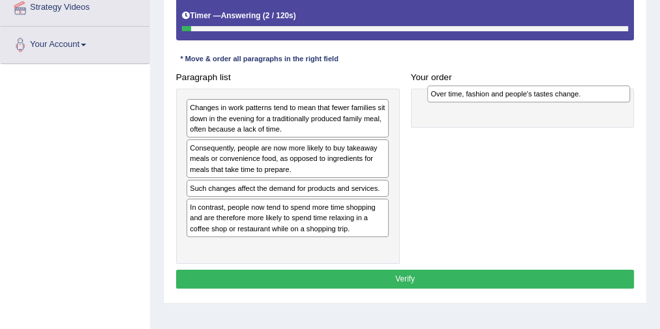
drag, startPoint x: 244, startPoint y: 187, endPoint x: 530, endPoint y: 97, distance: 299.3
click at [530, 97] on div "Over time, fashion and people's tastes change." at bounding box center [528, 93] width 203 height 17
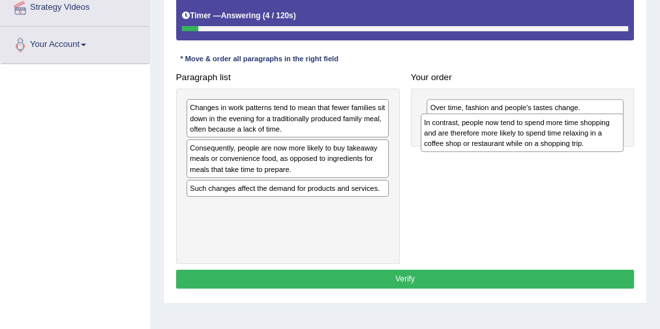
drag, startPoint x: 318, startPoint y: 212, endPoint x: 596, endPoint y: 137, distance: 288.2
click at [596, 137] on div "In contrast, people now tend to spend more time shopping and are therefore more…" at bounding box center [521, 132] width 203 height 38
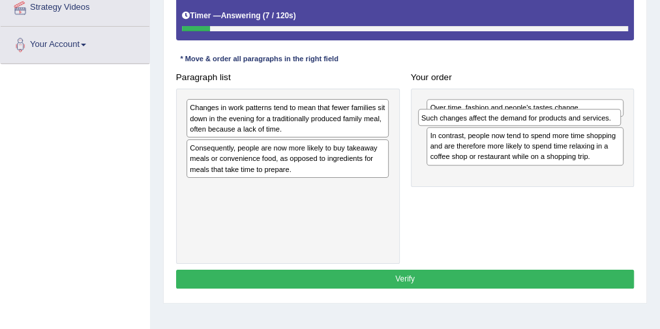
drag, startPoint x: 409, startPoint y: 171, endPoint x: 541, endPoint y: 124, distance: 140.6
click at [541, 124] on div "Paragraph list Changes in work patterns tend to mean that fewer families sit do…" at bounding box center [404, 166] width 469 height 196
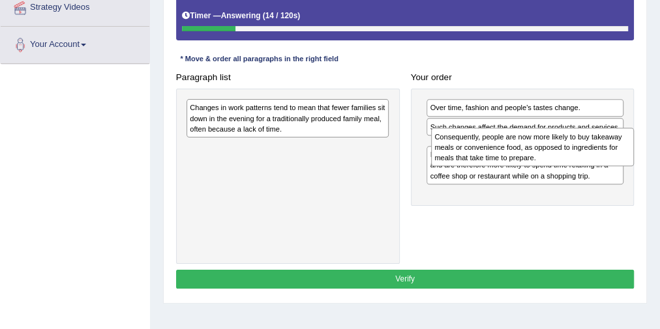
drag, startPoint x: 320, startPoint y: 154, endPoint x: 611, endPoint y: 154, distance: 290.7
click at [611, 154] on div "Consequently, people are now more likely to buy takeaway meals or convenience f…" at bounding box center [532, 147] width 203 height 38
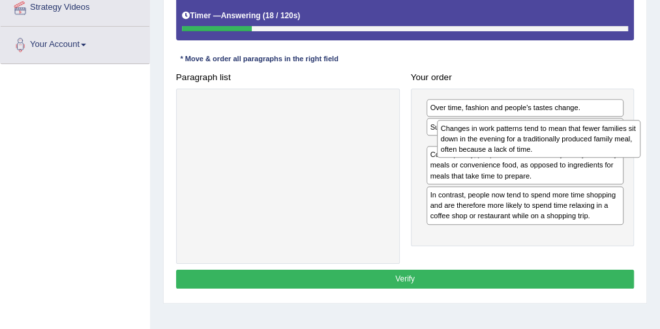
drag, startPoint x: 319, startPoint y: 115, endPoint x: 617, endPoint y: 145, distance: 299.4
click at [617, 145] on div "Changes in work patterns tend to mean that fewer families sit down in the eveni…" at bounding box center [538, 139] width 203 height 38
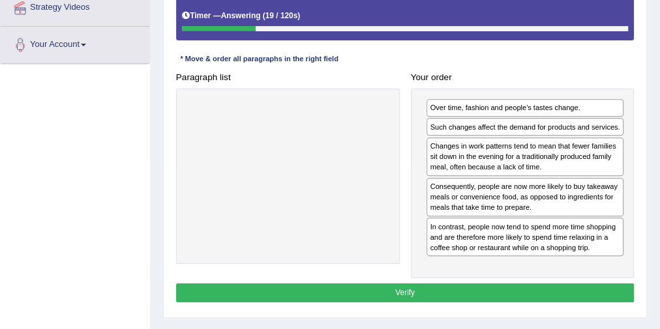
click at [454, 284] on button "Verify" at bounding box center [405, 293] width 458 height 19
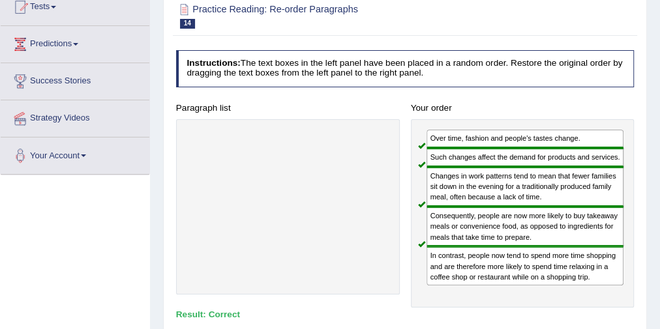
scroll to position [104, 0]
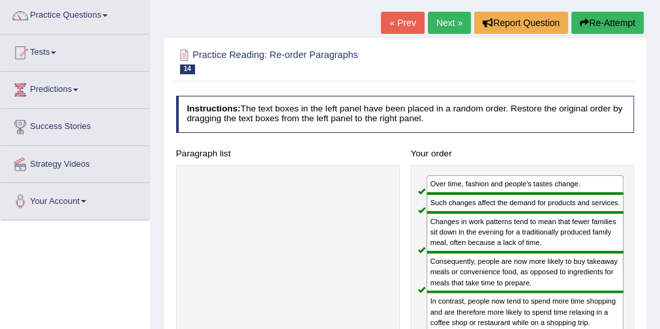
click at [441, 18] on link "Next »" at bounding box center [449, 23] width 43 height 22
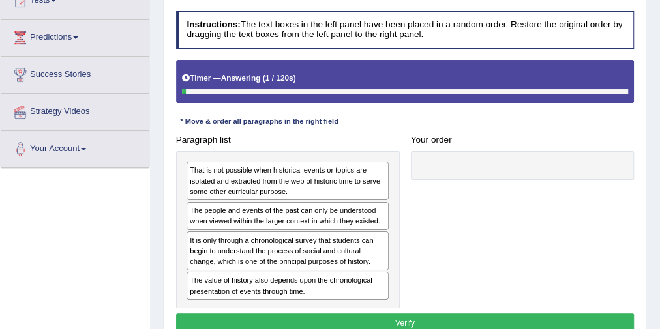
scroll to position [209, 0]
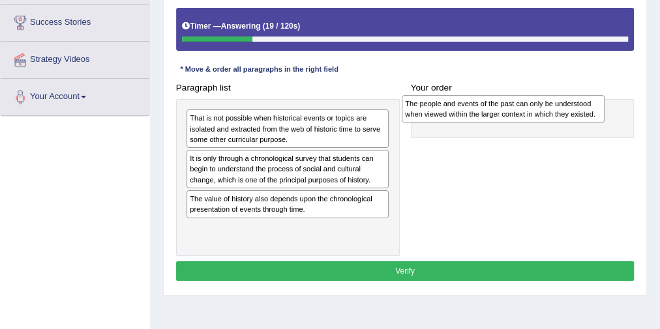
drag, startPoint x: 353, startPoint y: 161, endPoint x: 609, endPoint y: 110, distance: 261.2
click at [609, 110] on div "Paragraph list That is not possible when historical events or topics are isolat…" at bounding box center [404, 167] width 469 height 178
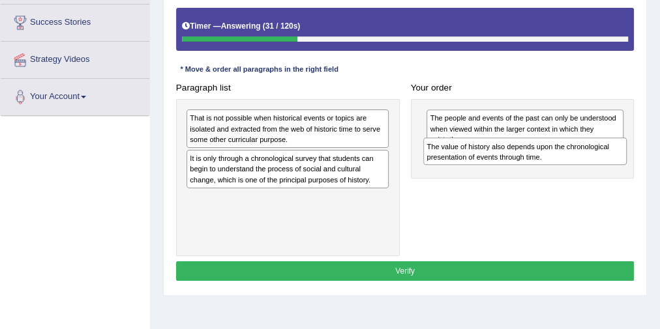
drag, startPoint x: 248, startPoint y: 207, endPoint x: 530, endPoint y: 167, distance: 284.5
click at [530, 167] on div "Paragraph list That is not possible when historical events or topics are isolat…" at bounding box center [404, 167] width 469 height 178
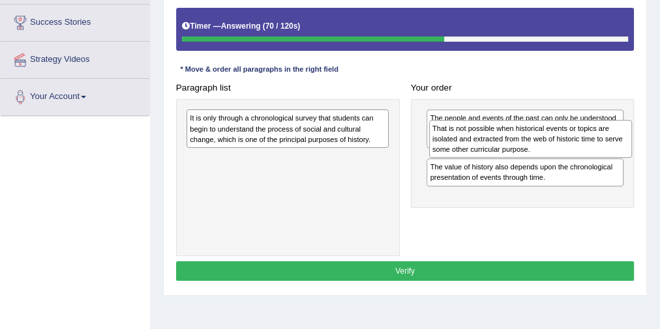
drag, startPoint x: 278, startPoint y: 135, endPoint x: 566, endPoint y: 156, distance: 289.5
click at [566, 156] on div "That is not possible when historical events or topics are isolated and extracte…" at bounding box center [530, 139] width 203 height 38
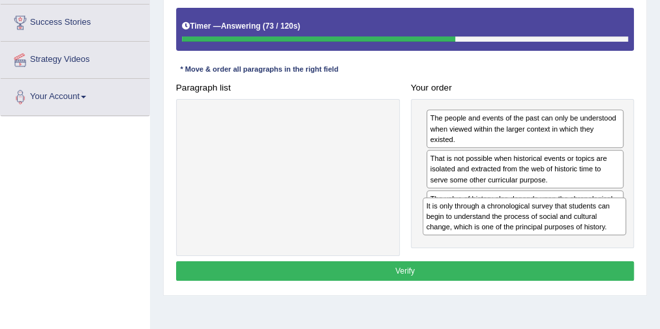
drag, startPoint x: 283, startPoint y: 130, endPoint x: 573, endPoint y: 241, distance: 310.3
click at [573, 241] on div "Paragraph list It is only through a chronological survey that students can begi…" at bounding box center [404, 167] width 469 height 178
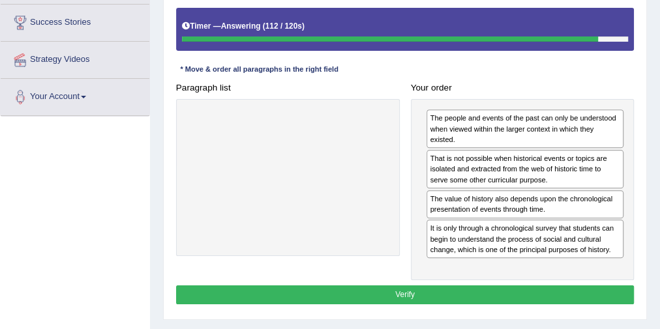
click at [438, 286] on button "Verify" at bounding box center [405, 295] width 458 height 19
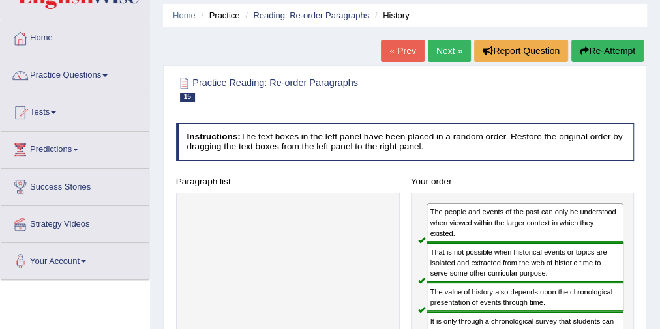
scroll to position [0, 0]
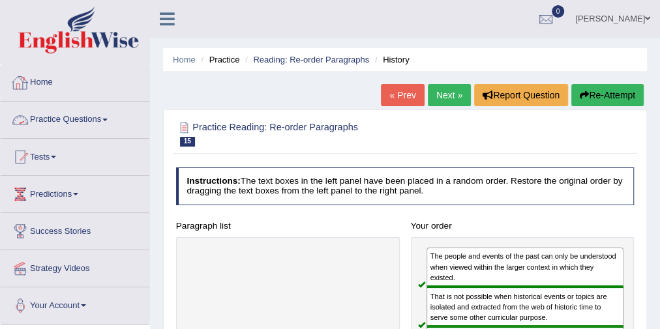
click at [35, 77] on link "Home" at bounding box center [75, 81] width 149 height 33
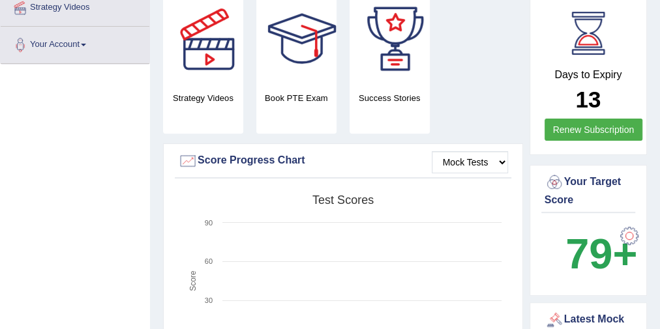
scroll to position [52, 0]
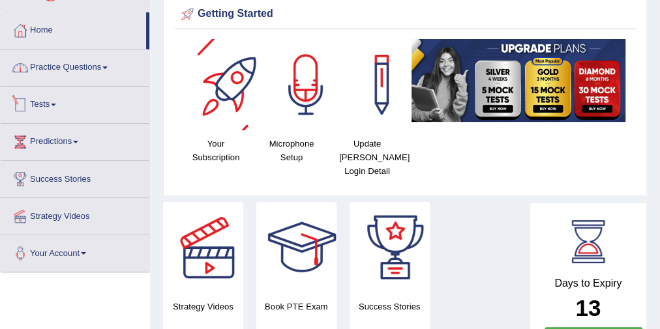
click at [84, 73] on link "Practice Questions" at bounding box center [75, 66] width 149 height 33
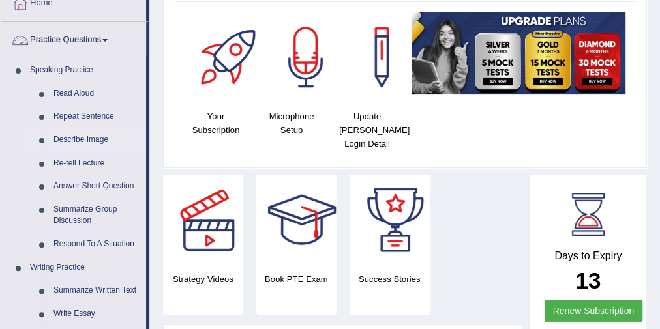
scroll to position [313, 0]
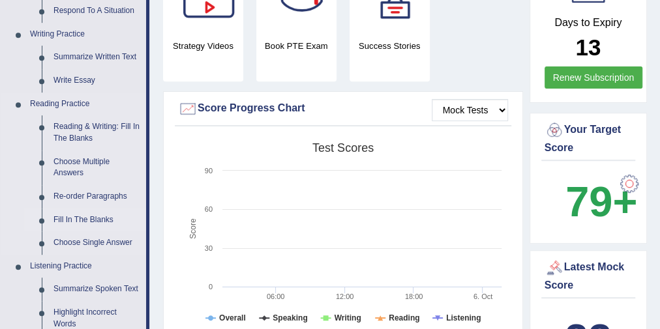
click at [75, 215] on link "Fill In The Blanks" at bounding box center [97, 220] width 98 height 23
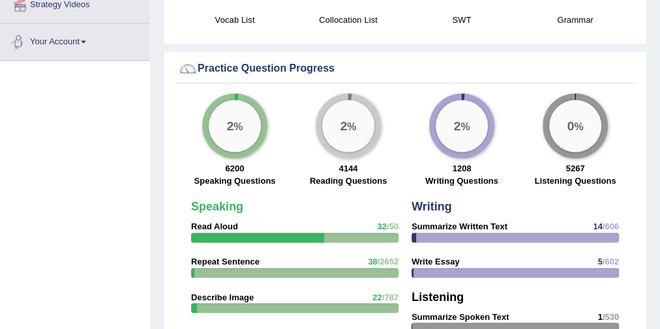
scroll to position [888, 0]
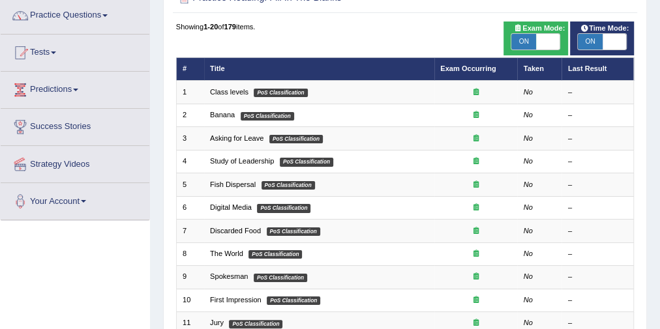
scroll to position [52, 0]
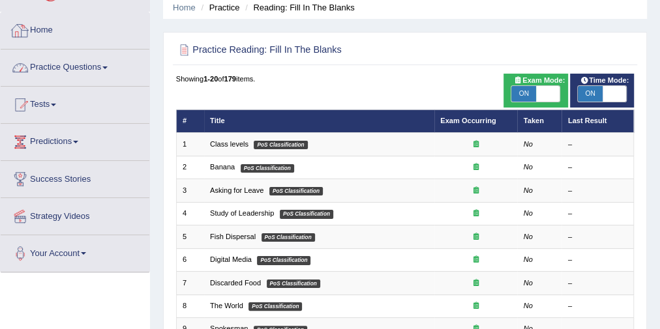
click at [93, 71] on link "Practice Questions" at bounding box center [75, 66] width 149 height 33
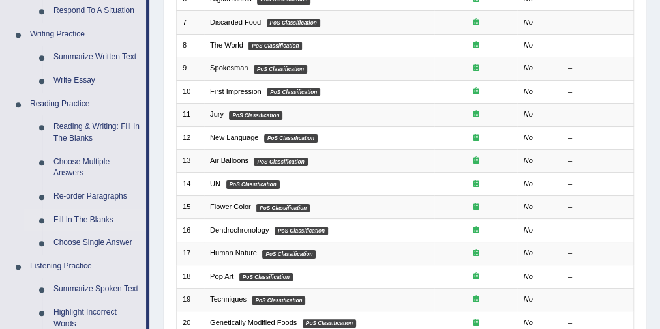
scroll to position [104, 0]
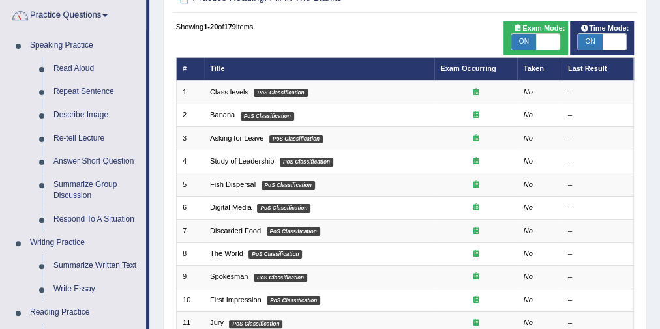
click at [590, 37] on span "ON" at bounding box center [590, 42] width 24 height 16
checkbox input "false"
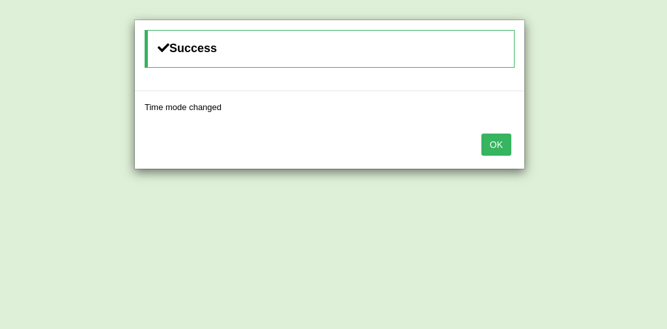
click at [497, 142] on button "OK" at bounding box center [497, 145] width 30 height 22
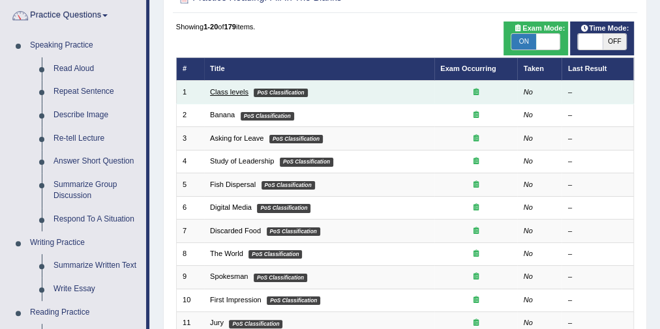
click at [233, 92] on link "Class levels" at bounding box center [229, 92] width 38 height 8
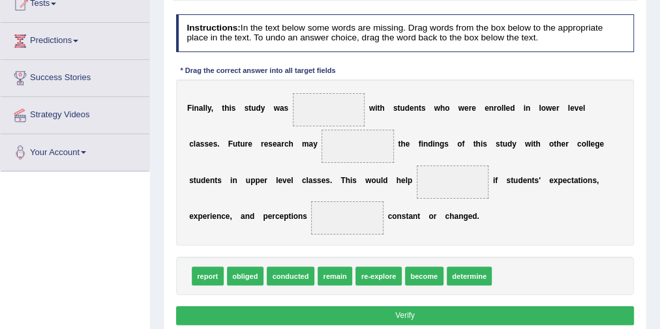
scroll to position [166, 0]
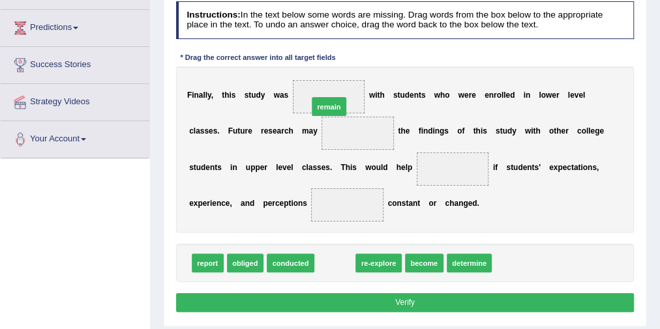
drag, startPoint x: 330, startPoint y: 263, endPoint x: 317, endPoint y: 75, distance: 188.8
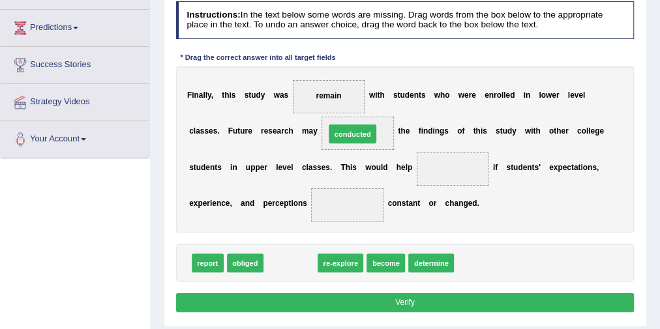
drag, startPoint x: 279, startPoint y: 261, endPoint x: 353, endPoint y: 109, distance: 168.8
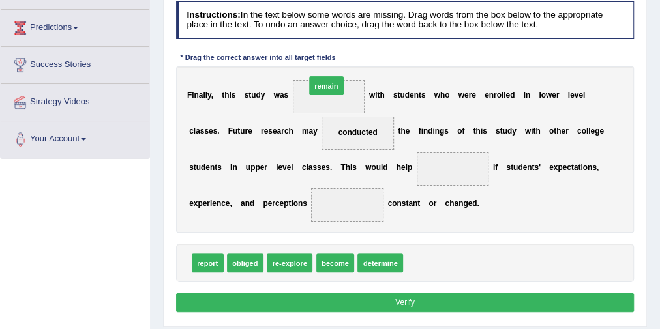
drag, startPoint x: 415, startPoint y: 261, endPoint x: 300, endPoint y: 53, distance: 237.5
click at [300, 53] on div "Instructions: In the text below some words are missing. Drag words from the box…" at bounding box center [404, 158] width 463 height 325
drag, startPoint x: 430, startPoint y: 265, endPoint x: 312, endPoint y: 68, distance: 229.5
click at [312, 68] on div "Instructions: In the text below some words are missing. Drag words from the box…" at bounding box center [404, 158] width 463 height 325
drag, startPoint x: 424, startPoint y: 265, endPoint x: 316, endPoint y: 60, distance: 231.5
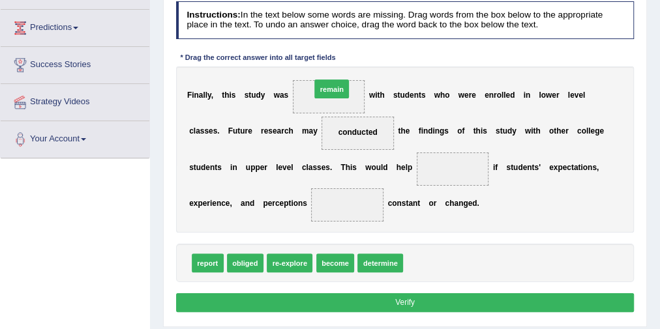
click at [316, 60] on div "Instructions: In the text below some words are missing. Drag words from the box…" at bounding box center [404, 158] width 463 height 325
drag, startPoint x: 433, startPoint y: 262, endPoint x: 314, endPoint y: 69, distance: 226.8
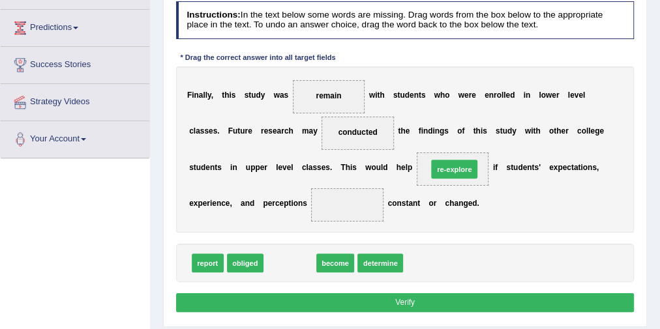
drag, startPoint x: 278, startPoint y: 261, endPoint x: 472, endPoint y: 152, distance: 222.4
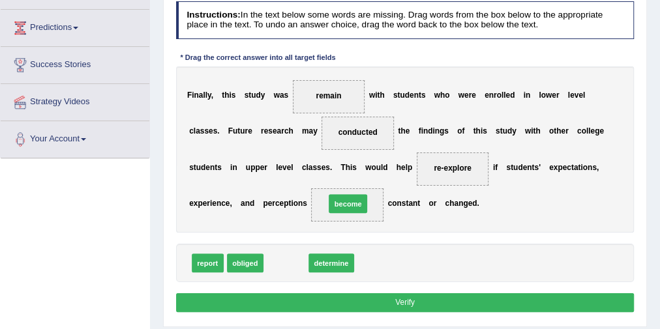
drag, startPoint x: 284, startPoint y: 263, endPoint x: 359, endPoint y: 192, distance: 102.8
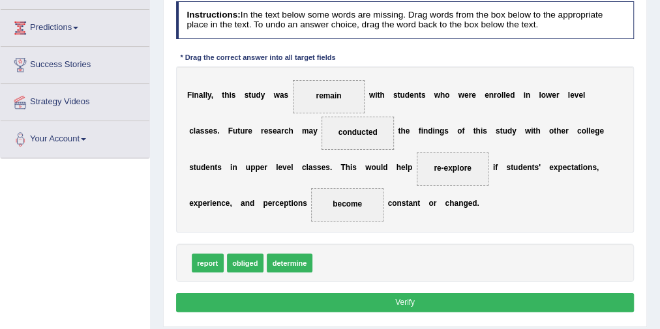
click at [400, 307] on button "Verify" at bounding box center [405, 302] width 458 height 19
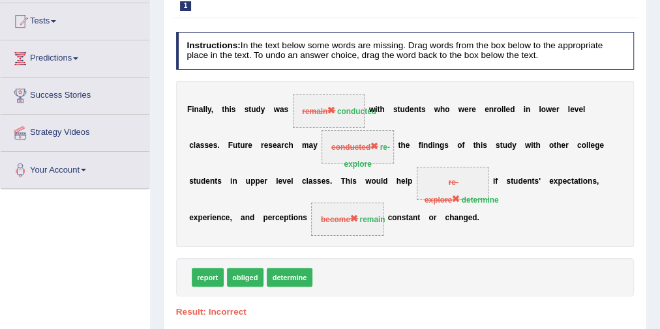
scroll to position [114, 0]
